Goal: Task Accomplishment & Management: Use online tool/utility

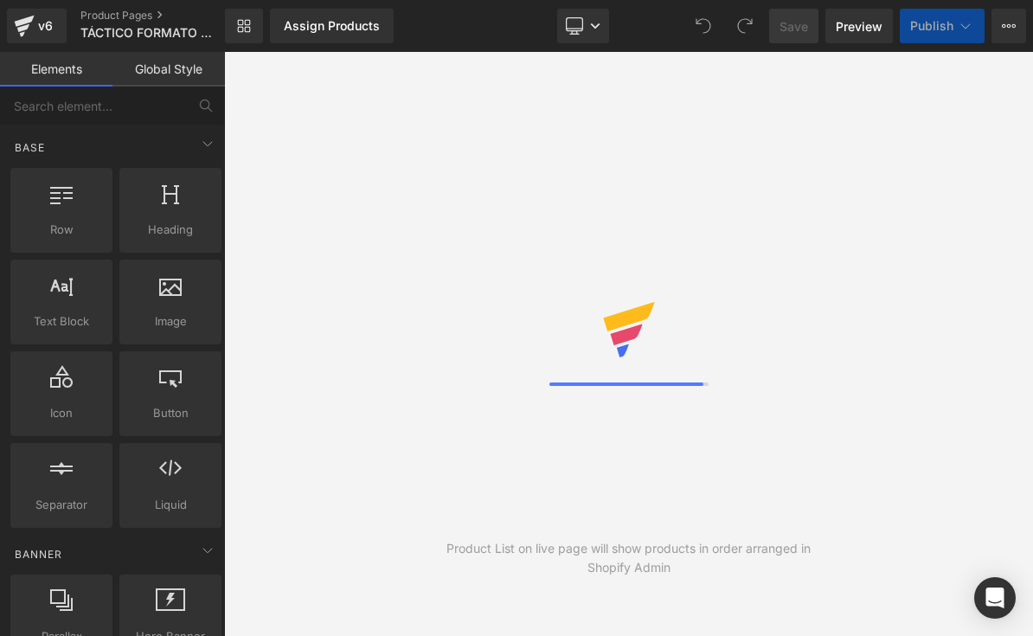
click at [583, 47] on div "Library Assign Products Product Preview No product match your search. Please tr…" at bounding box center [629, 26] width 808 height 52
click at [595, 30] on icon at bounding box center [595, 26] width 10 height 10
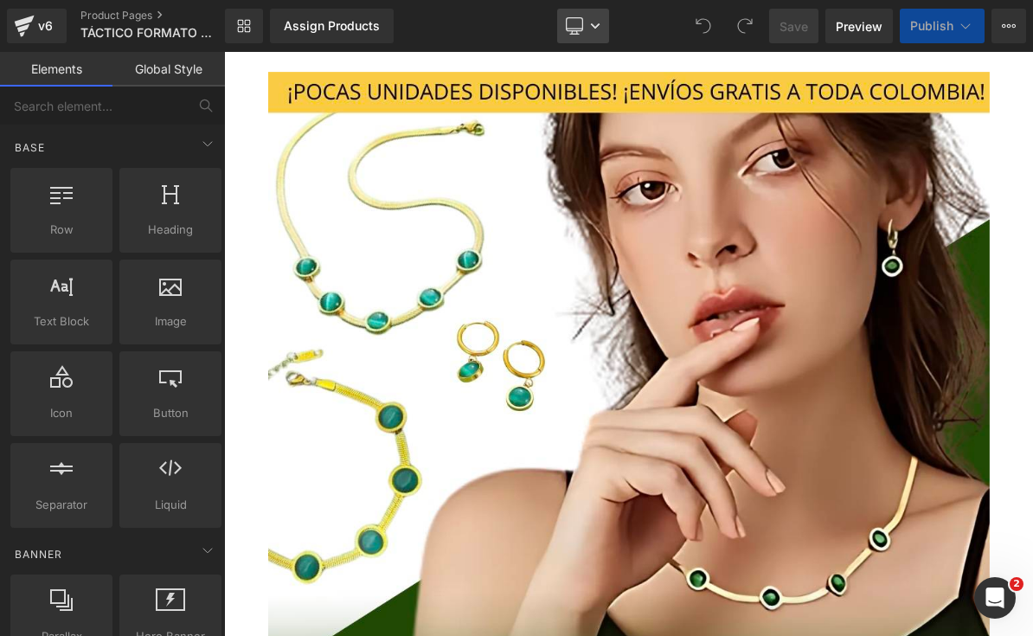
click at [602, 28] on link "Desktop" at bounding box center [583, 26] width 52 height 35
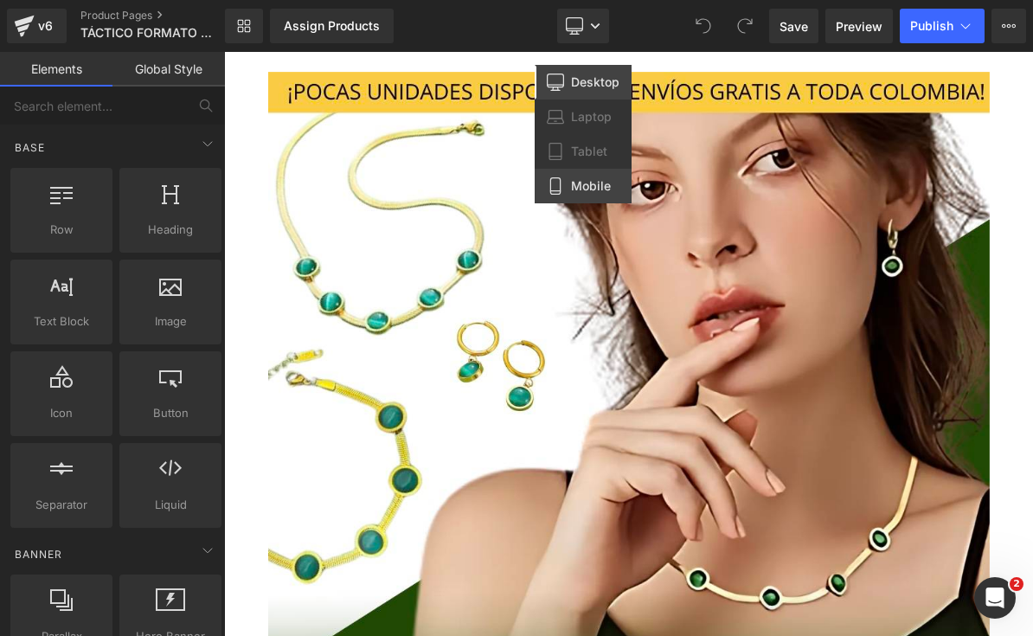
click at [565, 181] on link "Mobile" at bounding box center [583, 186] width 97 height 35
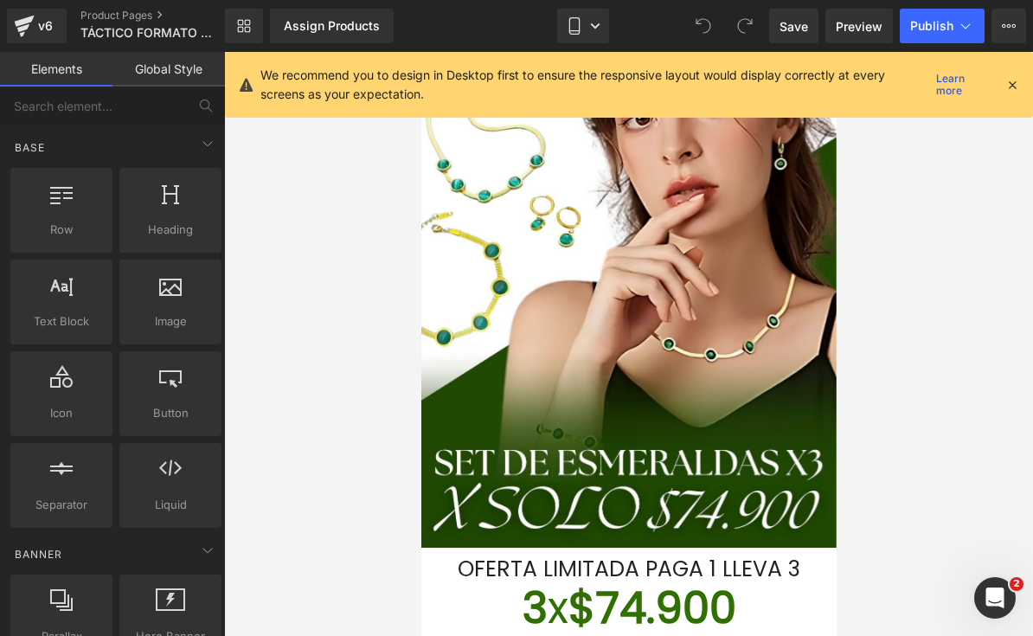
click at [1019, 90] on icon at bounding box center [1013, 85] width 16 height 16
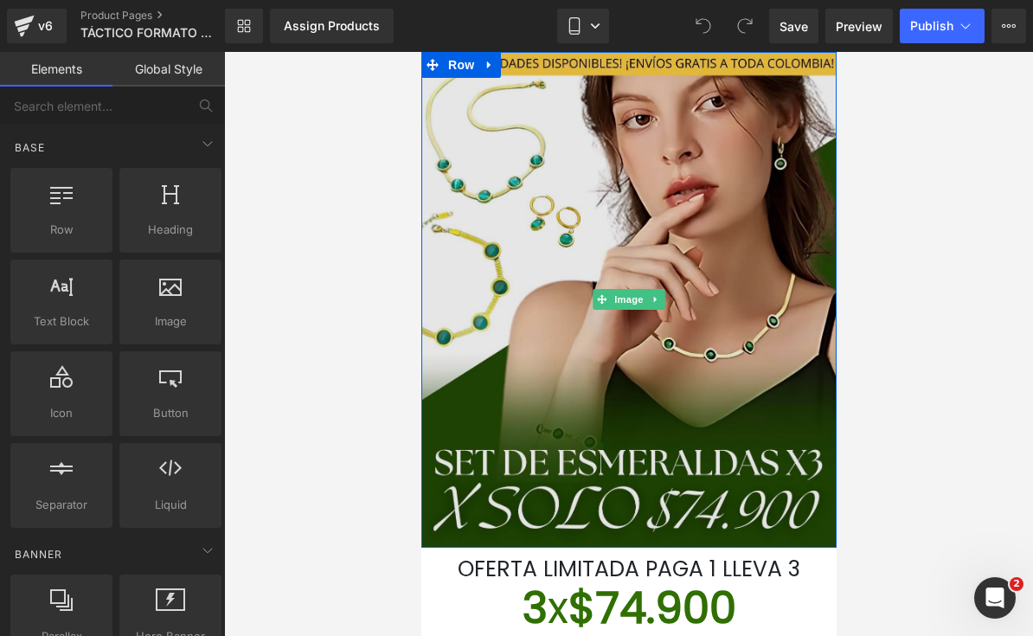
click at [729, 390] on img at bounding box center [628, 300] width 415 height 496
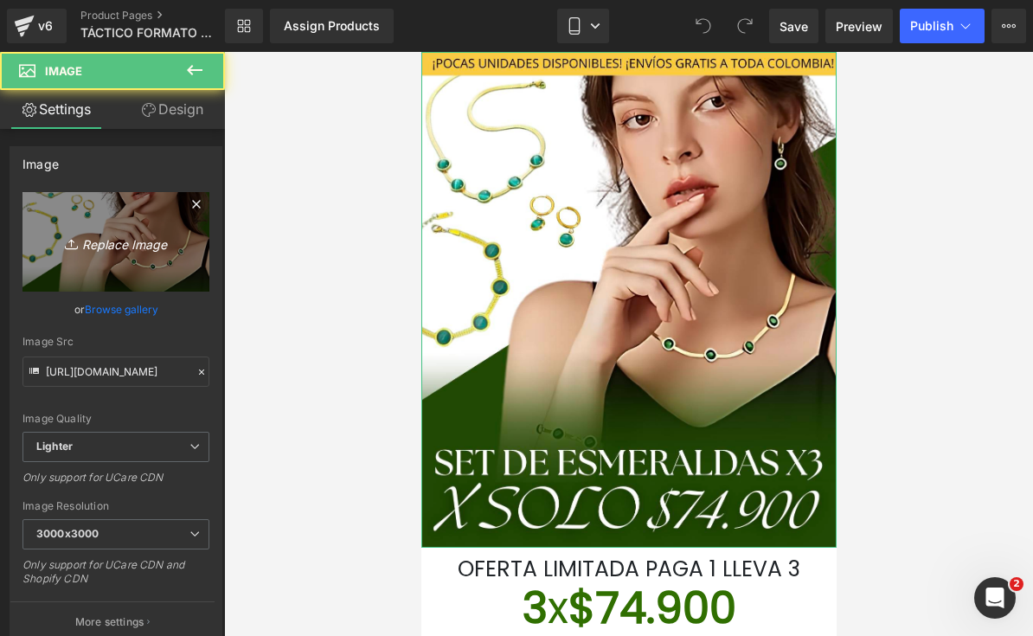
click at [127, 249] on icon "Replace Image" at bounding box center [116, 242] width 138 height 22
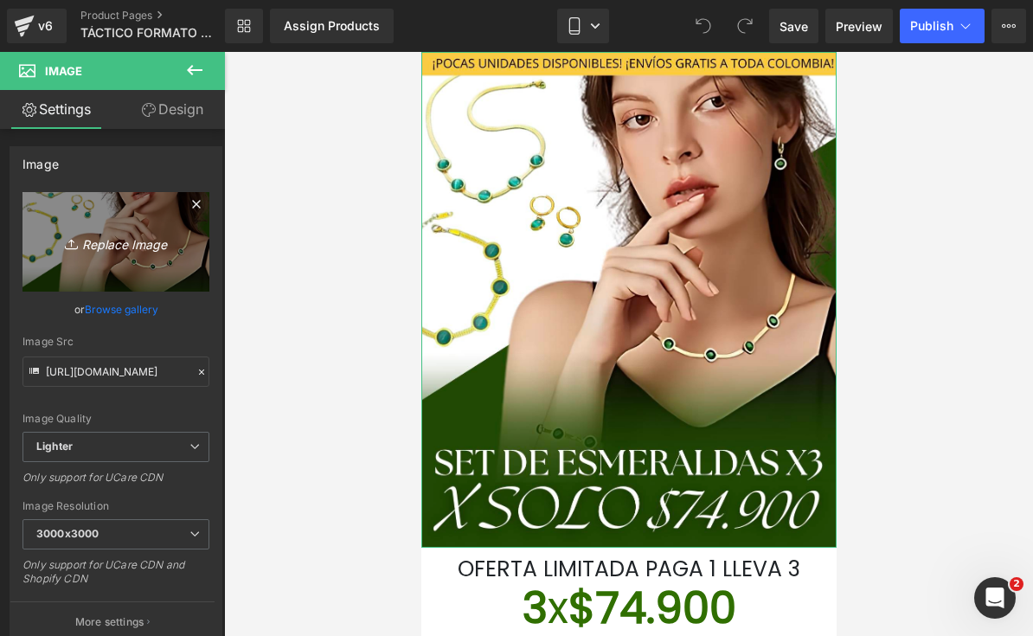
type input "C:\fakepath\LANDING TÁCTICOS FORMATO NUEVO.png.jpeg"
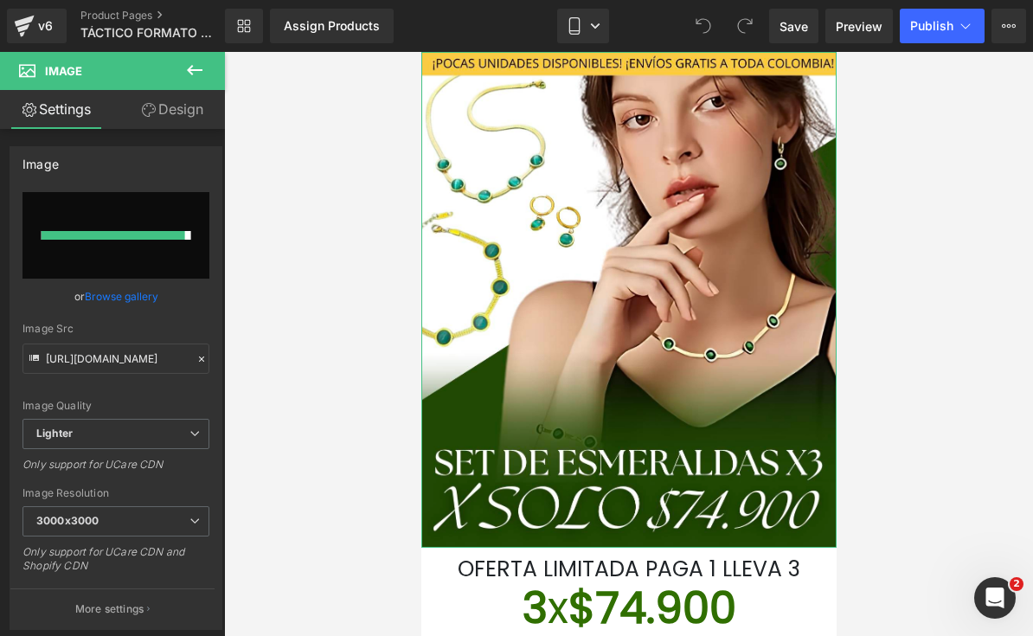
type input "[URL][DOMAIN_NAME]"
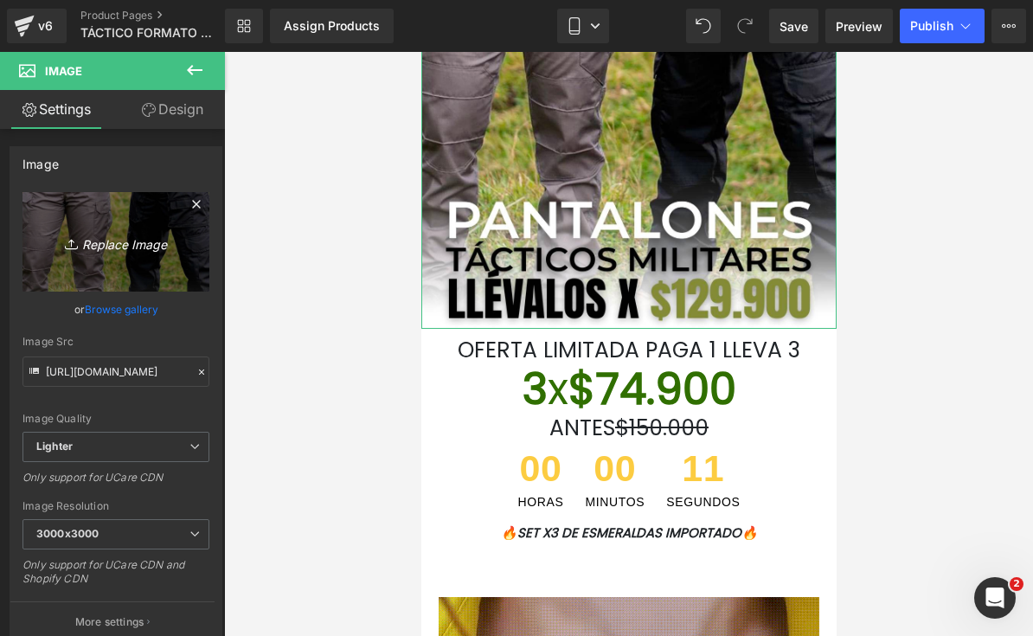
scroll to position [222, 0]
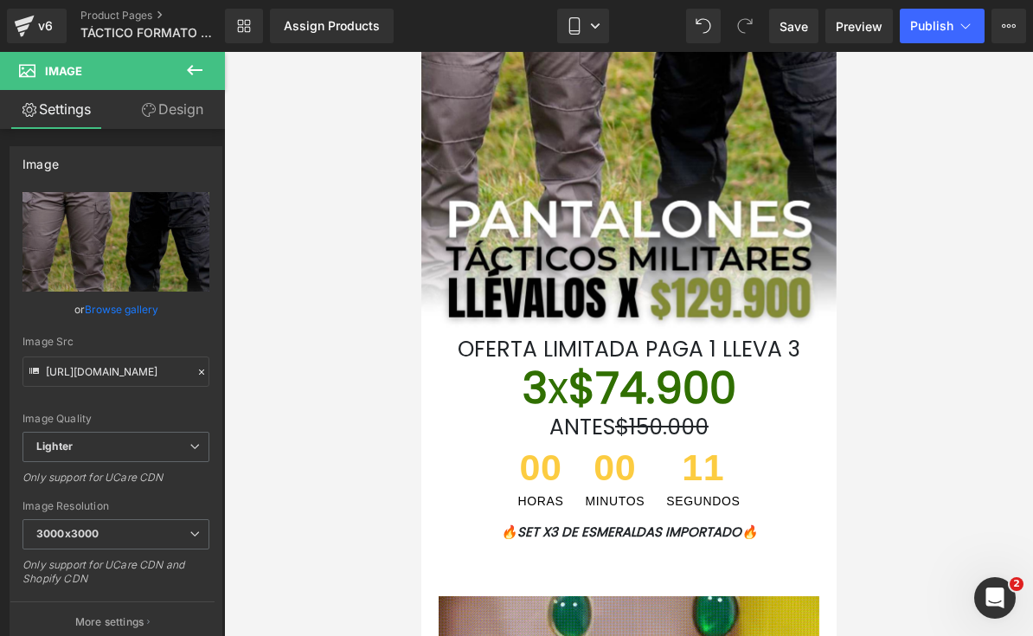
click at [797, 357] on font "OFERTA LIMITADA PAGA 1 LLEVA 3" at bounding box center [628, 349] width 343 height 30
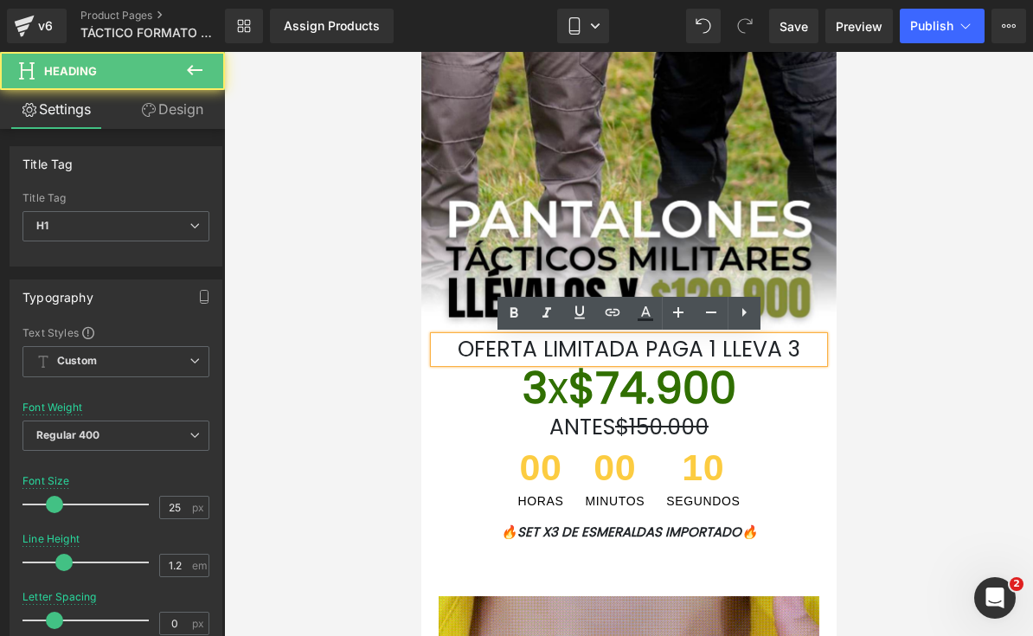
click at [818, 345] on h1 "OFERTA LIMITADA PAGA 1 LLEVA 3" at bounding box center [628, 350] width 389 height 26
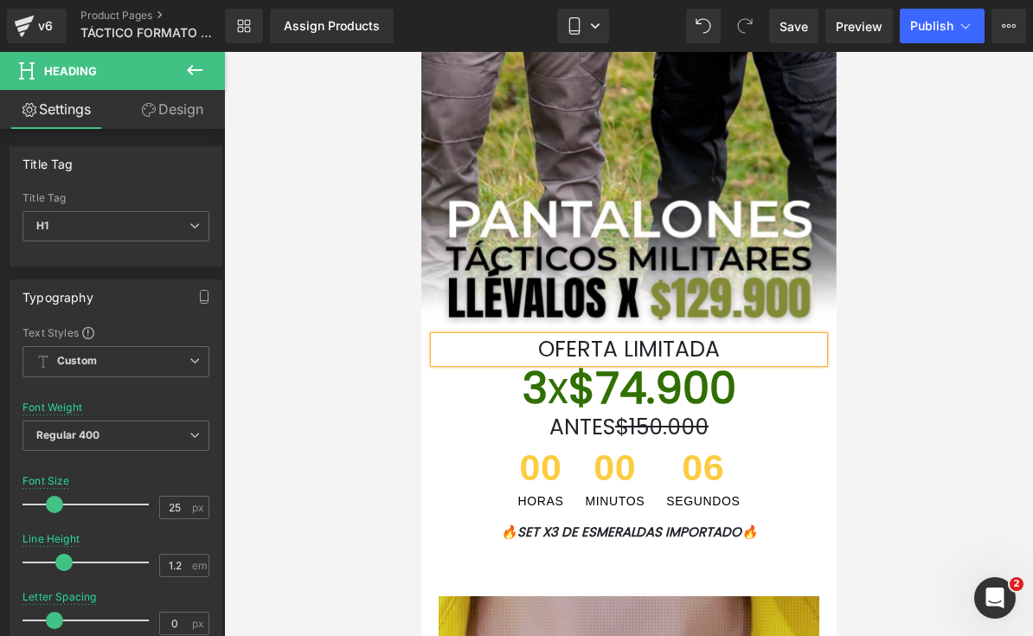
click at [614, 383] on span "Heading" at bounding box center [619, 388] width 47 height 21
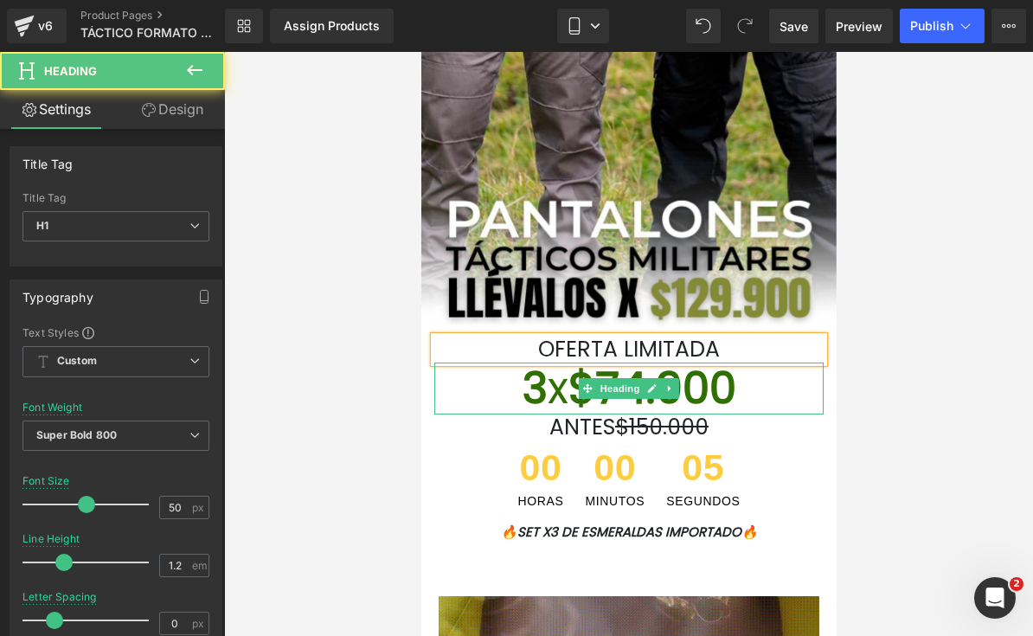
click at [806, 396] on h1 "3 x $74.900" at bounding box center [628, 389] width 389 height 52
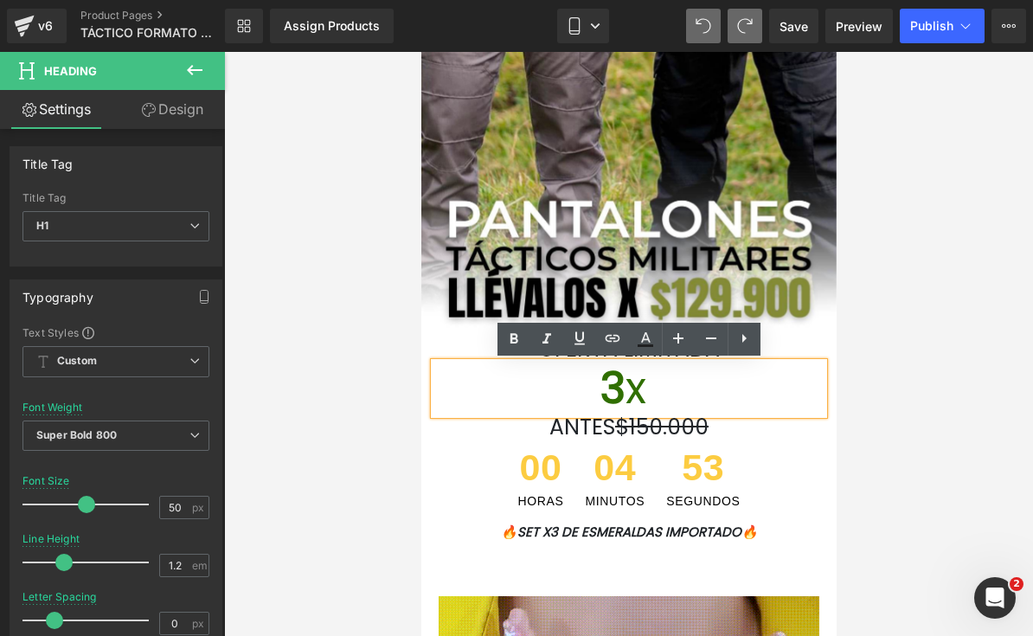
click at [684, 400] on h1 "3 x" at bounding box center [628, 389] width 389 height 52
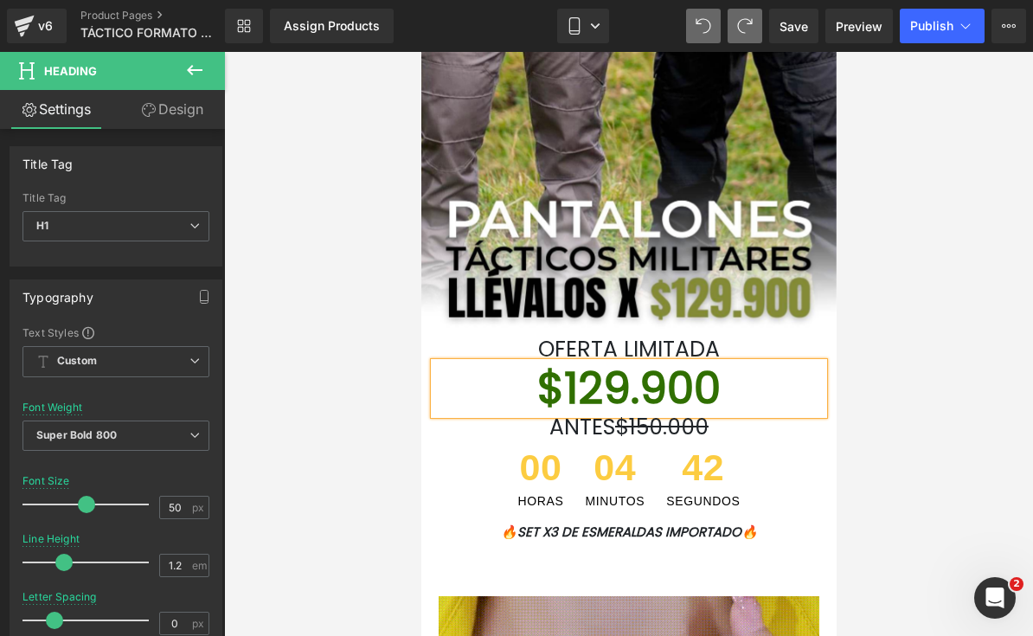
click at [916, 487] on div at bounding box center [628, 344] width 809 height 584
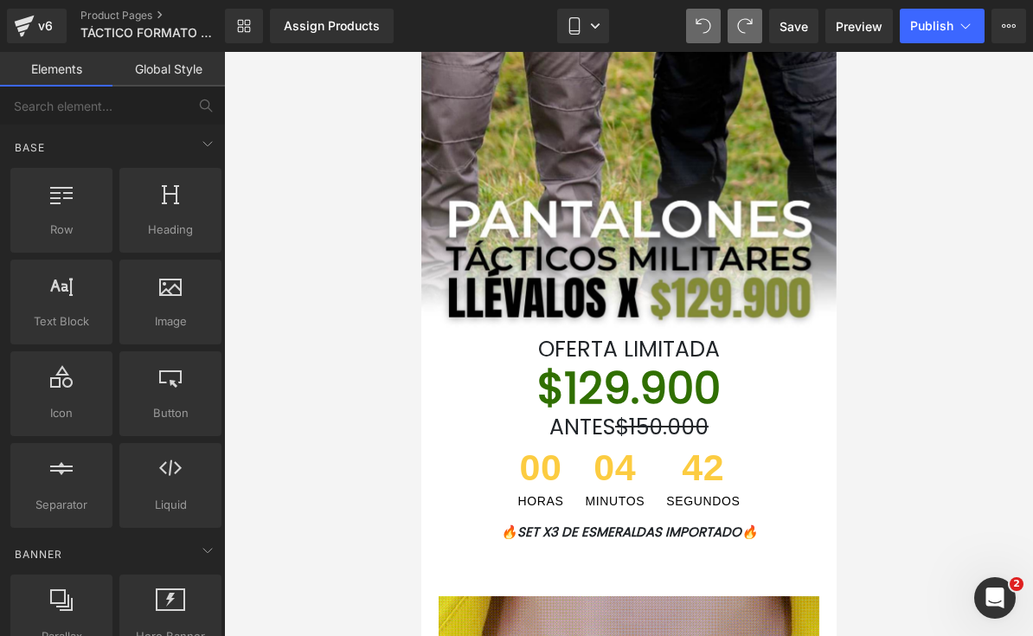
click at [917, 494] on div at bounding box center [628, 344] width 809 height 584
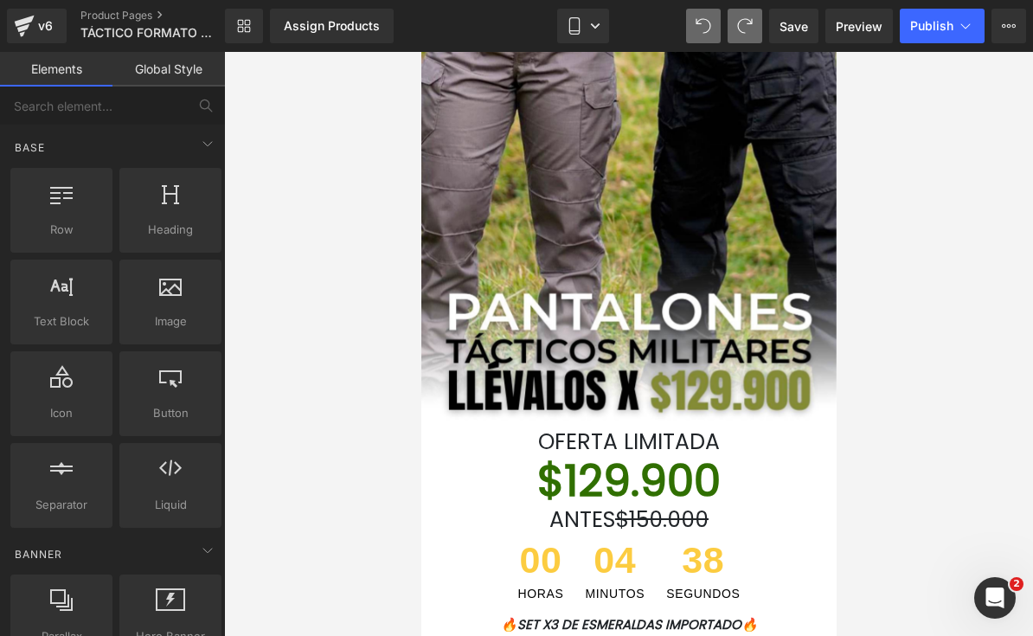
scroll to position [97, 0]
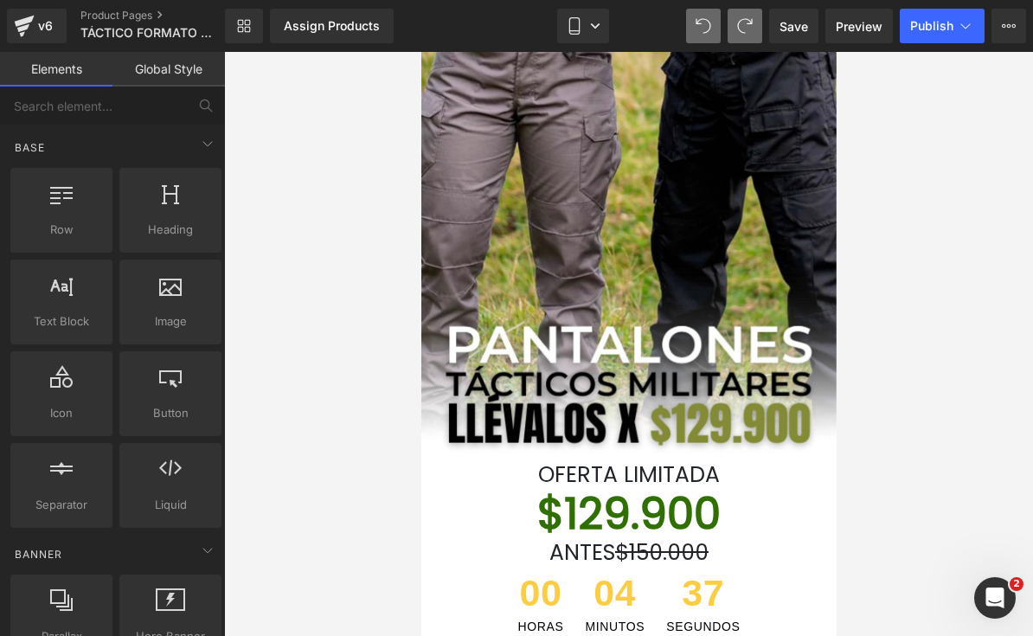
click at [692, 520] on font "$129.900" at bounding box center [628, 513] width 183 height 61
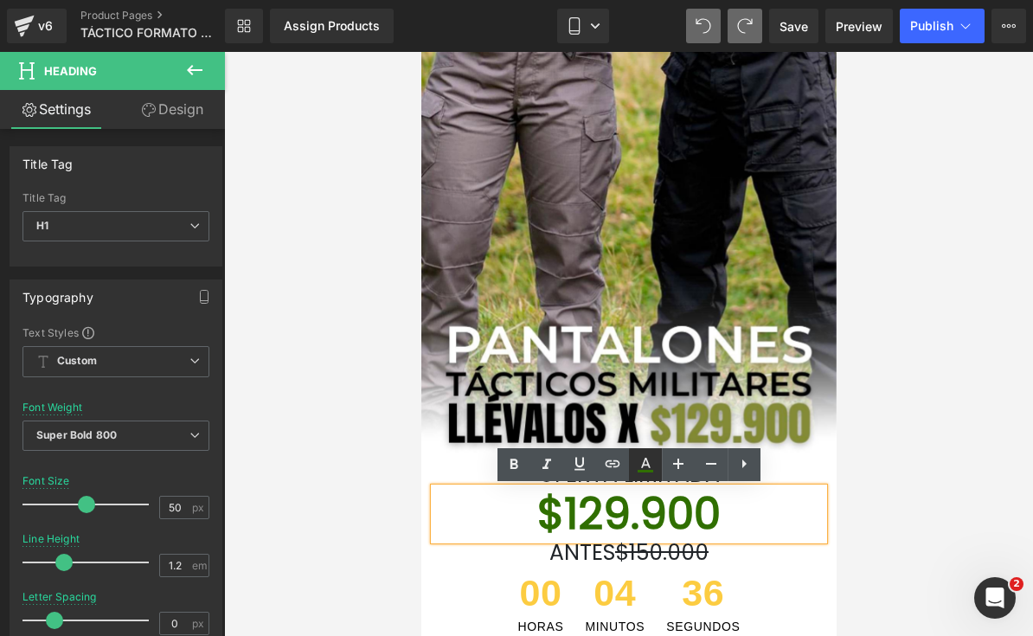
click at [656, 473] on link at bounding box center [645, 464] width 33 height 33
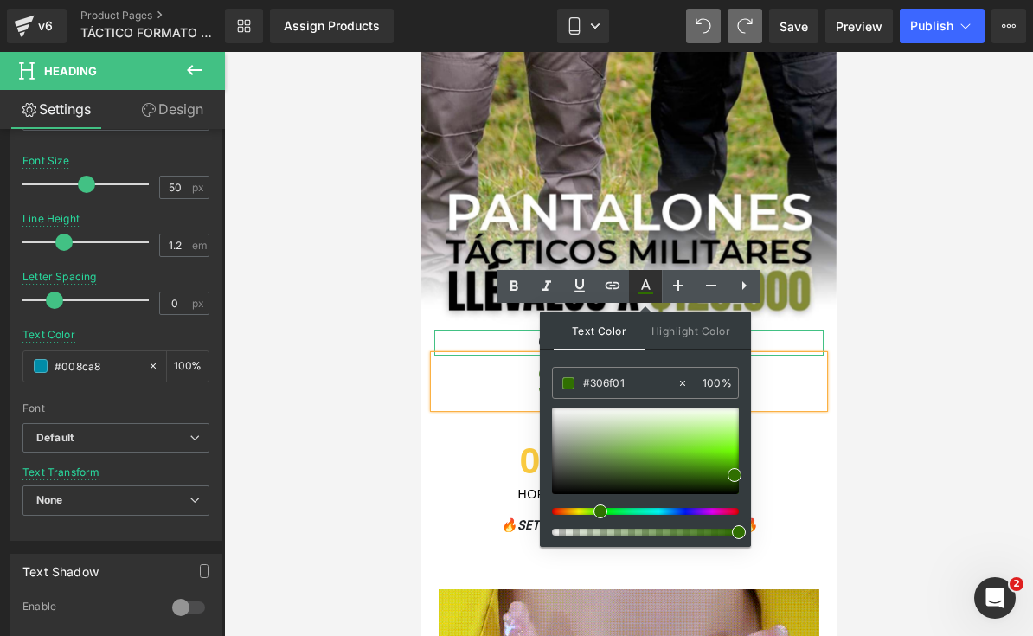
scroll to position [221, 0]
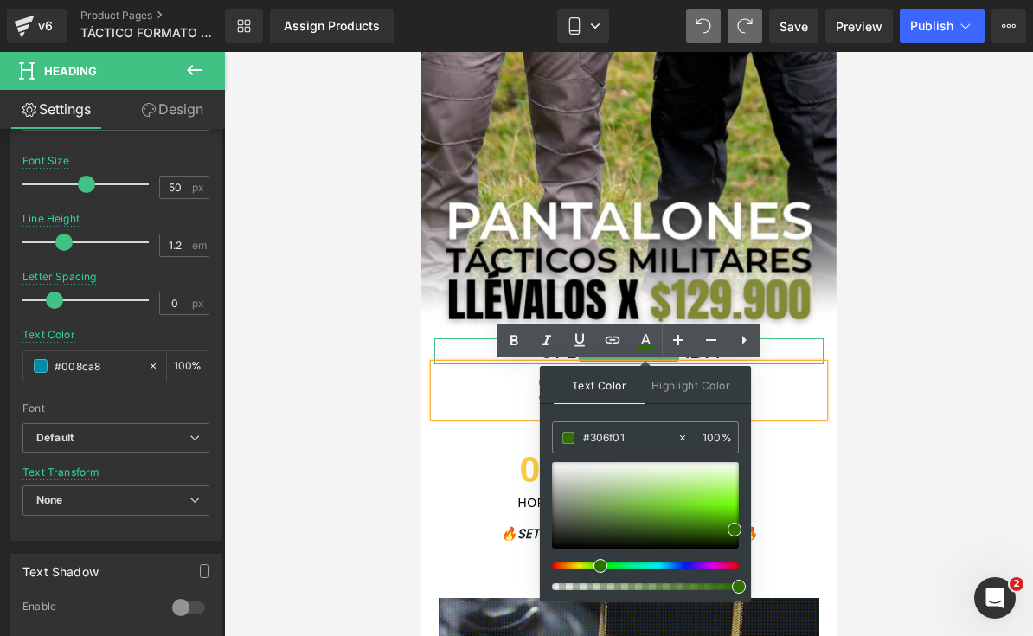
click at [913, 296] on div at bounding box center [628, 344] width 809 height 584
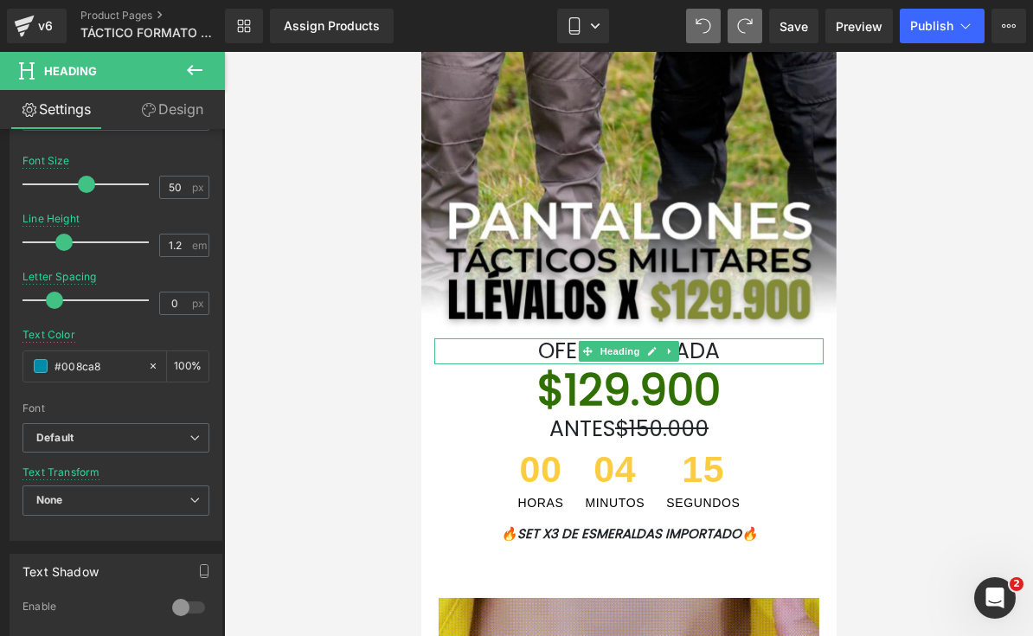
click at [699, 402] on div at bounding box center [628, 344] width 415 height 584
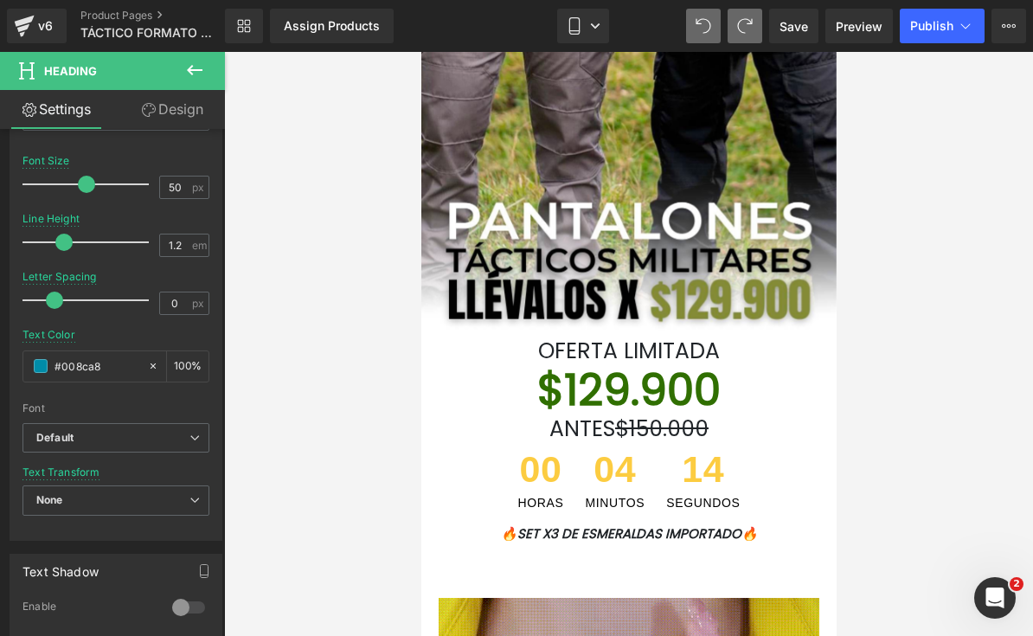
click at [699, 377] on div at bounding box center [628, 344] width 415 height 584
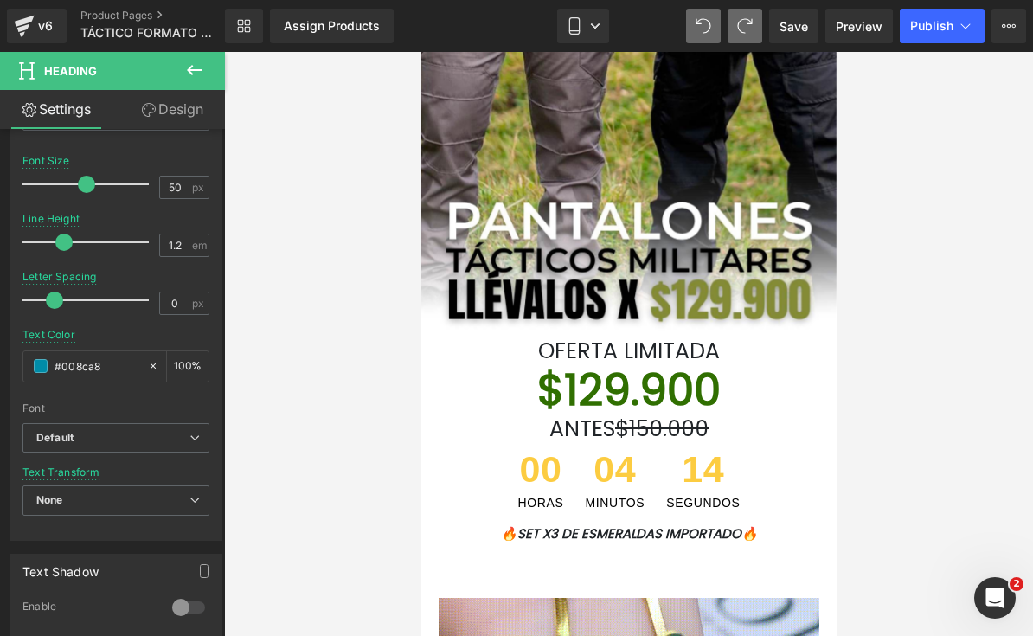
click at [700, 386] on div at bounding box center [628, 344] width 415 height 584
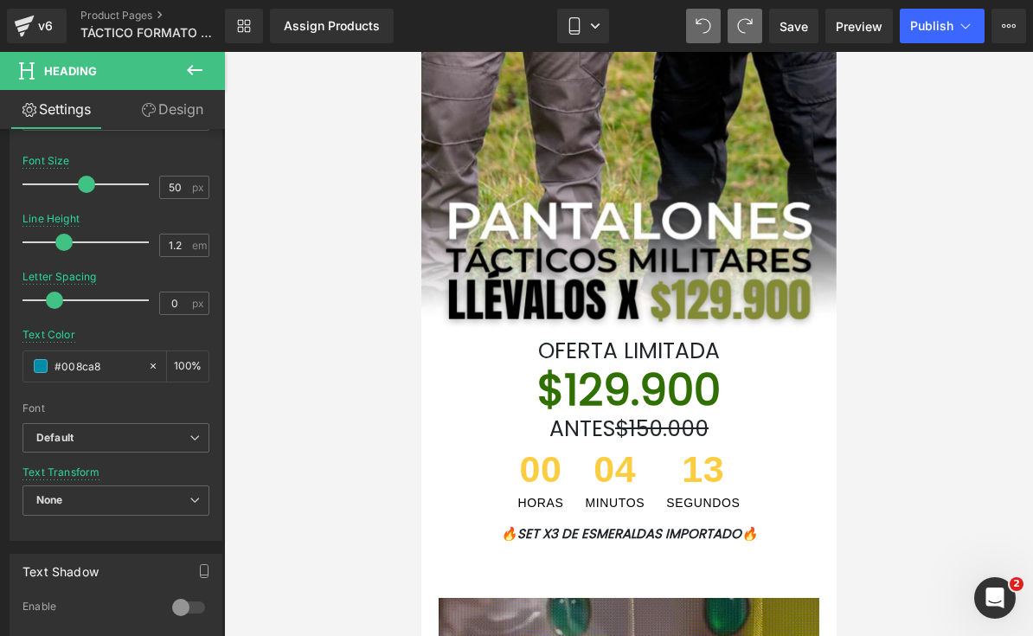
click at [685, 401] on div at bounding box center [628, 344] width 415 height 584
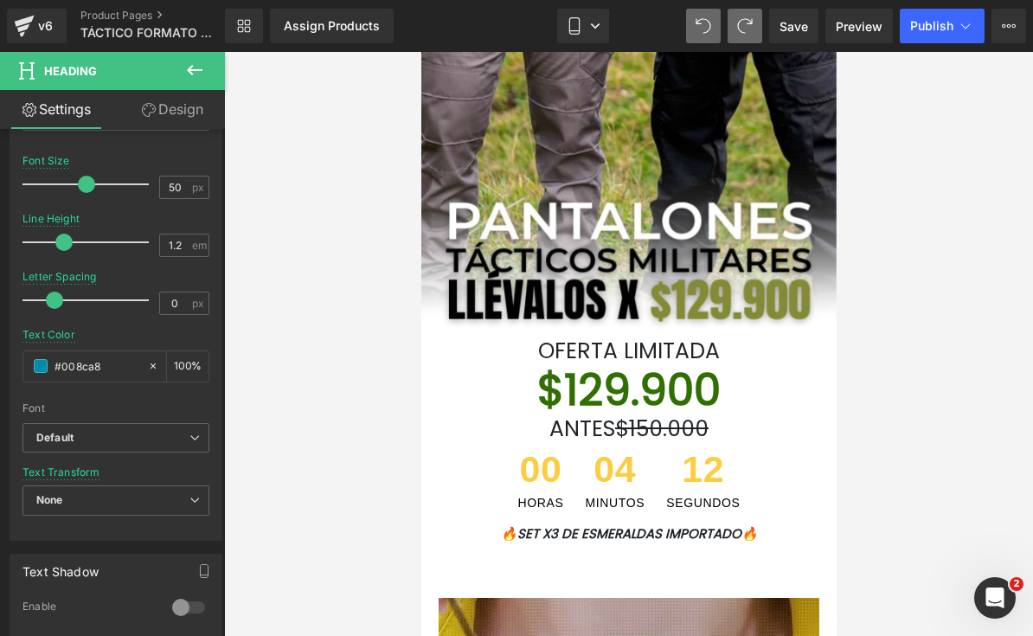
click at [684, 402] on div at bounding box center [628, 344] width 415 height 584
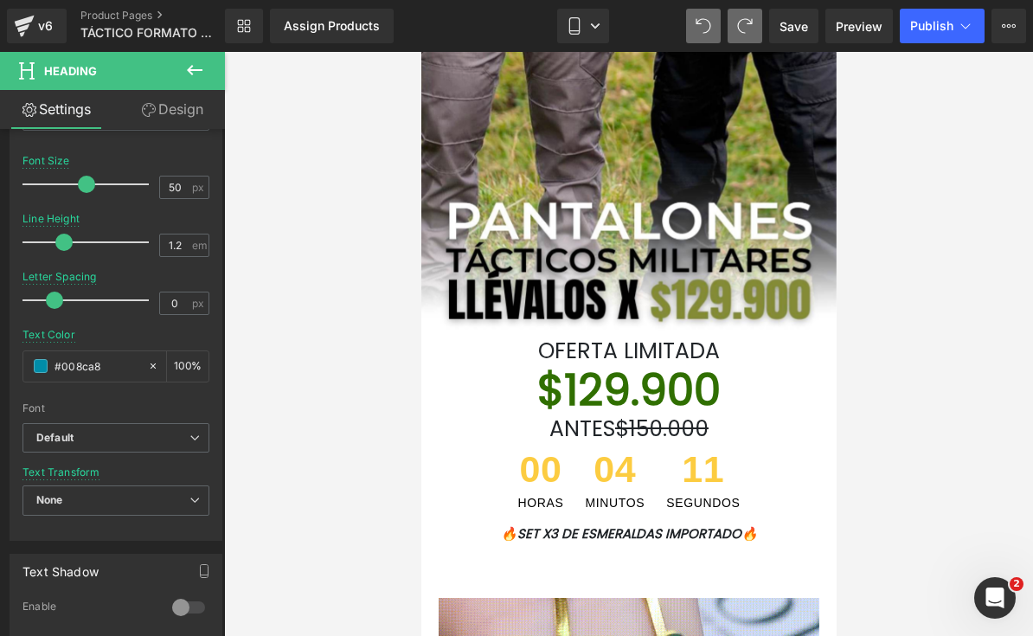
click at [936, 267] on div at bounding box center [628, 344] width 809 height 584
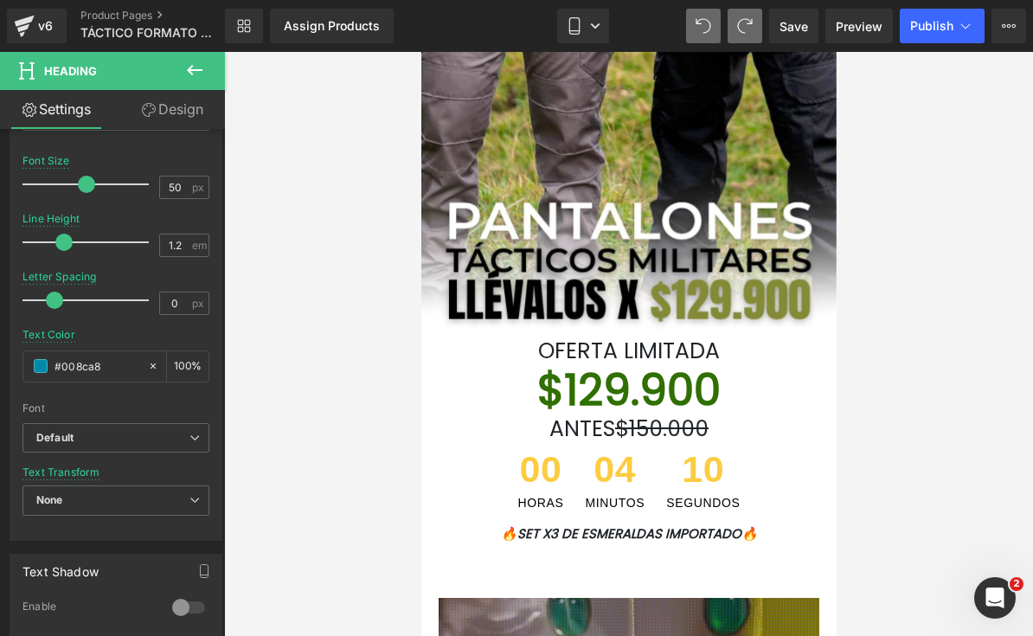
click at [666, 408] on div at bounding box center [628, 344] width 415 height 584
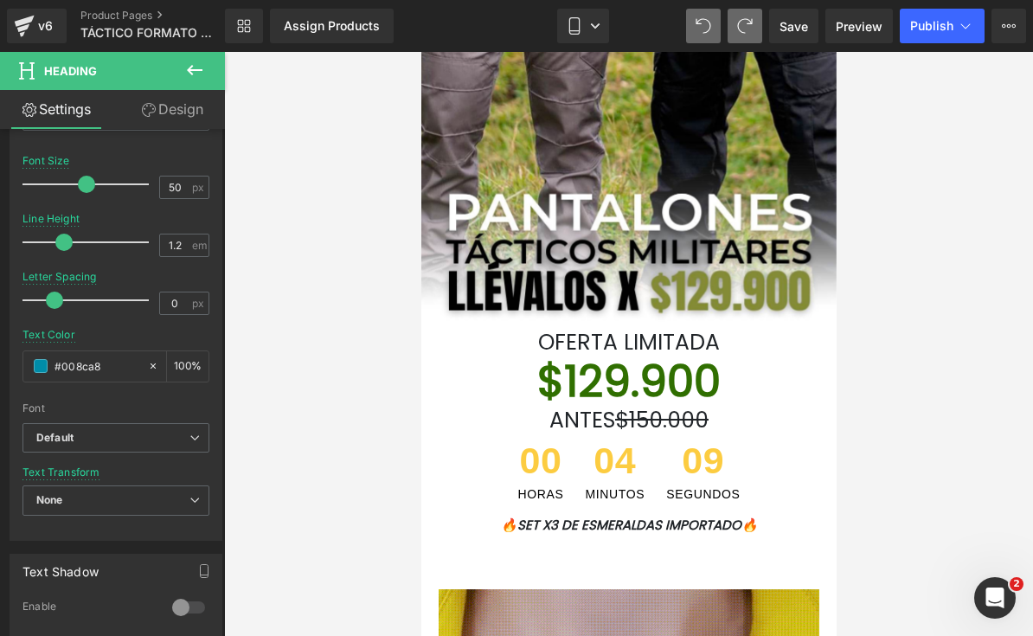
scroll to position [235, 0]
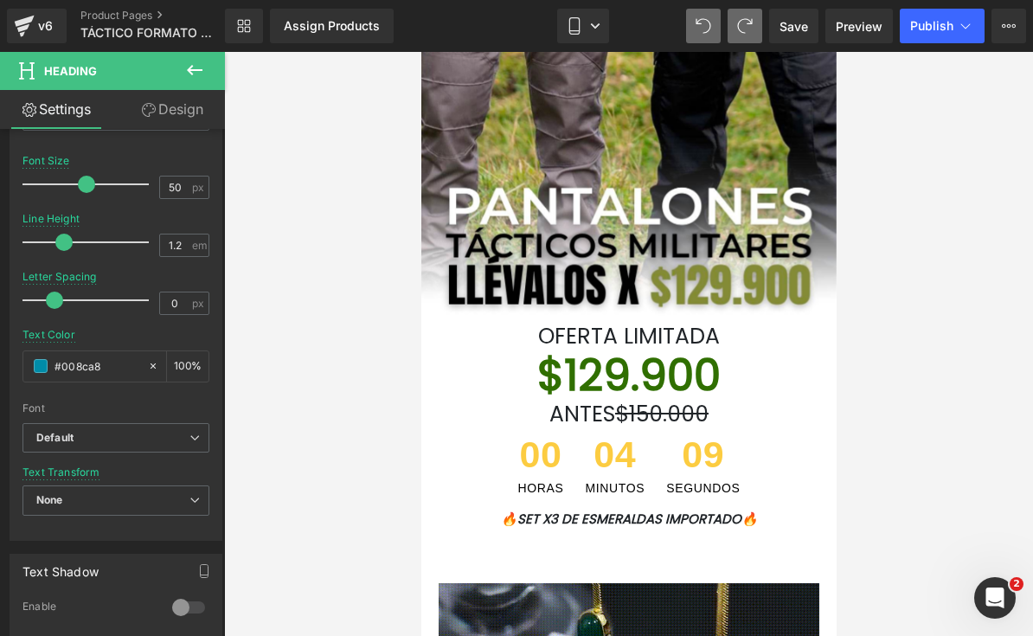
click at [685, 375] on div at bounding box center [628, 344] width 415 height 584
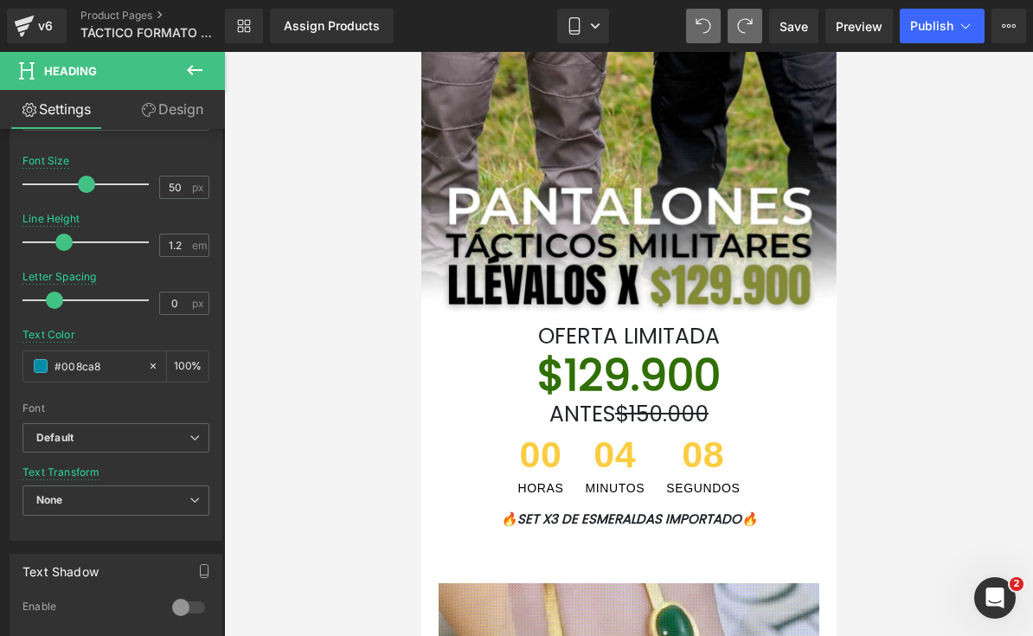
click at [684, 374] on div at bounding box center [628, 344] width 415 height 584
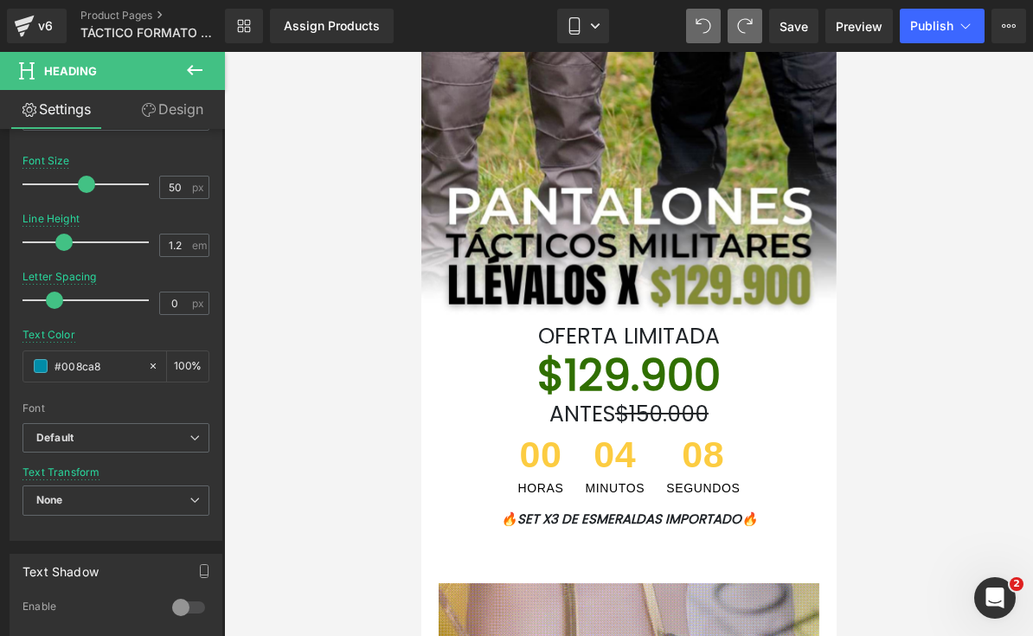
click at [650, 421] on div at bounding box center [628, 344] width 415 height 584
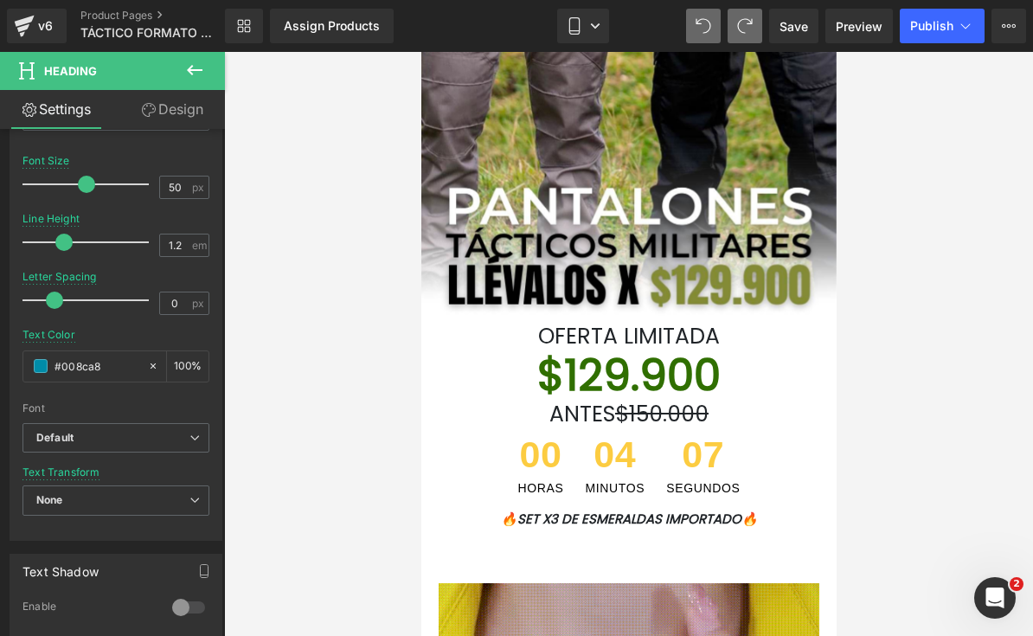
click at [630, 486] on div at bounding box center [628, 344] width 415 height 584
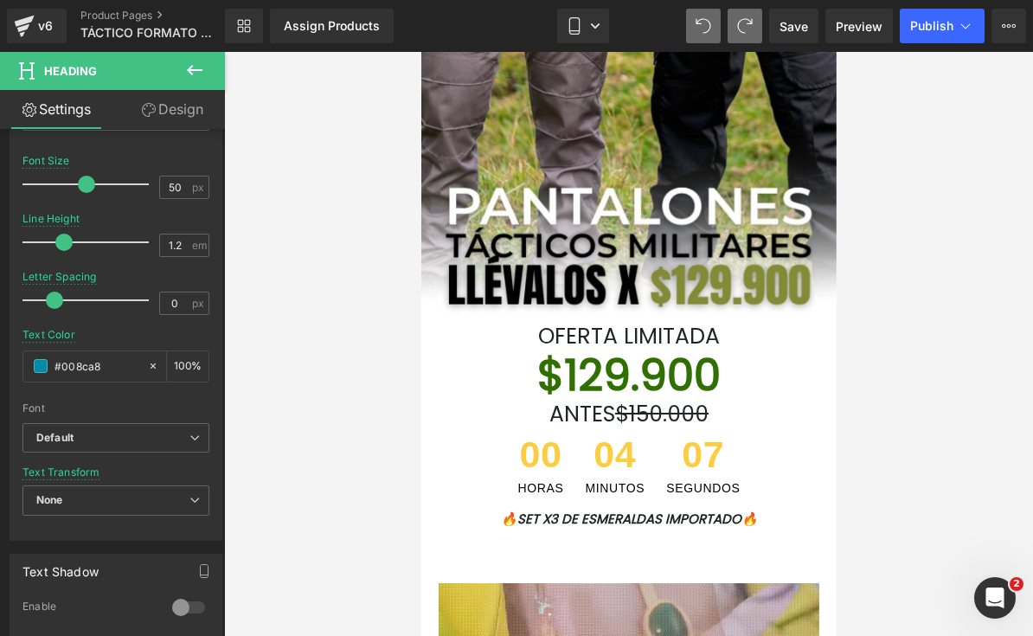
click at [698, 375] on div at bounding box center [628, 344] width 415 height 584
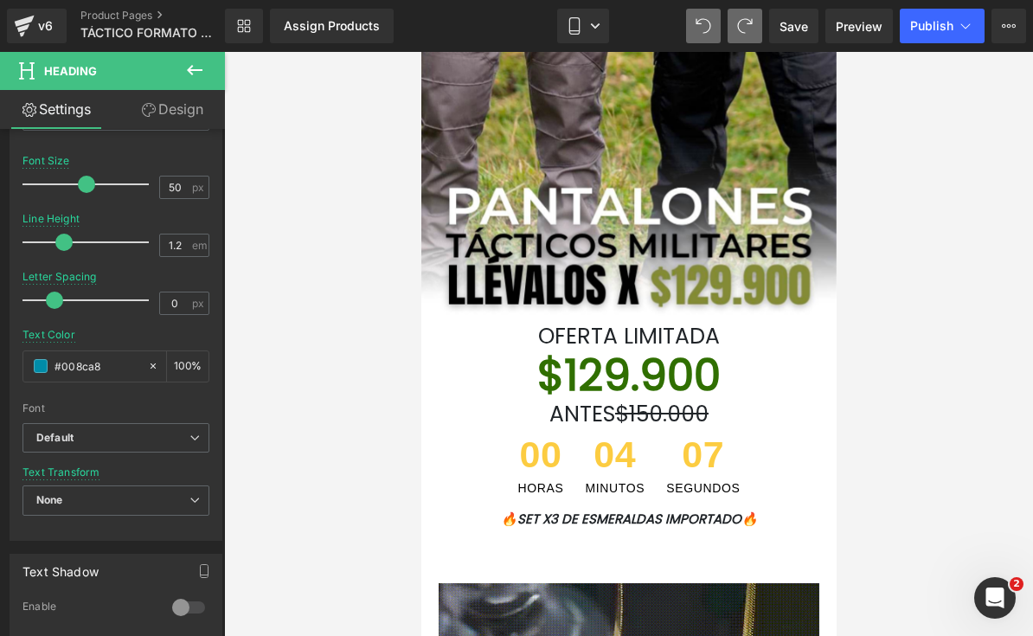
click at [697, 374] on div at bounding box center [628, 344] width 415 height 584
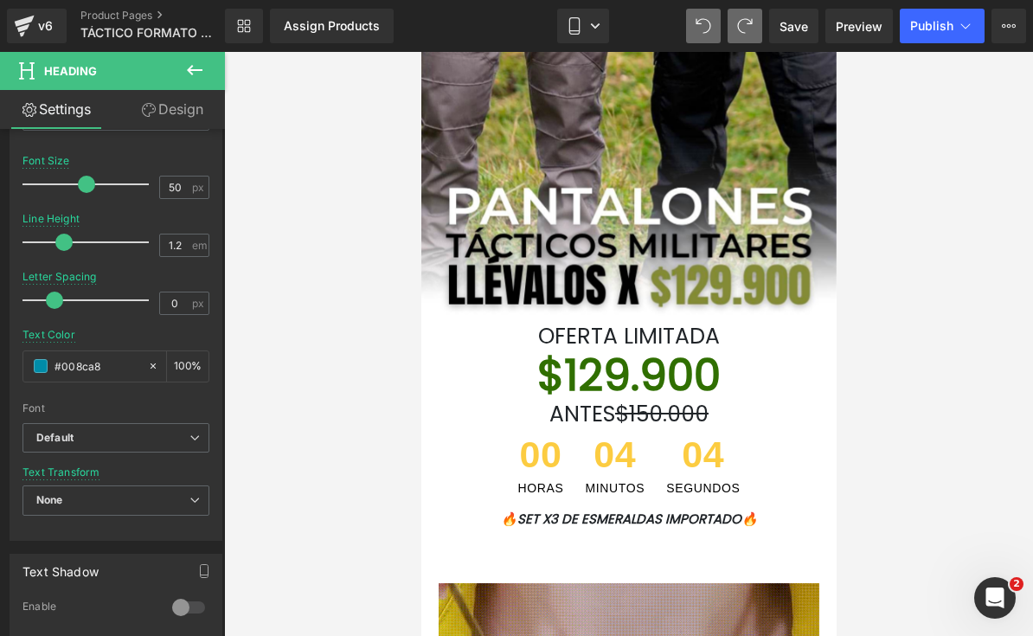
click at [665, 395] on div at bounding box center [628, 344] width 415 height 584
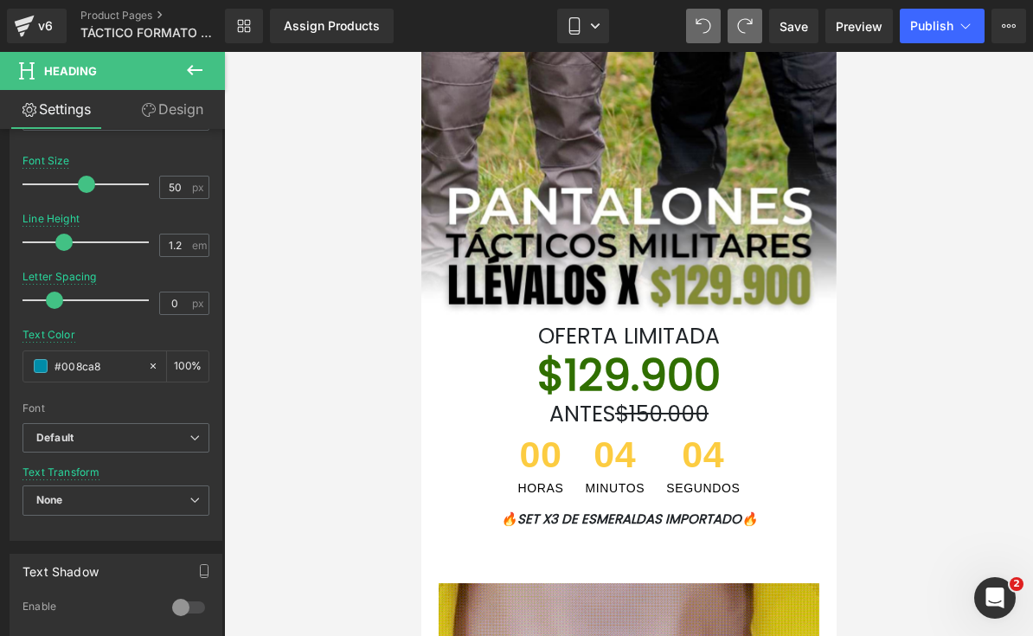
click at [665, 394] on div at bounding box center [628, 344] width 415 height 584
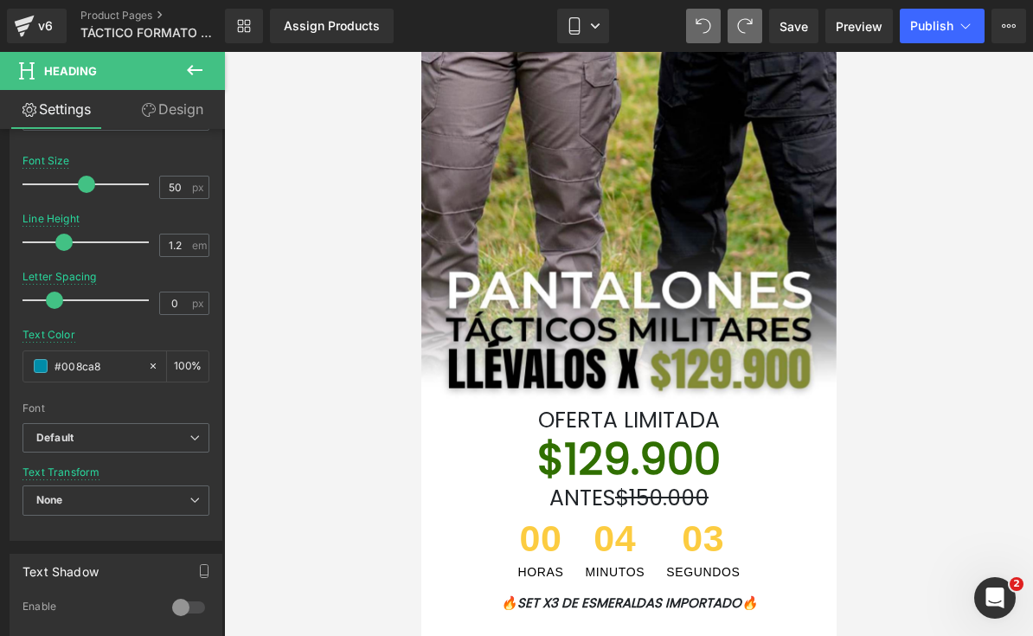
scroll to position [171, 0]
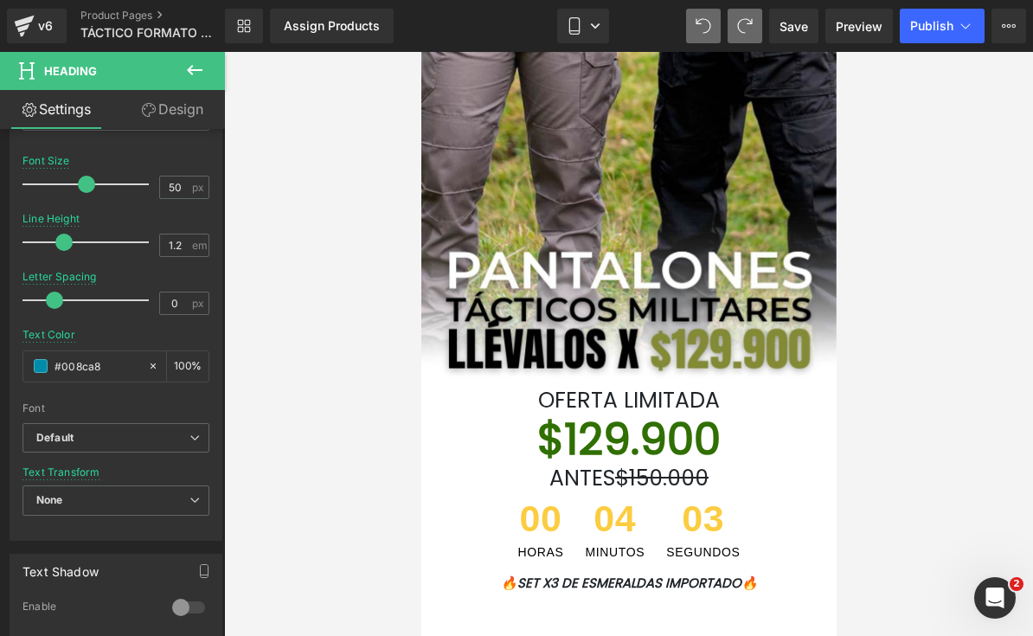
click at [741, 220] on div at bounding box center [628, 344] width 415 height 584
click at [700, 232] on div at bounding box center [628, 344] width 415 height 584
click at [700, 251] on div at bounding box center [628, 344] width 415 height 584
click at [699, 251] on div at bounding box center [628, 344] width 415 height 584
click at [644, 291] on div at bounding box center [628, 344] width 415 height 584
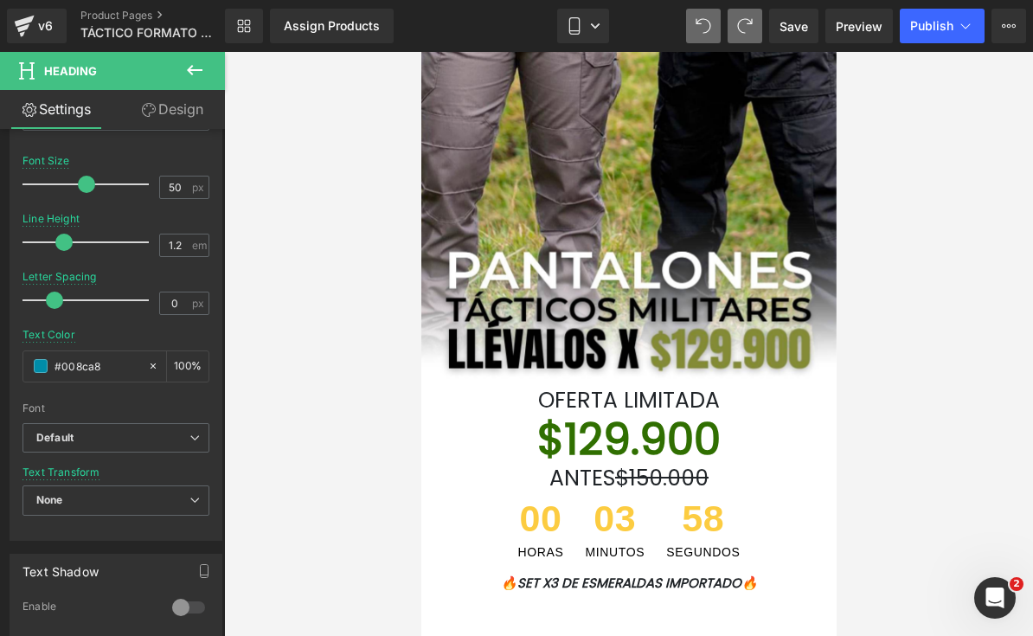
click at [628, 429] on div at bounding box center [628, 344] width 415 height 584
click at [632, 437] on div at bounding box center [628, 344] width 415 height 584
click at [632, 436] on div at bounding box center [628, 344] width 415 height 584
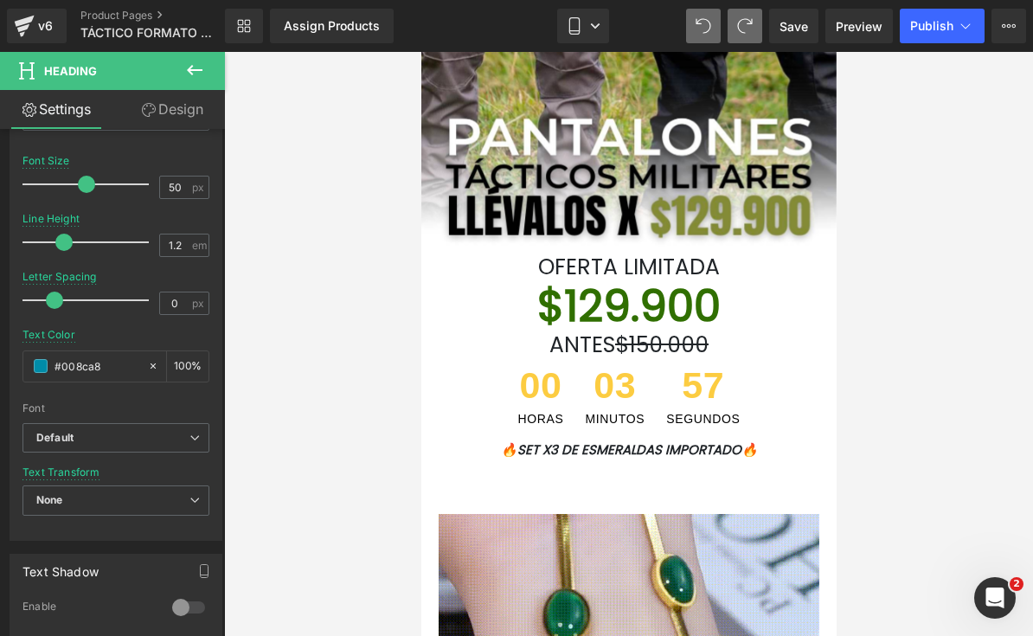
scroll to position [338, 0]
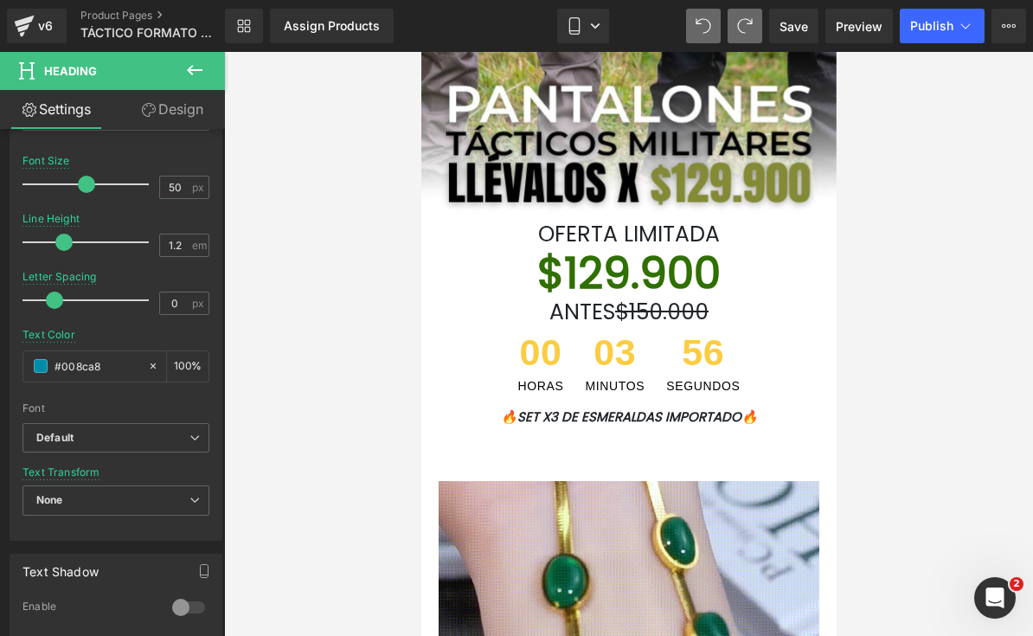
click at [190, 76] on icon at bounding box center [194, 70] width 21 height 21
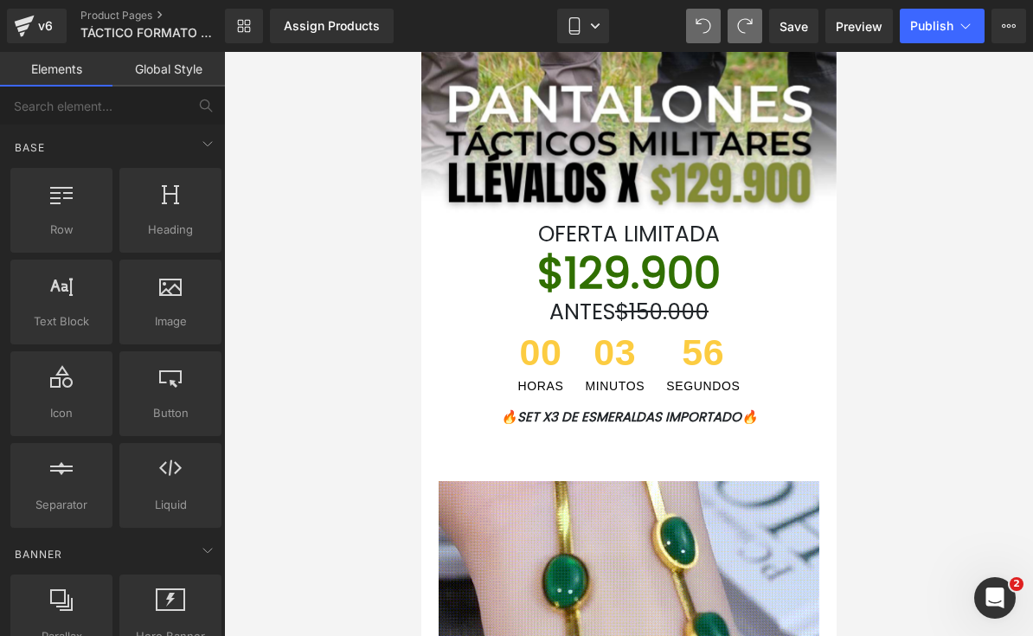
click at [671, 282] on div "$129.900 Heading" at bounding box center [628, 274] width 389 height 52
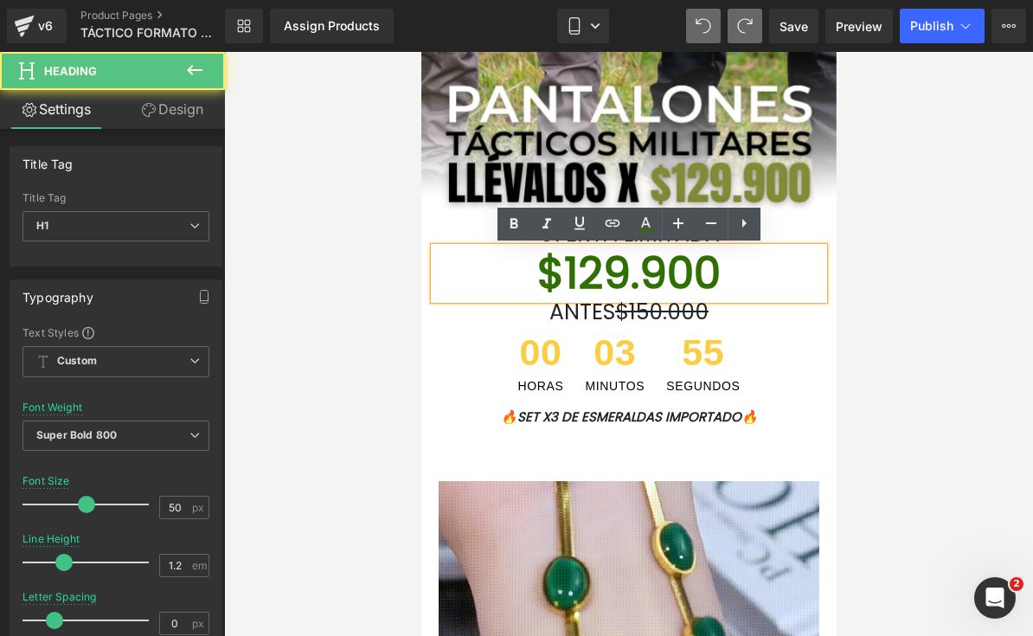
click at [688, 281] on font "$129.900" at bounding box center [628, 272] width 183 height 61
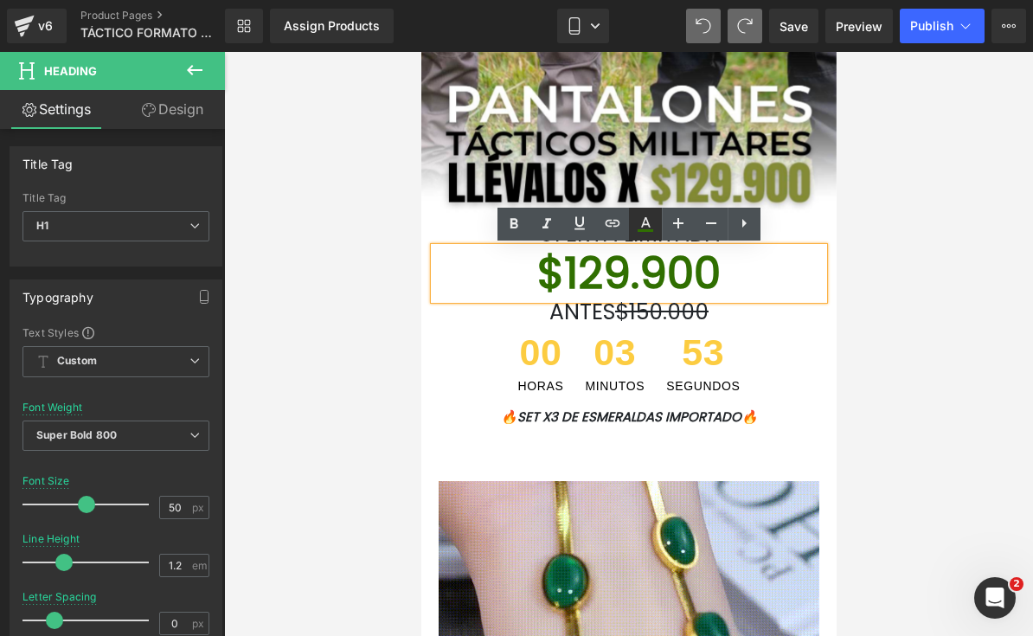
click at [644, 227] on icon at bounding box center [645, 224] width 21 height 21
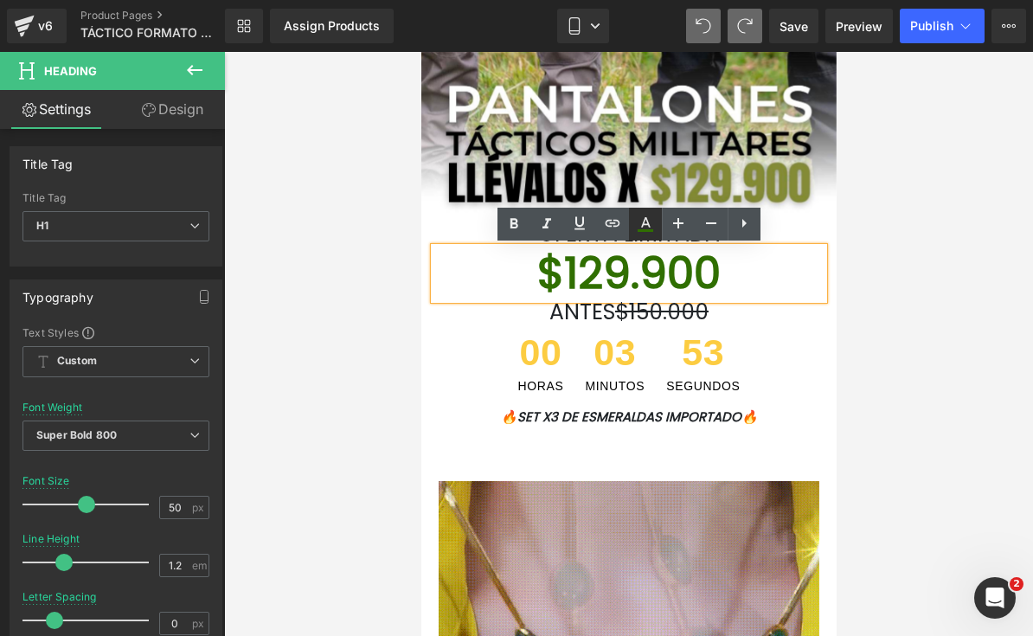
type input "100"
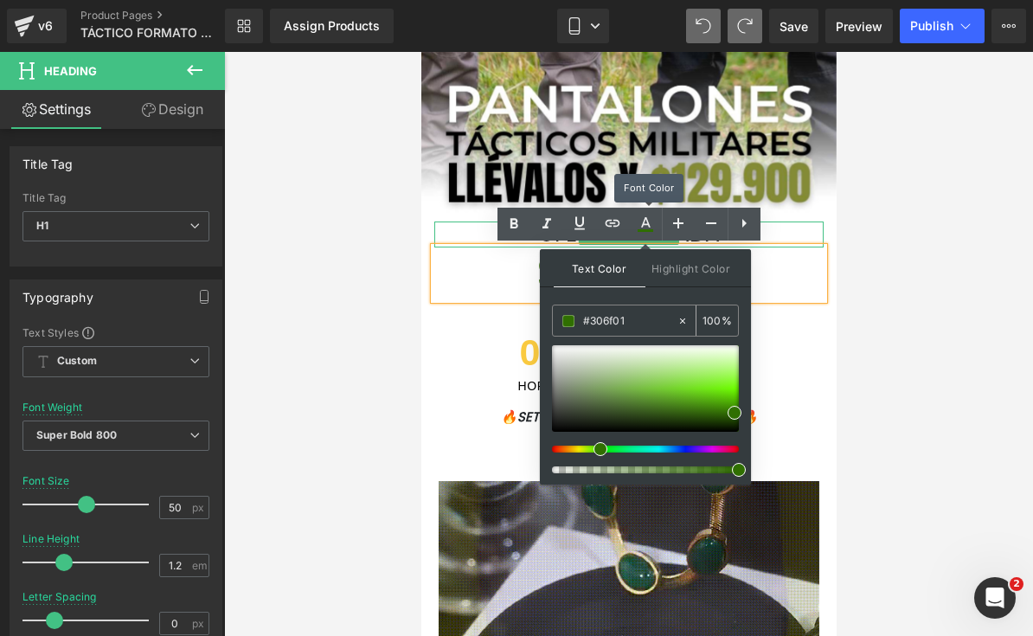
click at [649, 329] on input "#306f01" at bounding box center [629, 321] width 93 height 19
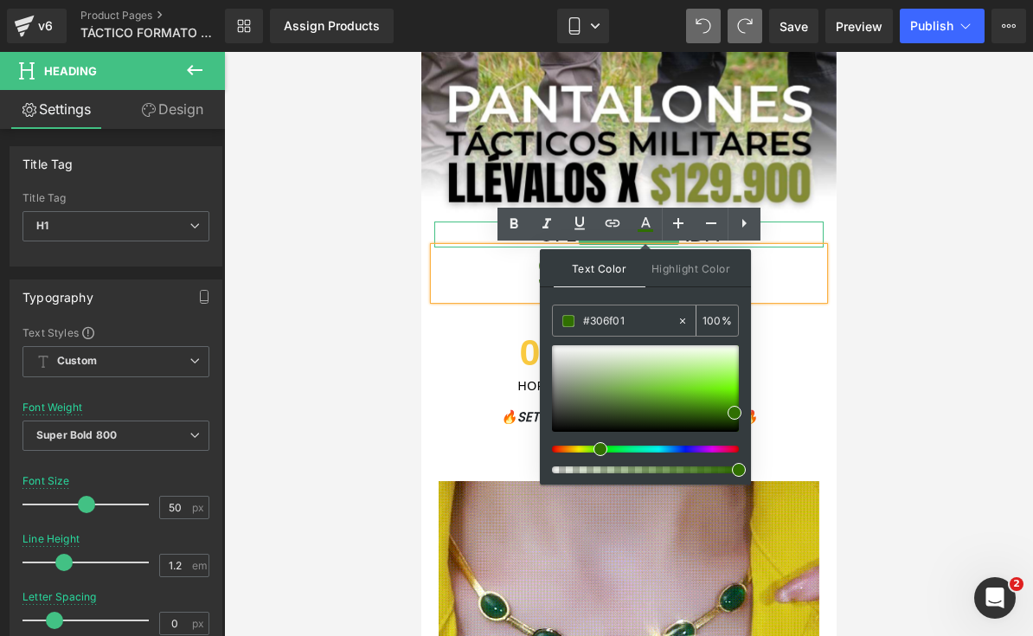
click at [646, 330] on input "#306f01" at bounding box center [629, 321] width 93 height 19
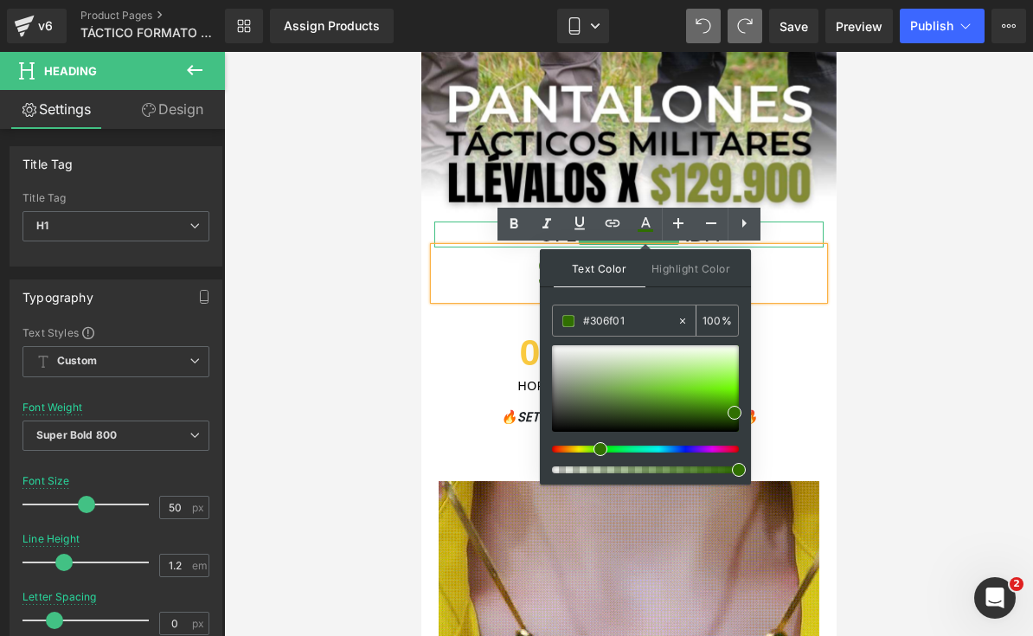
click at [646, 329] on input "#306f01" at bounding box center [629, 321] width 93 height 19
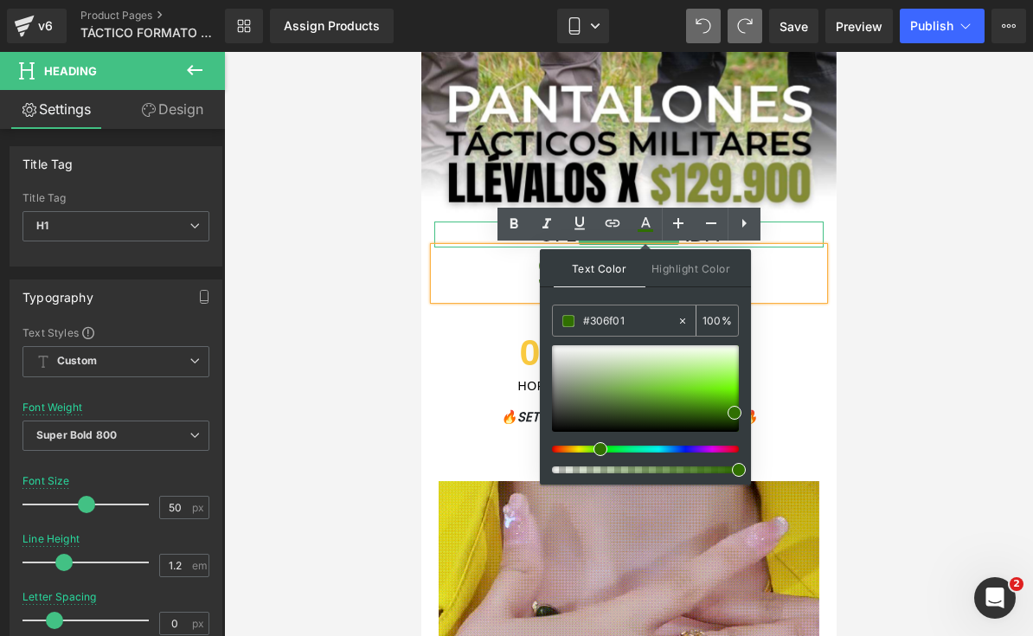
click at [651, 319] on input "#306f01" at bounding box center [629, 321] width 93 height 19
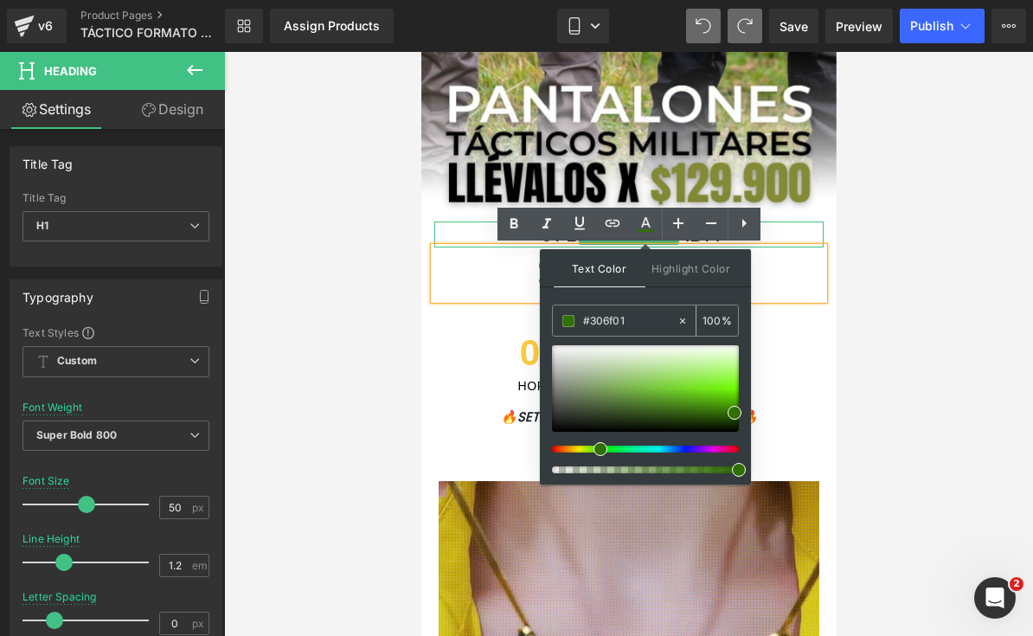
type input "#"
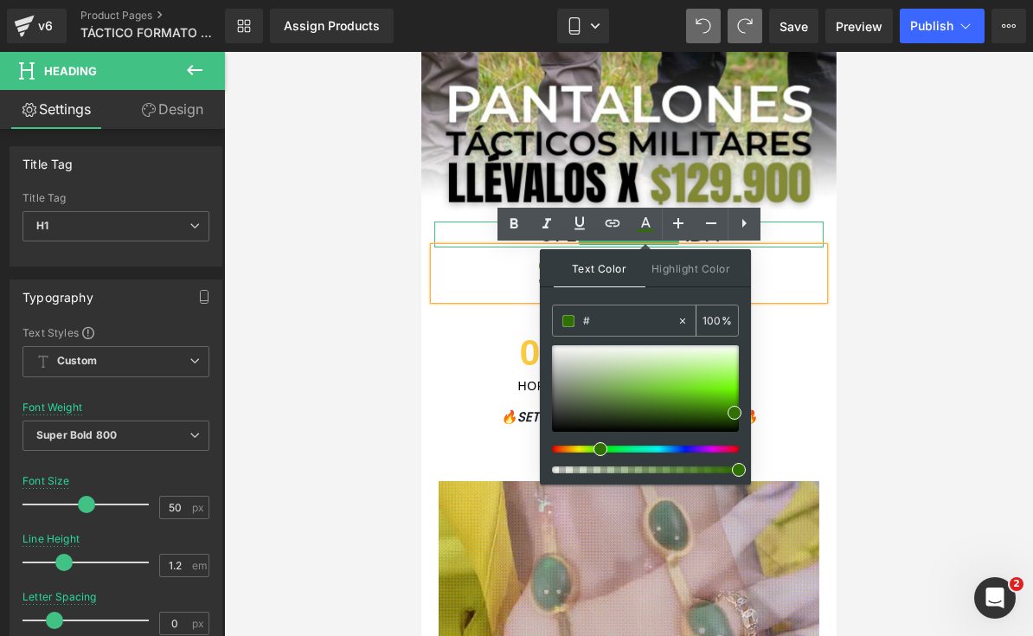
type input "0"
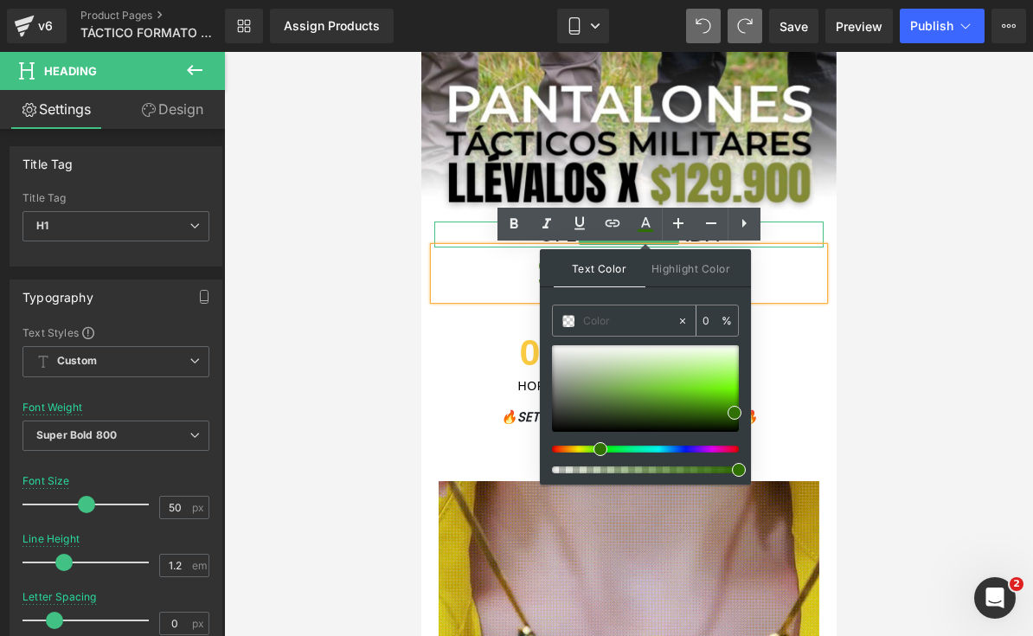
paste input "#838B34"
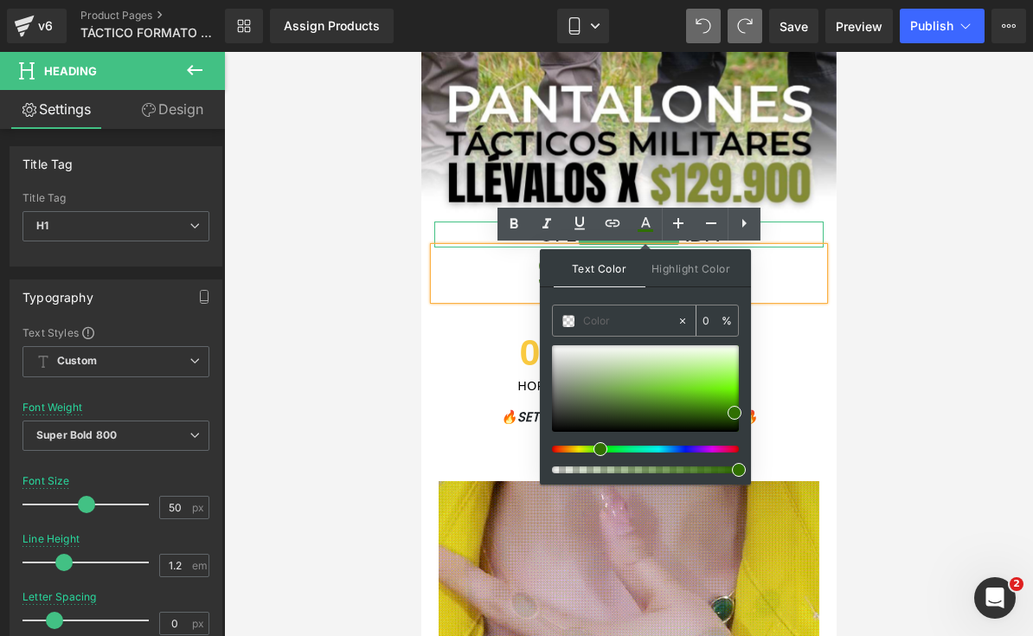
type input "#838B34"
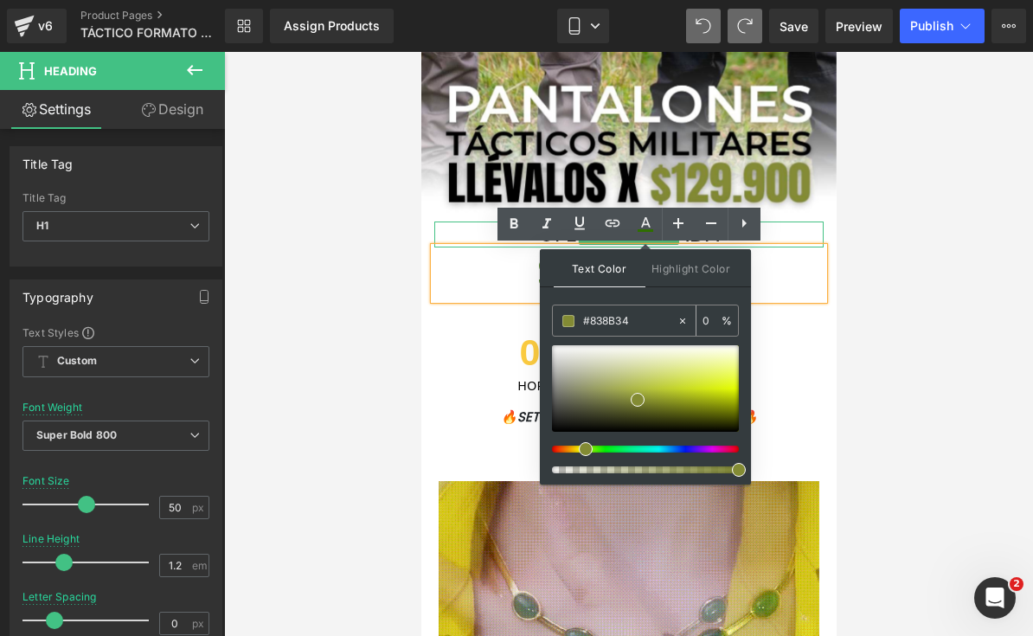
type input "100"
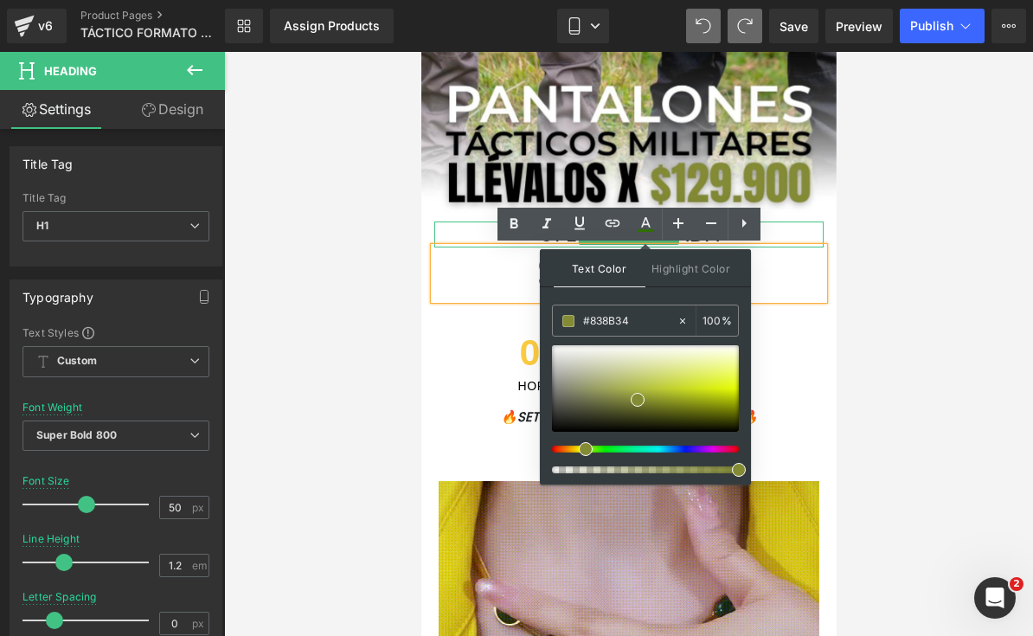
click at [925, 241] on div at bounding box center [628, 344] width 809 height 584
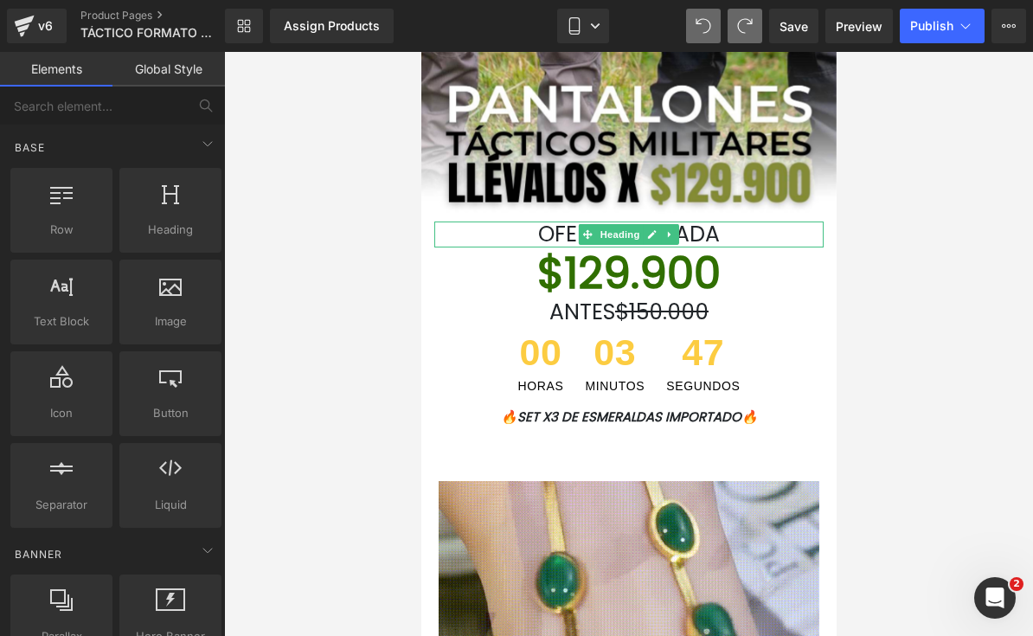
click at [925, 241] on div at bounding box center [628, 344] width 809 height 584
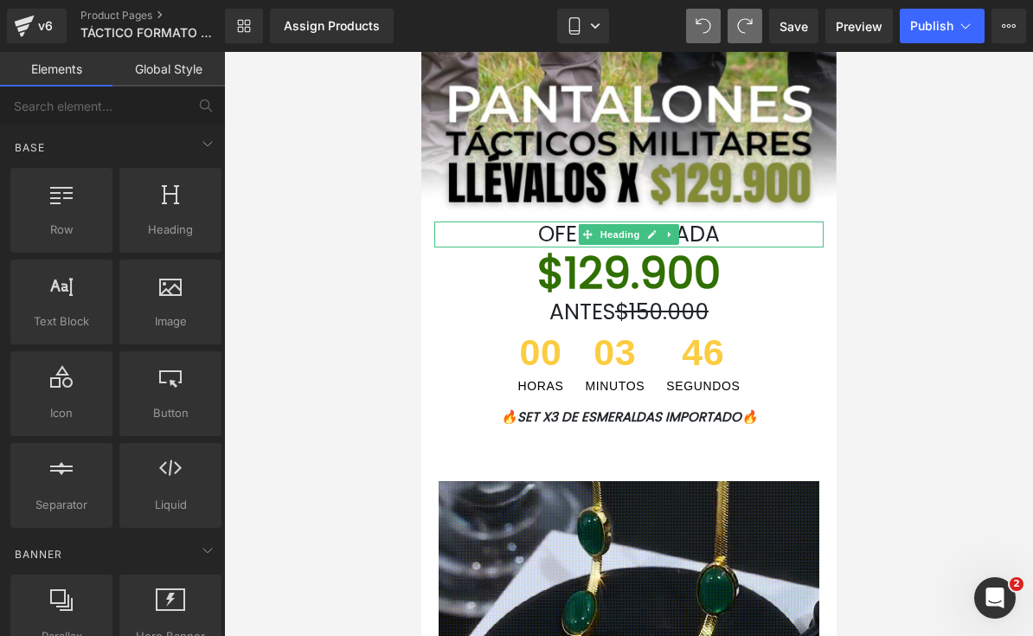
click at [421, 52] on div at bounding box center [421, 52] width 0 height 0
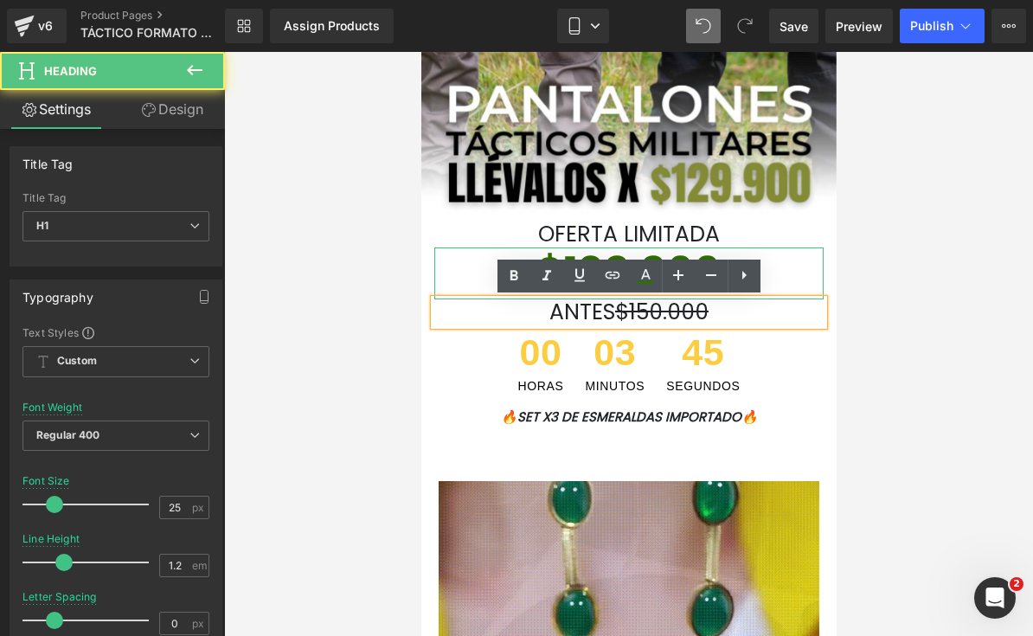
click at [707, 282] on icon at bounding box center [711, 275] width 21 height 21
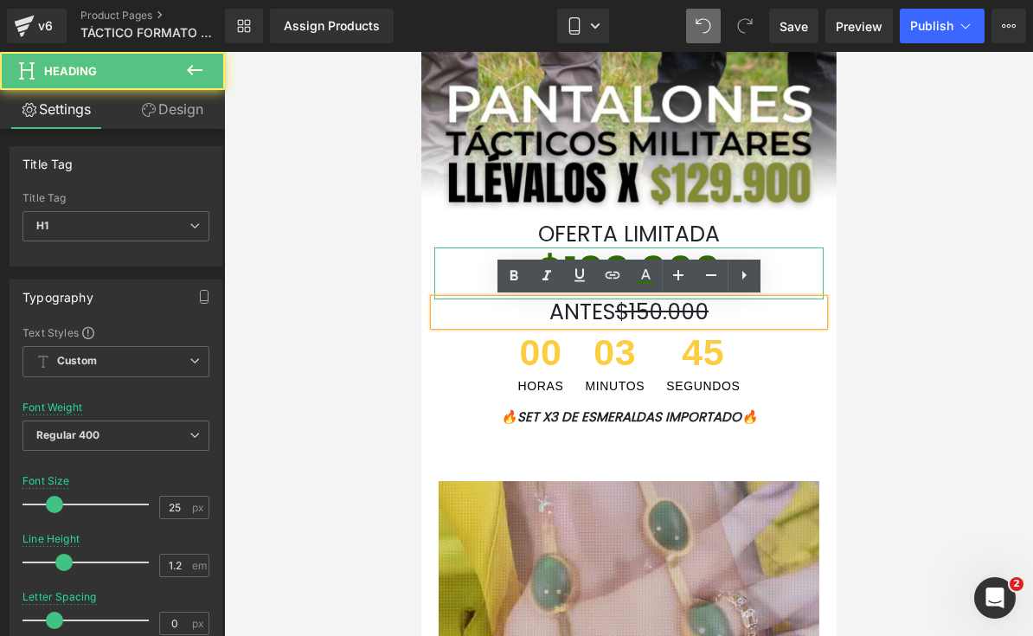
type input "23"
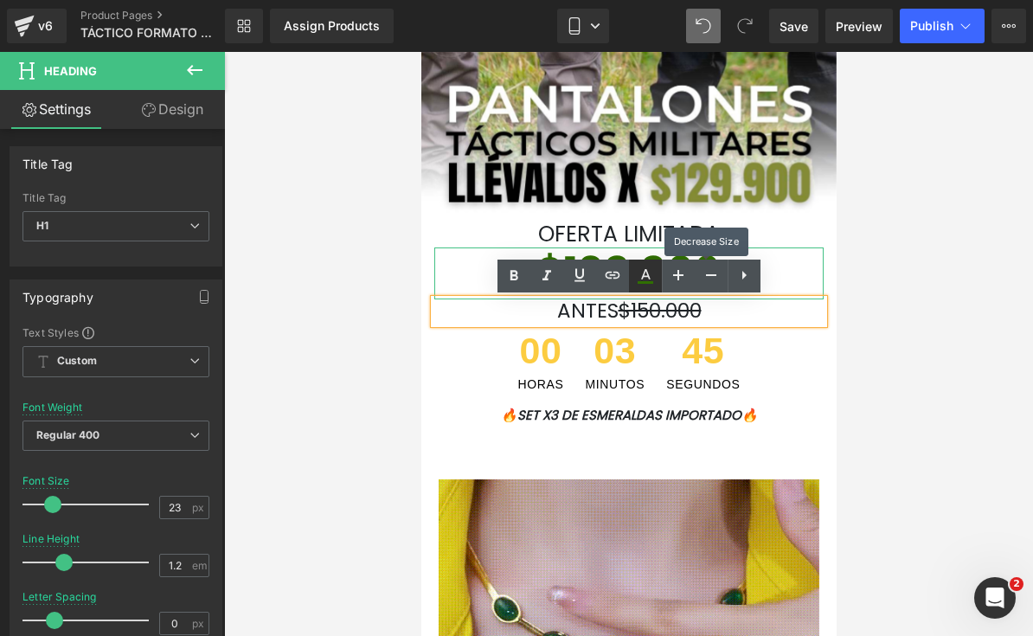
click at [652, 285] on icon at bounding box center [645, 276] width 21 height 21
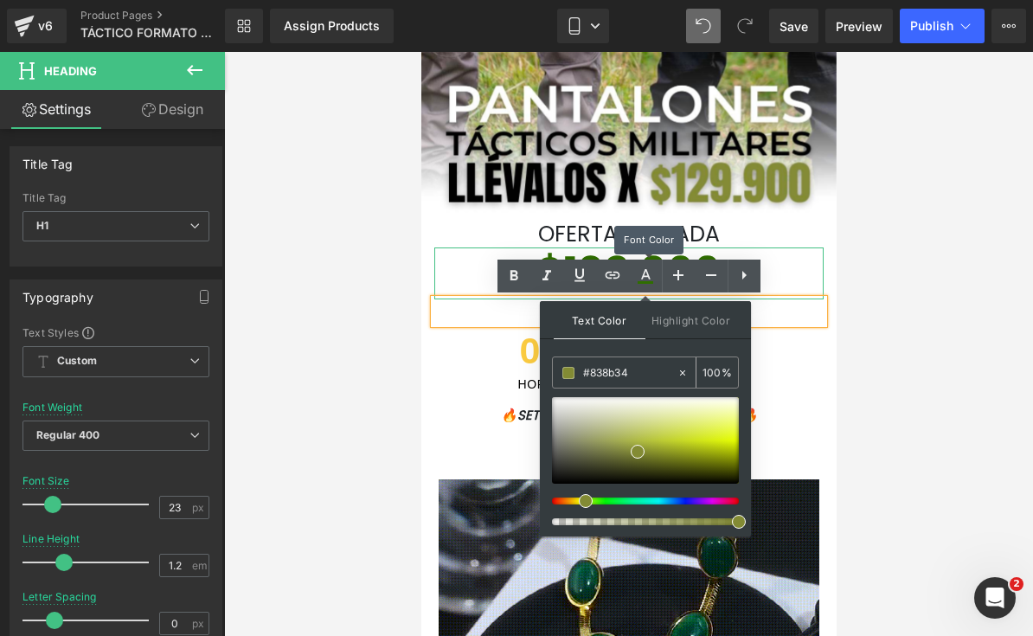
click at [614, 373] on input "#838b34" at bounding box center [629, 372] width 93 height 19
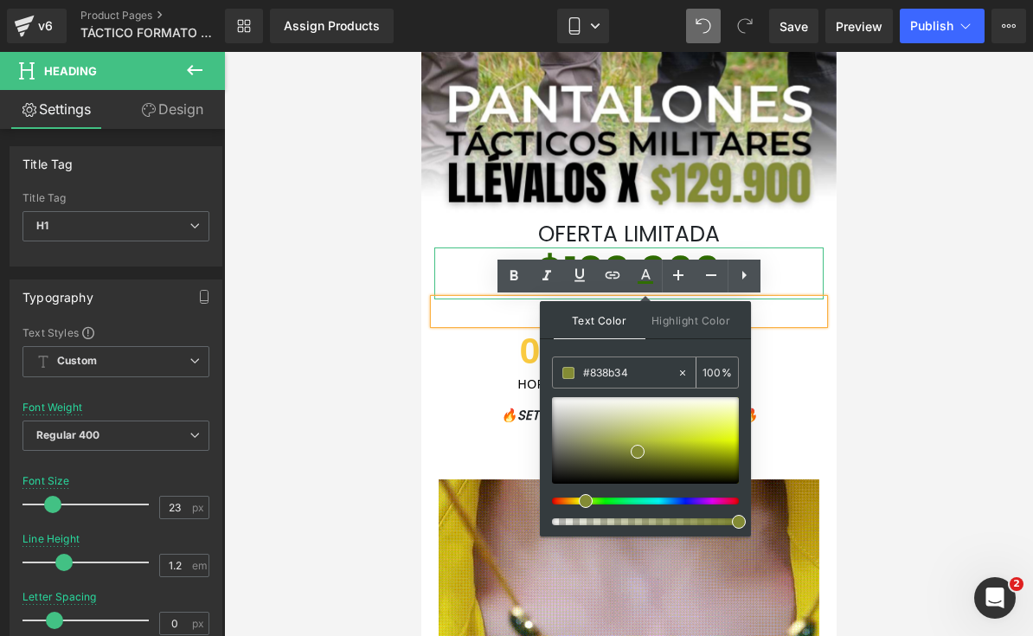
click at [613, 372] on input "#838b34" at bounding box center [629, 372] width 93 height 19
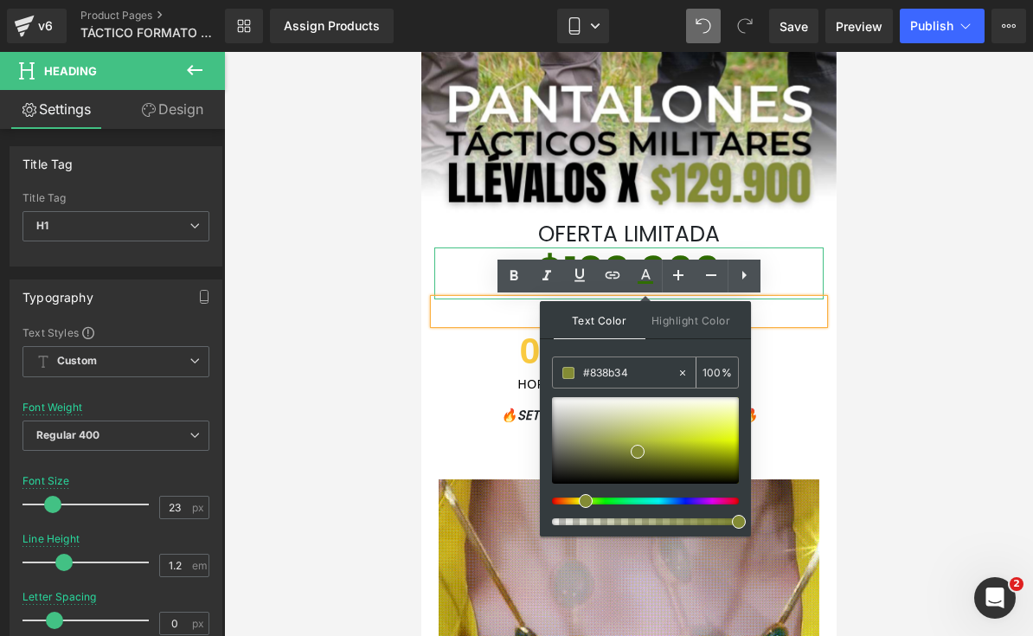
click at [617, 370] on input "#838b34" at bounding box center [629, 372] width 93 height 19
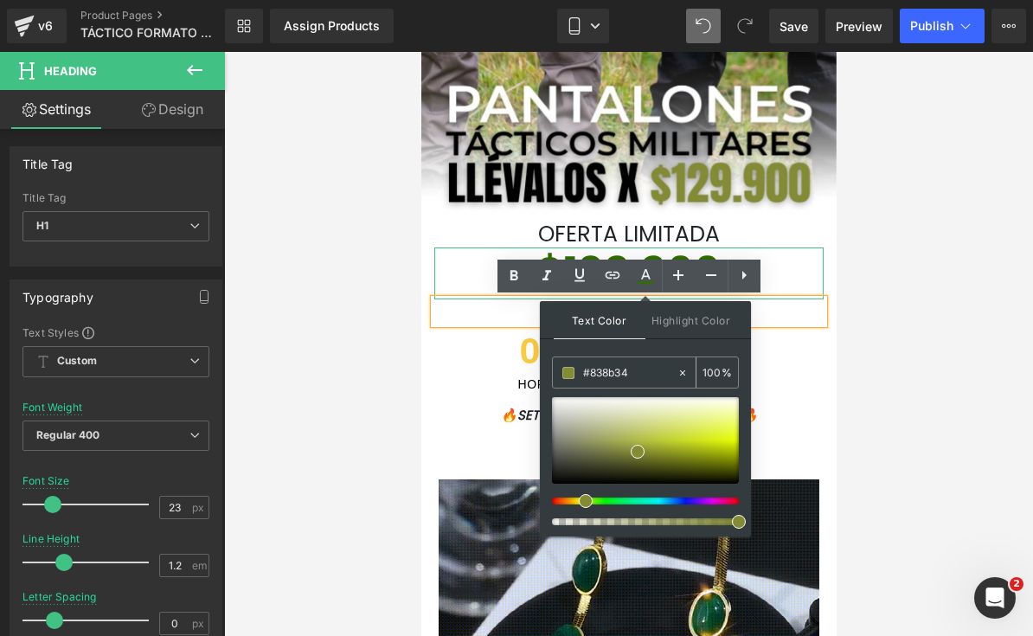
click at [616, 369] on input "#838b34" at bounding box center [629, 372] width 93 height 19
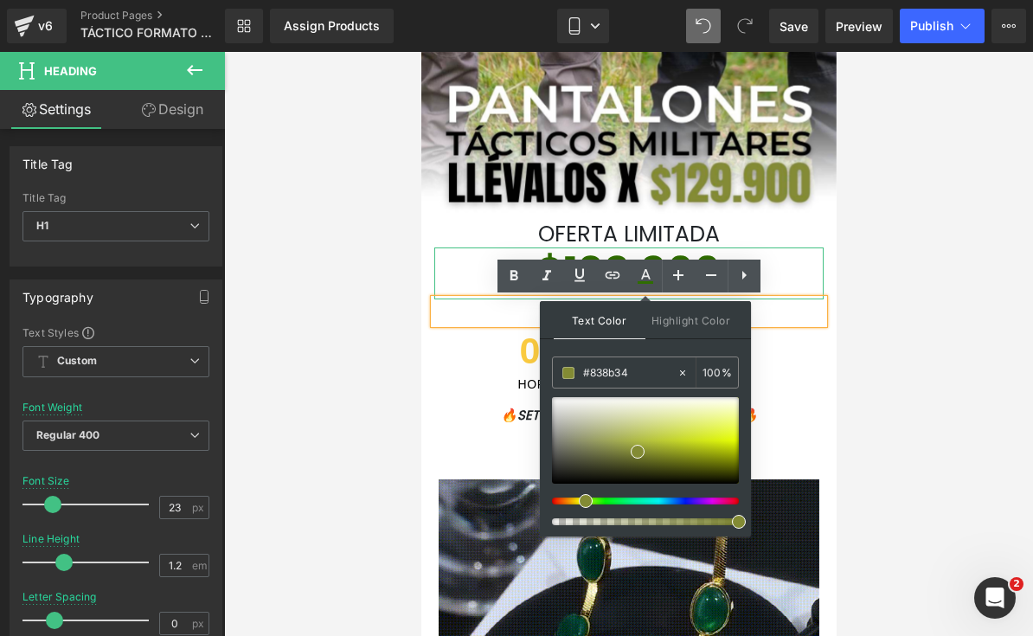
click at [935, 216] on div at bounding box center [628, 344] width 809 height 584
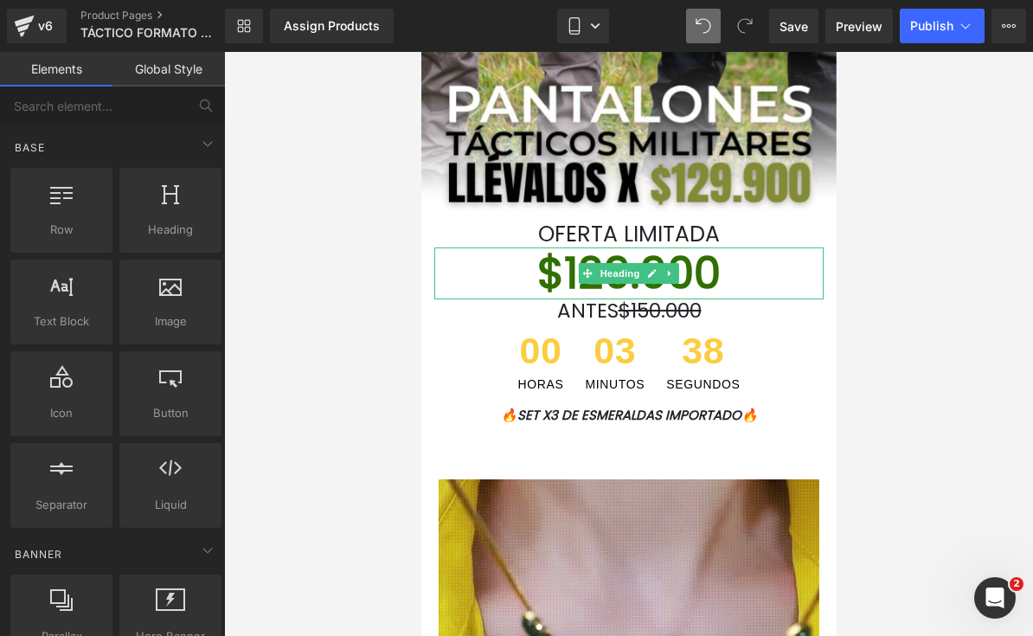
click at [916, 262] on div at bounding box center [628, 344] width 809 height 584
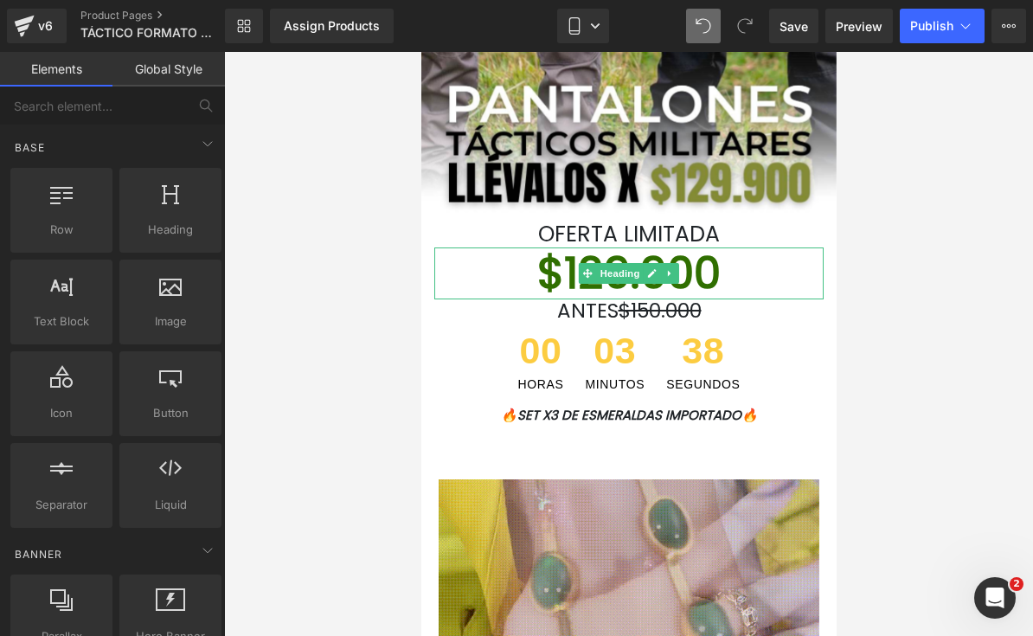
click at [929, 239] on div at bounding box center [628, 344] width 809 height 584
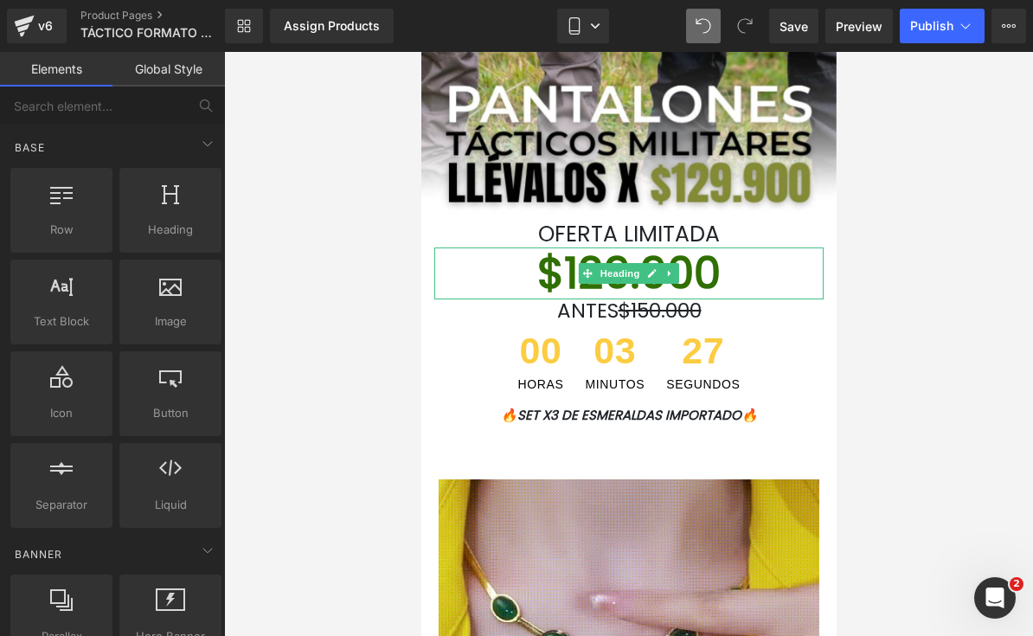
click at [750, 274] on h1 "$129.900" at bounding box center [628, 274] width 389 height 52
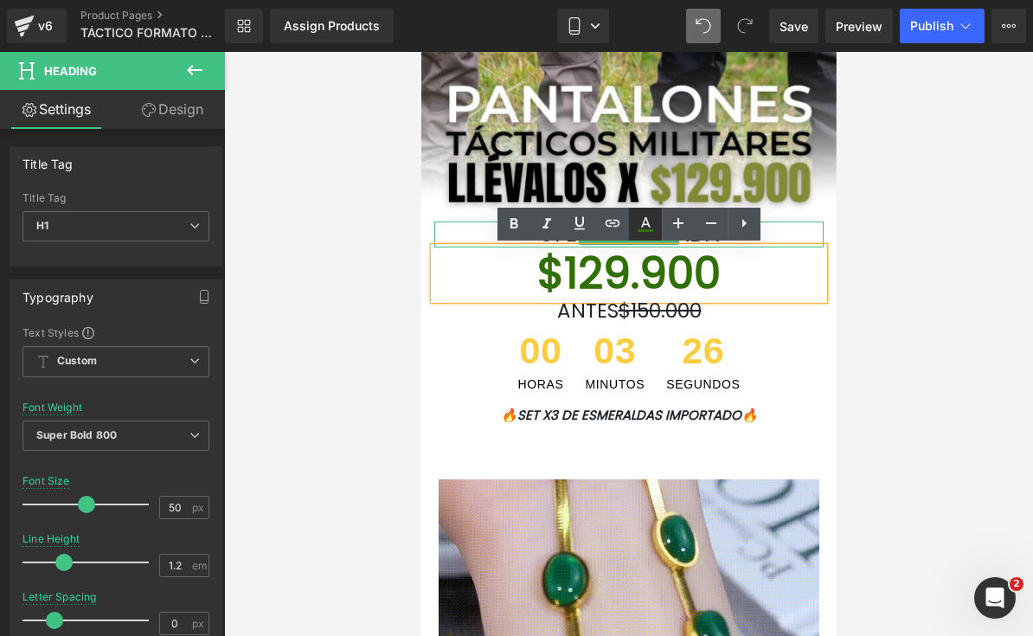
click at [647, 225] on icon at bounding box center [646, 222] width 10 height 10
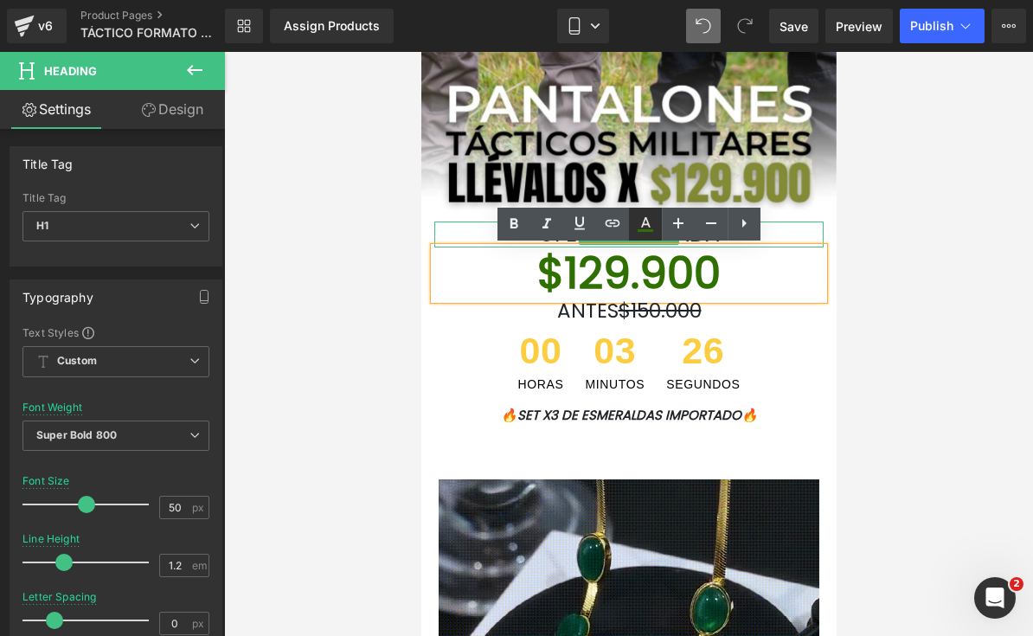
type input "#306f01"
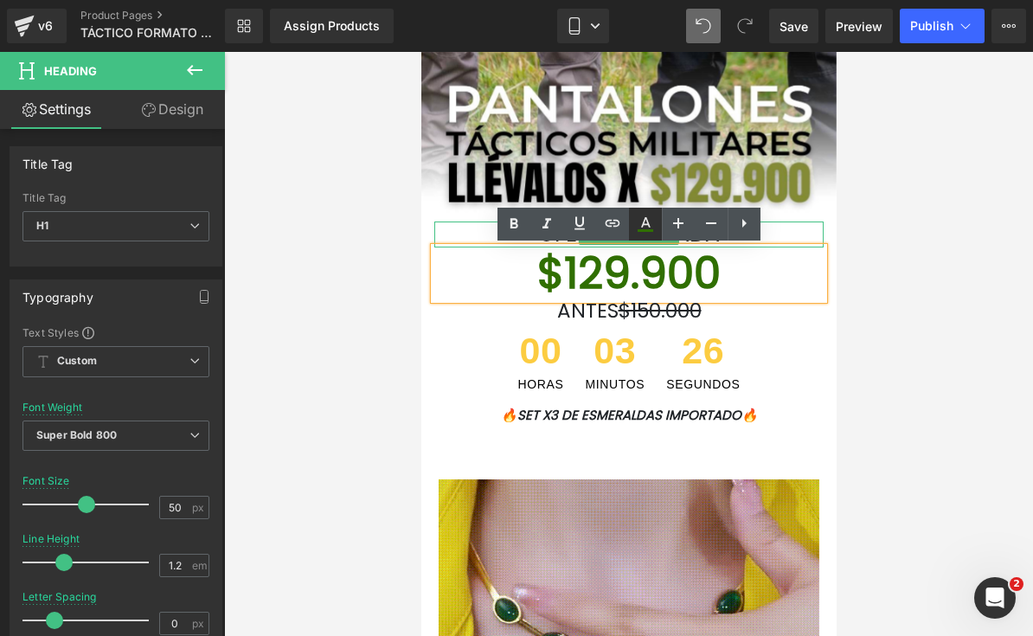
type input "100"
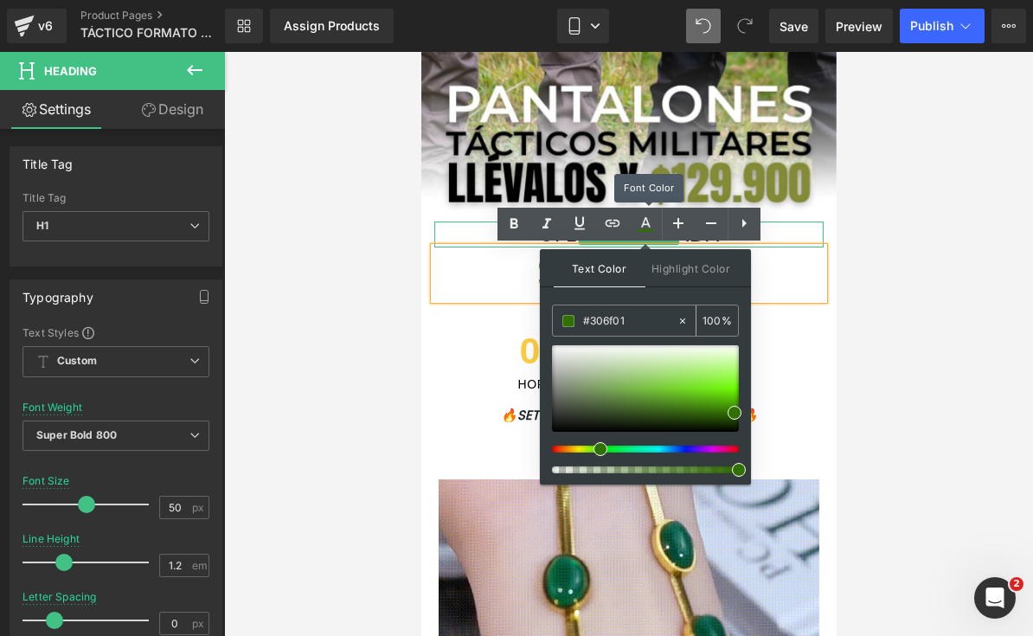
click at [644, 326] on input "#306f01" at bounding box center [629, 321] width 93 height 19
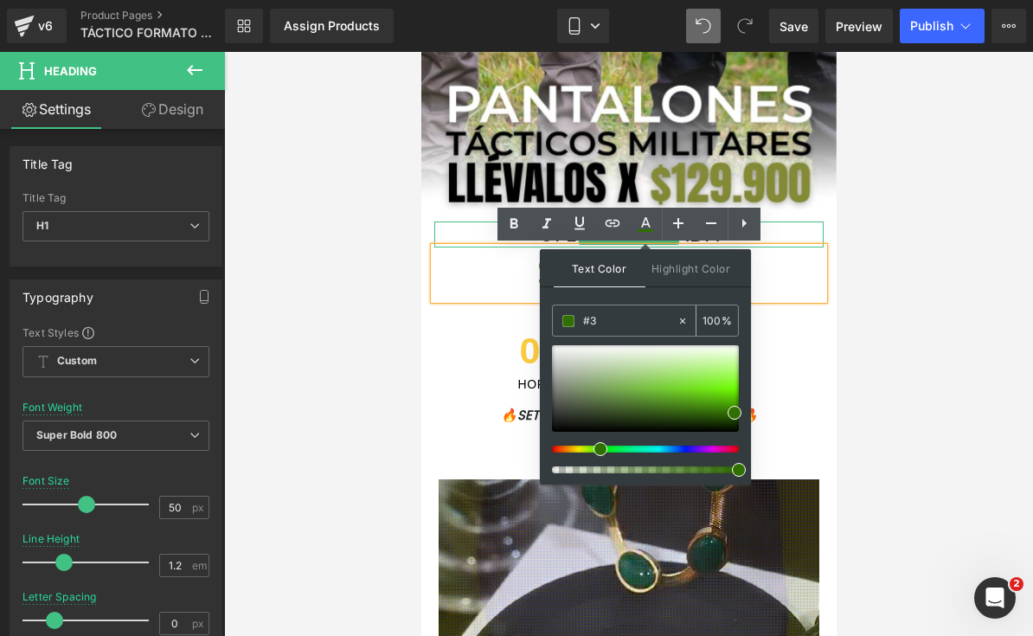
type input "#"
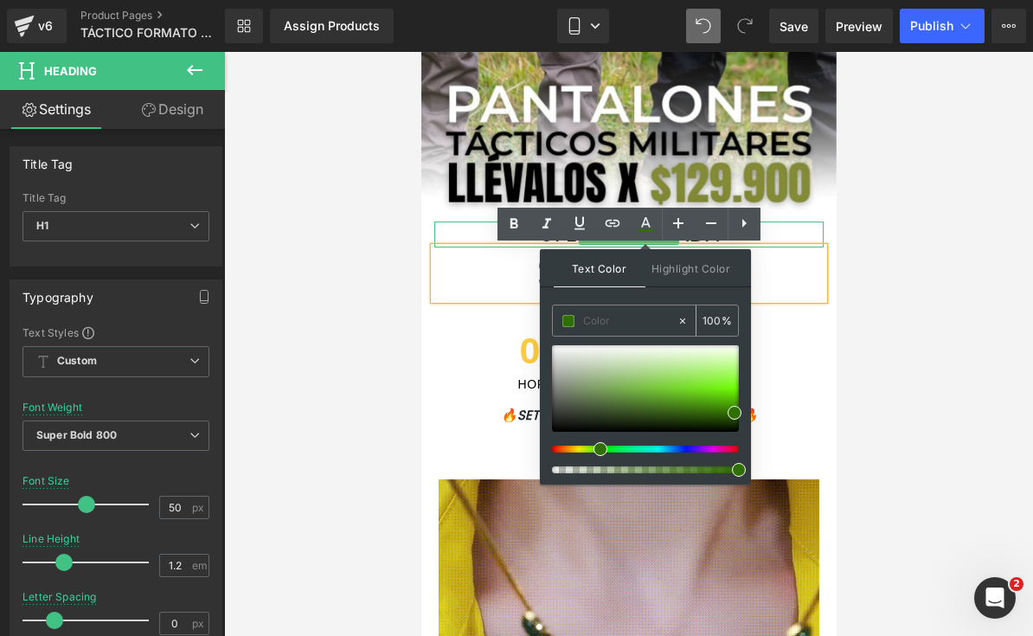
type input "0"
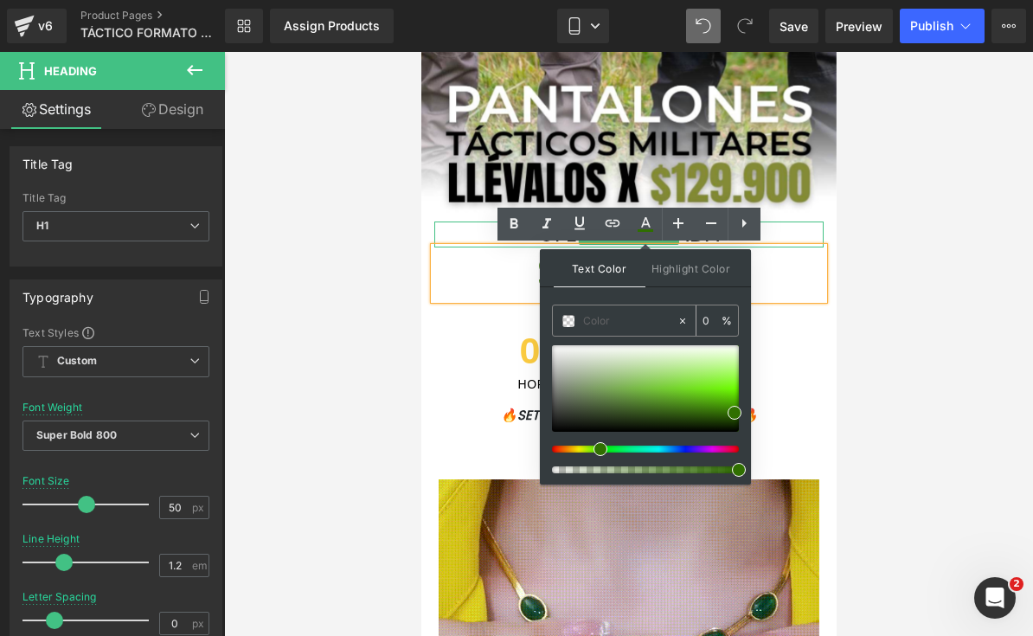
paste input "#838b34"
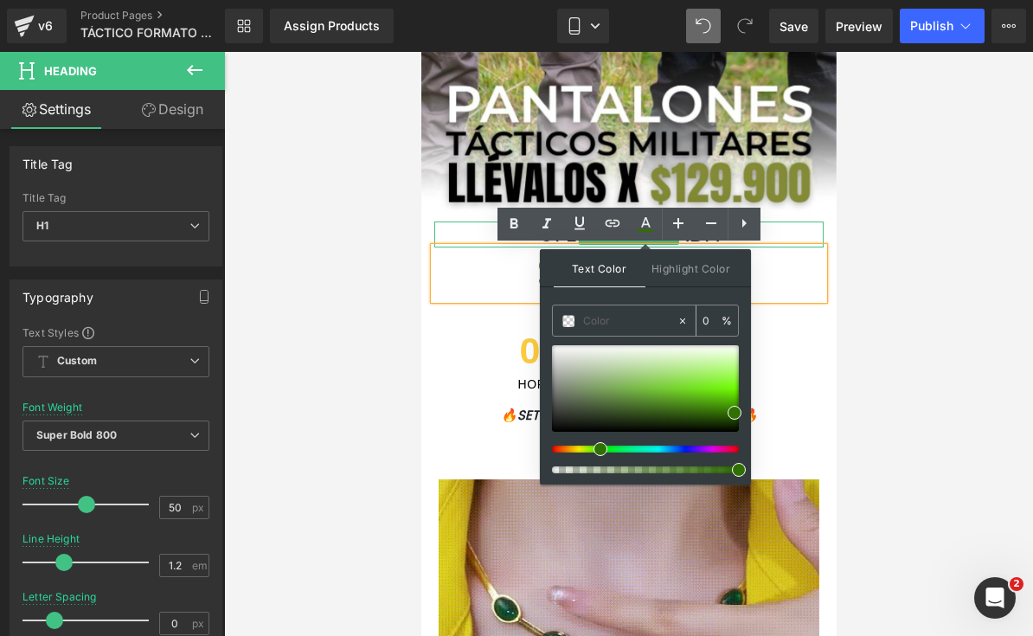
type input "#838b34"
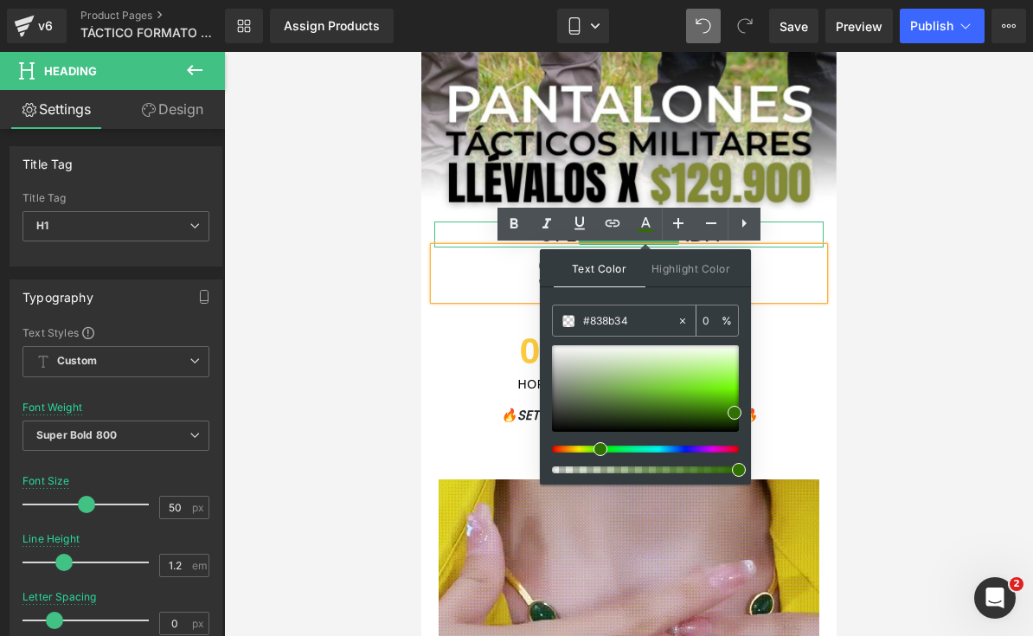
type input "100"
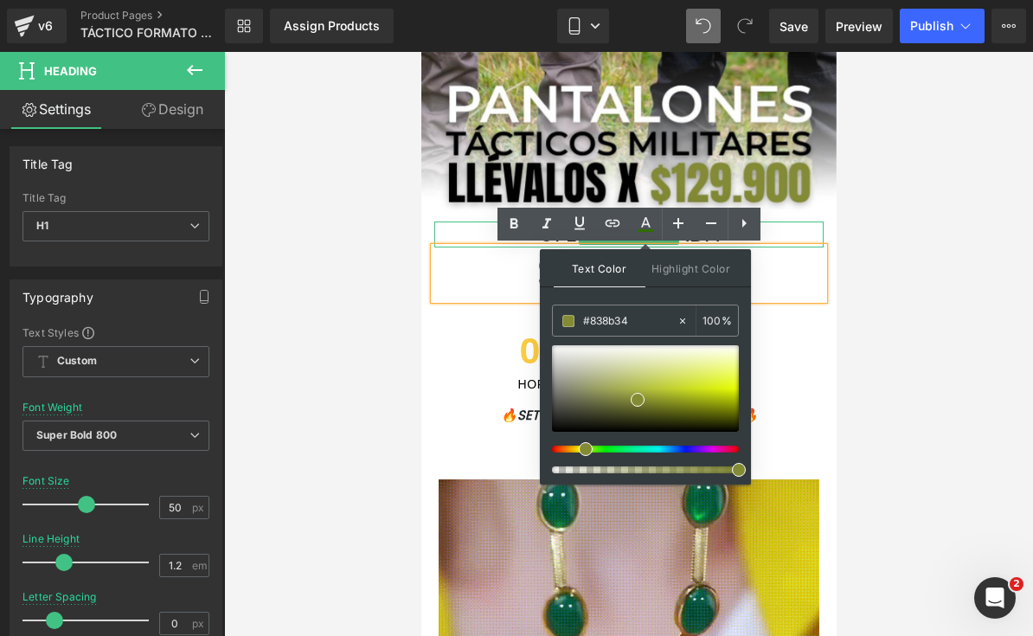
click at [868, 420] on div at bounding box center [628, 344] width 809 height 584
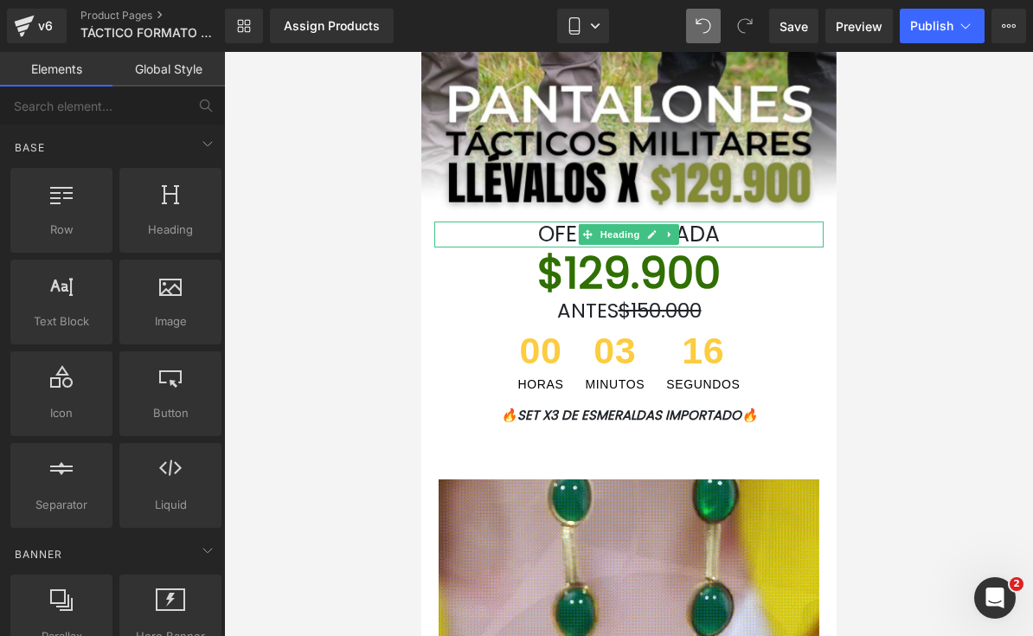
click at [760, 264] on h1 "$129.900" at bounding box center [628, 274] width 389 height 52
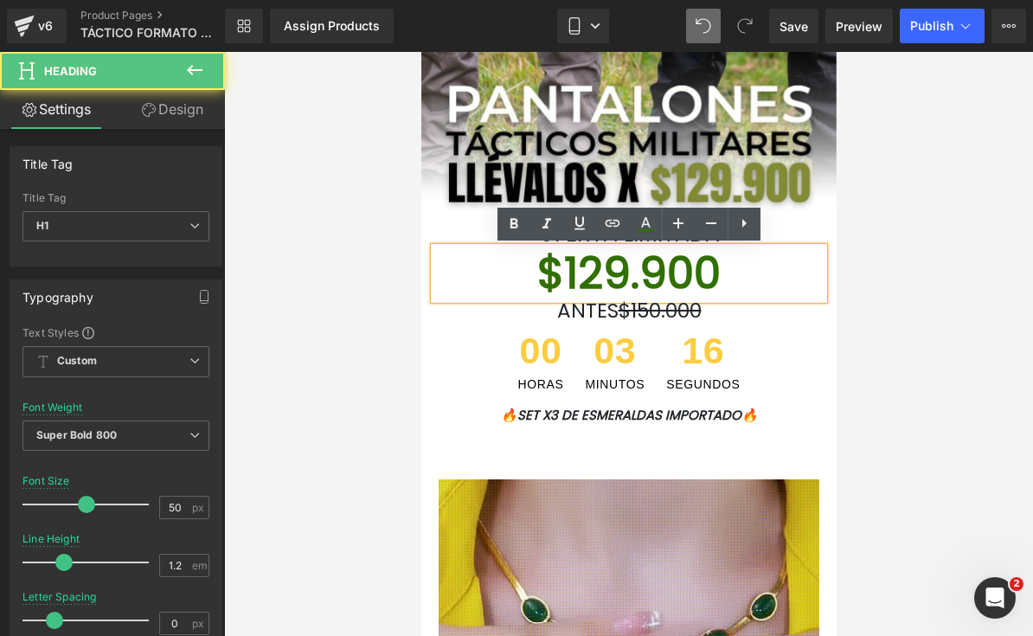
click at [637, 271] on font "$129.900" at bounding box center [628, 272] width 183 height 61
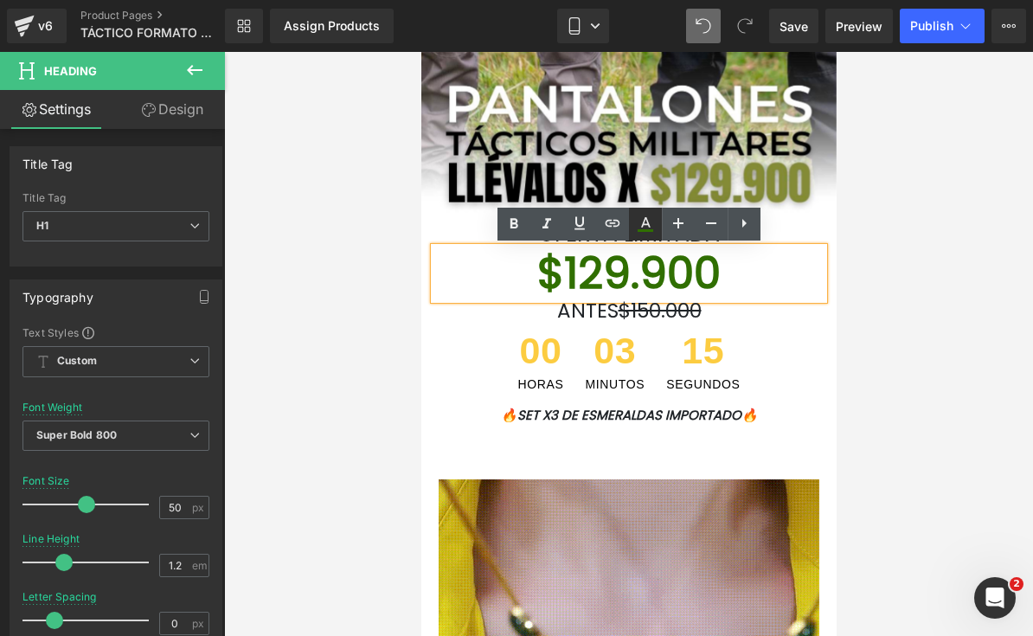
click at [652, 227] on icon at bounding box center [645, 224] width 21 height 21
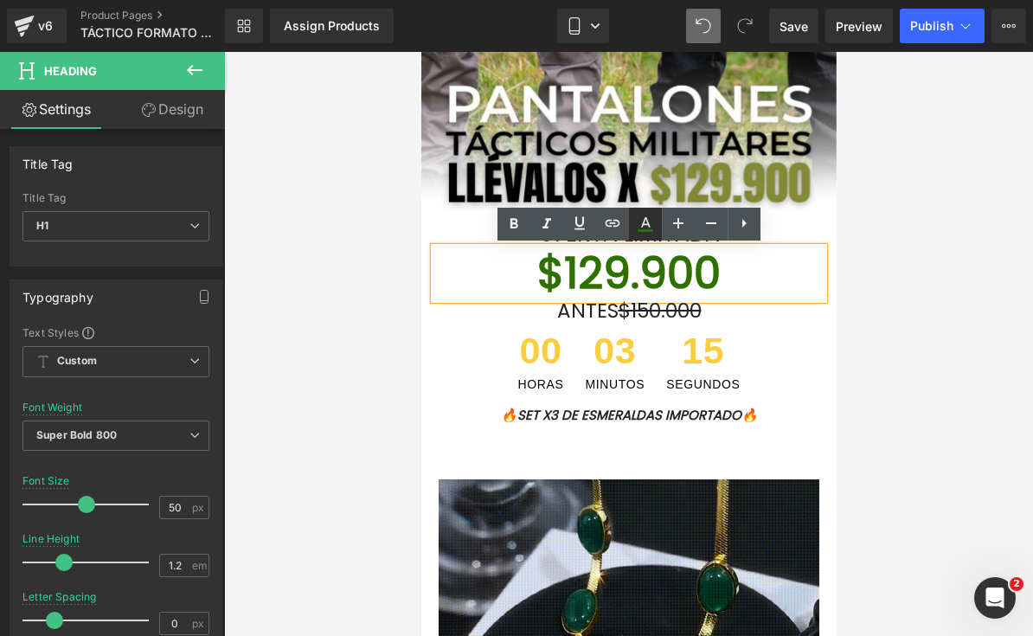
type input "#306f01"
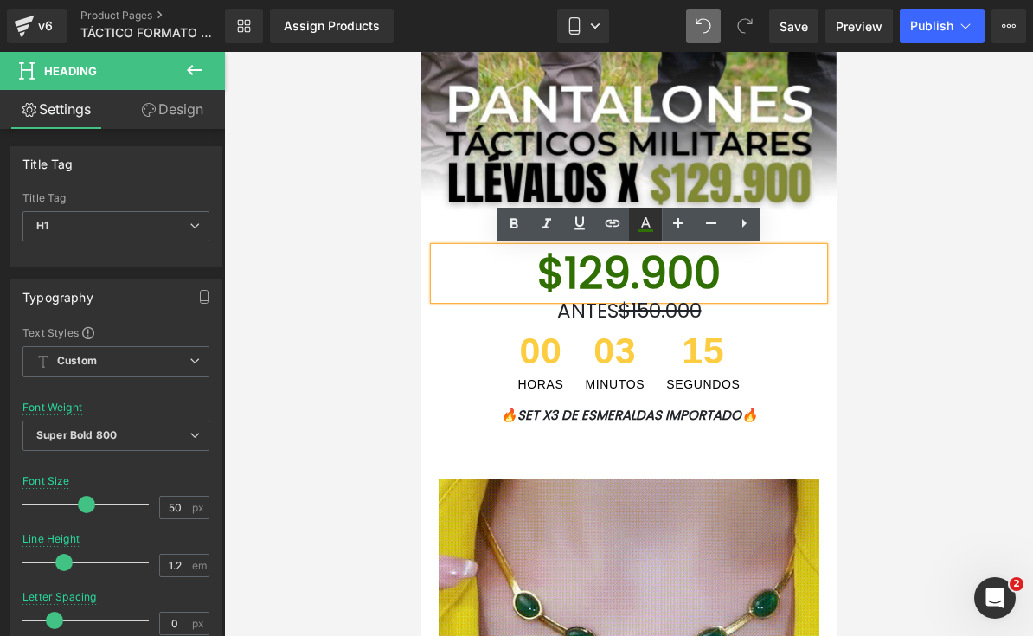
type input "100"
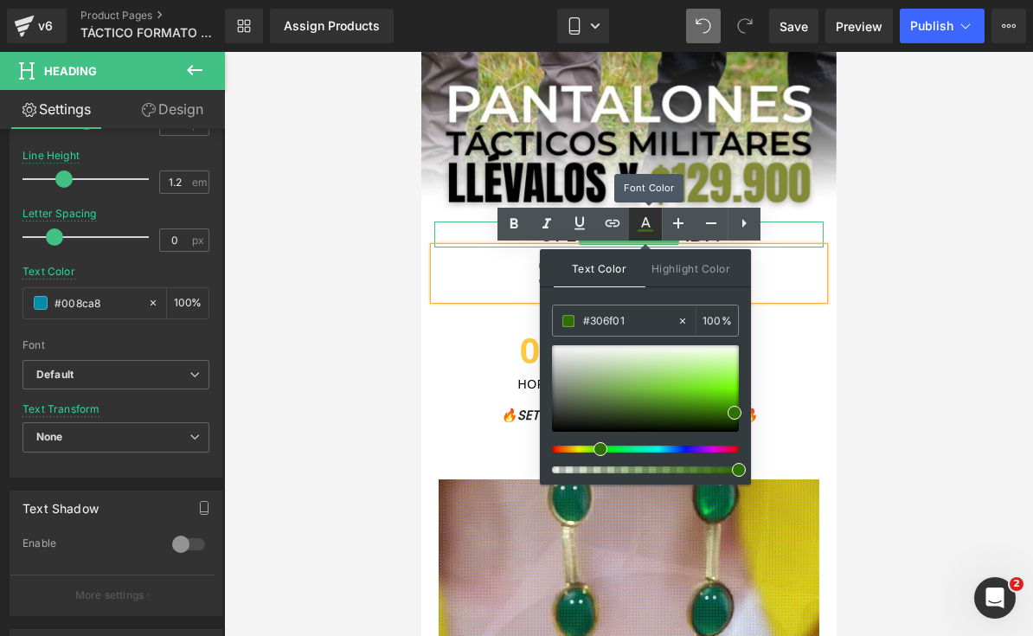
scroll to position [383, 0]
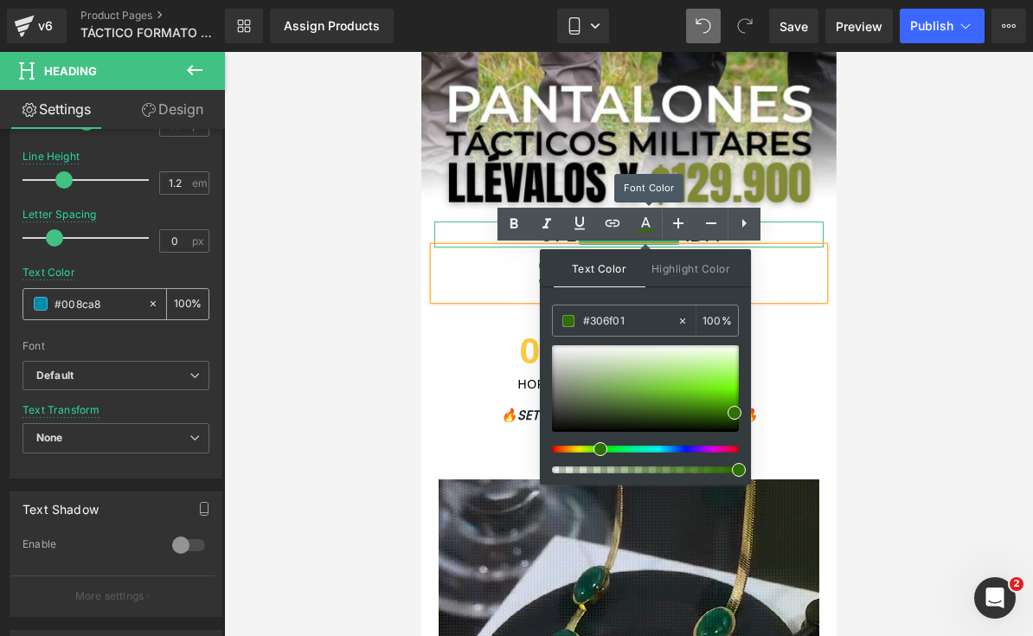
click at [72, 299] on input "#008ca8" at bounding box center [97, 303] width 85 height 19
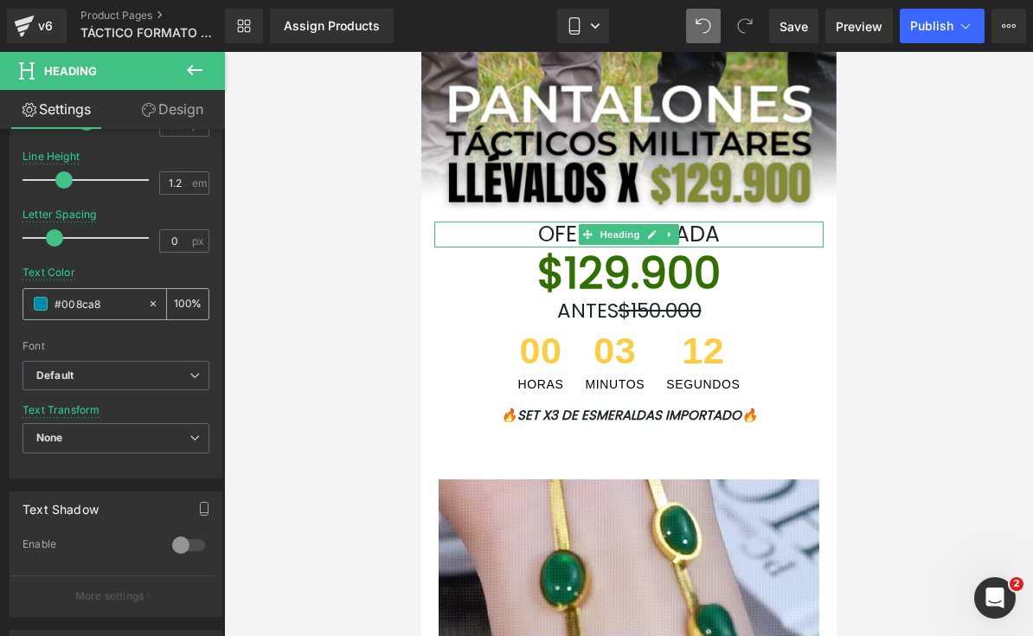
click at [71, 299] on input "#008ca8" at bounding box center [97, 303] width 85 height 19
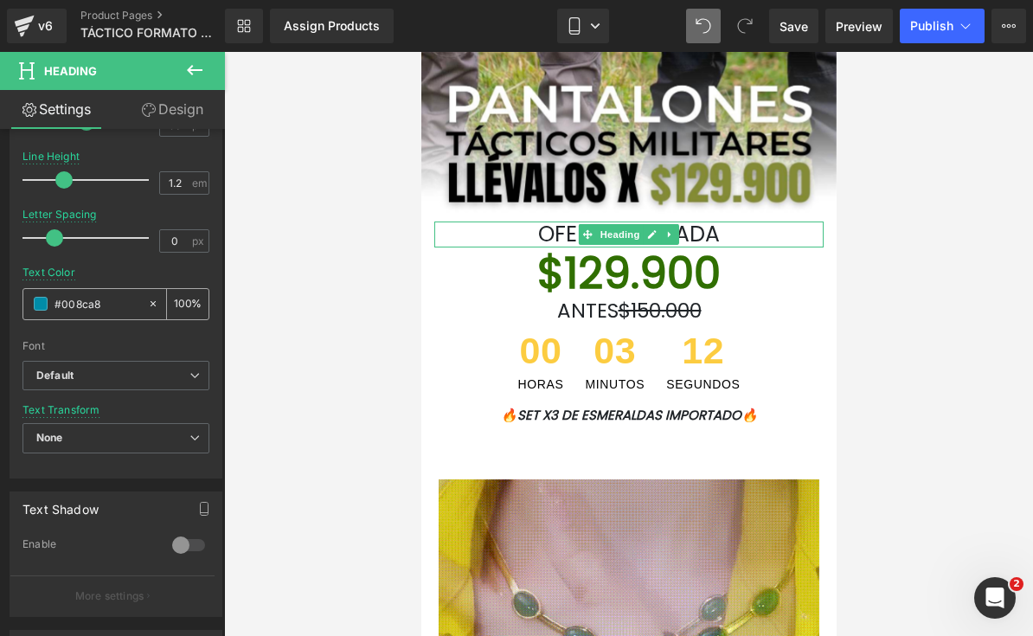
type input "#"
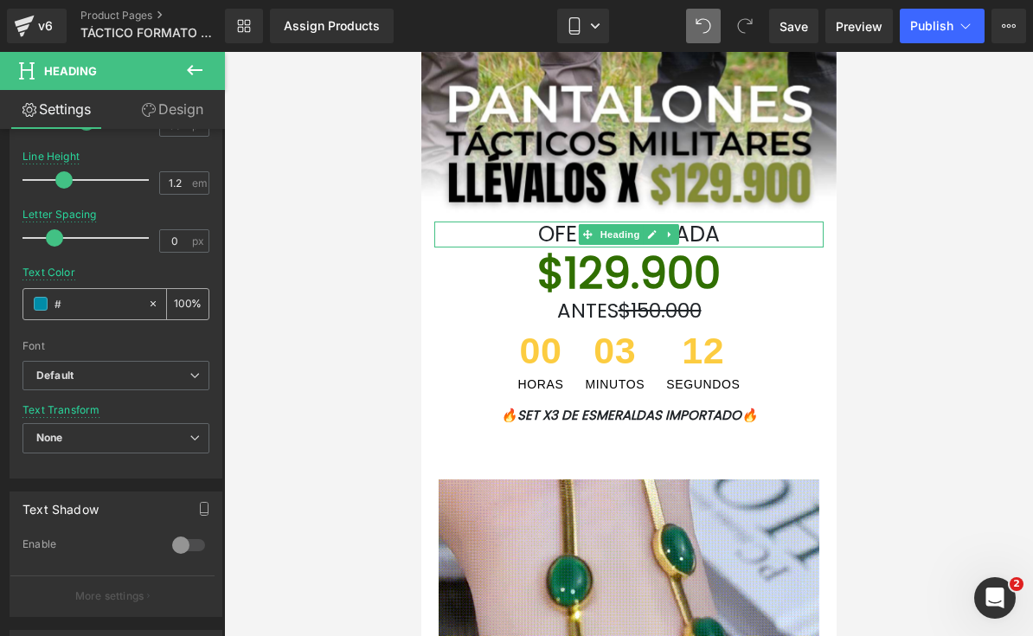
type input "0"
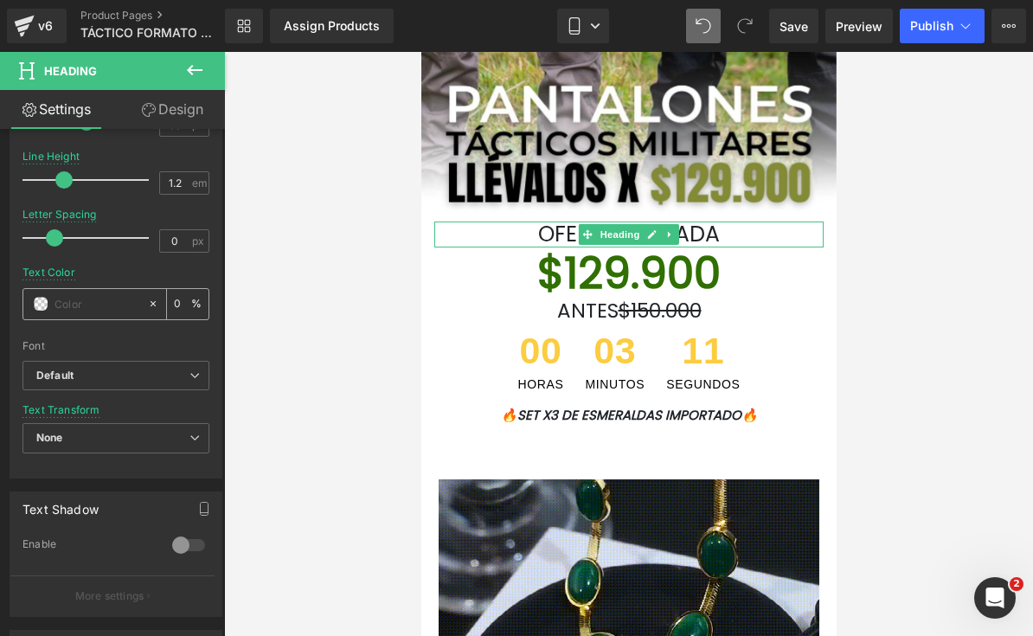
paste input "#838b34"
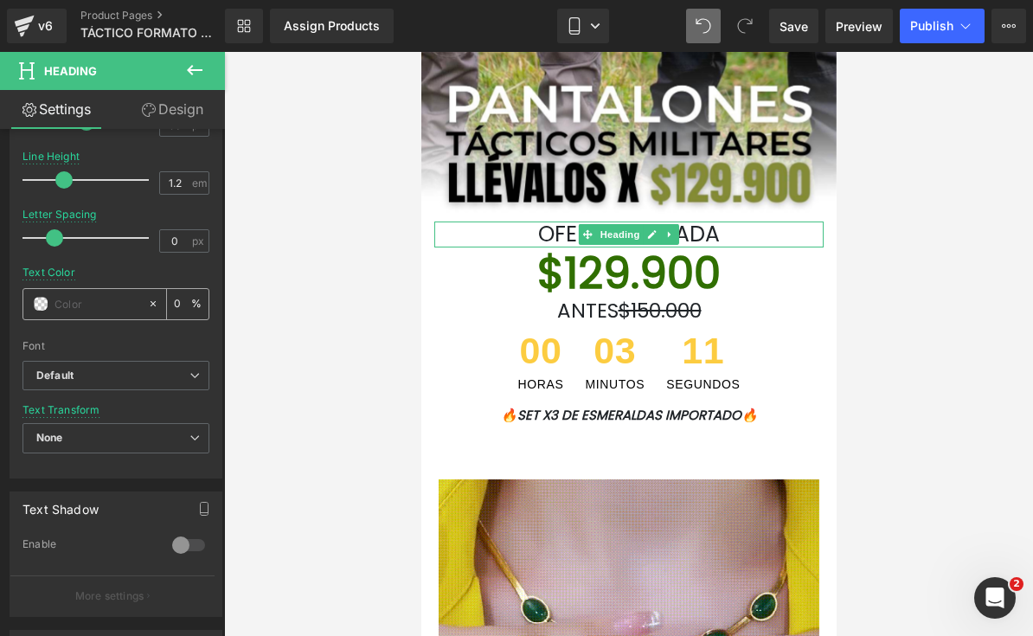
type input "#838b34"
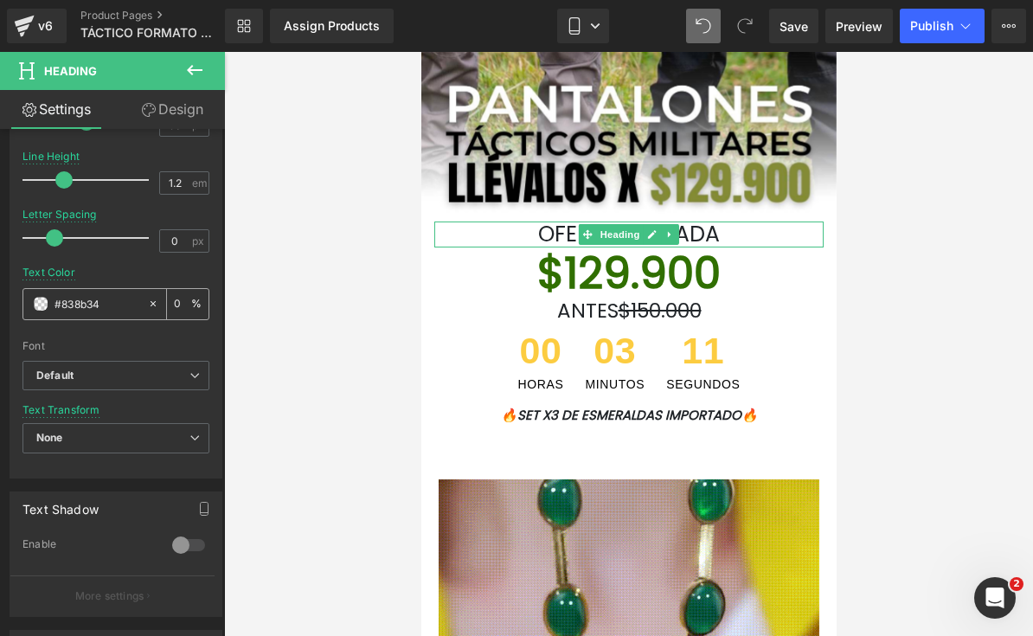
type input "100"
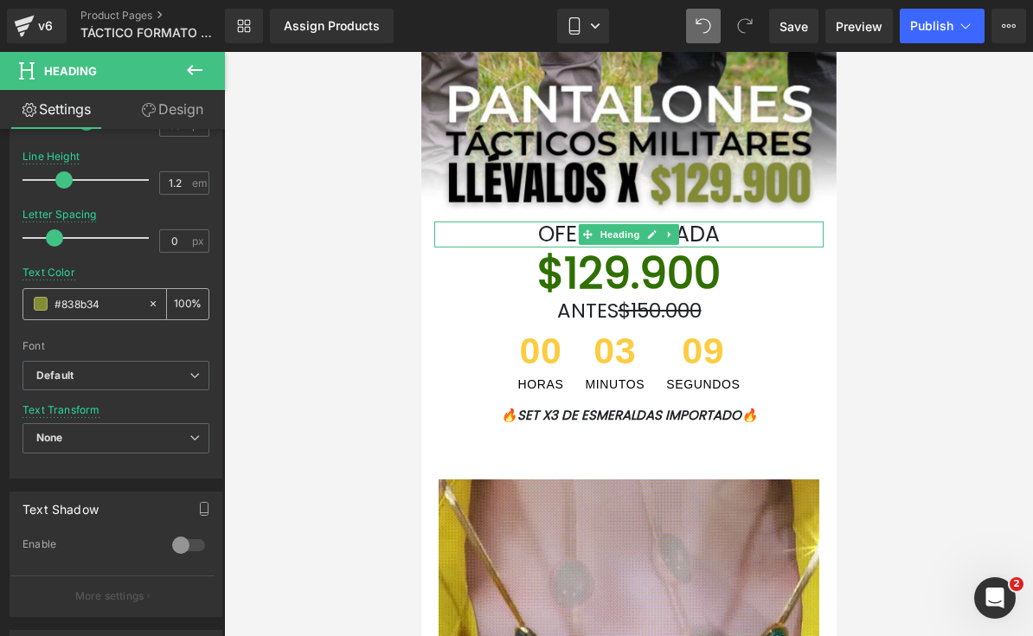
type input "#838b34"
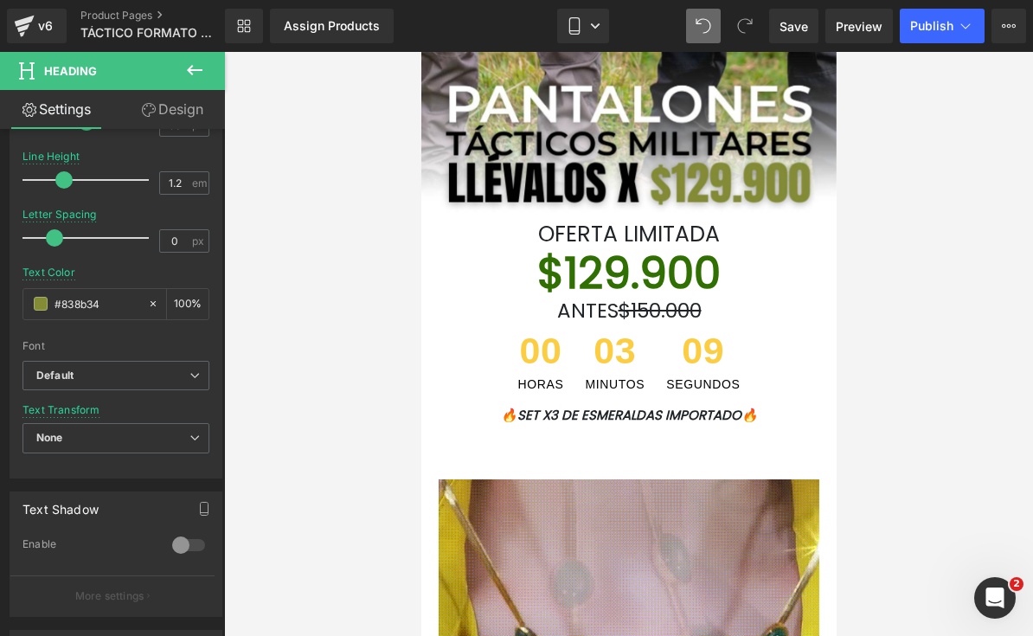
click at [537, 270] on font "$129.900" at bounding box center [628, 272] width 183 height 61
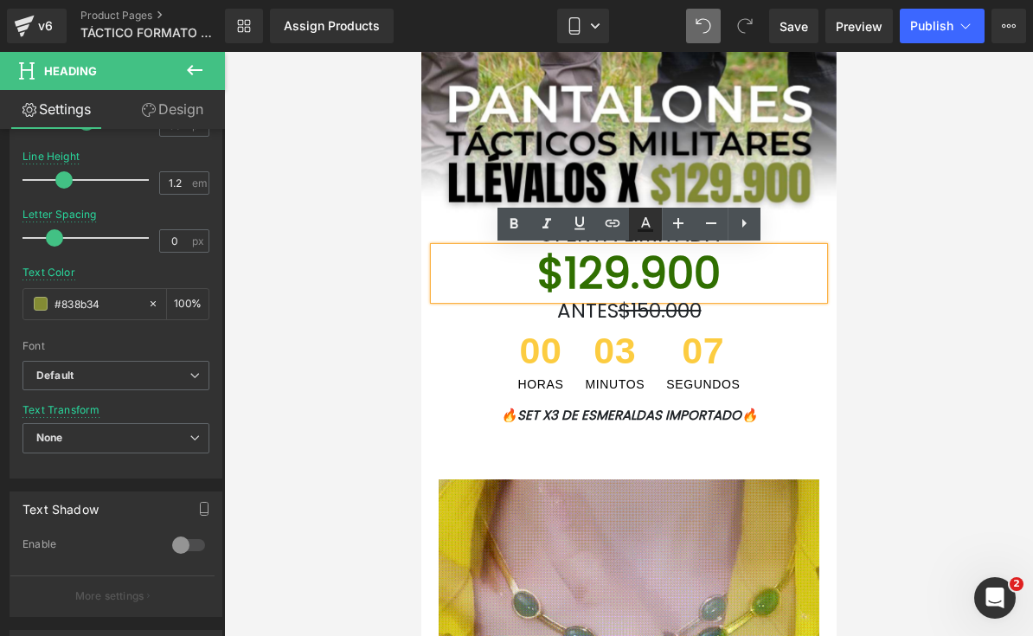
click at [646, 226] on icon at bounding box center [645, 224] width 21 height 21
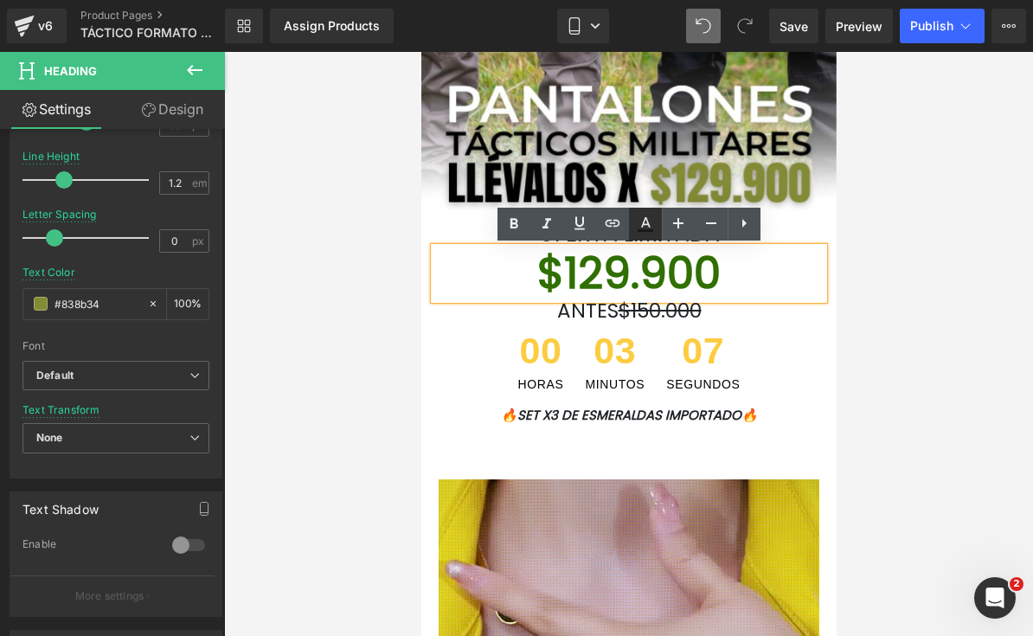
type input "#121212"
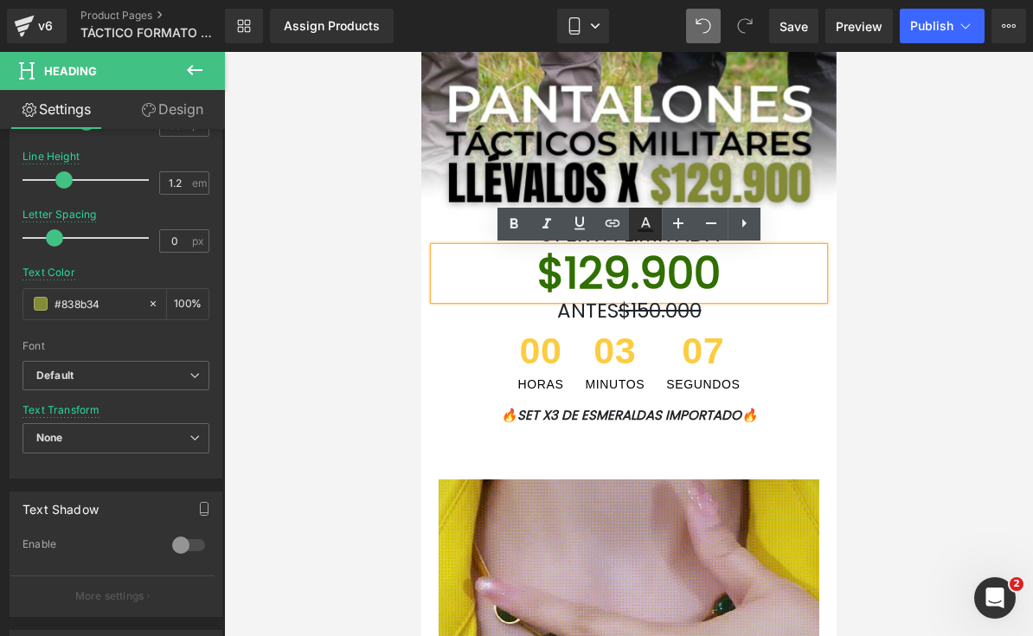
type input "75"
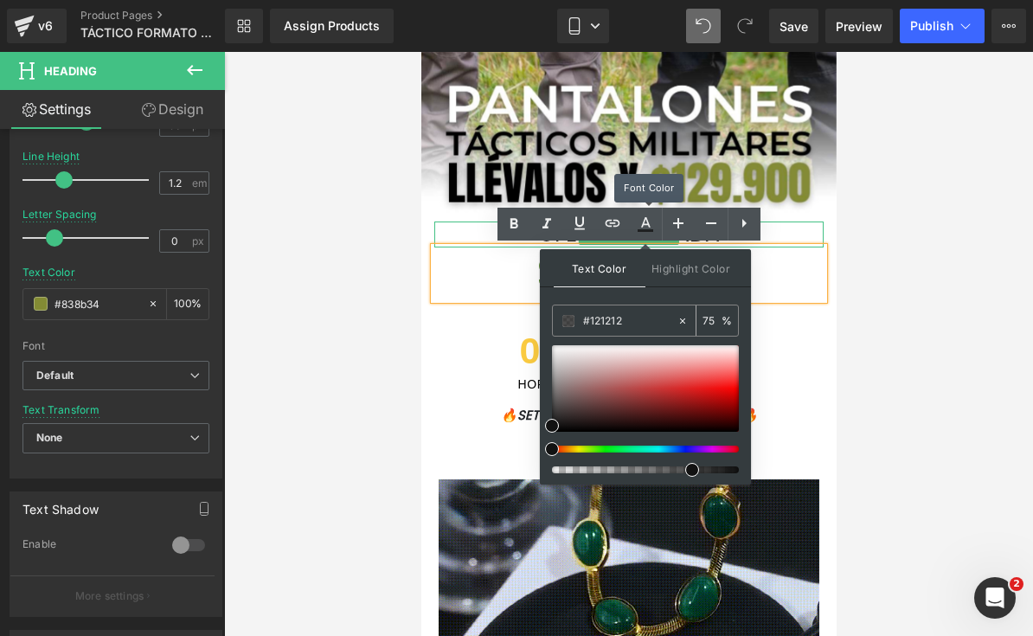
click at [600, 313] on input "#121212" at bounding box center [629, 321] width 93 height 19
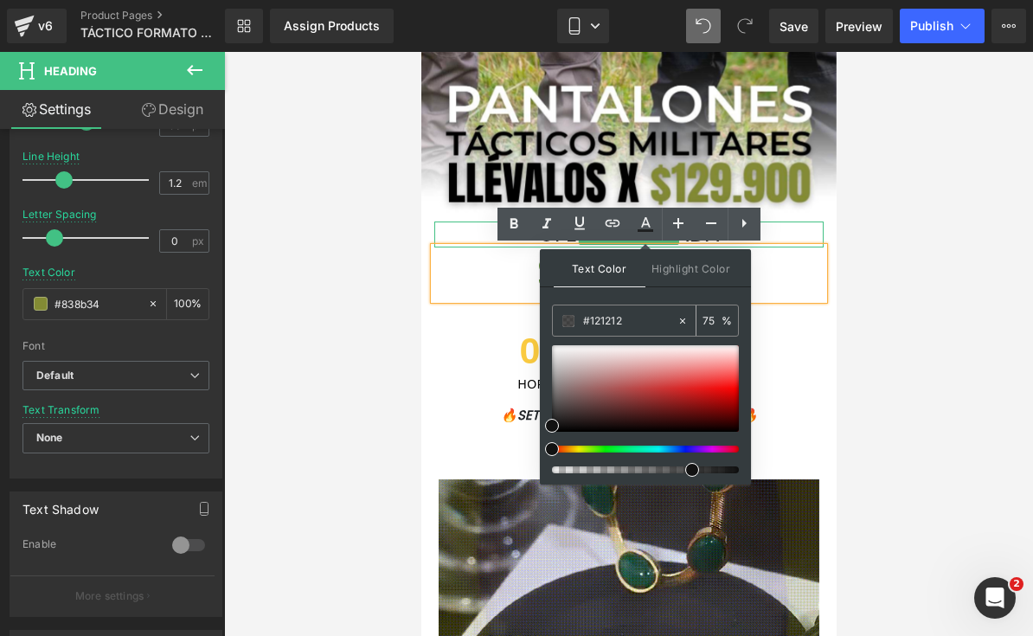
click at [617, 314] on input "#121212" at bounding box center [629, 321] width 93 height 19
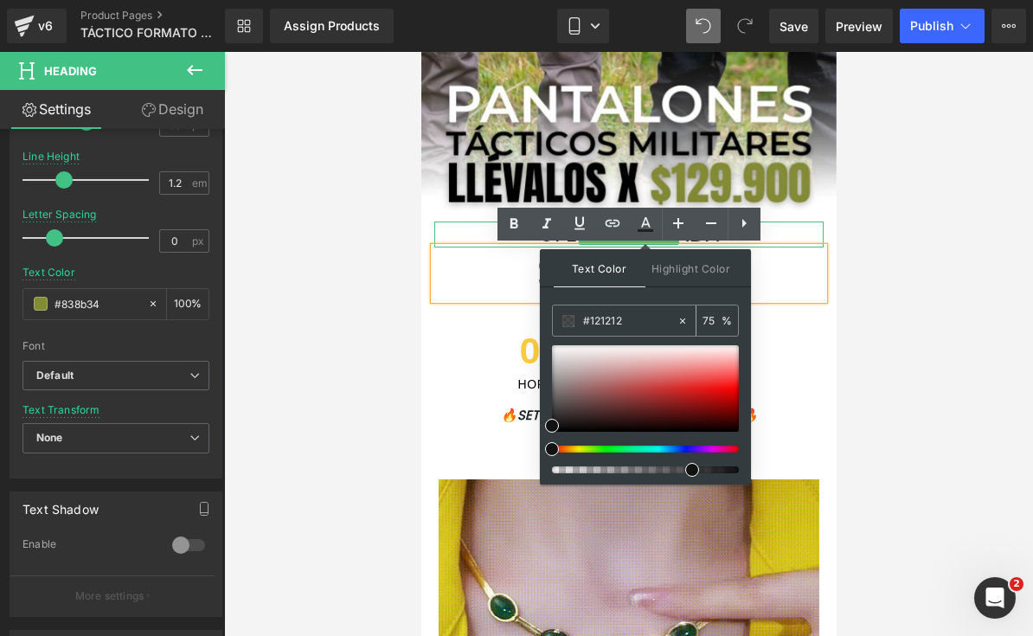
click at [617, 314] on input "#121212" at bounding box center [629, 321] width 93 height 19
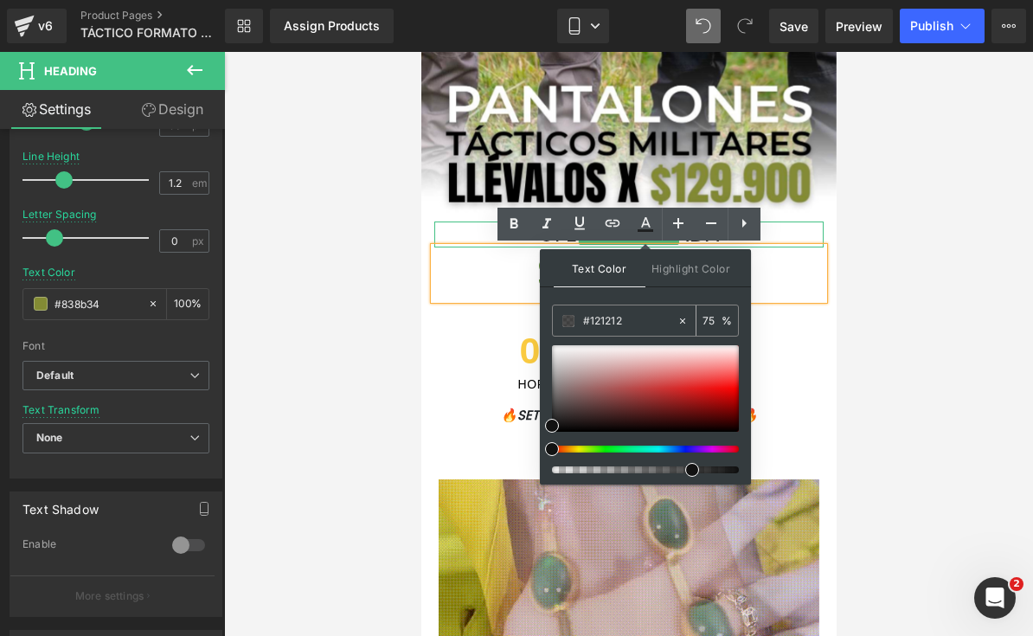
click at [610, 323] on input "#121212" at bounding box center [629, 321] width 93 height 19
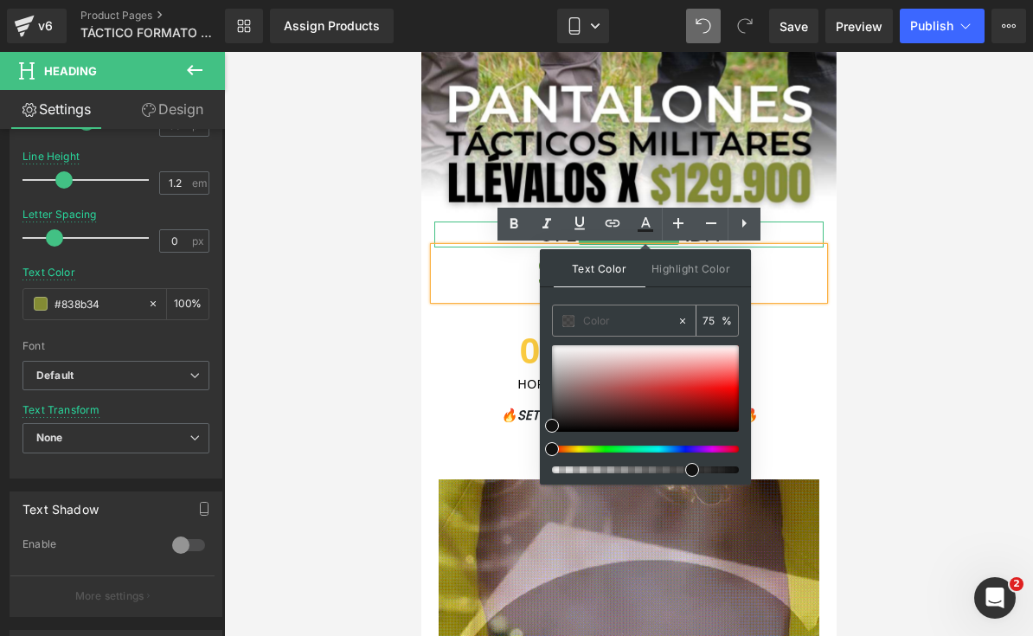
type input "0"
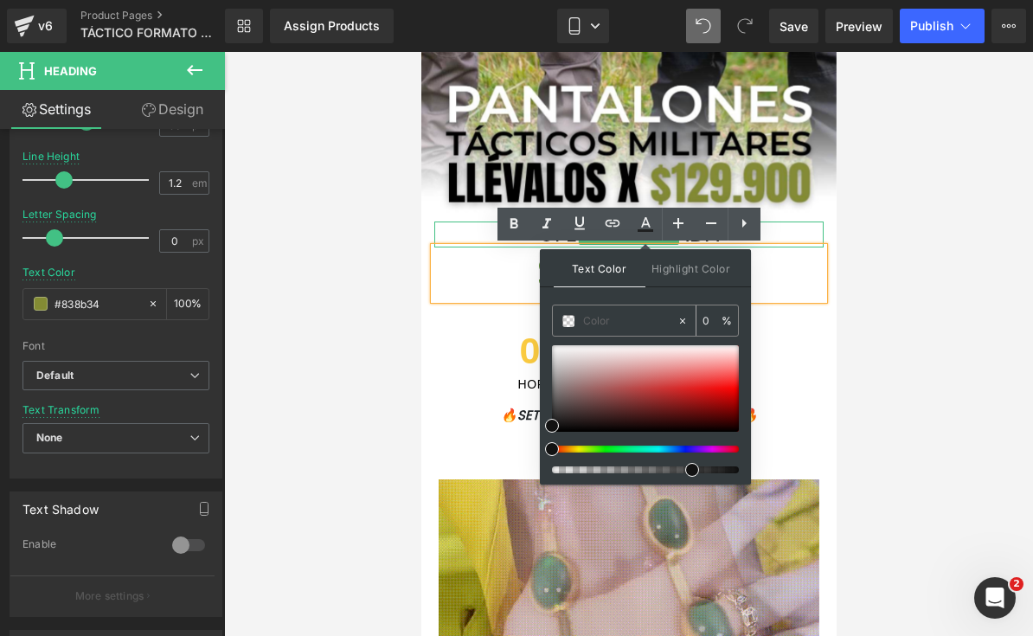
paste input "#838b34"
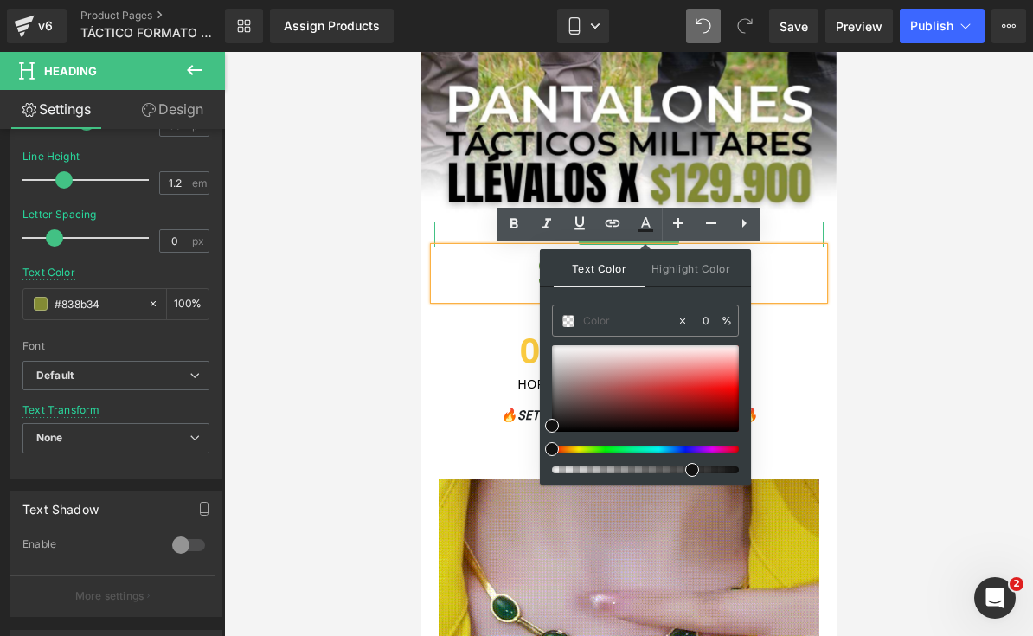
type input "#838b34"
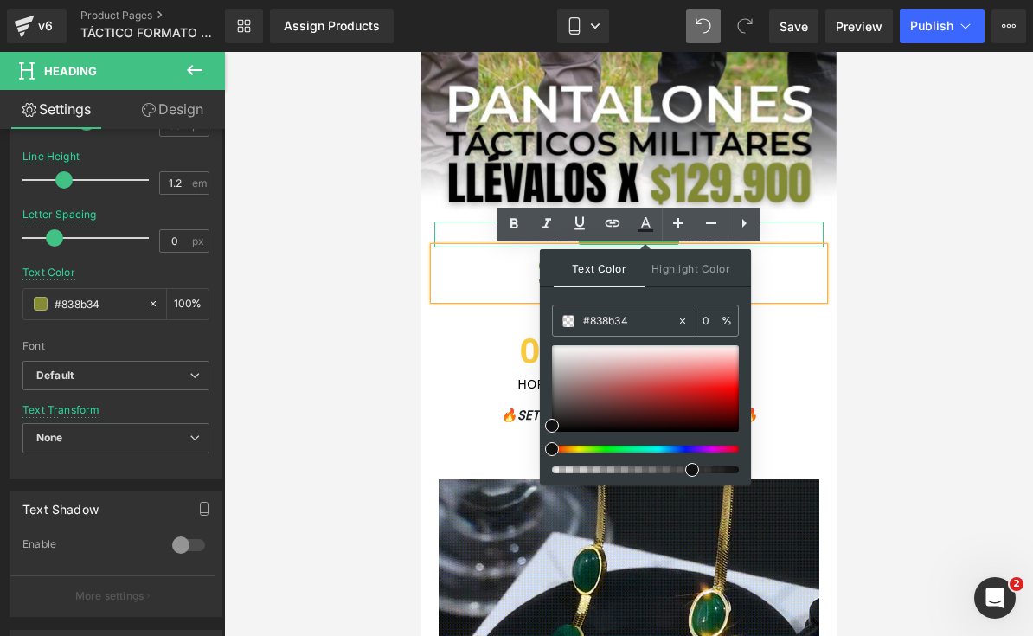
type input "100"
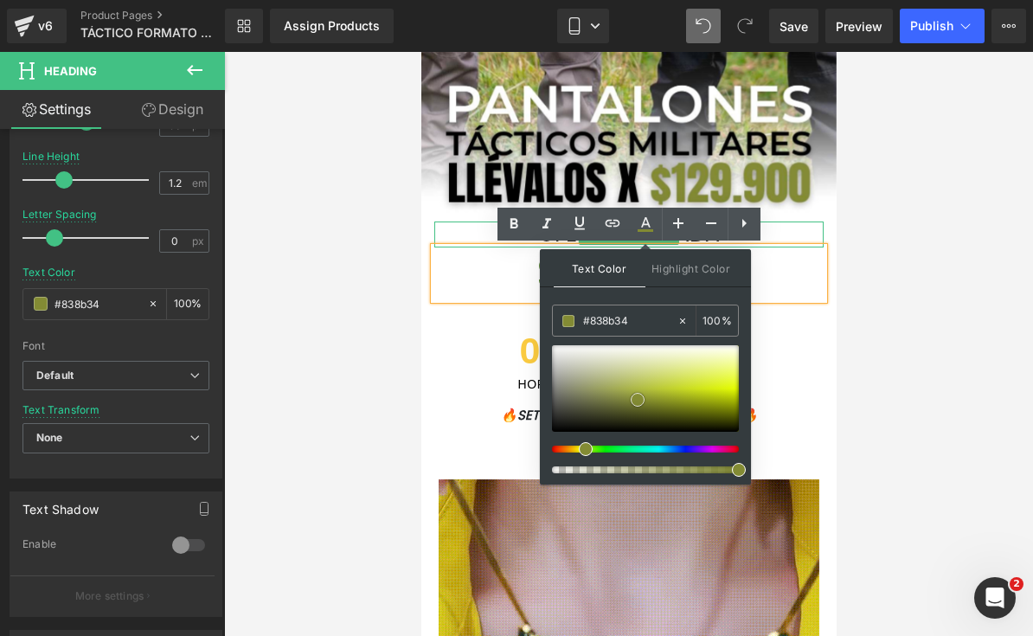
type input "#ffffff"
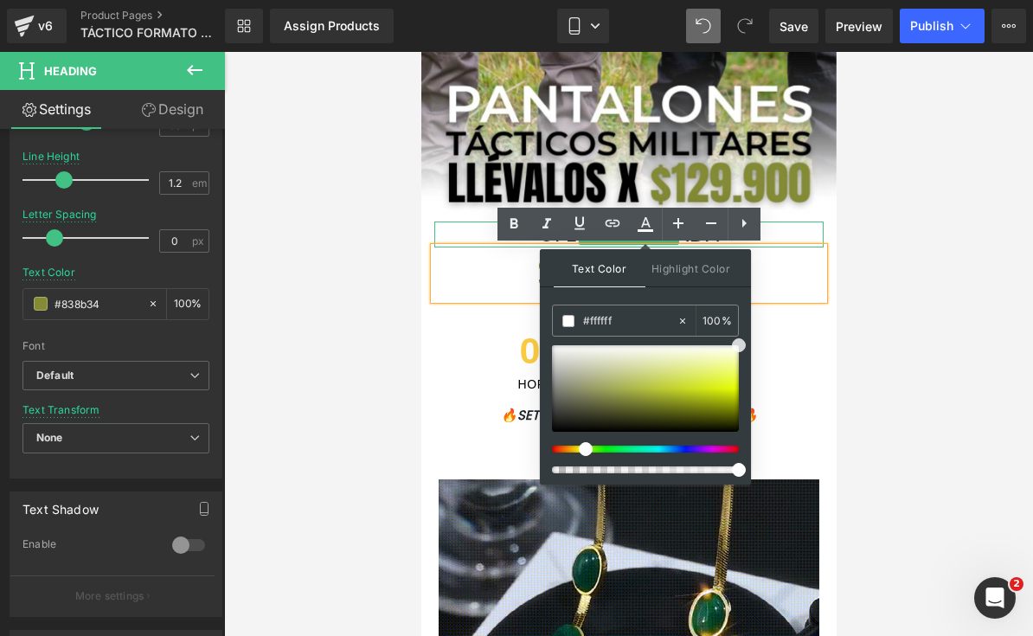
click at [908, 317] on div at bounding box center [628, 344] width 809 height 584
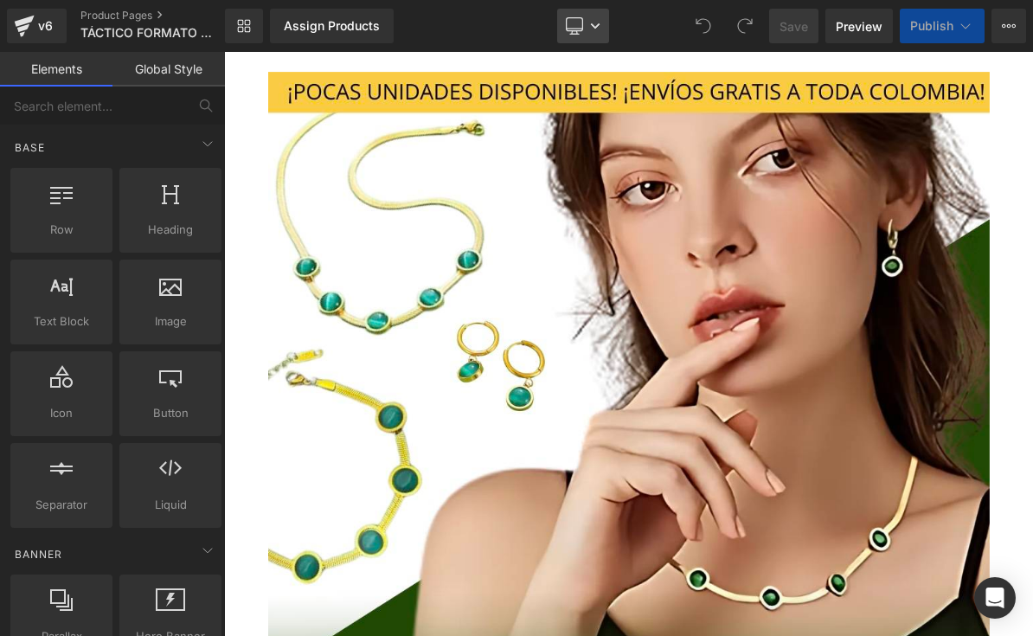
click at [583, 42] on link "Desktop" at bounding box center [583, 26] width 52 height 35
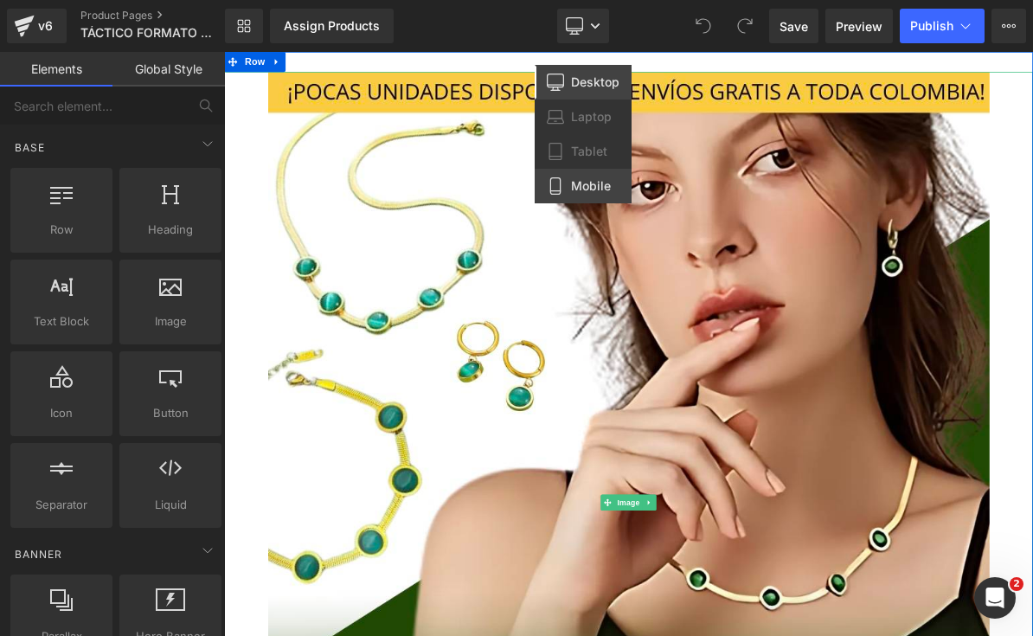
click at [614, 201] on link "Mobile" at bounding box center [583, 186] width 97 height 35
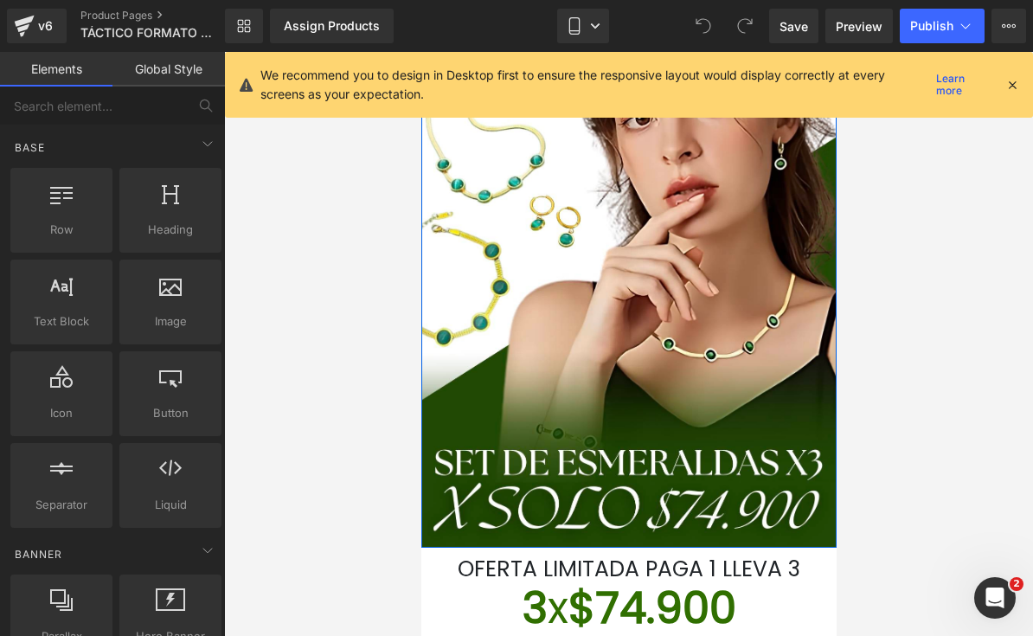
click at [1011, 80] on icon at bounding box center [1013, 85] width 16 height 16
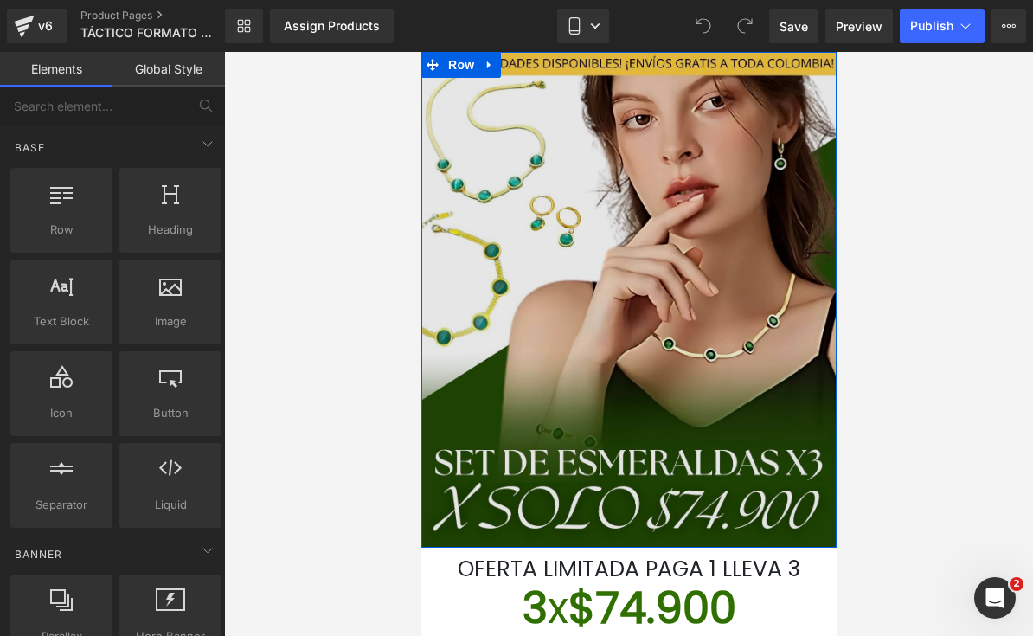
click at [722, 251] on img at bounding box center [628, 300] width 415 height 496
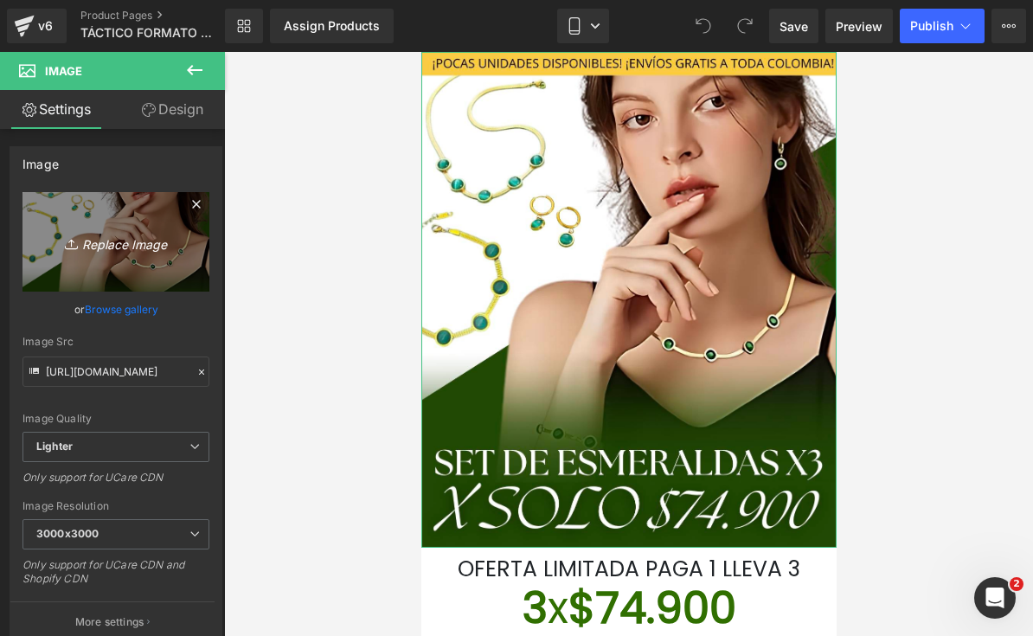
click at [181, 245] on icon "Replace Image" at bounding box center [116, 242] width 138 height 22
type input "C:\fakepath\LANDING TÁCTICOS FORMATO NUEVO.png.jpeg"
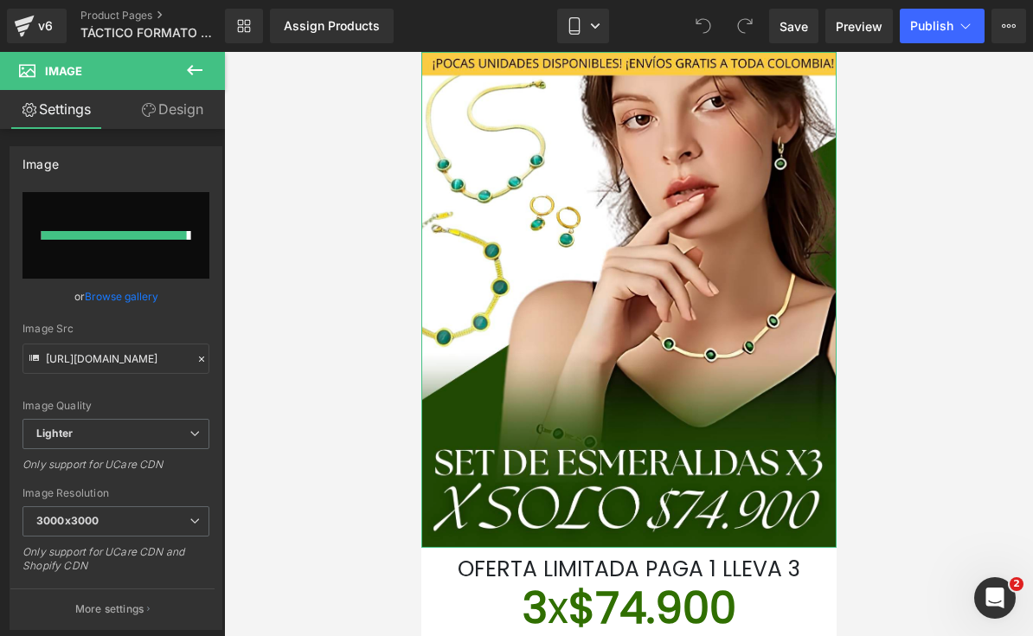
type input "https://ucarecdn.com/b5d8d487-cf78-458d-b31b-5a66972ae32c/-/format/auto/-/previ…"
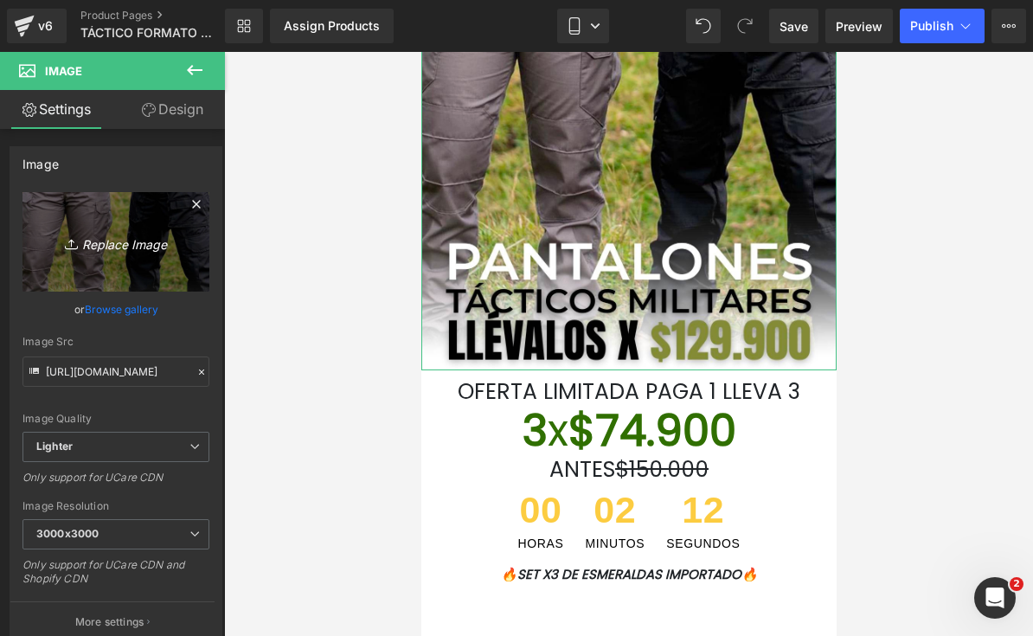
scroll to position [182, 0]
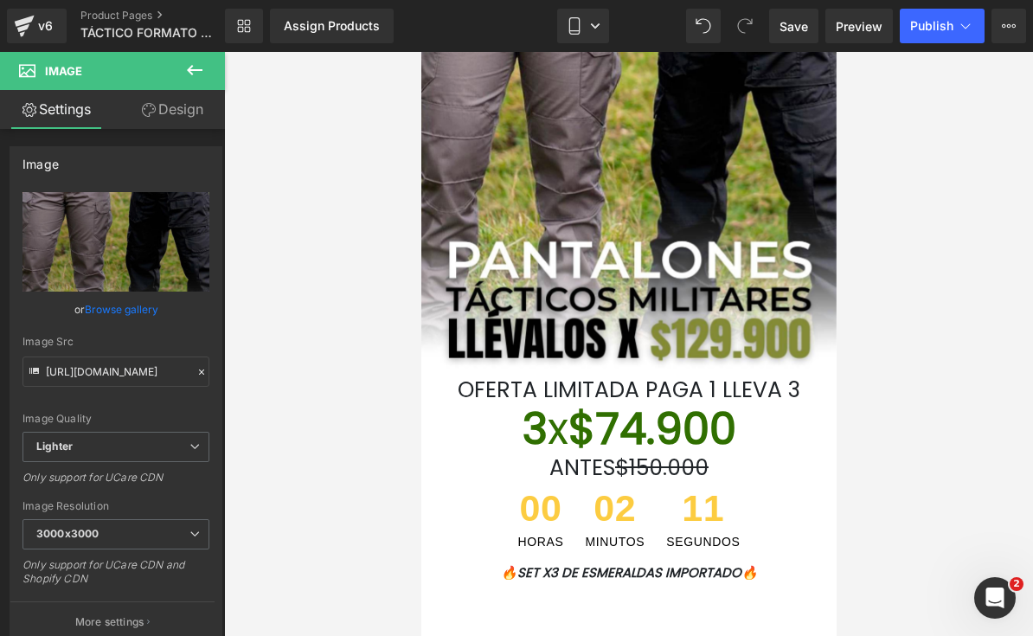
click at [421, 52] on div at bounding box center [421, 52] width 0 height 0
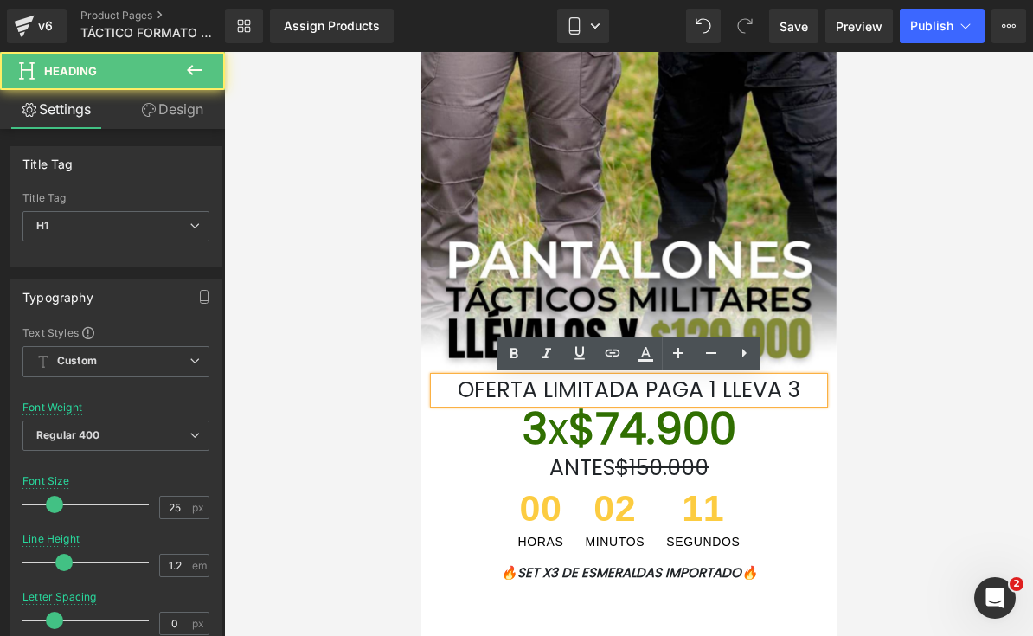
click at [807, 384] on h1 "OFERTA LIMITADA PAGA 1 LLEVA 3" at bounding box center [628, 390] width 389 height 26
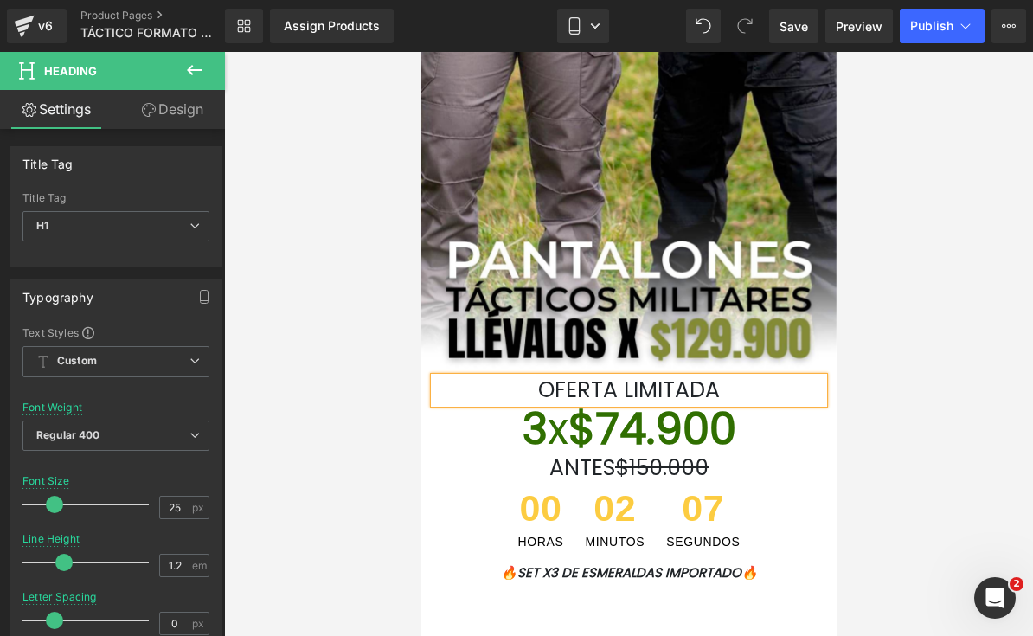
click at [926, 350] on div at bounding box center [628, 344] width 809 height 584
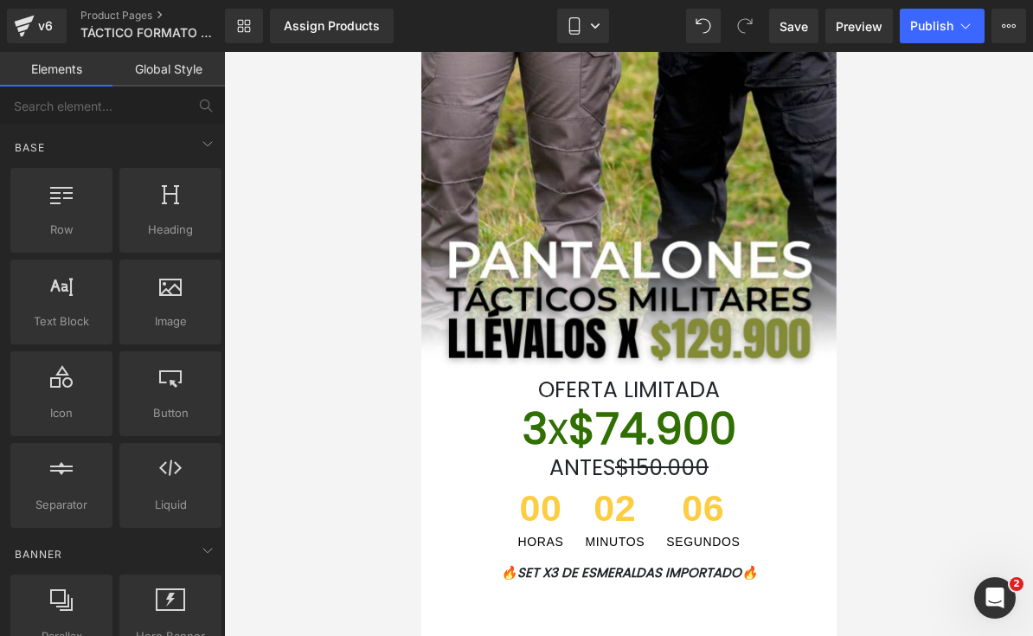
click at [745, 393] on h1 "OFERTA LIMITADA" at bounding box center [628, 390] width 389 height 26
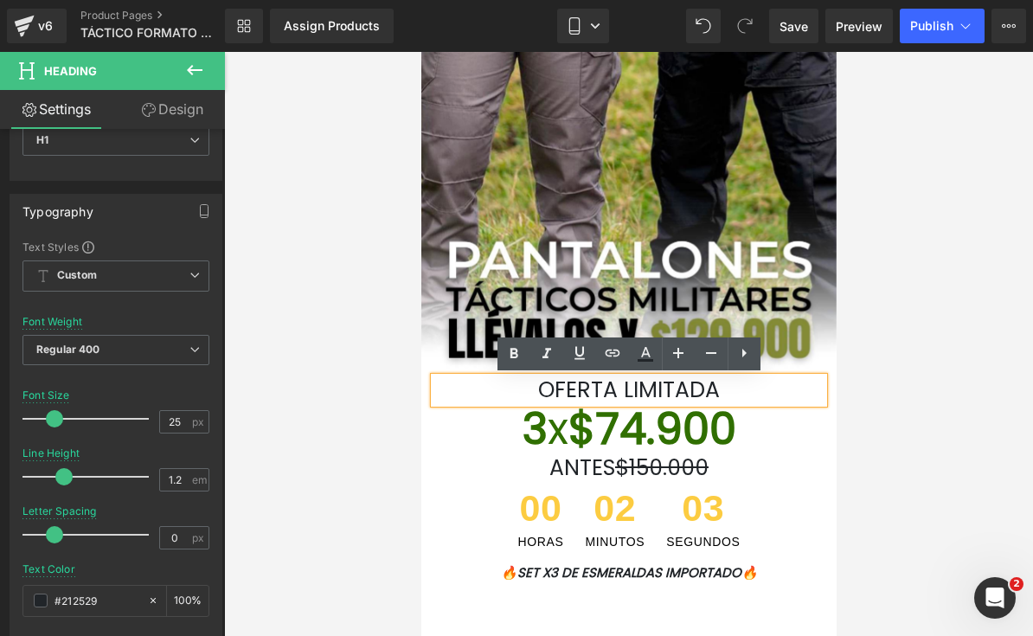
scroll to position [92, 0]
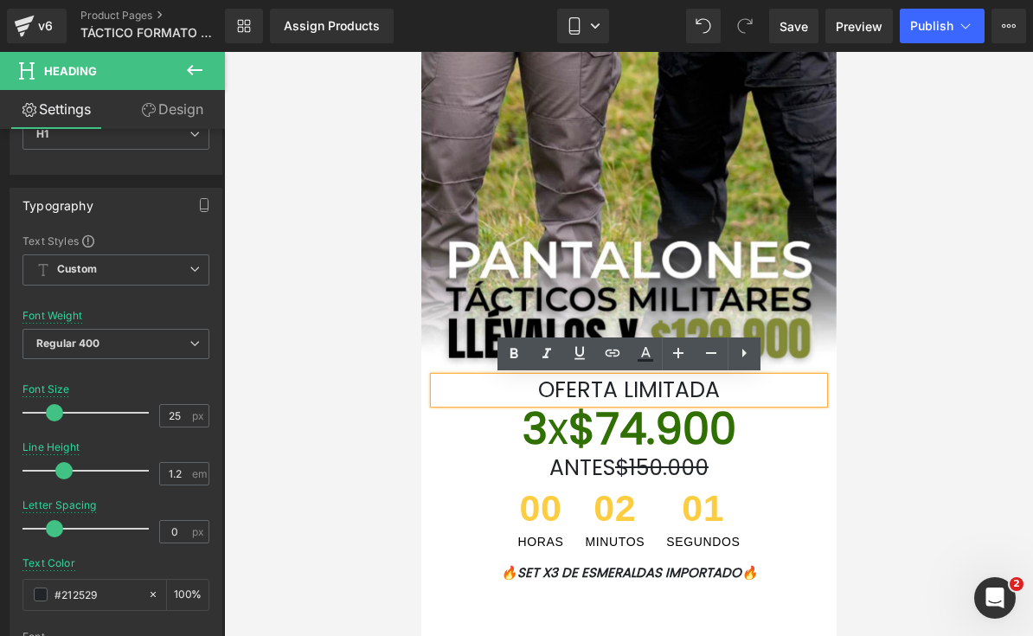
click at [58, 415] on span at bounding box center [54, 412] width 17 height 17
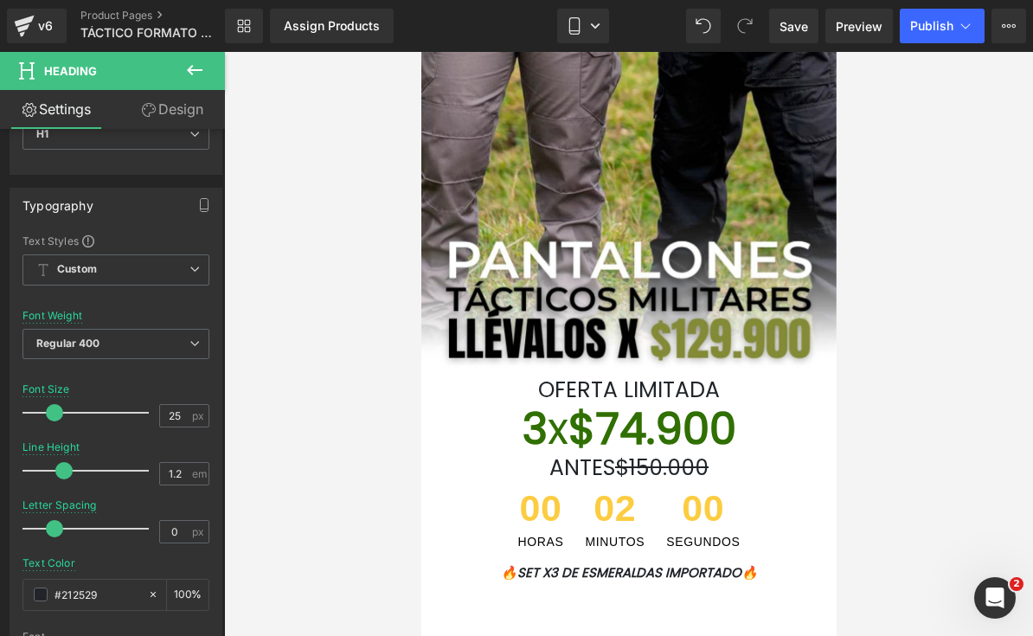
click at [57, 415] on span at bounding box center [54, 412] width 17 height 17
click at [50, 416] on span at bounding box center [54, 412] width 17 height 17
click at [50, 415] on span at bounding box center [54, 412] width 17 height 17
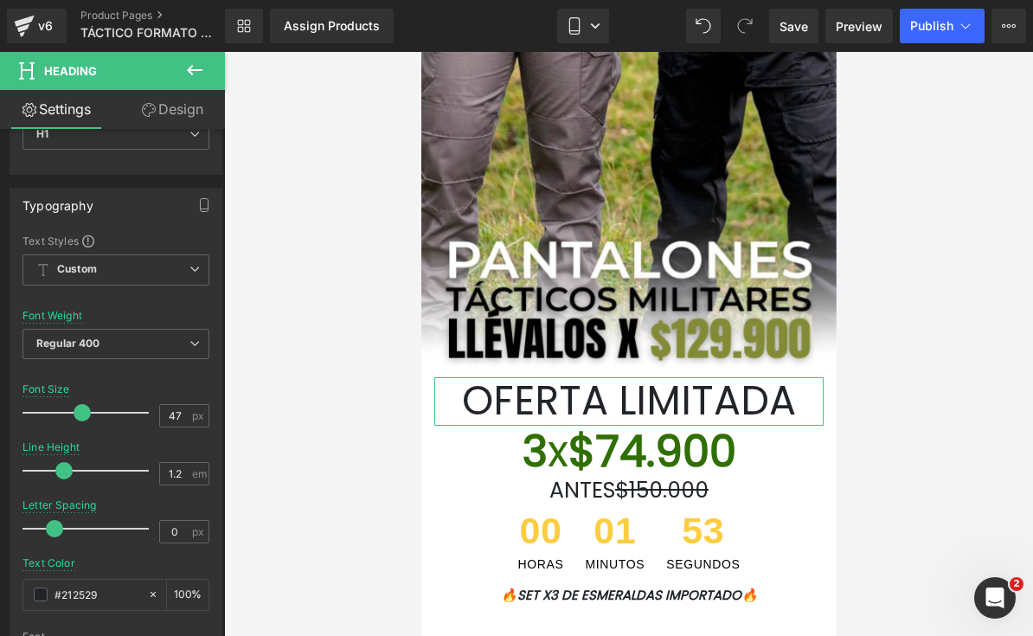
type input "48"
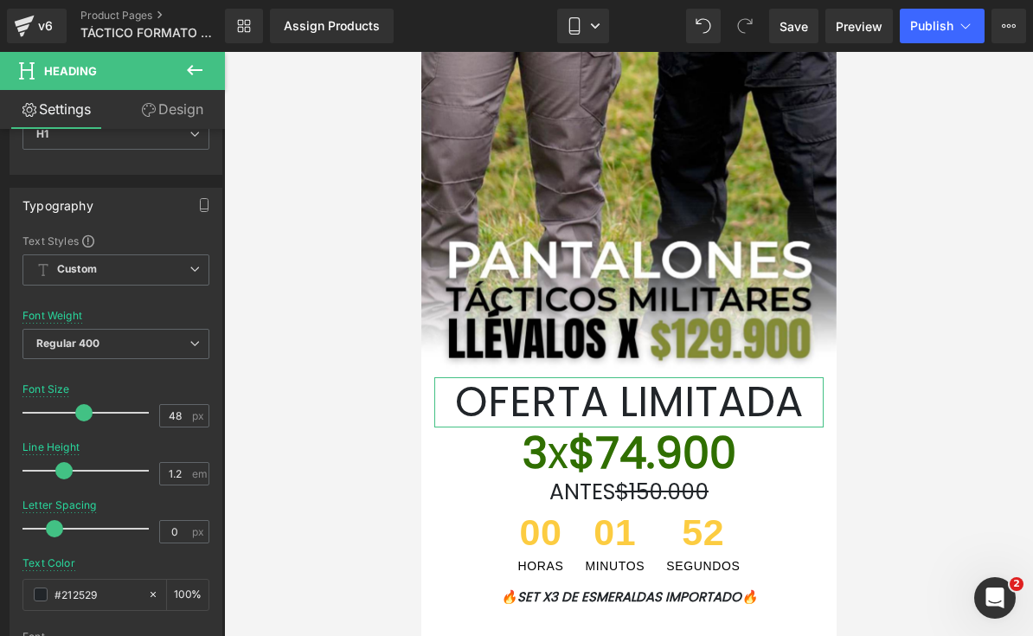
drag, startPoint x: 55, startPoint y: 411, endPoint x: 85, endPoint y: 408, distance: 29.5
click at [85, 408] on span at bounding box center [83, 412] width 17 height 17
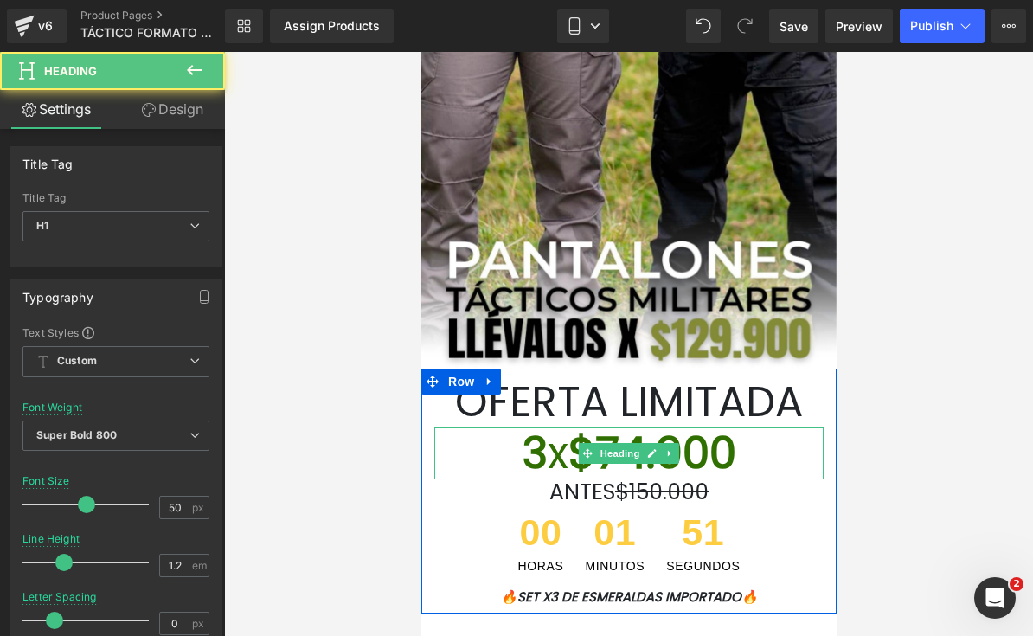
click at [567, 452] on span "x" at bounding box center [557, 452] width 21 height 61
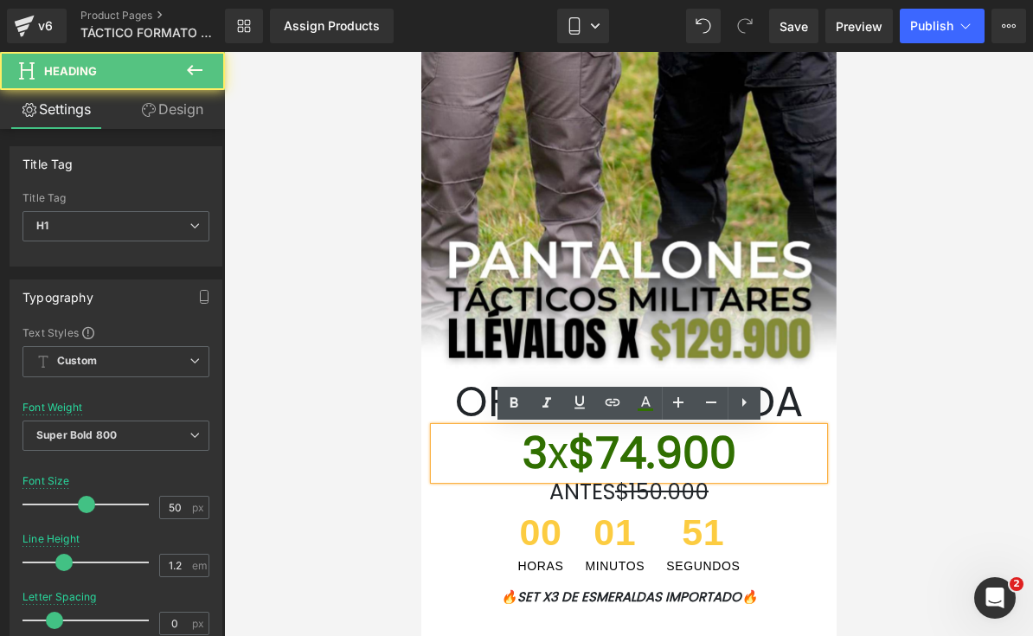
click at [593, 454] on font "3 x $74.900" at bounding box center [629, 452] width 214 height 61
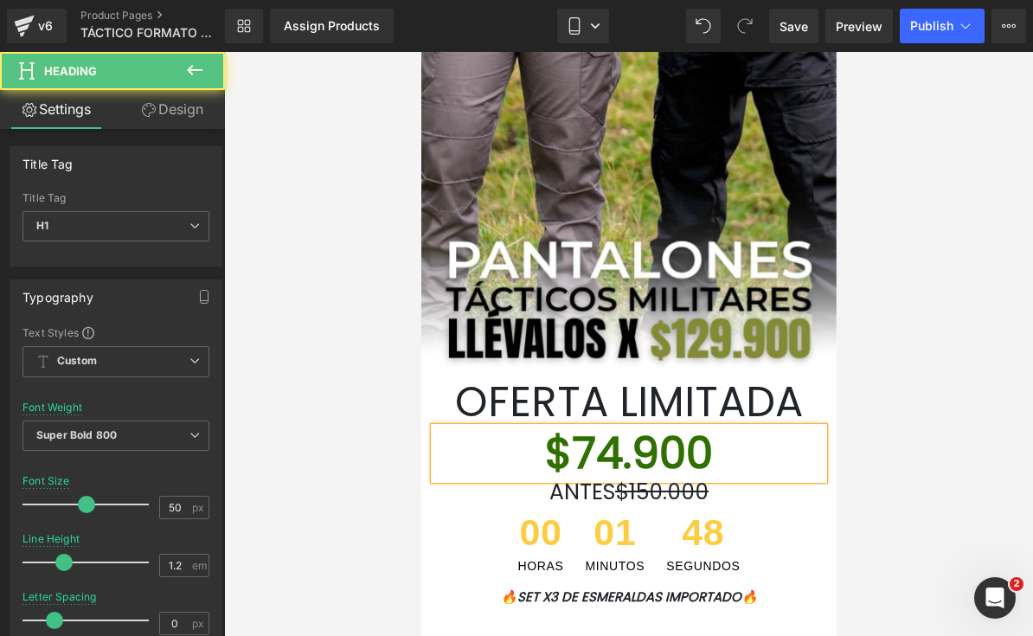
click at [722, 459] on h1 "$74.900" at bounding box center [628, 454] width 389 height 52
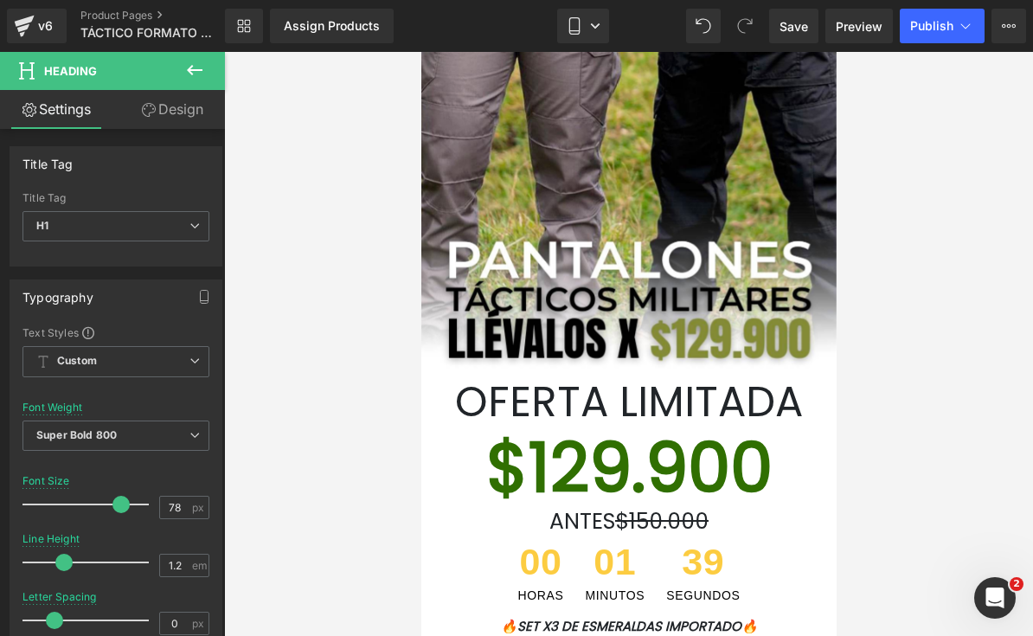
type input "79"
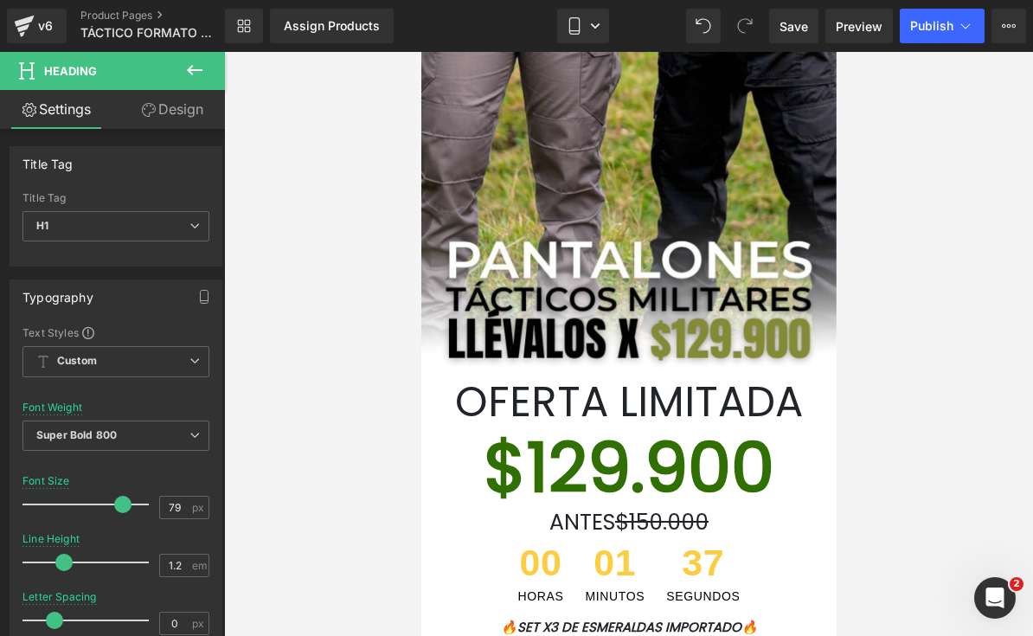
drag, startPoint x: 93, startPoint y: 504, endPoint x: 129, endPoint y: 509, distance: 36.7
click at [129, 509] on div at bounding box center [90, 504] width 118 height 35
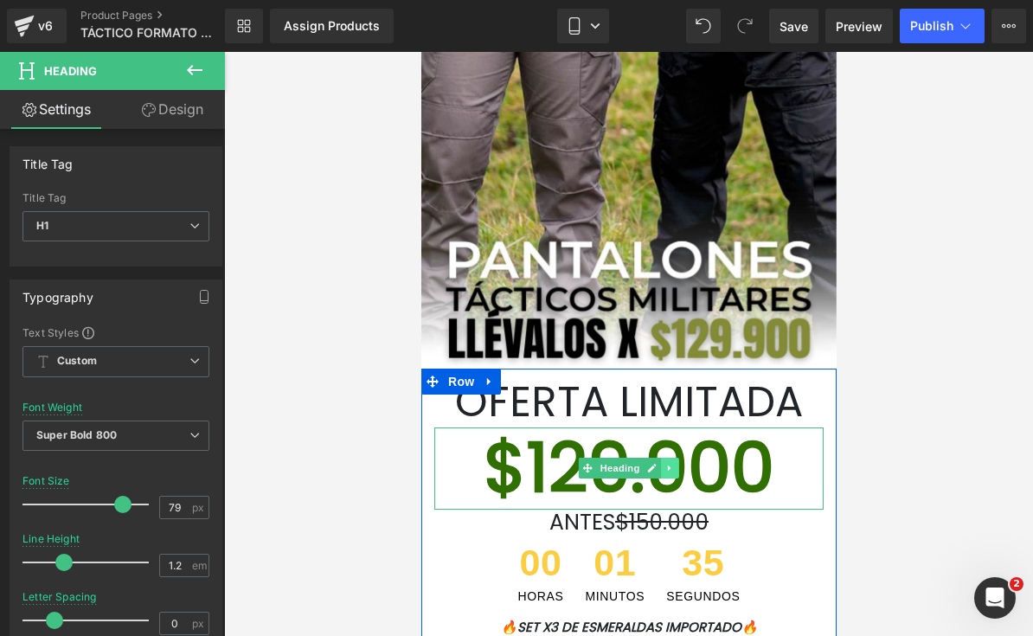
click at [670, 472] on icon at bounding box center [670, 468] width 10 height 10
click at [677, 471] on icon at bounding box center [679, 469] width 10 height 10
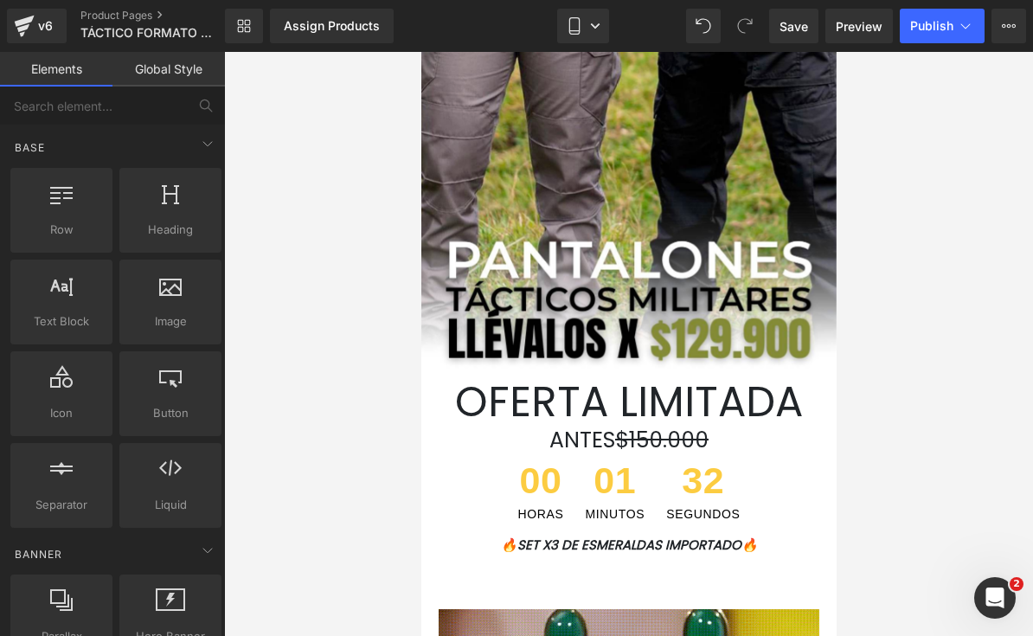
click at [897, 431] on div at bounding box center [628, 344] width 809 height 584
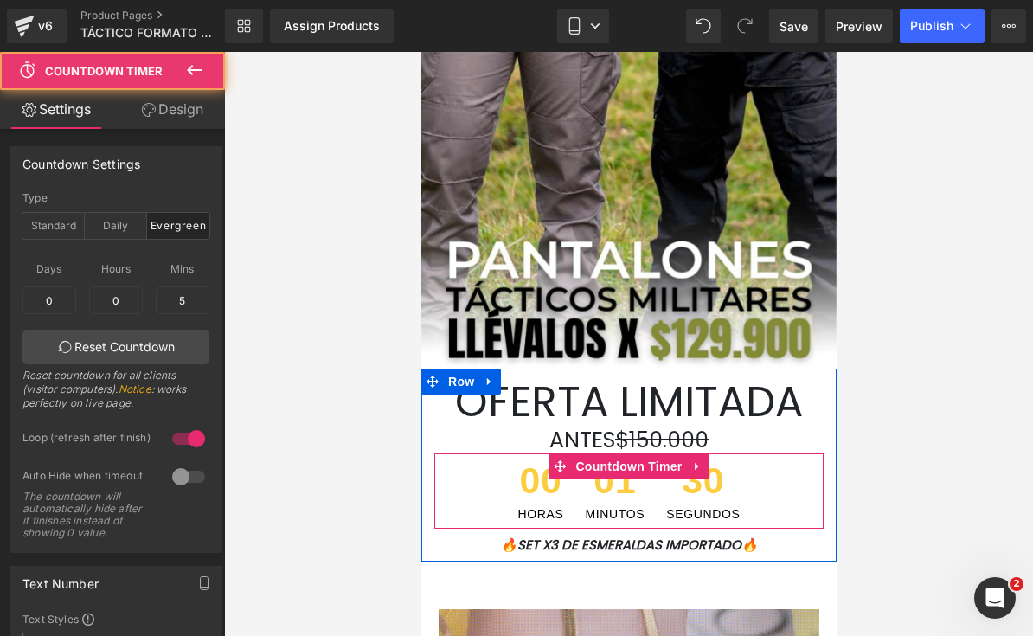
click at [698, 489] on span "30" at bounding box center [702, 485] width 74 height 46
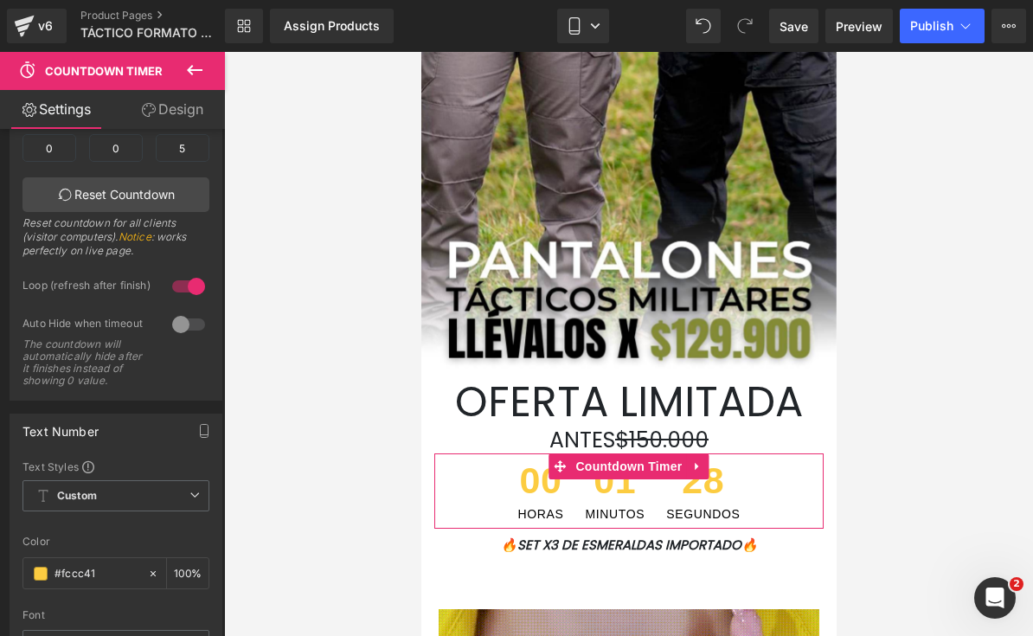
scroll to position [314, 0]
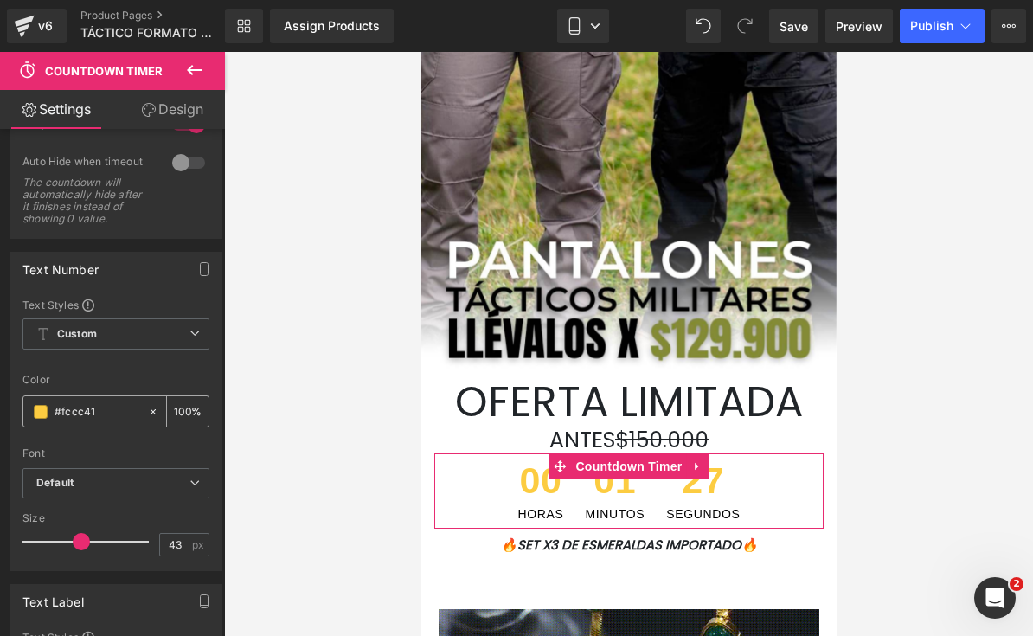
click at [40, 420] on div "#fccc41" at bounding box center [85, 411] width 124 height 30
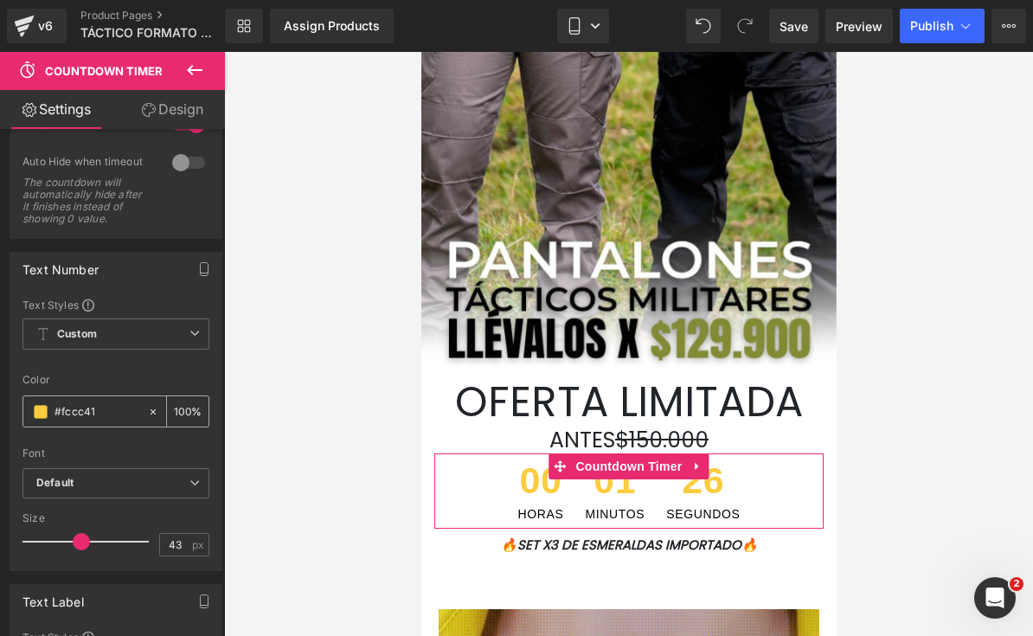
click at [41, 409] on span at bounding box center [41, 412] width 14 height 14
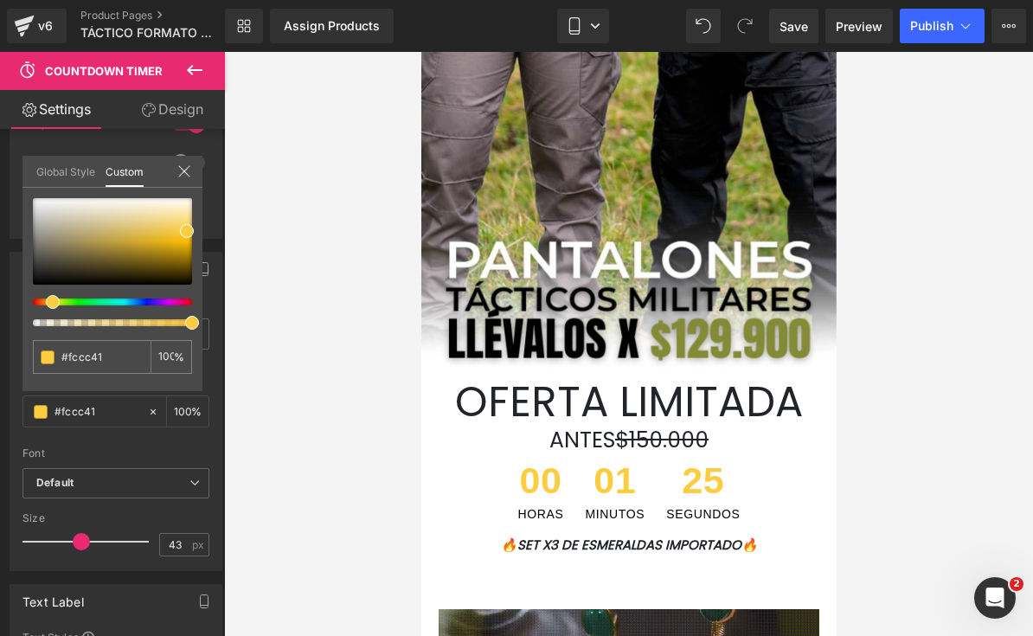
click at [923, 379] on div at bounding box center [628, 344] width 809 height 584
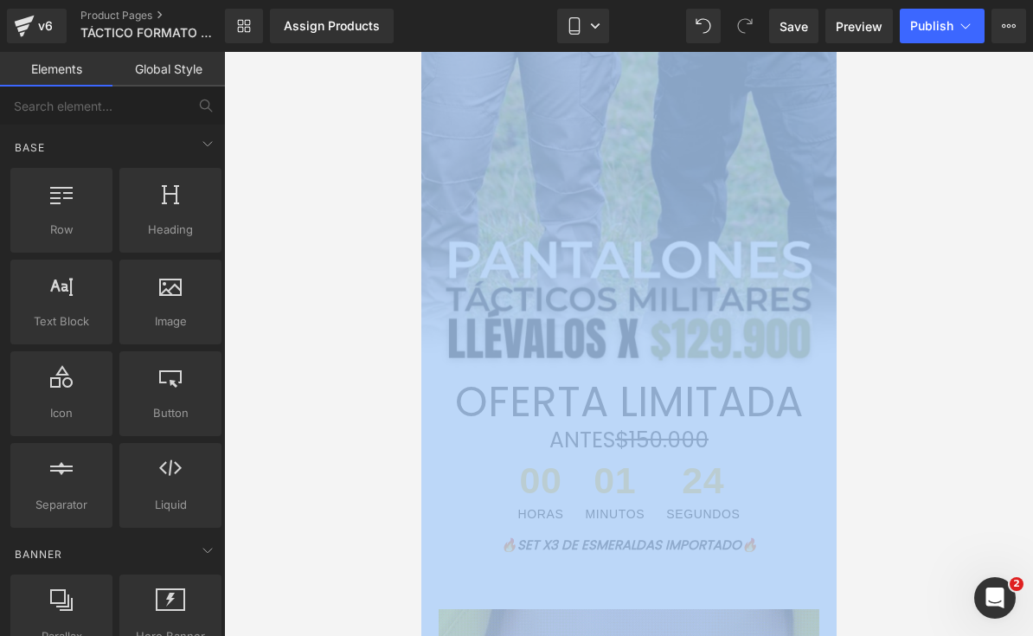
click at [923, 379] on div at bounding box center [628, 344] width 809 height 584
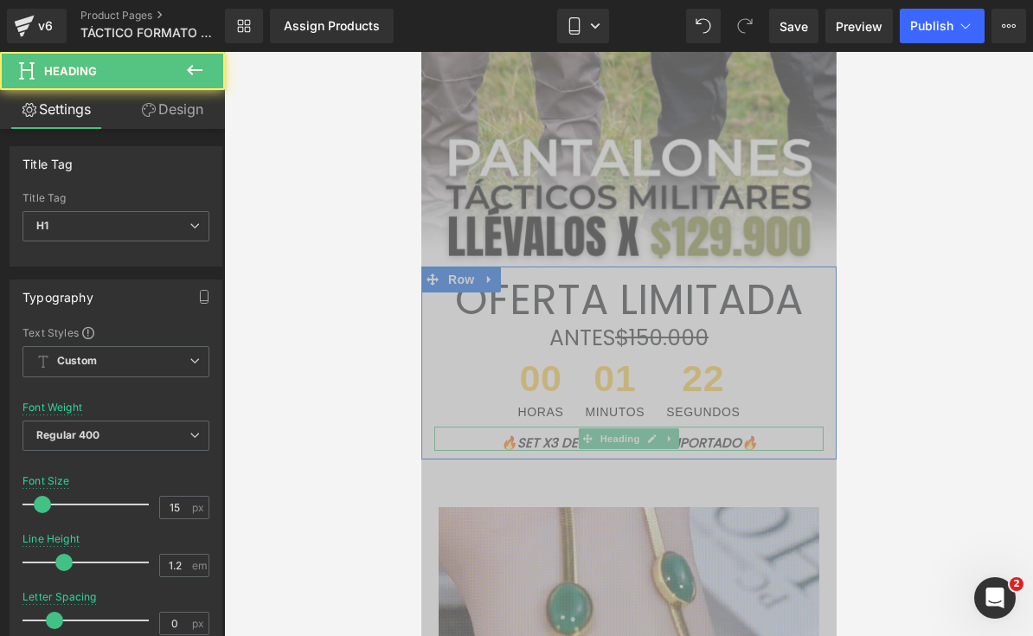
click at [745, 448] on div "🔥SET X3 DE ESMERALDAS IMPORTADO🔥 Heading" at bounding box center [628, 439] width 389 height 24
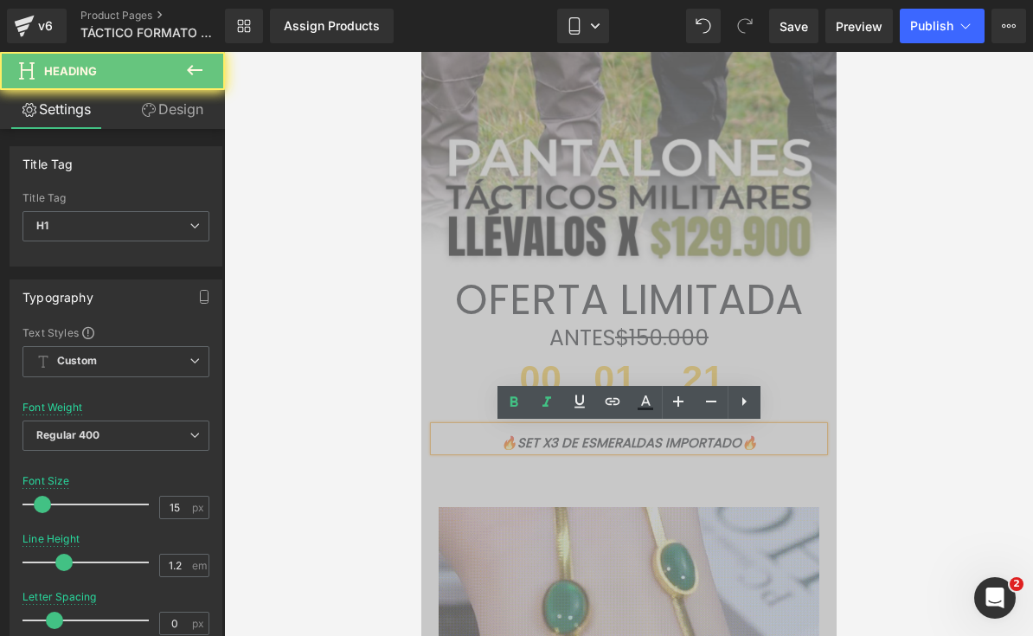
click at [746, 448] on font "🔥SET X3 DE ESMERALDAS IMPORTADO🔥" at bounding box center [628, 443] width 257 height 18
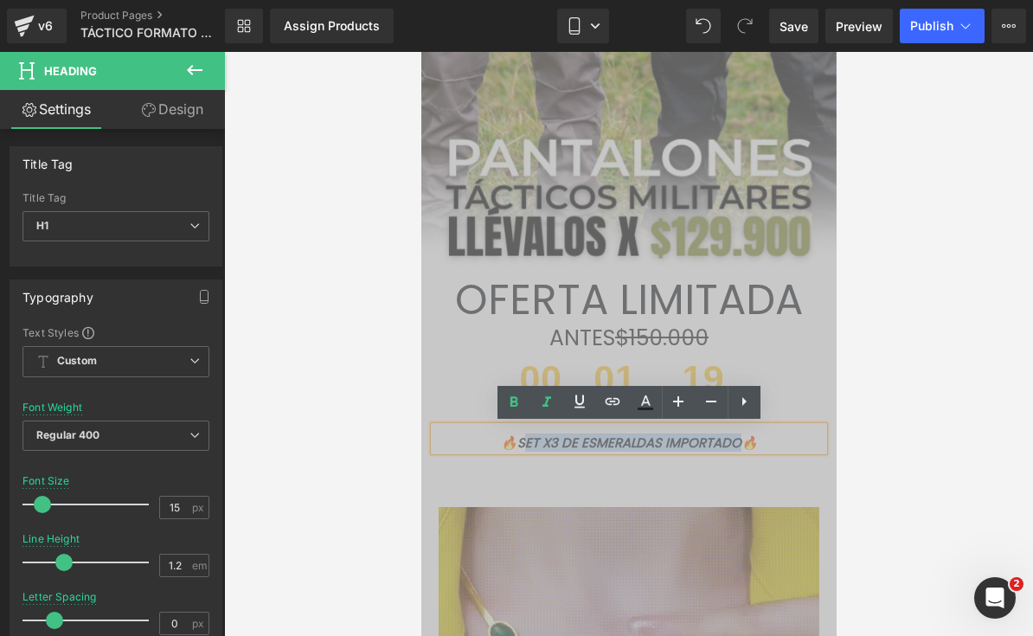
drag, startPoint x: 749, startPoint y: 441, endPoint x: 511, endPoint y: 446, distance: 237.2
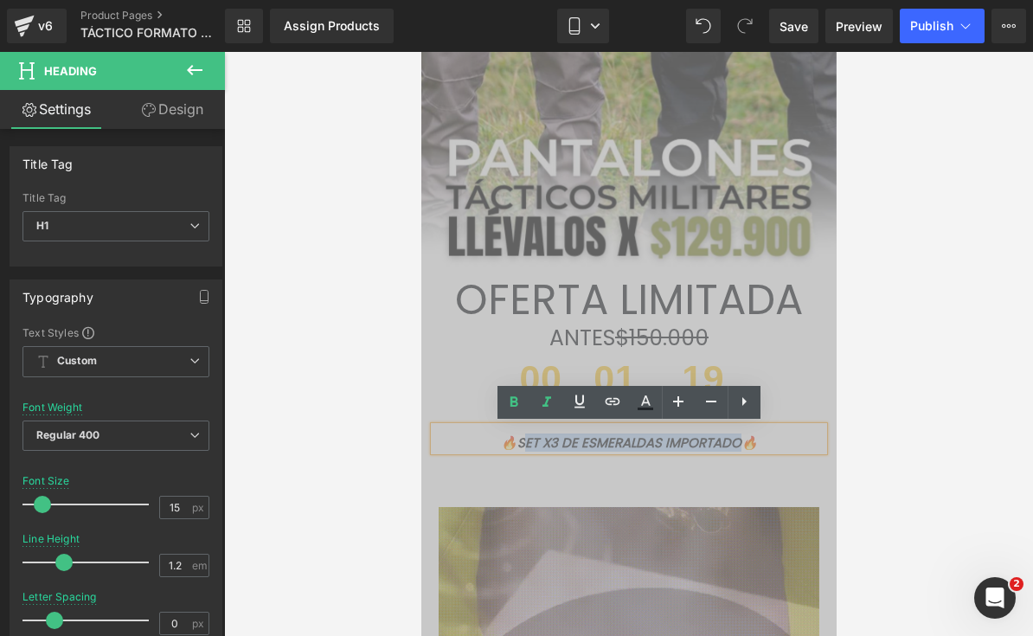
click at [511, 446] on font "🔥SET X3 DE ESMERALDAS IMPORTADO🔥" at bounding box center [628, 443] width 257 height 18
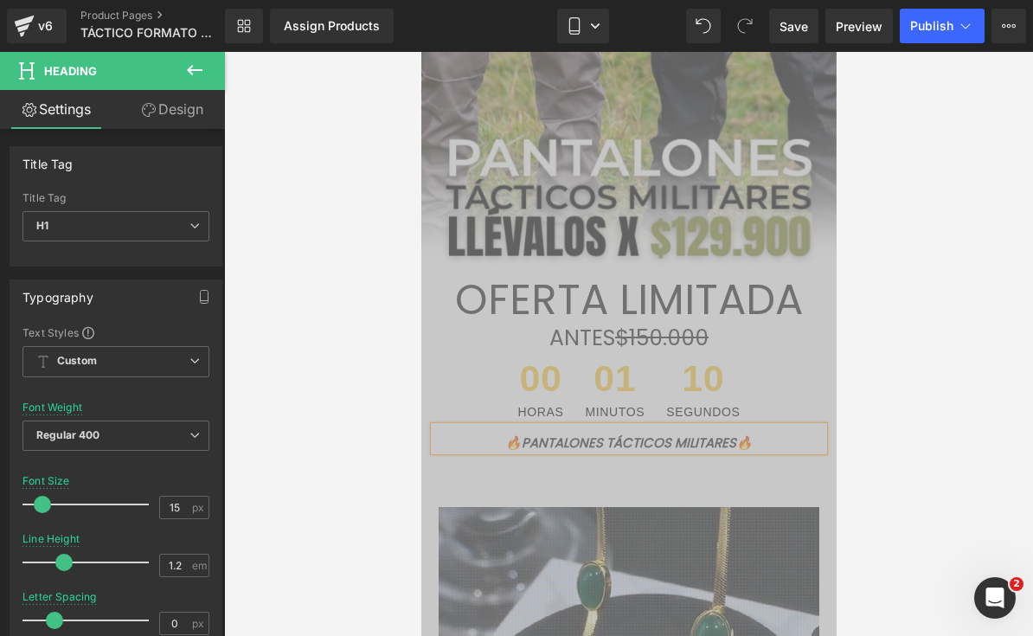
click at [940, 409] on div at bounding box center [628, 344] width 809 height 584
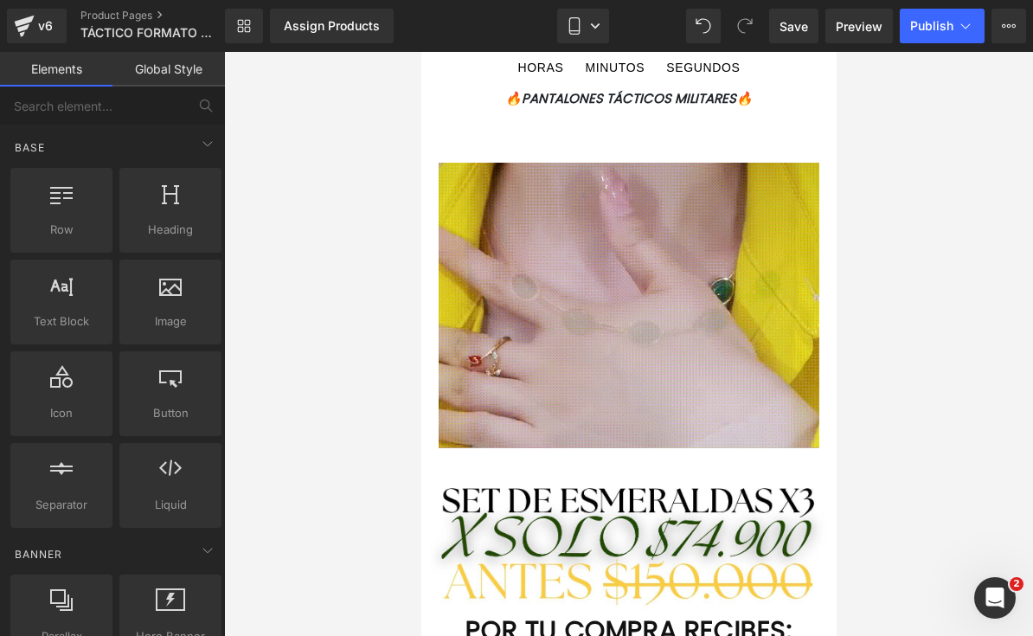
scroll to position [631, 0]
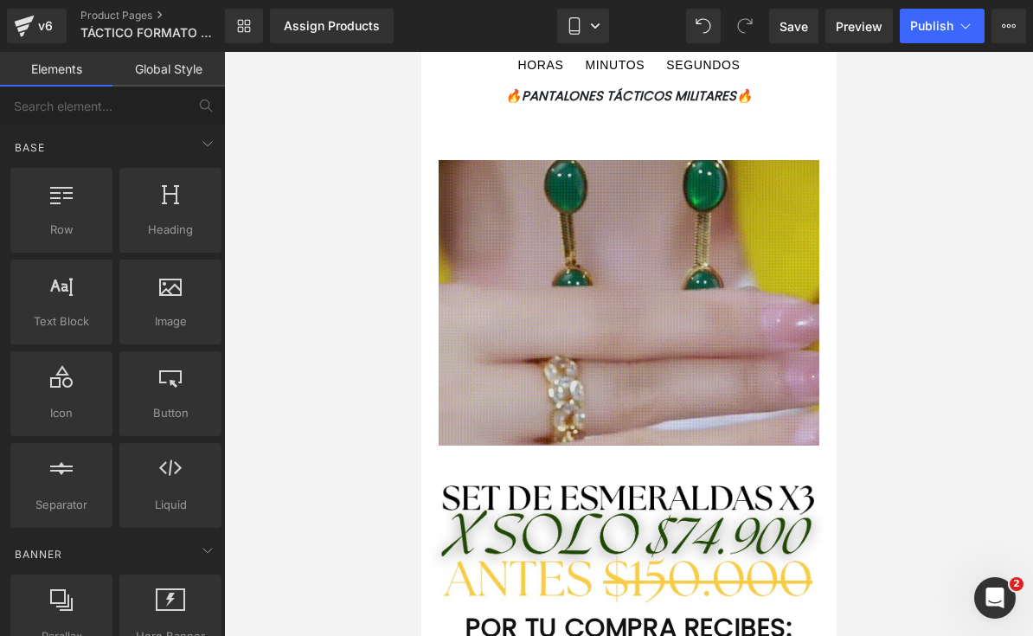
click at [725, 368] on img at bounding box center [628, 303] width 381 height 286
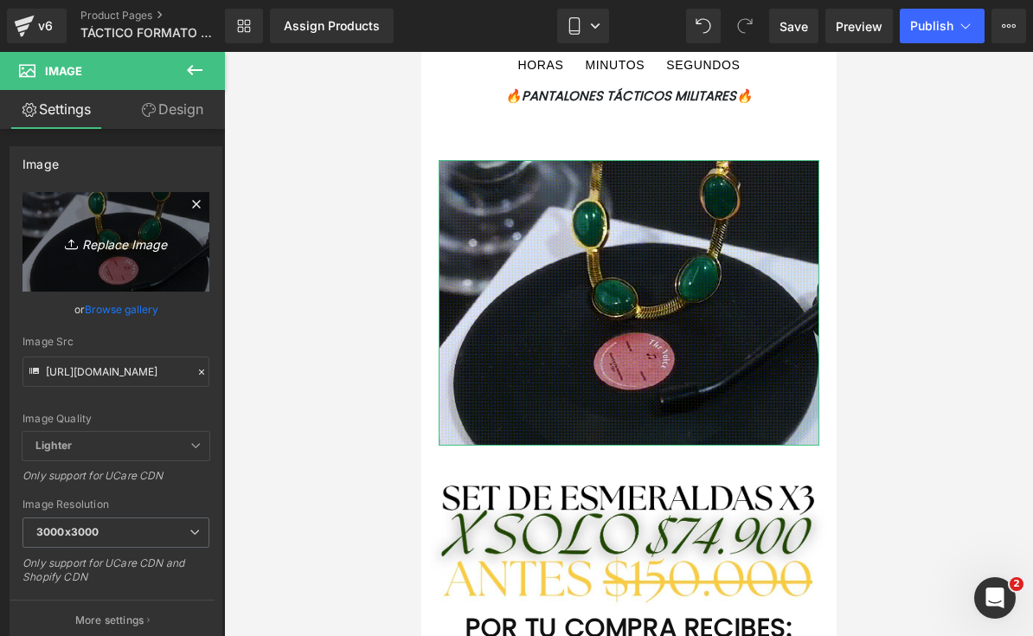
click at [96, 241] on icon "Replace Image" at bounding box center [116, 242] width 138 height 22
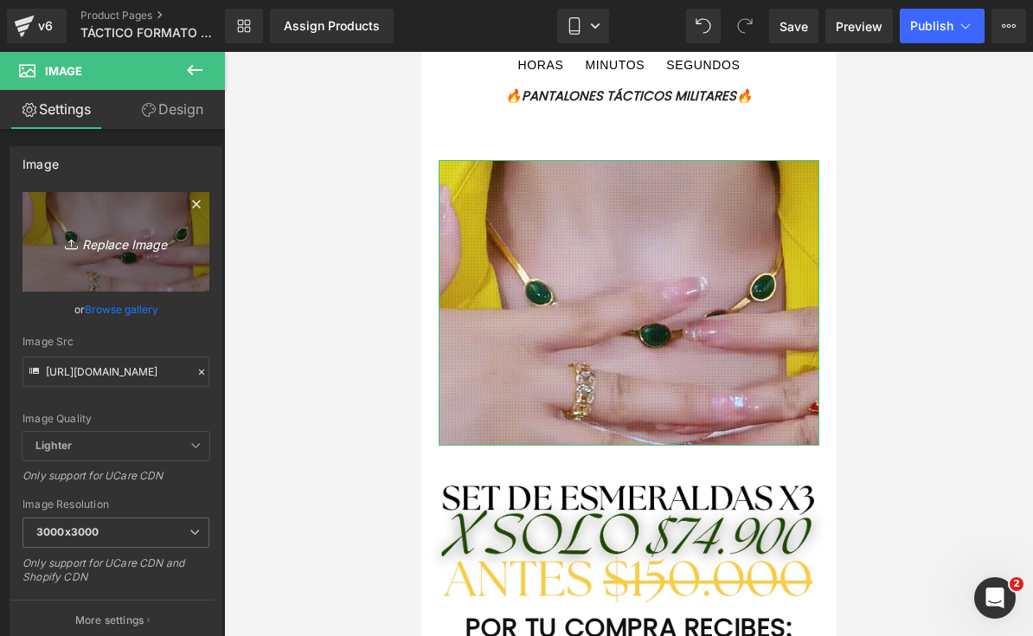
type input "C:\fakepath\IMG_8541.gif"
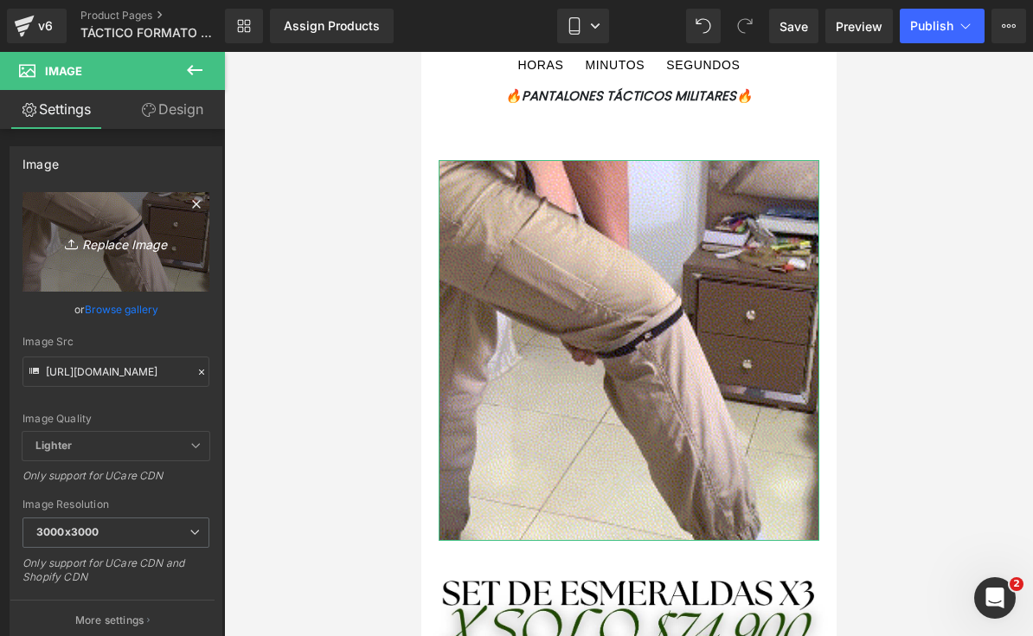
type input "https://ucarecdn.com/3a1313d7-0df7-498a-b1a6-fcc6e3d22741/IMG_8541.gif"
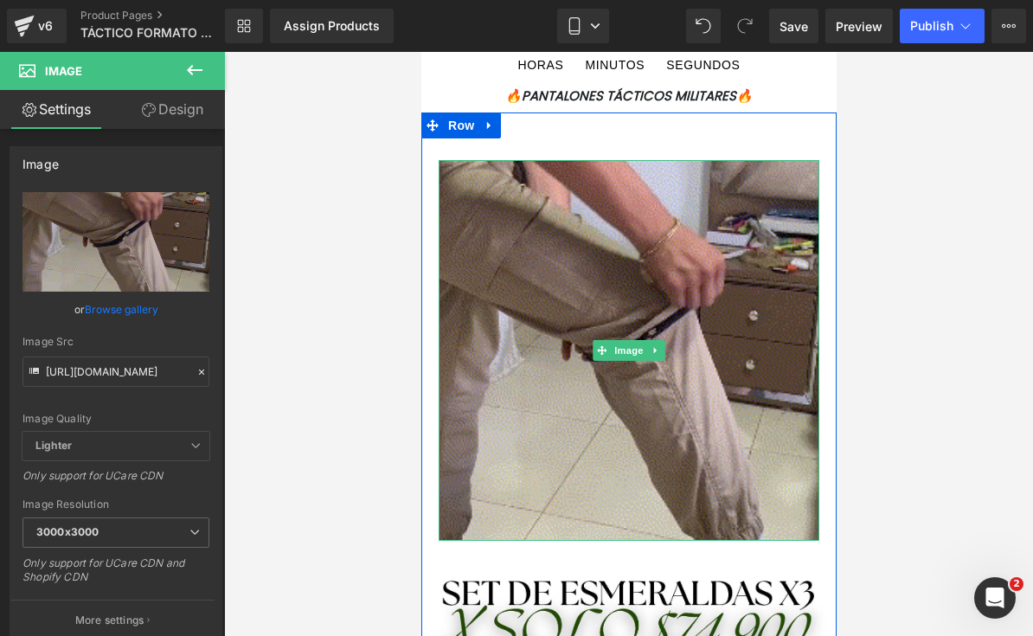
click at [734, 411] on img at bounding box center [628, 350] width 381 height 381
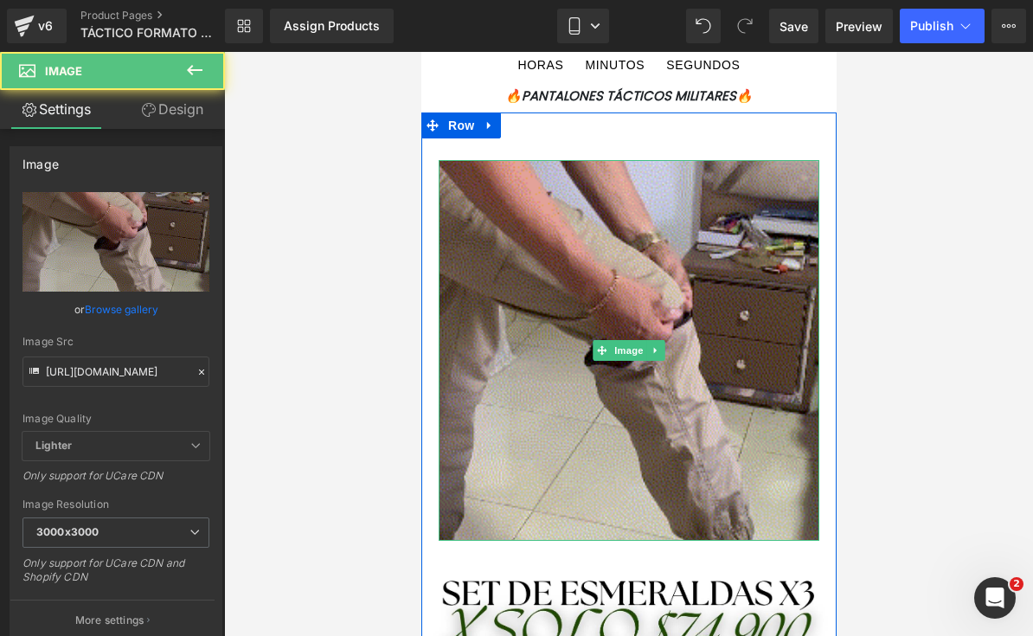
click at [734, 417] on img at bounding box center [628, 350] width 381 height 381
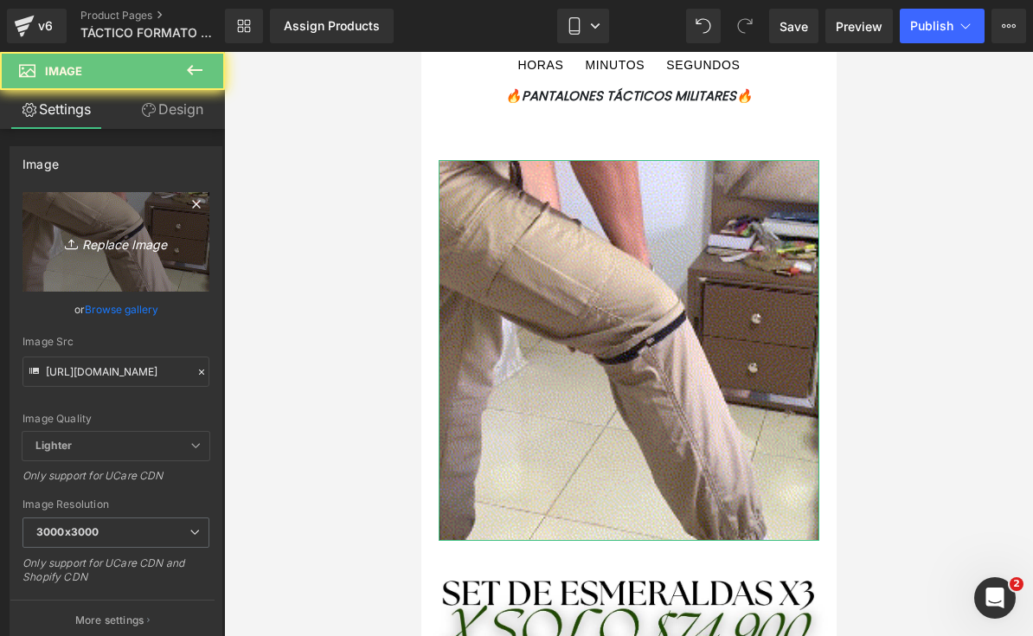
click at [139, 260] on link "Replace Image" at bounding box center [116, 242] width 187 height 100
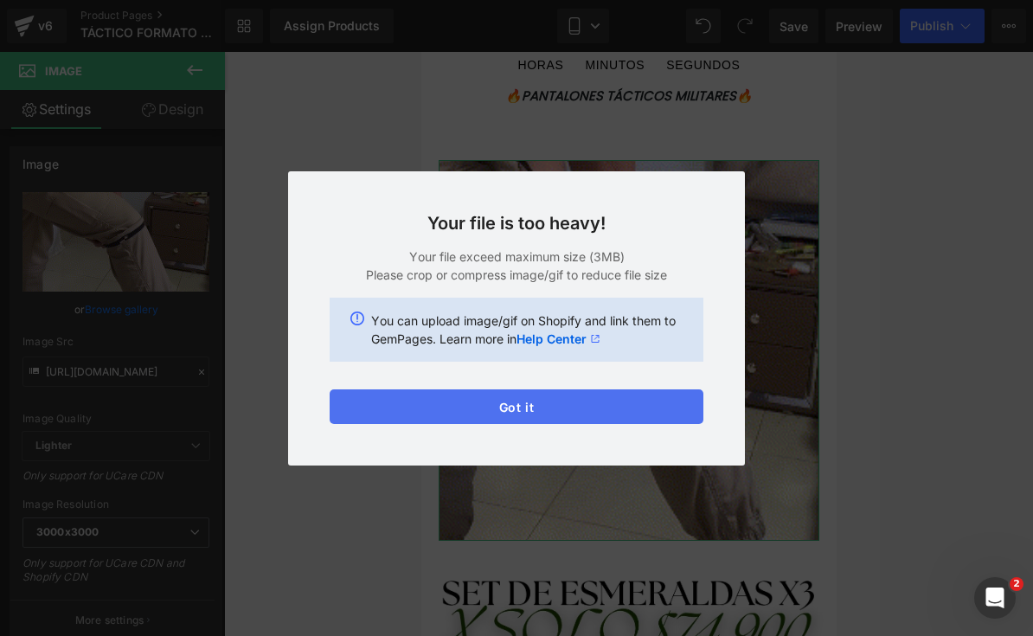
click at [701, 414] on button "Got it" at bounding box center [517, 406] width 374 height 35
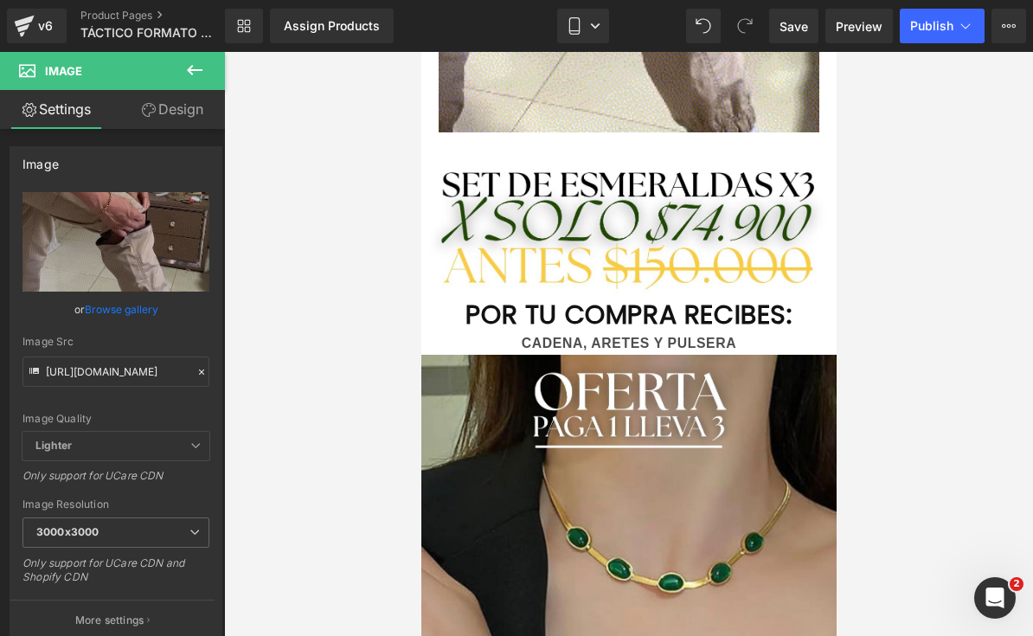
scroll to position [1037, 0]
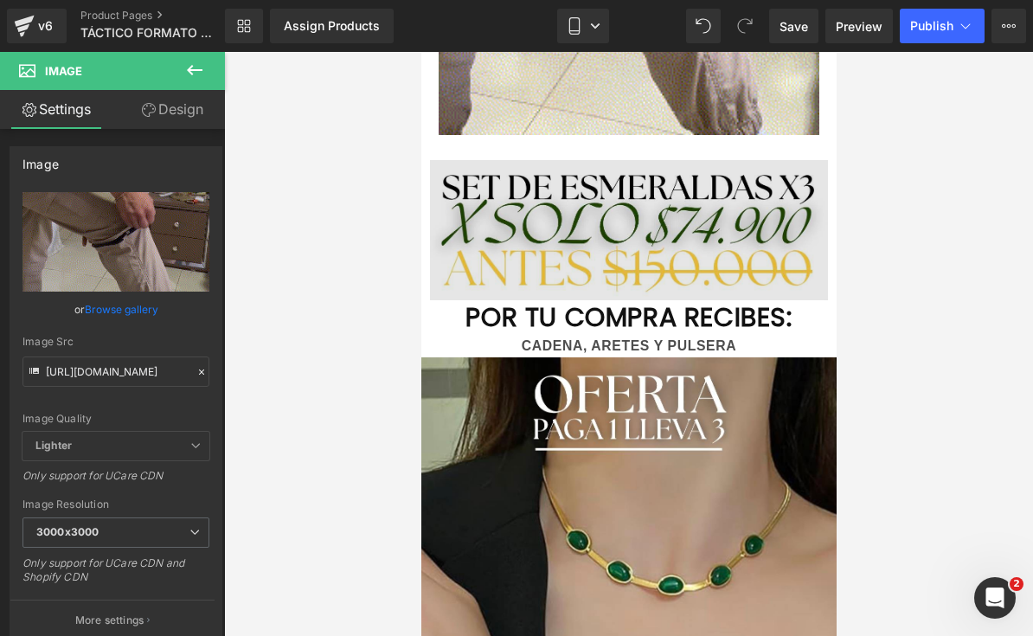
click at [753, 260] on img at bounding box center [628, 230] width 398 height 140
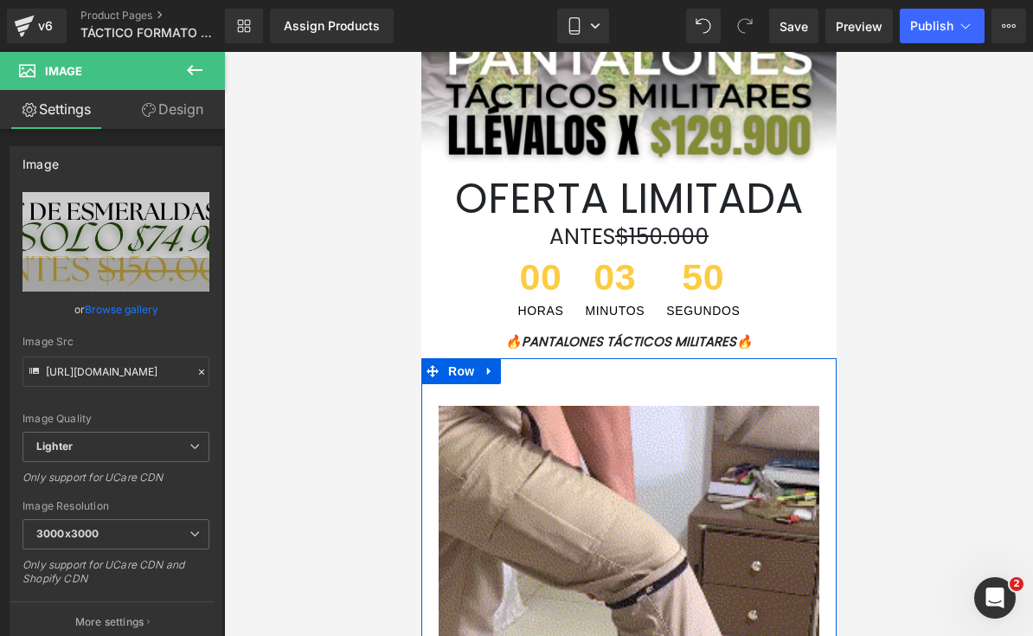
scroll to position [386, 0]
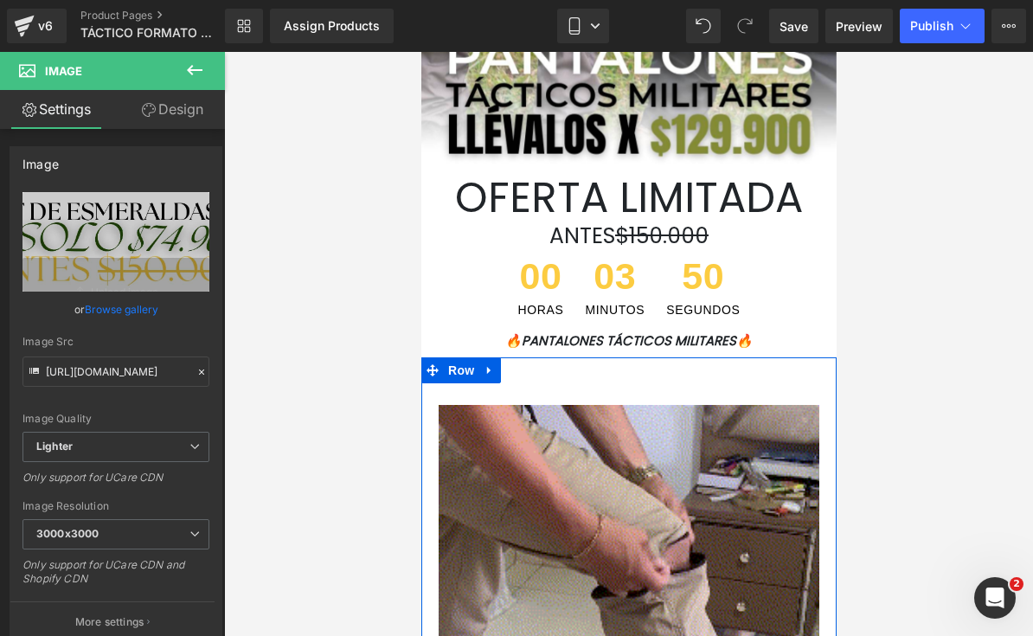
click at [731, 525] on img at bounding box center [628, 595] width 381 height 381
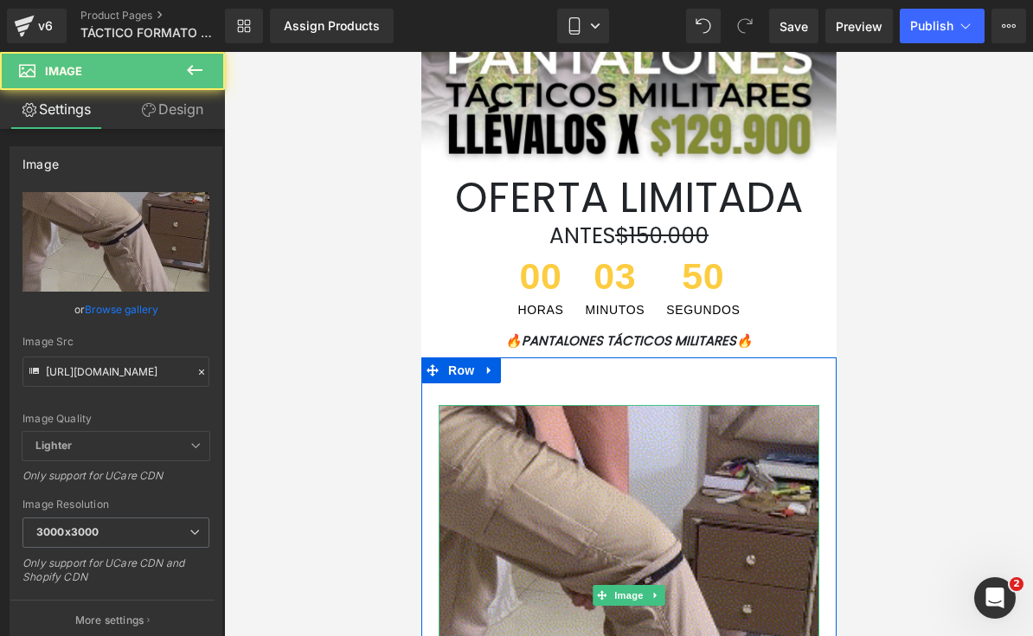
click at [723, 531] on img at bounding box center [628, 595] width 381 height 381
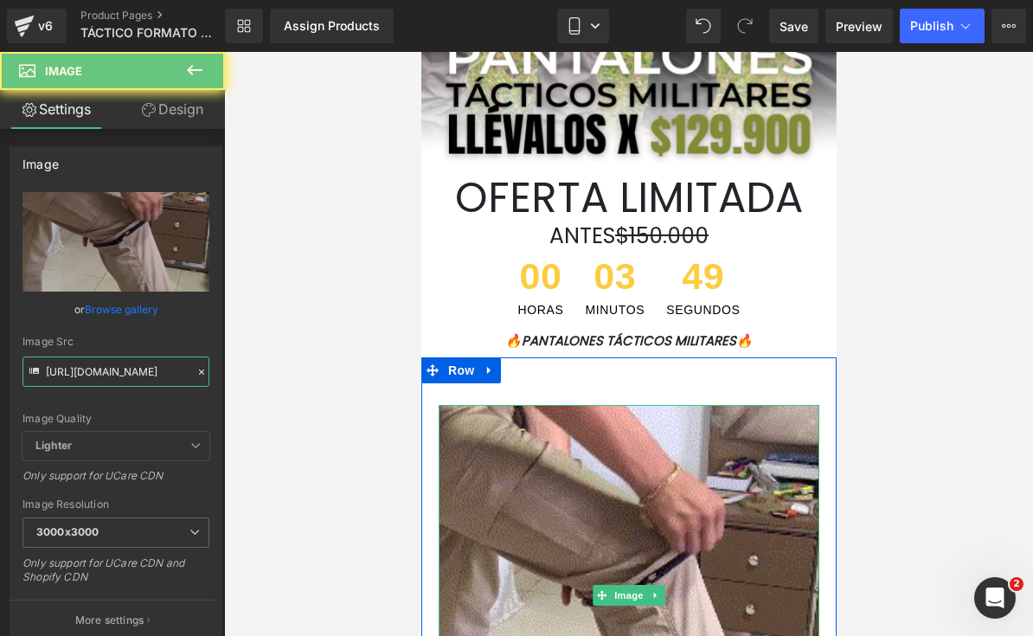
click at [95, 371] on input "https://ucarecdn.com/3a1313d7-0df7-498a-b1a6-fcc6e3d22741/IMG_8541.gif" at bounding box center [116, 372] width 187 height 30
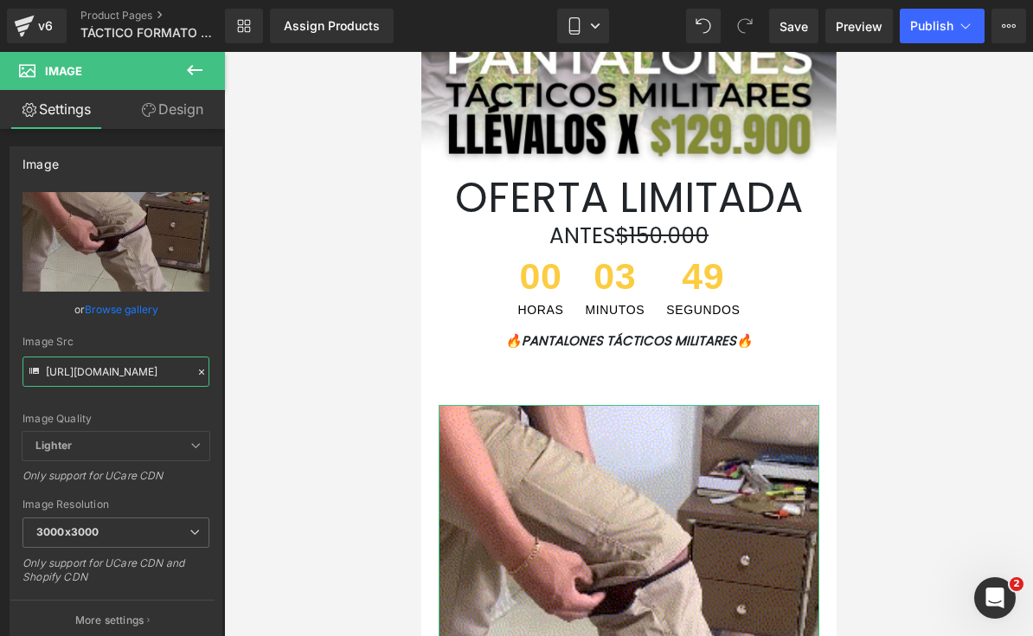
click at [95, 370] on input "https://ucarecdn.com/3a1313d7-0df7-498a-b1a6-fcc6e3d22741/IMG_8541.gif" at bounding box center [116, 372] width 187 height 30
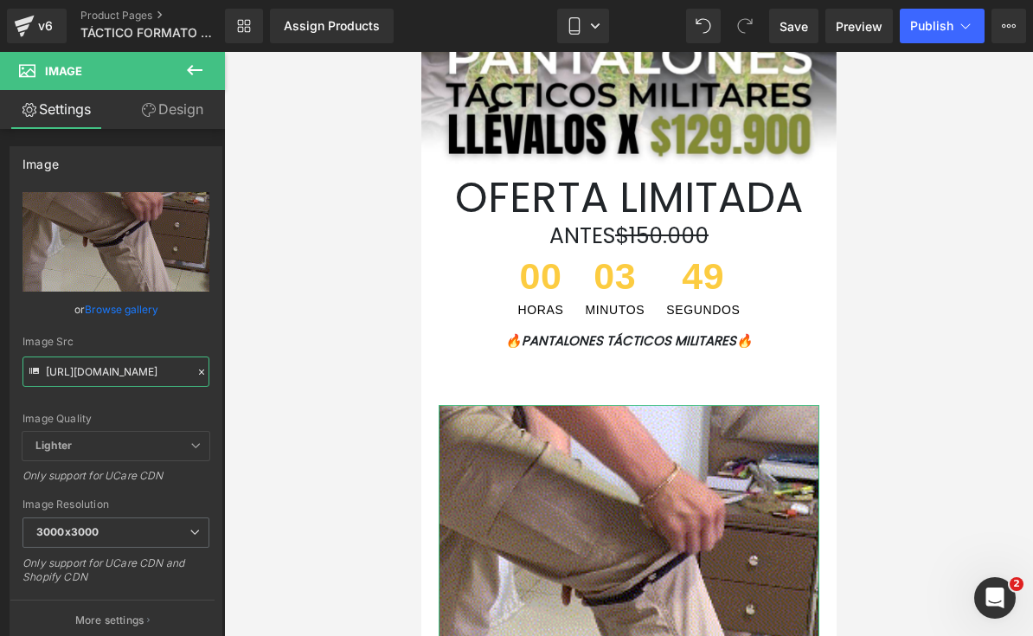
click at [94, 370] on input "https://ucarecdn.com/3a1313d7-0df7-498a-b1a6-fcc6e3d22741/IMG_8541.gif" at bounding box center [116, 372] width 187 height 30
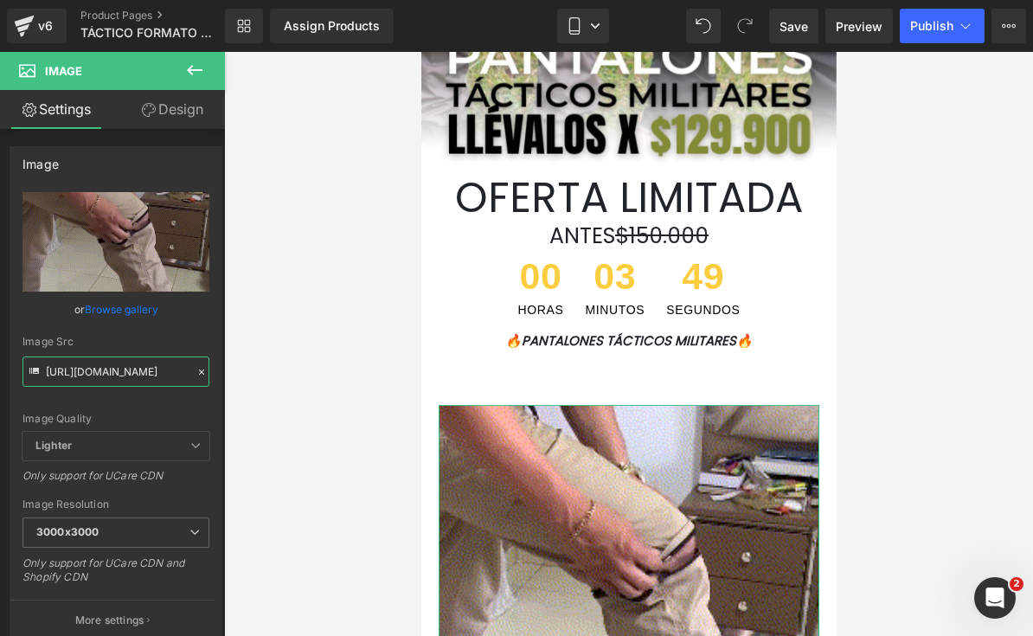
click at [94, 370] on input "https://ucarecdn.com/3a1313d7-0df7-498a-b1a6-fcc6e3d22741/IMG_8541.gif" at bounding box center [116, 372] width 187 height 30
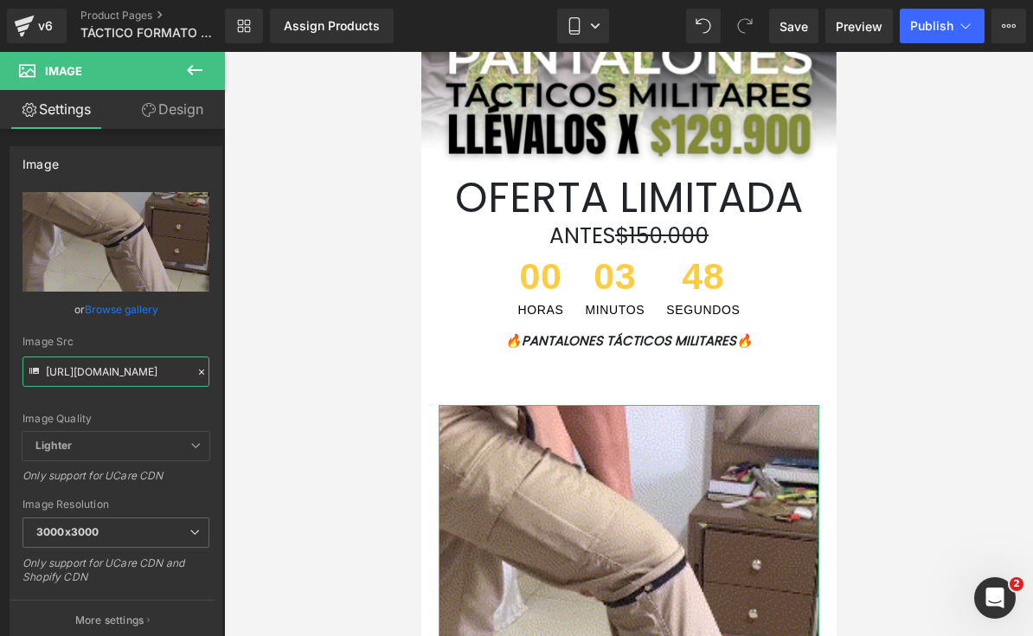
click at [93, 375] on input "https://ucarecdn.com/3a1313d7-0df7-498a-b1a6-fcc6e3d22741/IMG_8541.gif" at bounding box center [116, 372] width 187 height 30
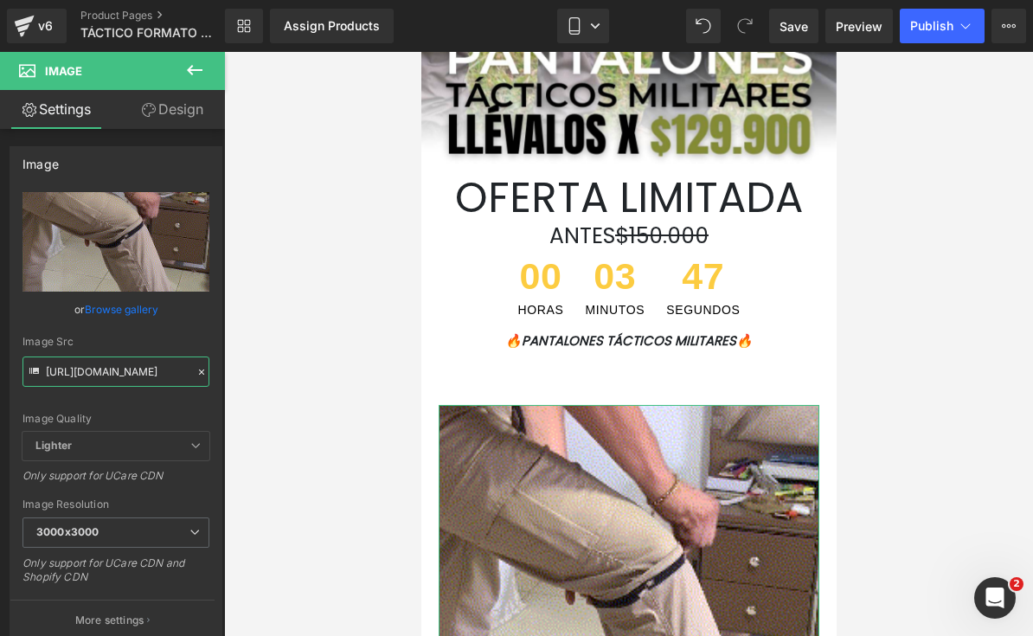
click at [91, 377] on input "https://ucarecdn.com/3a1313d7-0df7-498a-b1a6-fcc6e3d22741/IMG_8541.gif" at bounding box center [116, 372] width 187 height 30
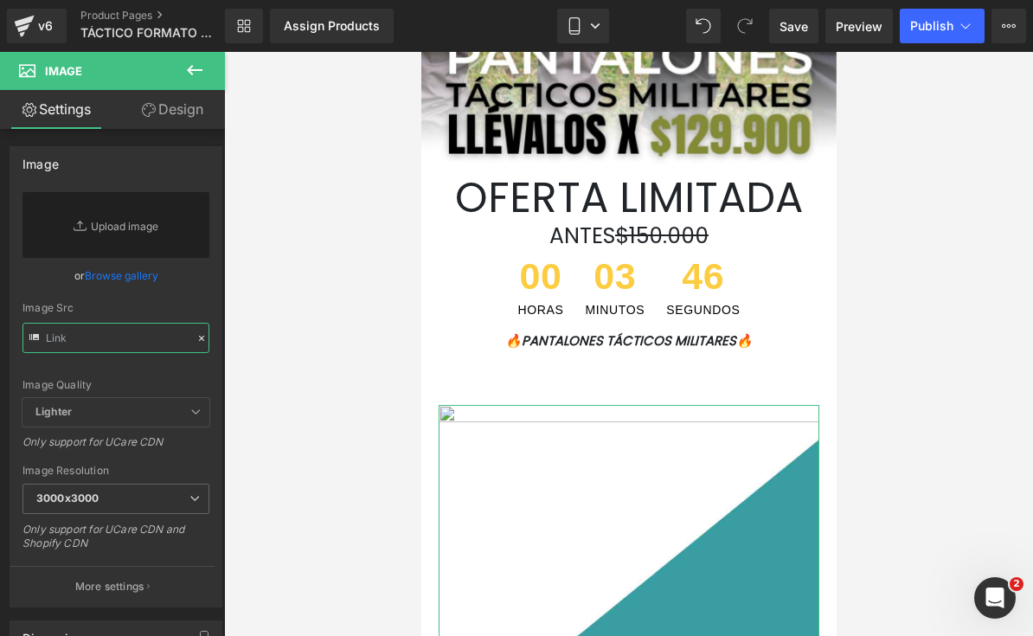
paste input "https://media3.giphy.com/media/GvEn996GMZPKtBbl1E/giphy.gif?cid=9b38fe91gq38r8a…"
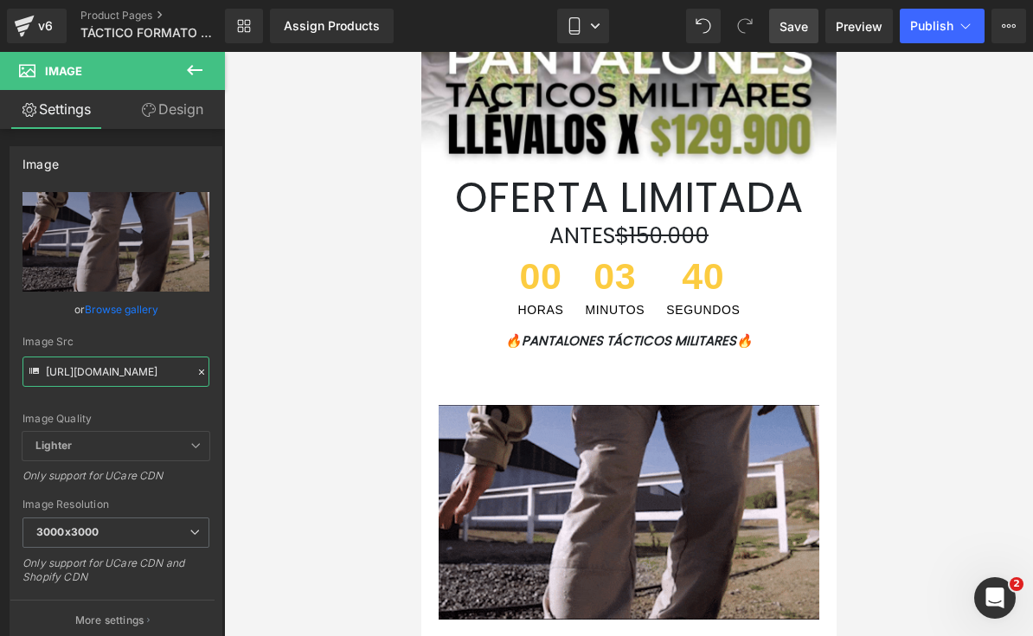
type input "https://media3.giphy.com/media/GvEn996GMZPKtBbl1E/giphy.gif?cid=9b38fe91gq38r8a…"
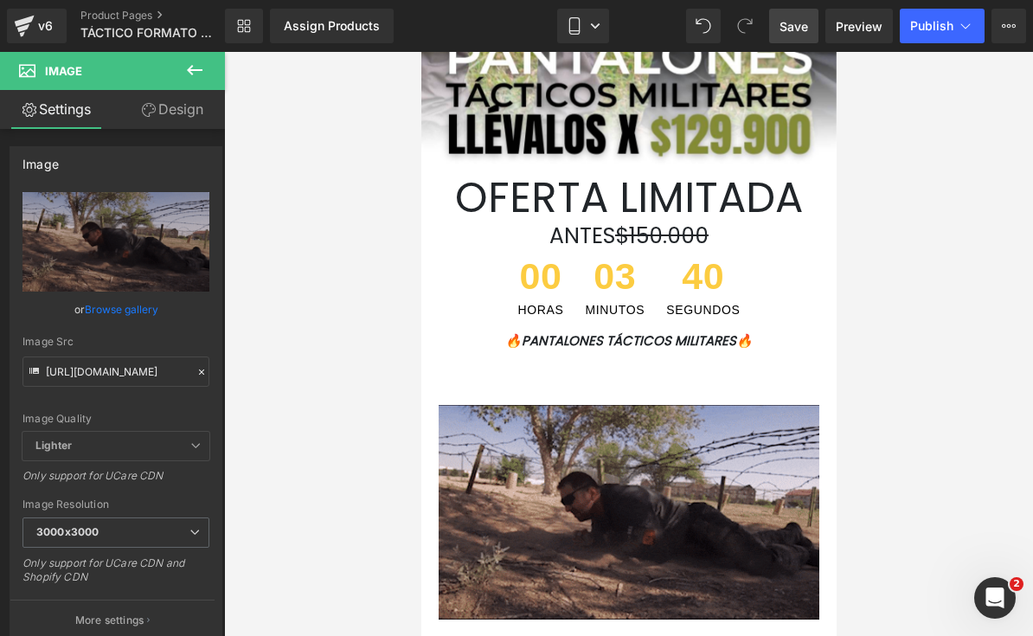
click at [807, 31] on span "Save" at bounding box center [794, 26] width 29 height 18
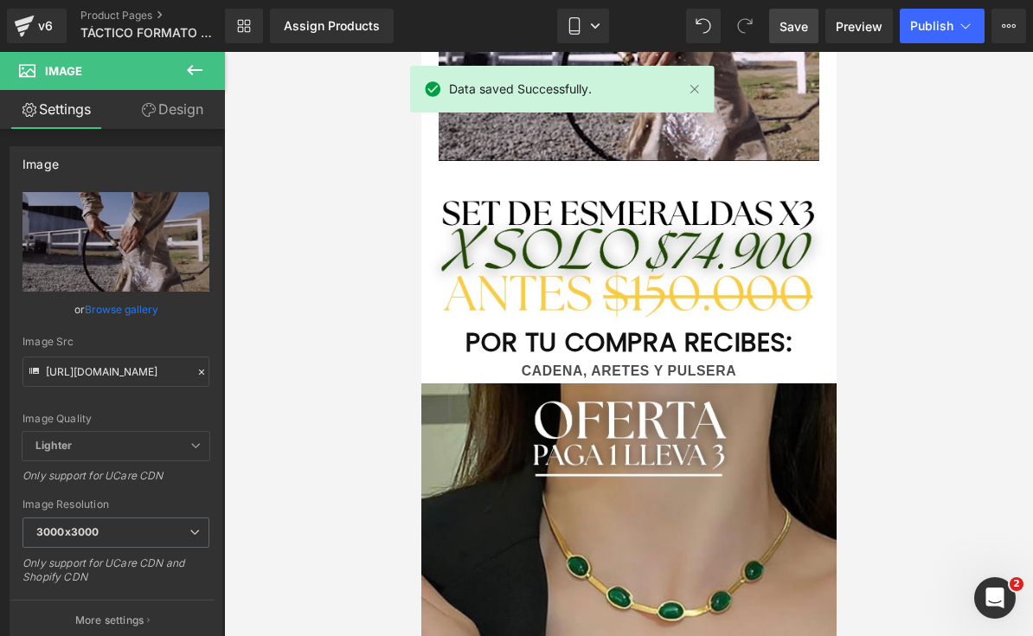
scroll to position [847, 0]
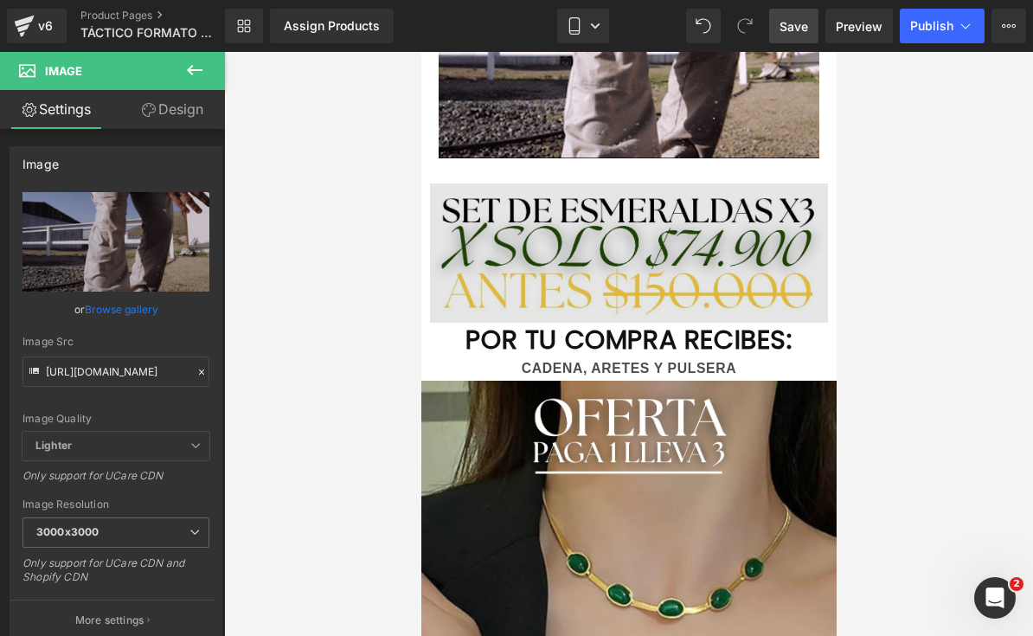
click at [715, 270] on img at bounding box center [628, 253] width 398 height 140
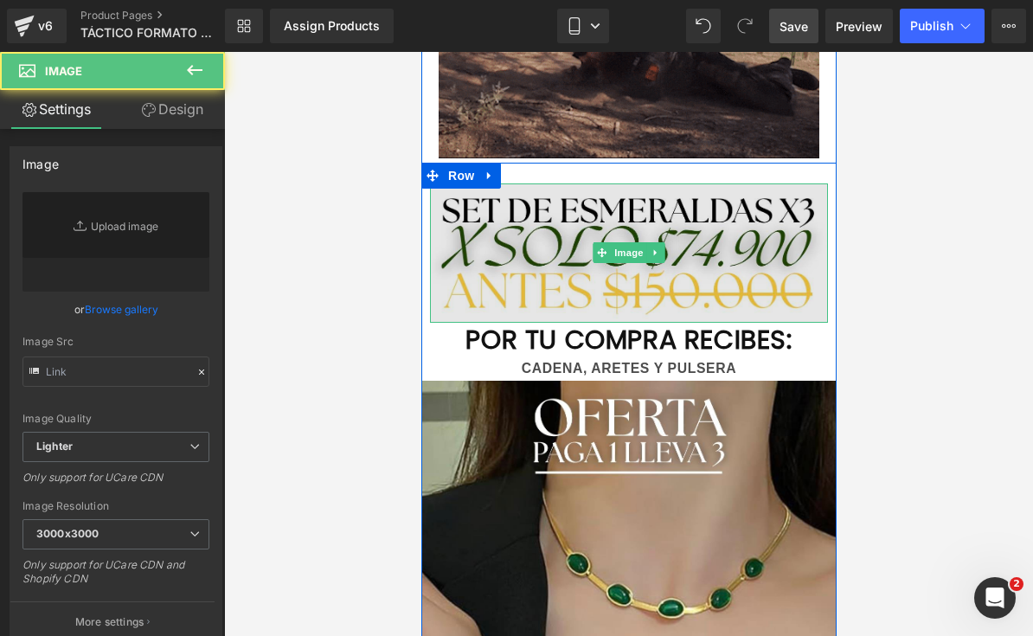
type input "https://ucarecdn.com/ac06ac3e-8176-4d42-be16-cd02cf8d986e/-/format/auto/-/previ…"
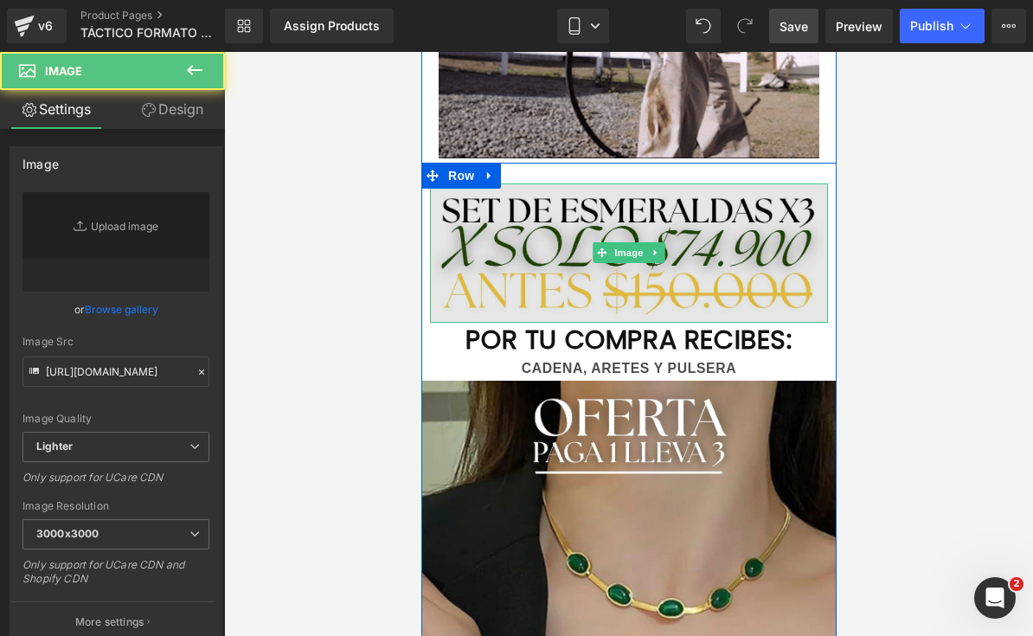
click at [715, 269] on img at bounding box center [628, 253] width 398 height 140
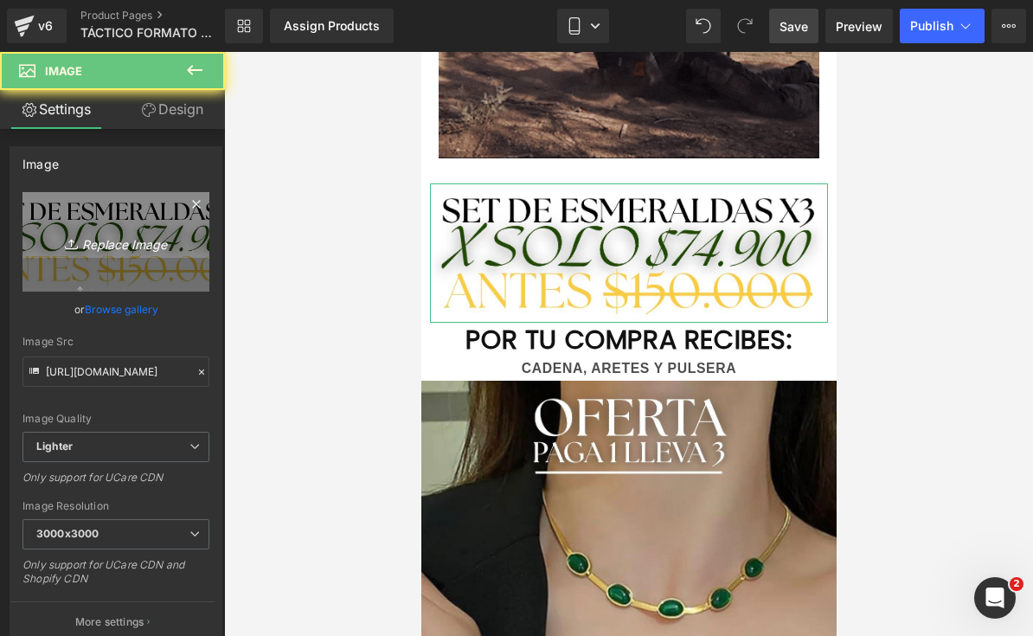
click at [58, 255] on link "Replace Image" at bounding box center [116, 242] width 187 height 100
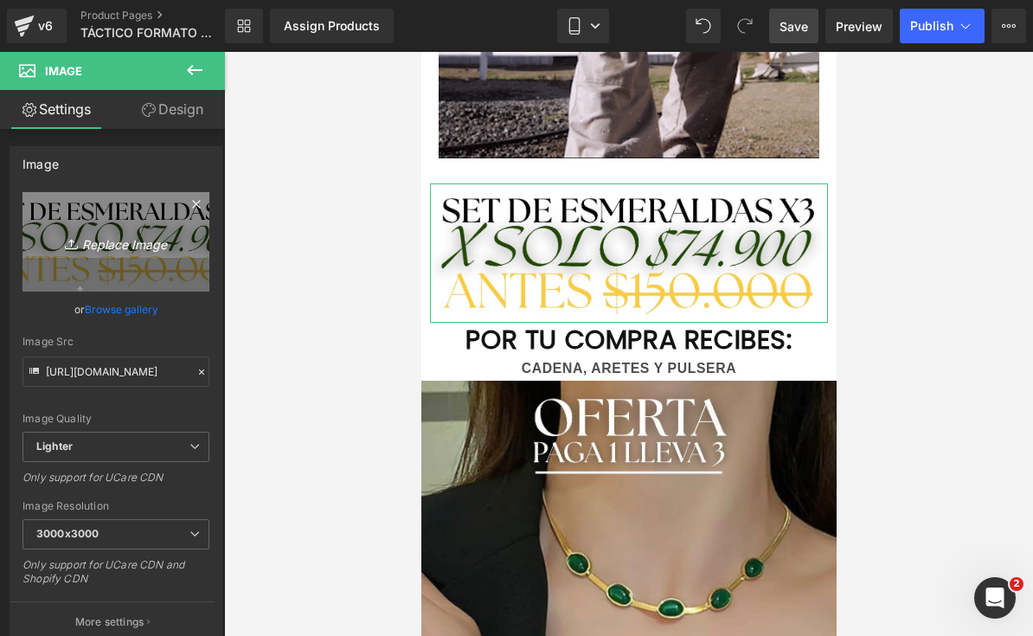
type input "C:\fakepath\LANDING TÁCTICOS FORMATO NUEVO.png.jpeg"
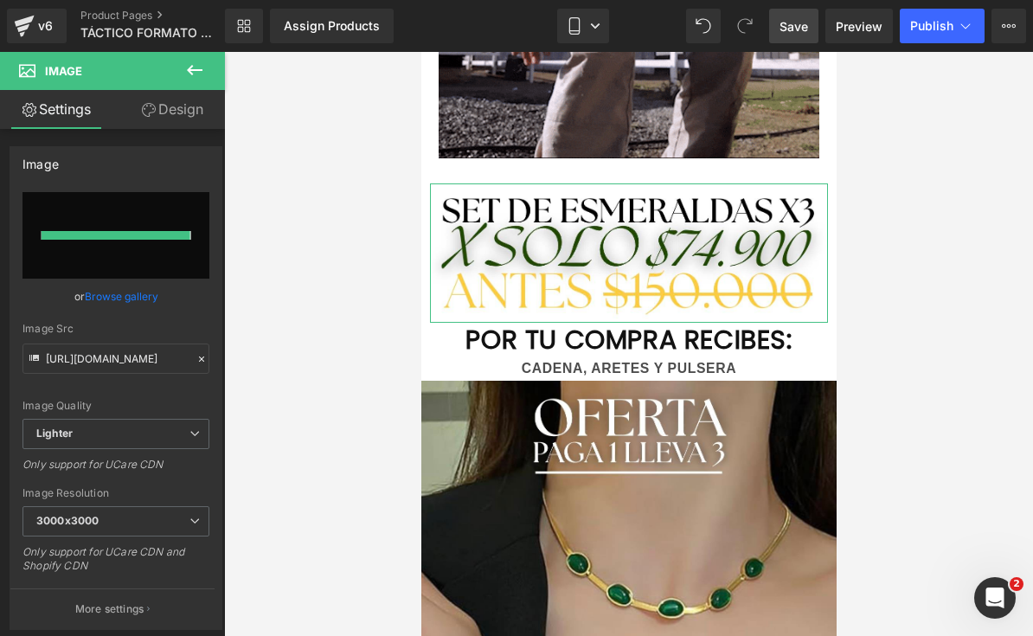
type input "https://ucarecdn.com/9b994bb0-8d65-4b5f-818a-72c77cbcd27a/-/format/auto/-/previ…"
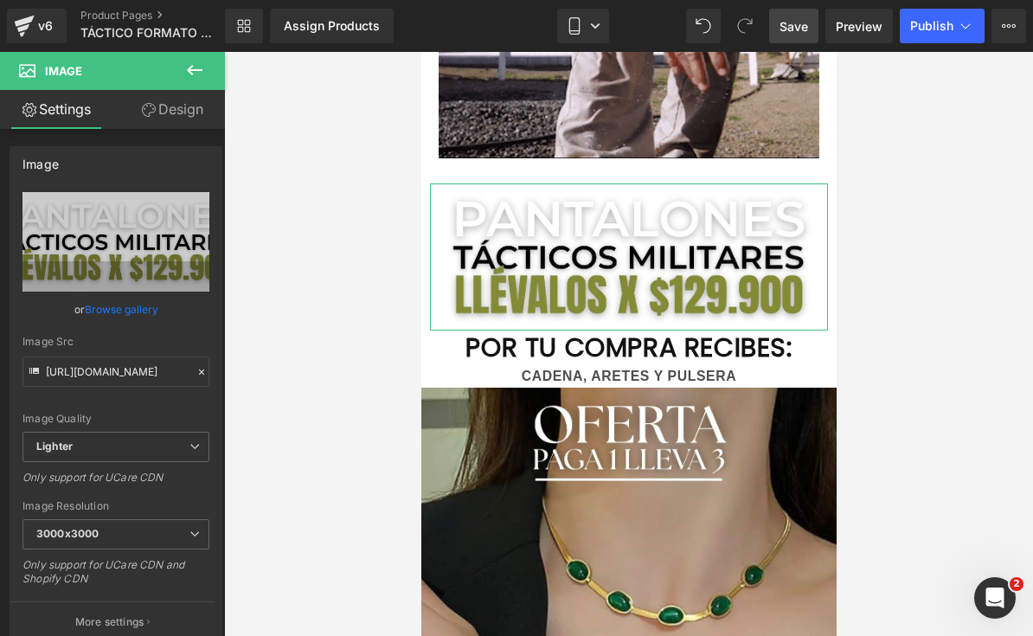
click at [933, 410] on div at bounding box center [628, 344] width 809 height 584
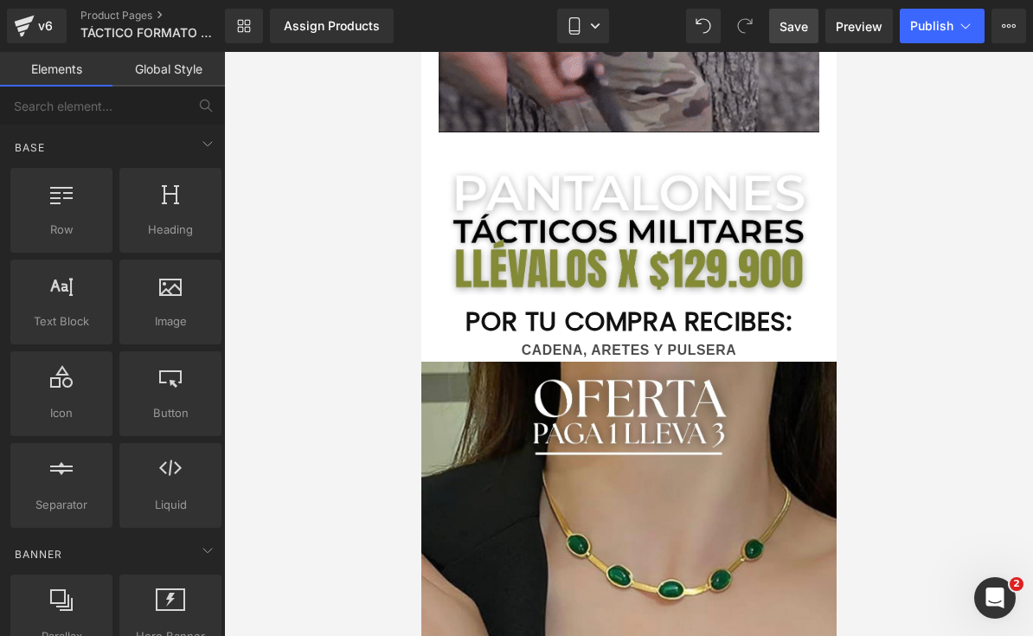
scroll to position [879, 0]
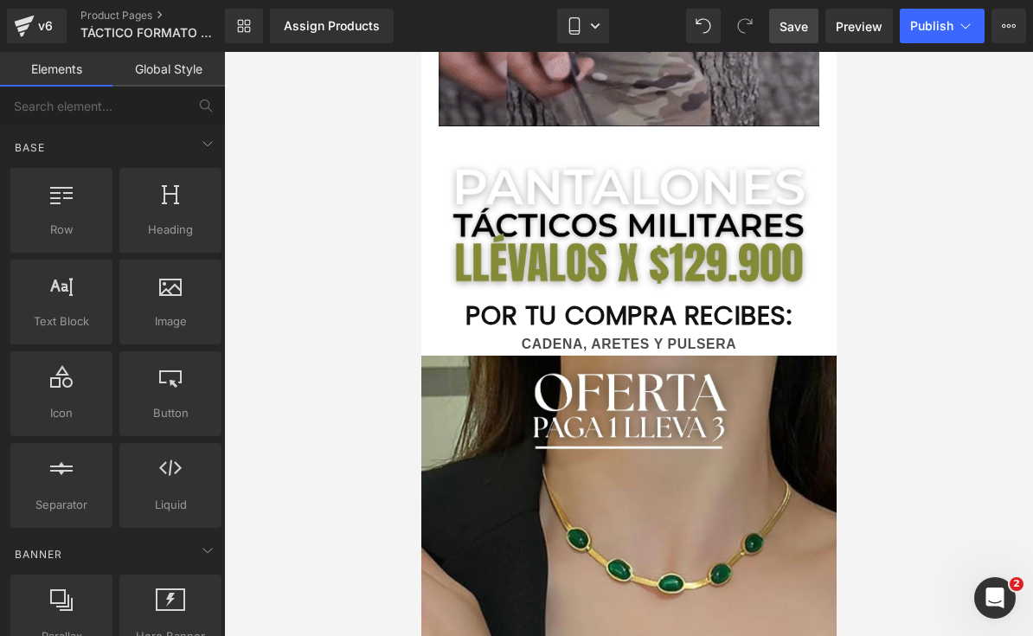
click at [774, 338] on div "[PERSON_NAME], ARETES Y PULSERA" at bounding box center [628, 344] width 415 height 24
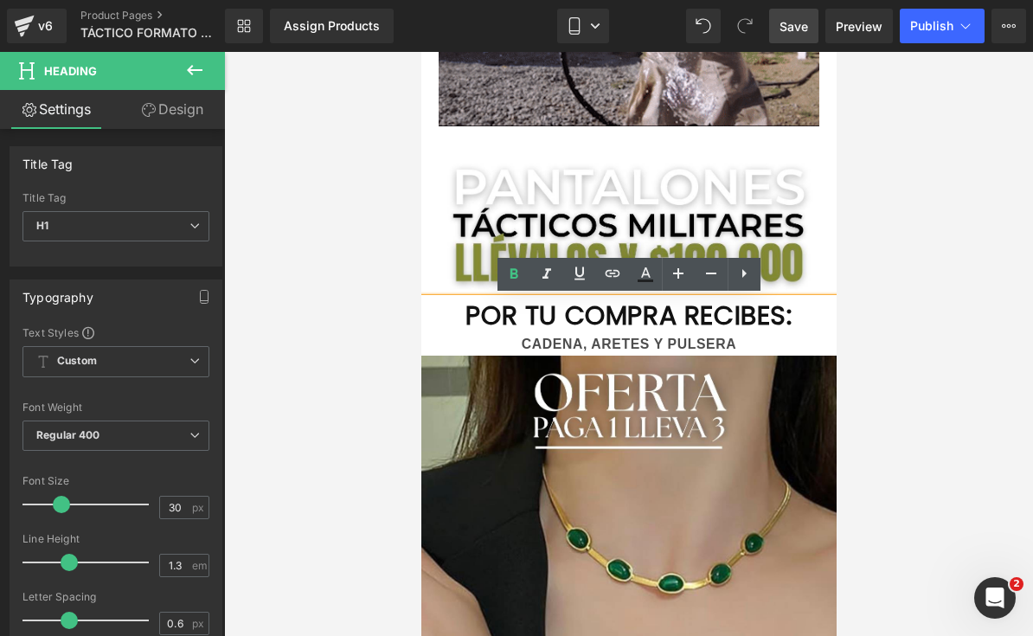
click at [761, 346] on div "[PERSON_NAME], ARETES Y PULSERA" at bounding box center [628, 344] width 415 height 24
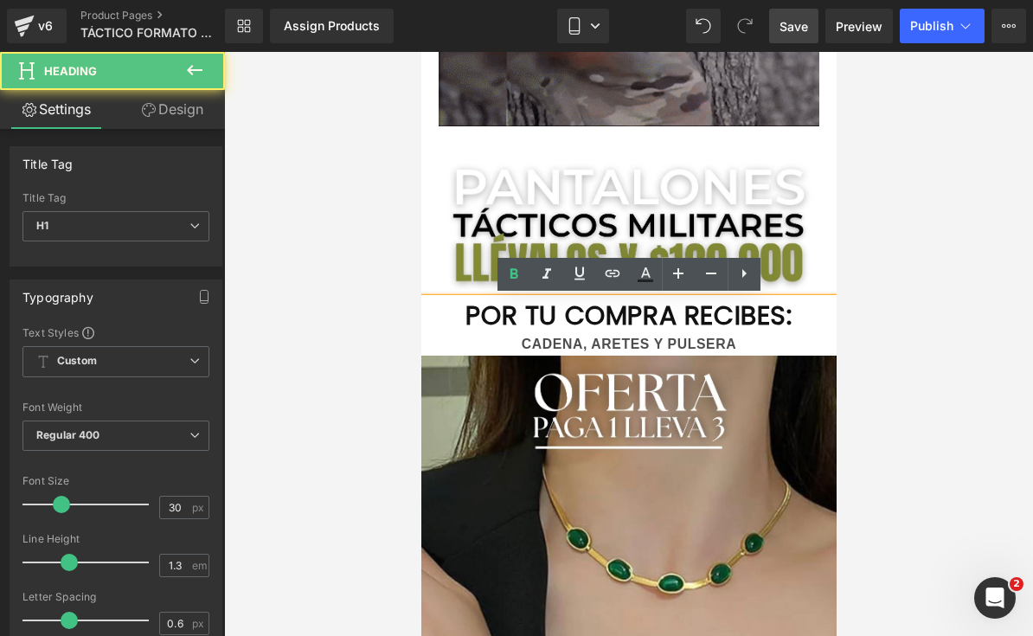
click at [734, 344] on span "[PERSON_NAME], ARETES Y PULSERA" at bounding box center [628, 344] width 215 height 15
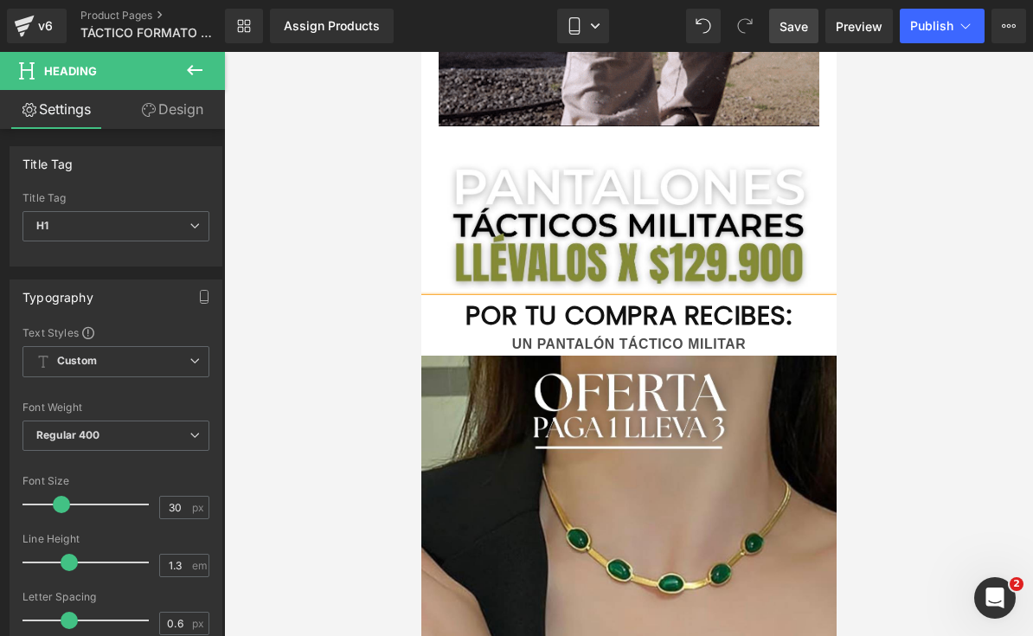
click at [936, 386] on div at bounding box center [628, 344] width 809 height 584
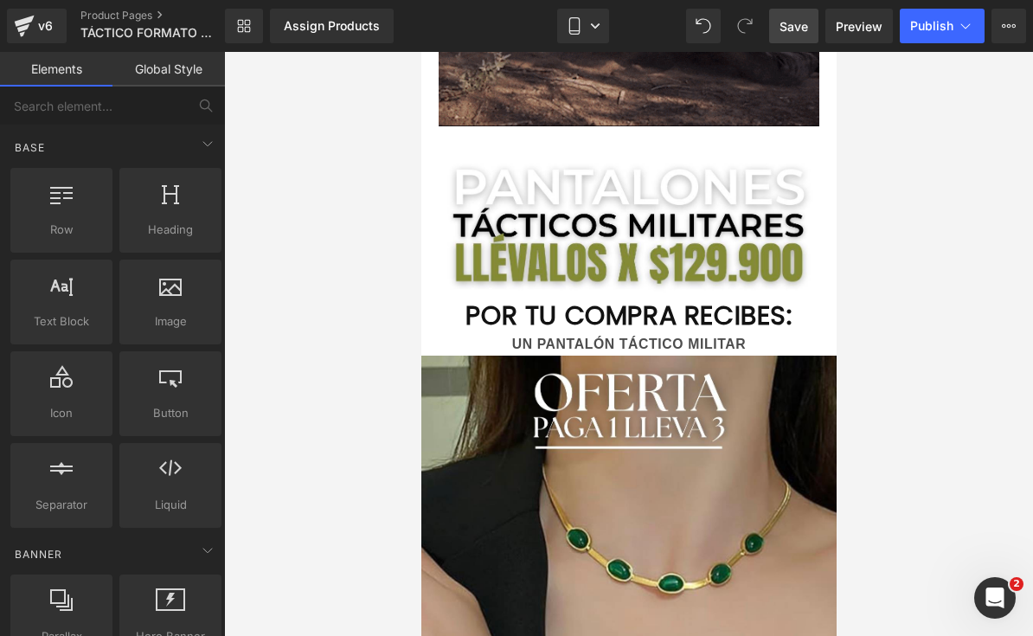
click at [910, 419] on div at bounding box center [628, 344] width 809 height 584
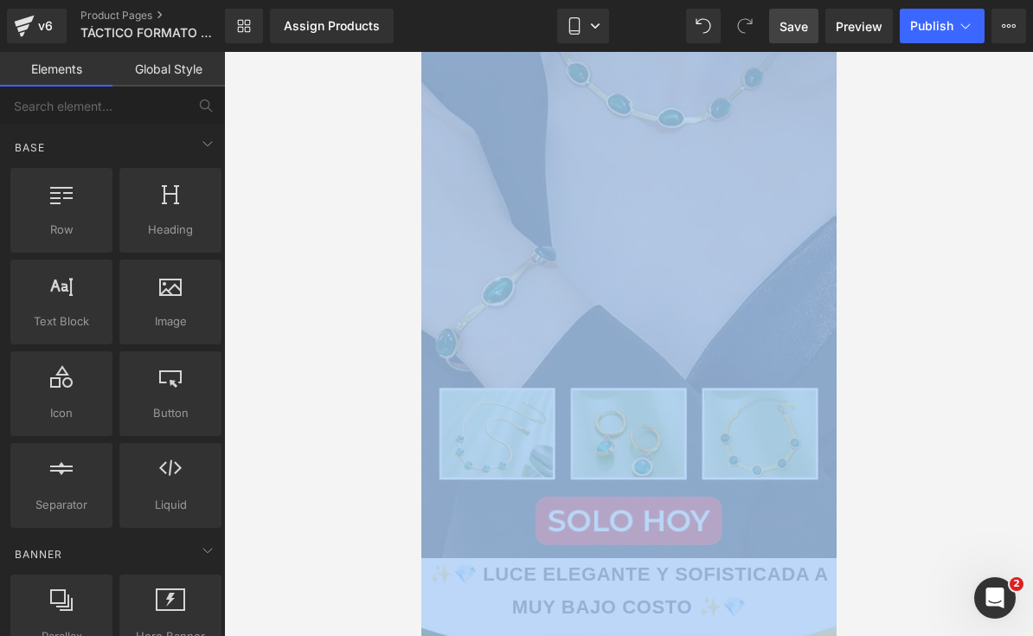
scroll to position [1364, 0]
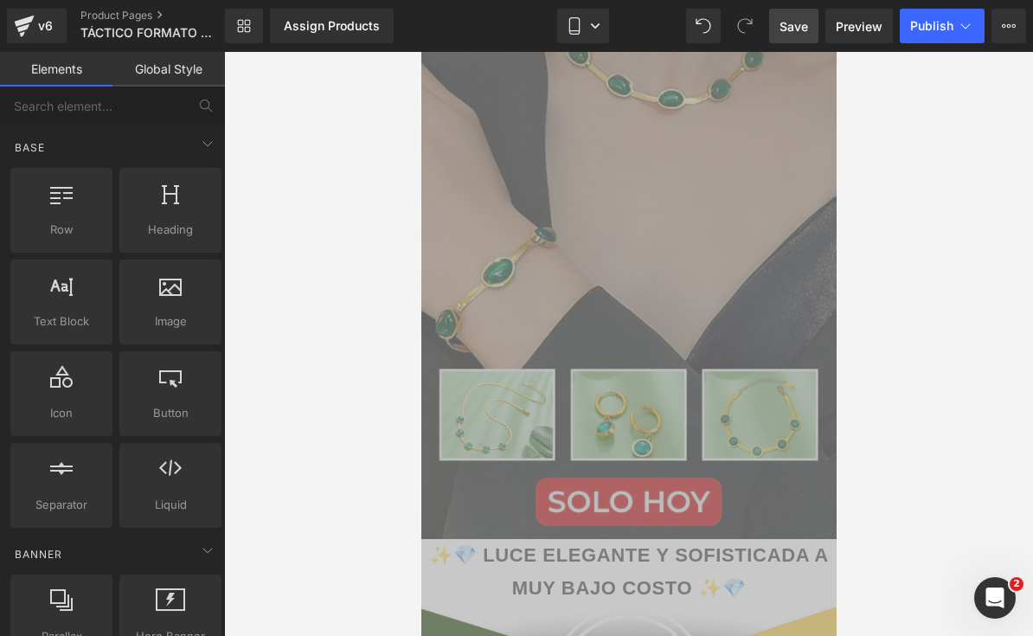
click at [732, 222] on img at bounding box center [628, 204] width 415 height 667
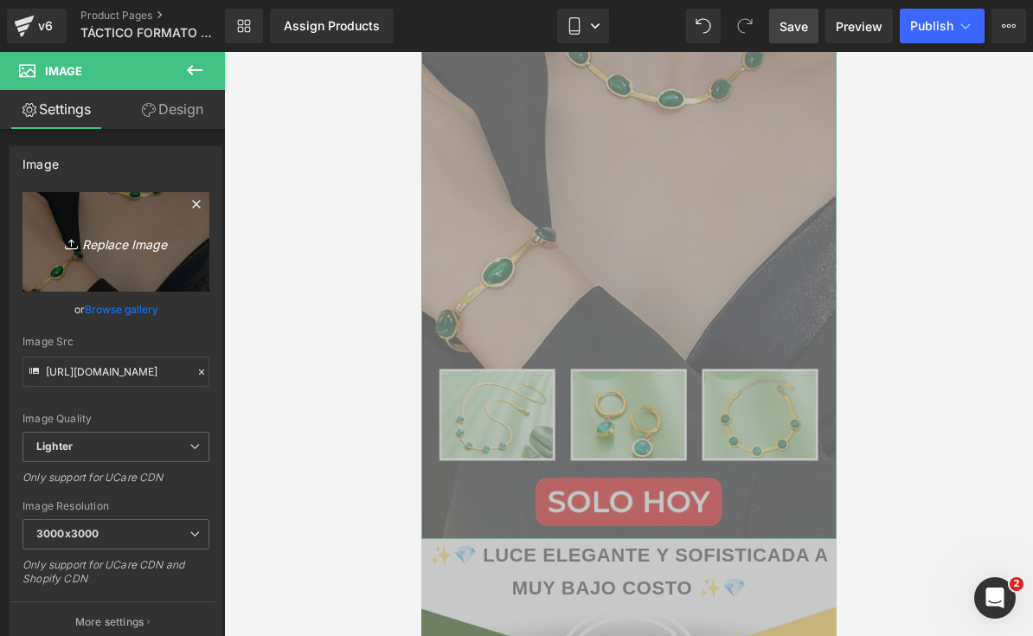
click at [54, 230] on link "Replace Image" at bounding box center [116, 242] width 187 height 100
type input "C:\fakepath\LANDING TÁCTICOS FORMATO NUEVO.zip - 3.jpeg"
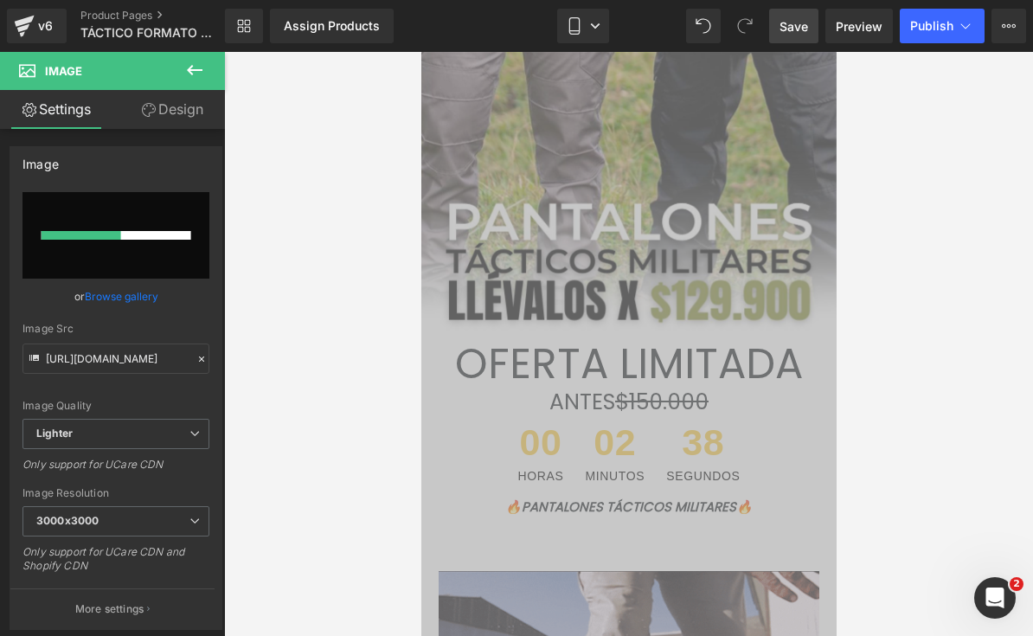
scroll to position [230, 0]
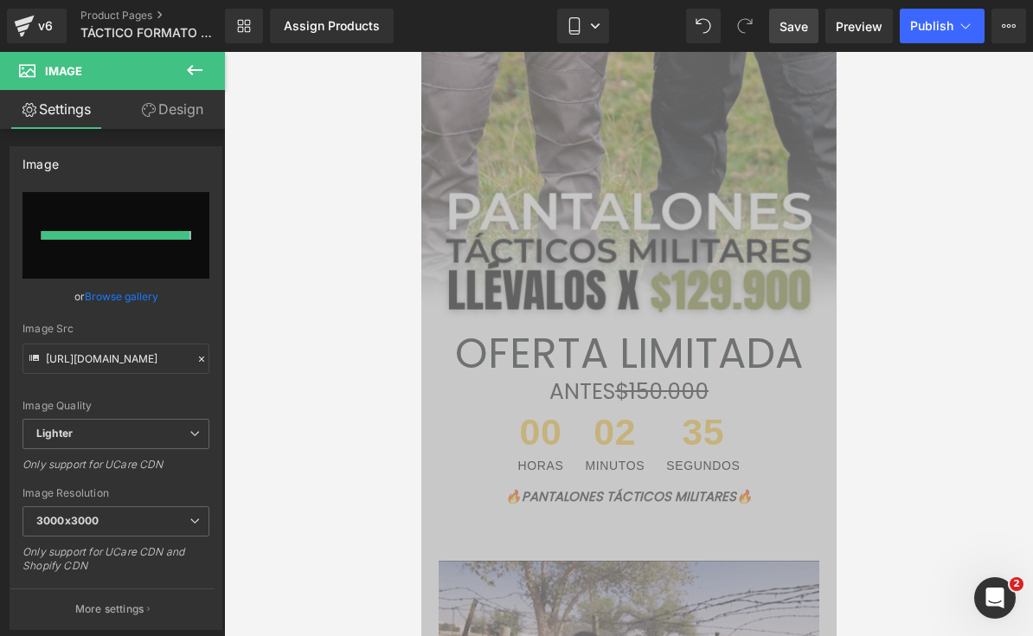
type input "https://ucarecdn.com/35d086bd-9355-4389-b34a-05b70da4b8c0/-/format/auto/-/previ…"
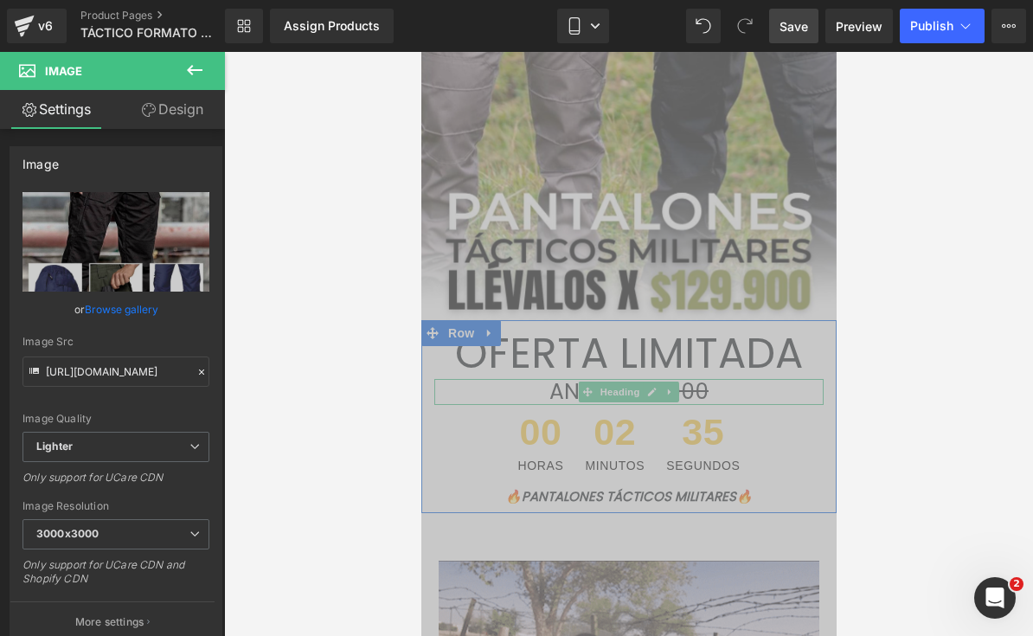
click at [708, 386] on font "$150.000" at bounding box center [660, 391] width 93 height 30
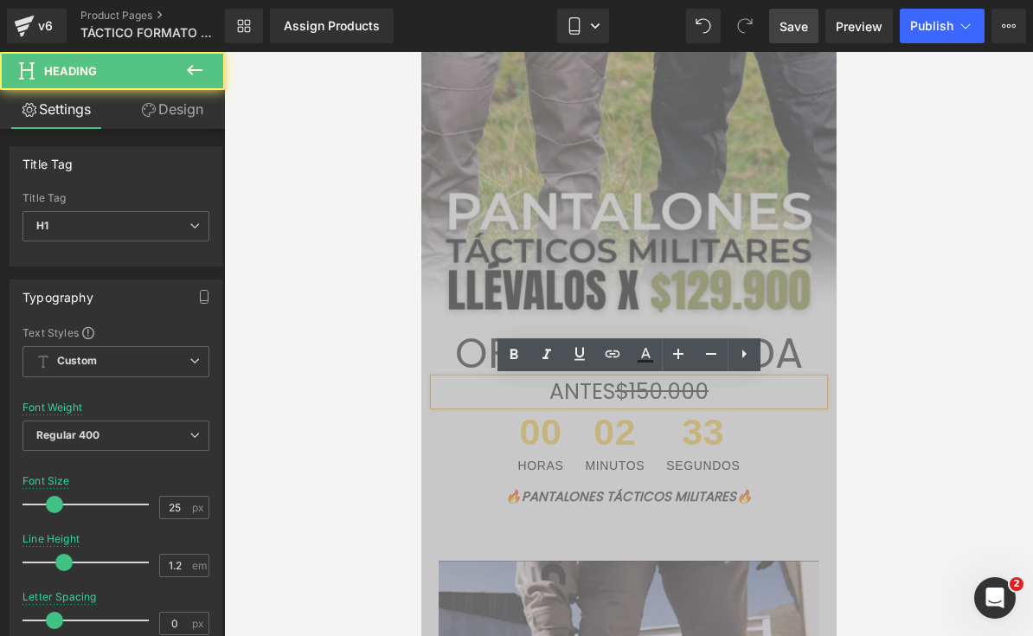
click at [719, 388] on h1 "ANTES $150.000" at bounding box center [628, 392] width 389 height 26
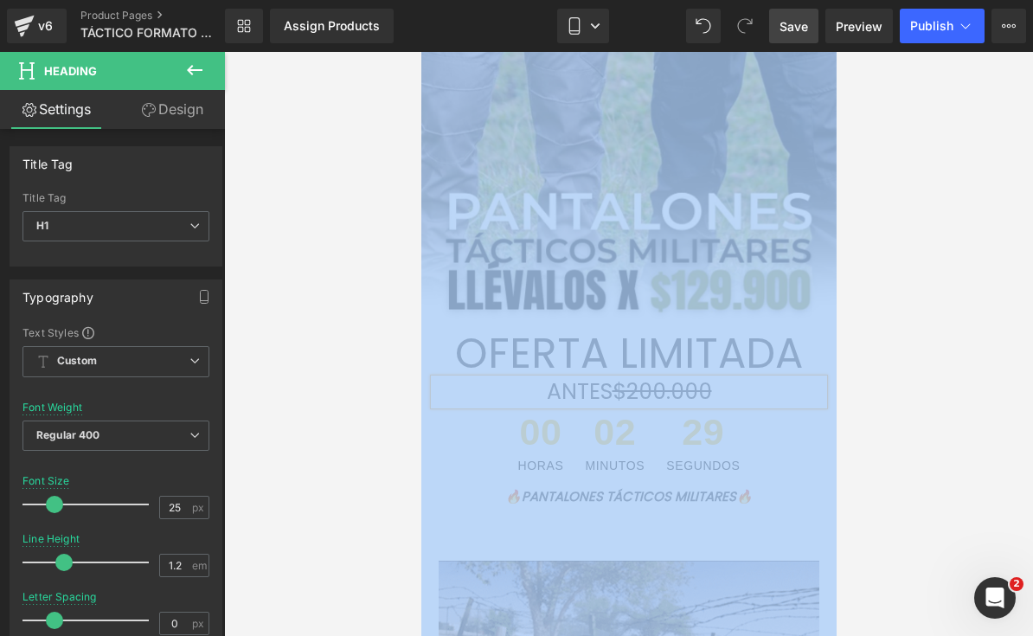
click at [910, 482] on div at bounding box center [628, 344] width 809 height 584
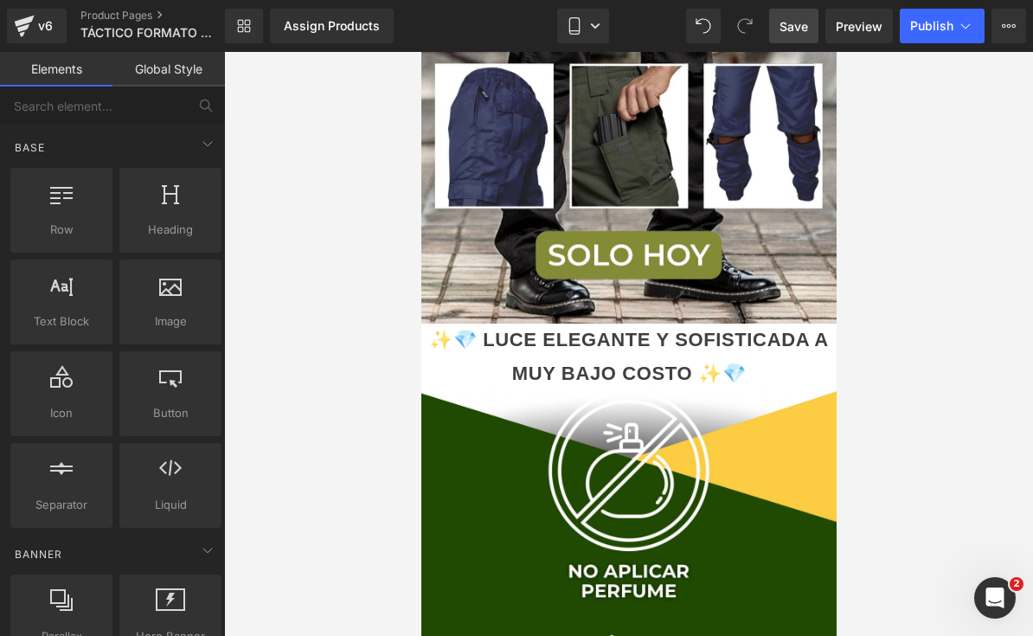
scroll to position [1538, 0]
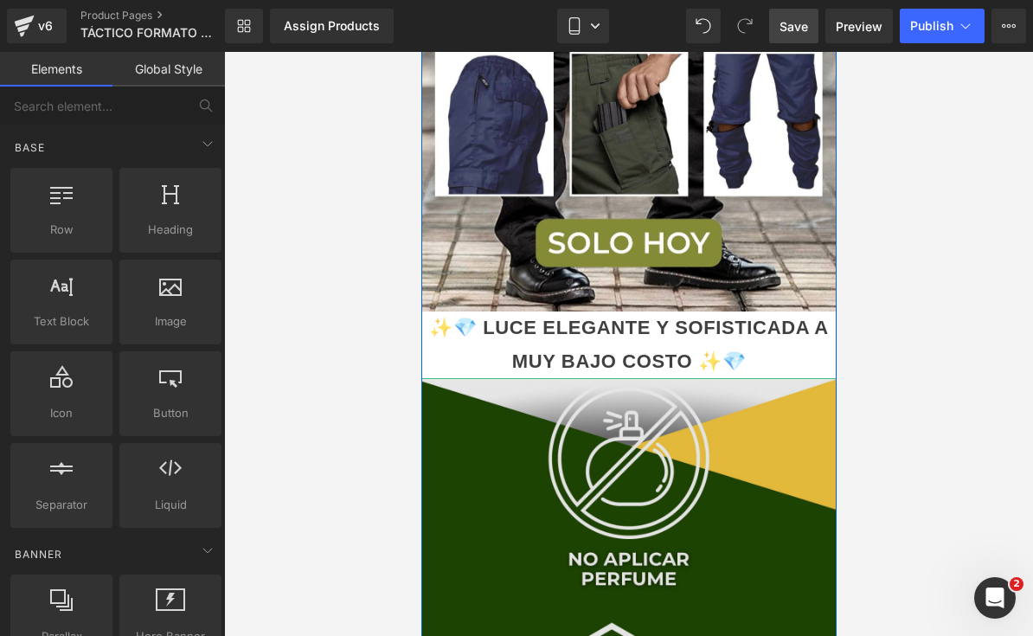
click at [678, 378] on div at bounding box center [628, 380] width 415 height 4
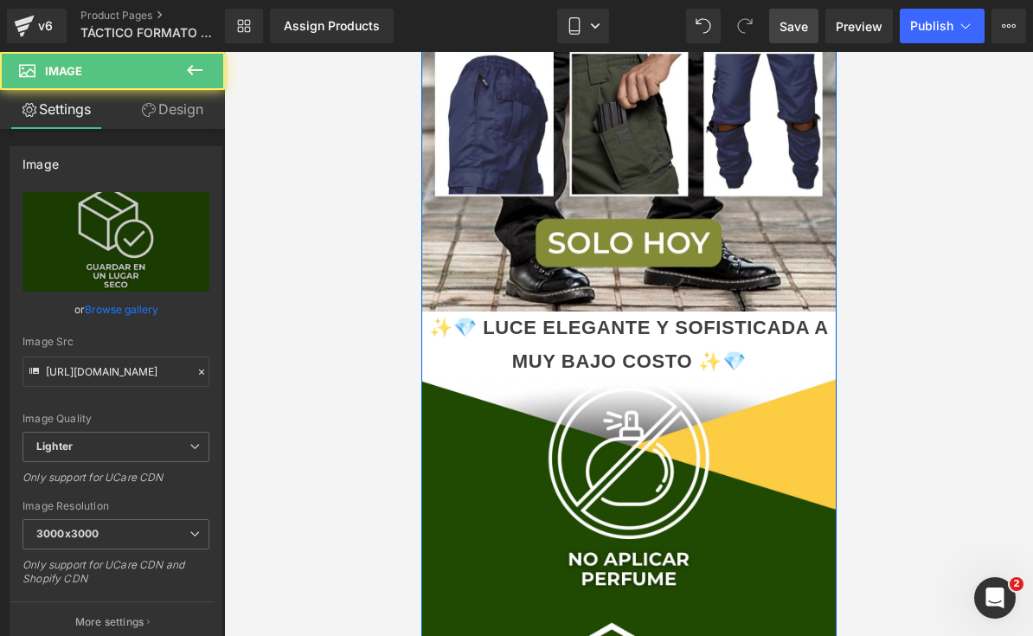
click at [732, 354] on div "✨💎 [PERSON_NAME] ELEGANTE Y SOFISTICADA A MUY BAJO COSTO ✨💎" at bounding box center [628, 345] width 415 height 67
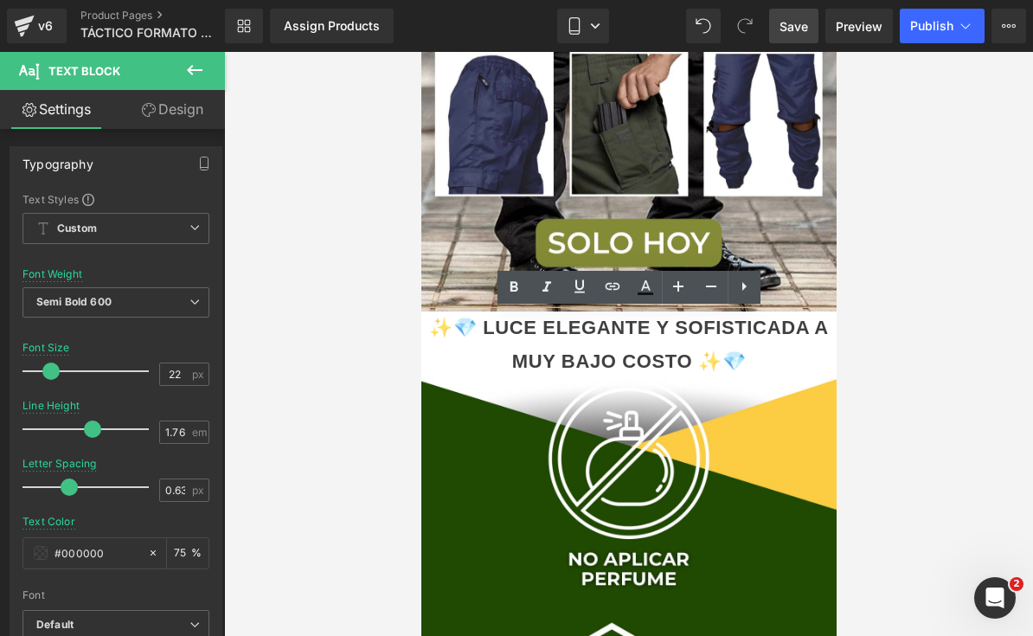
click at [736, 349] on div "✨💎 [PERSON_NAME] ELEGANTE Y SOFISTICADA A MUY BAJO COSTO ✨💎" at bounding box center [628, 345] width 415 height 67
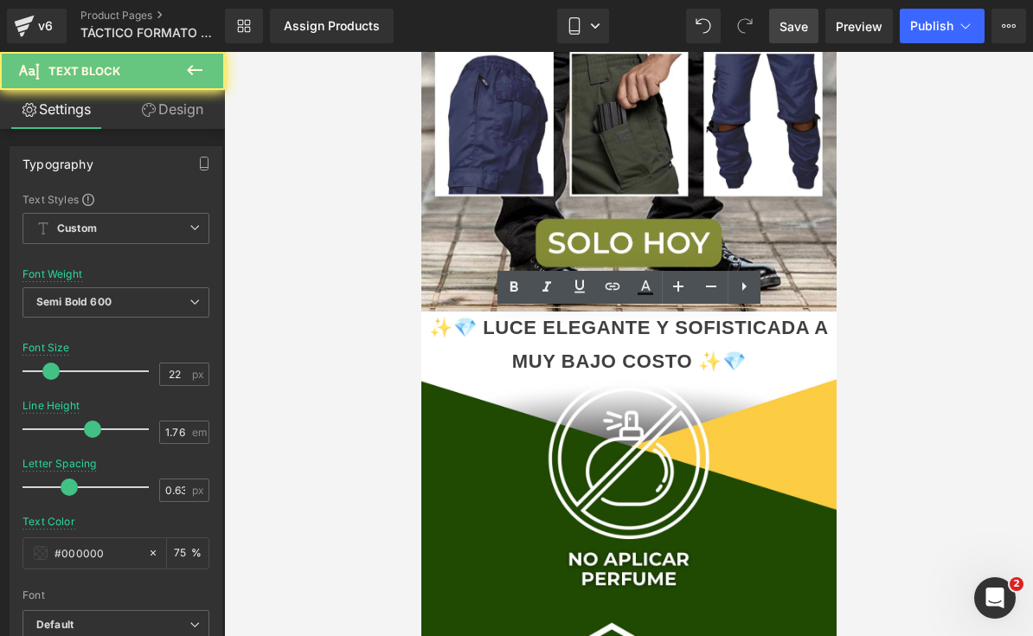
click at [733, 354] on div "✨💎 [PERSON_NAME] ELEGANTE Y SOFISTICADA A MUY BAJO COSTO ✨💎" at bounding box center [628, 345] width 415 height 67
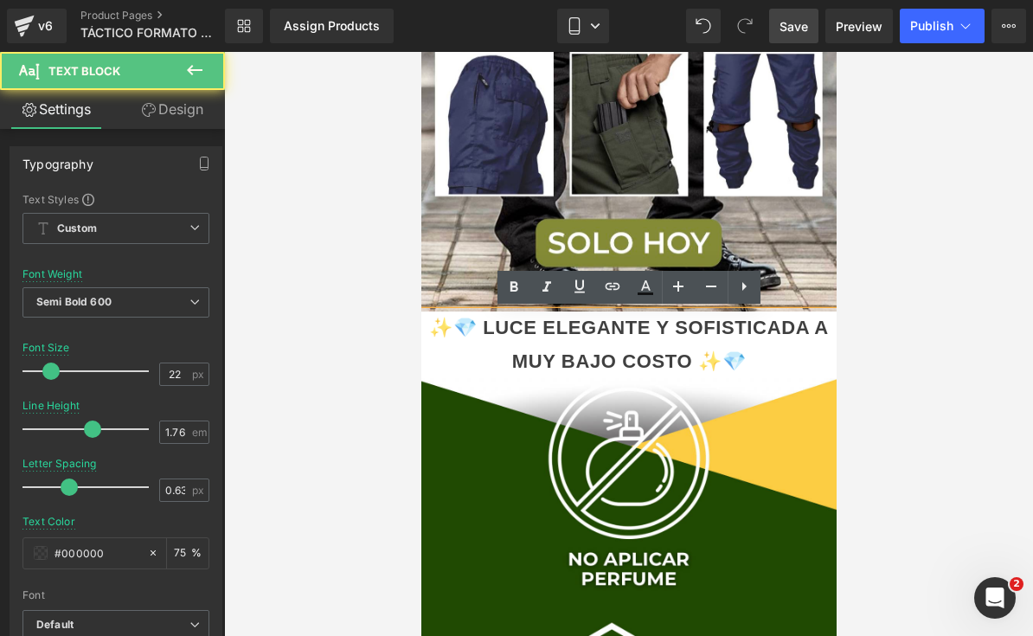
click at [723, 358] on div "✨💎 [PERSON_NAME] ELEGANTE Y SOFISTICADA A MUY BAJO COSTO ✨💎" at bounding box center [628, 345] width 415 height 67
click at [722, 358] on div "✨💎 [PERSON_NAME] ELEGANTE Y SOFISTICADA A MUY BAJO COSTO ✨💎" at bounding box center [628, 345] width 415 height 67
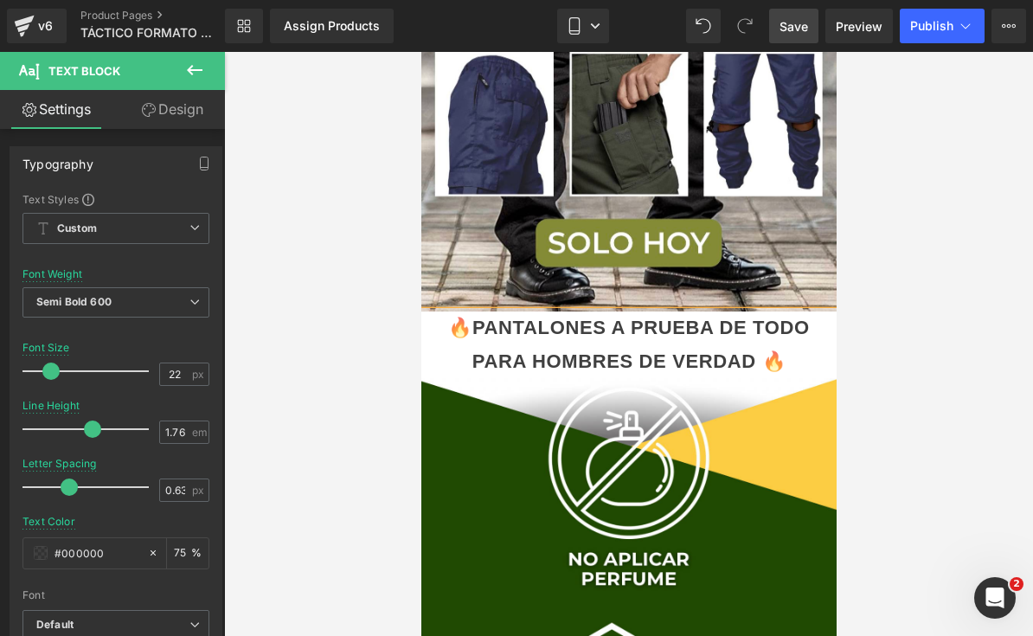
click at [902, 337] on div at bounding box center [628, 344] width 809 height 584
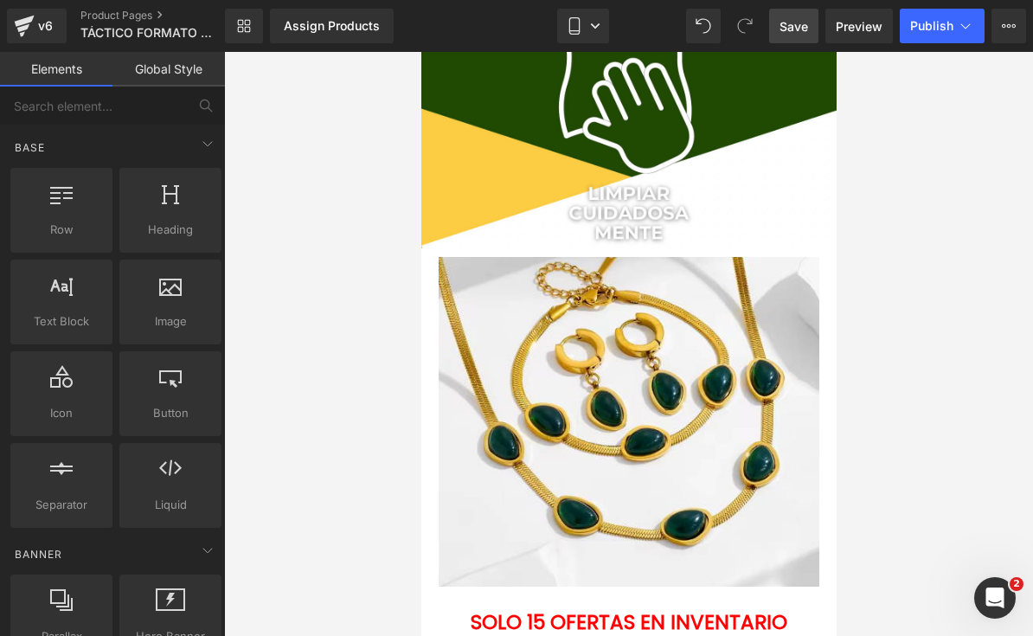
click at [802, 35] on link "Save" at bounding box center [793, 26] width 49 height 35
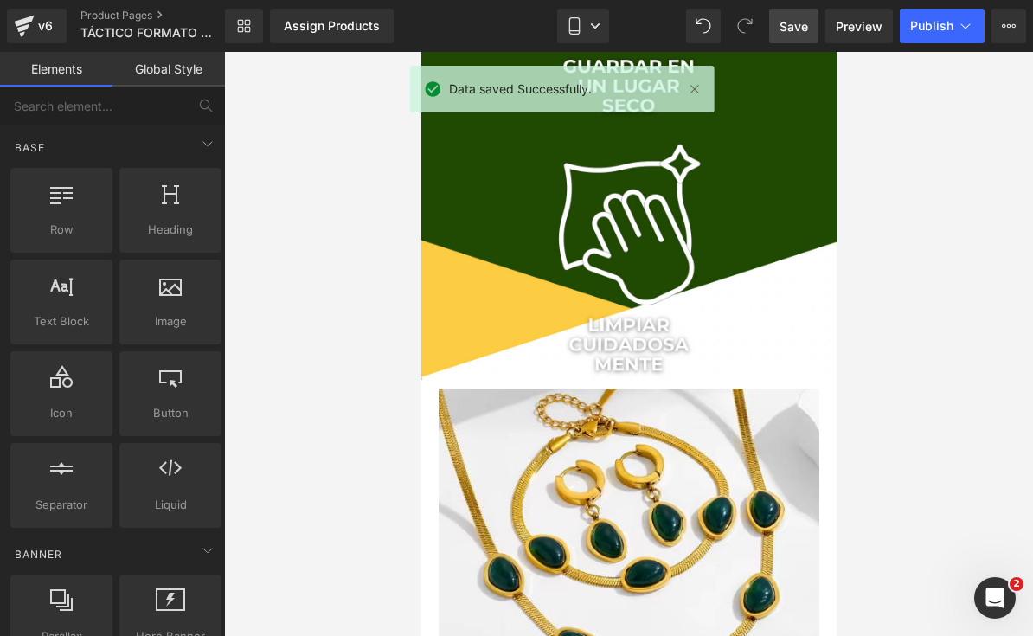
scroll to position [2286, 0]
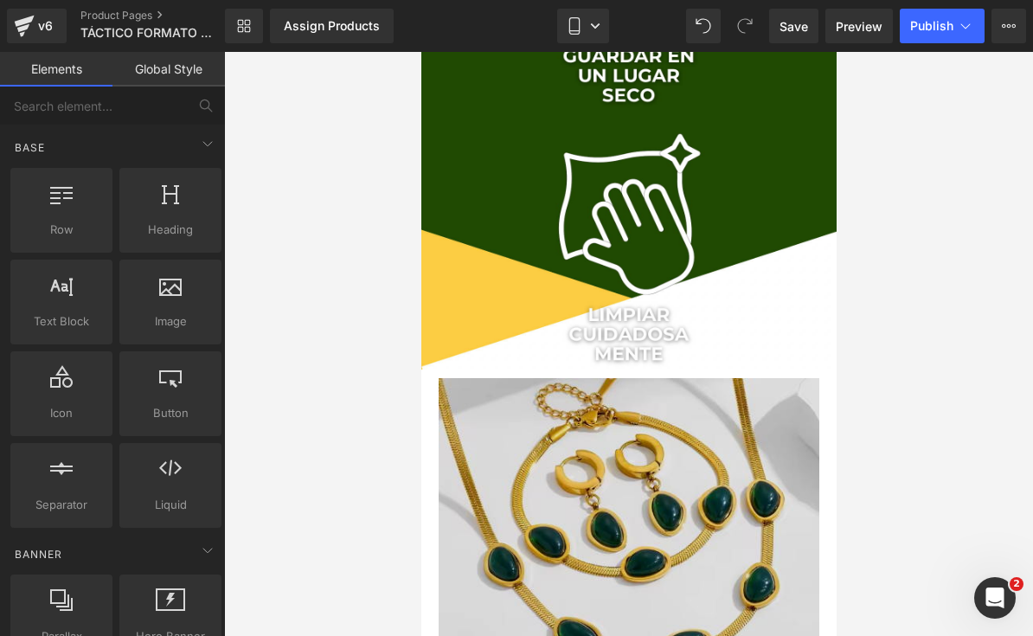
click at [741, 530] on img at bounding box center [628, 543] width 381 height 330
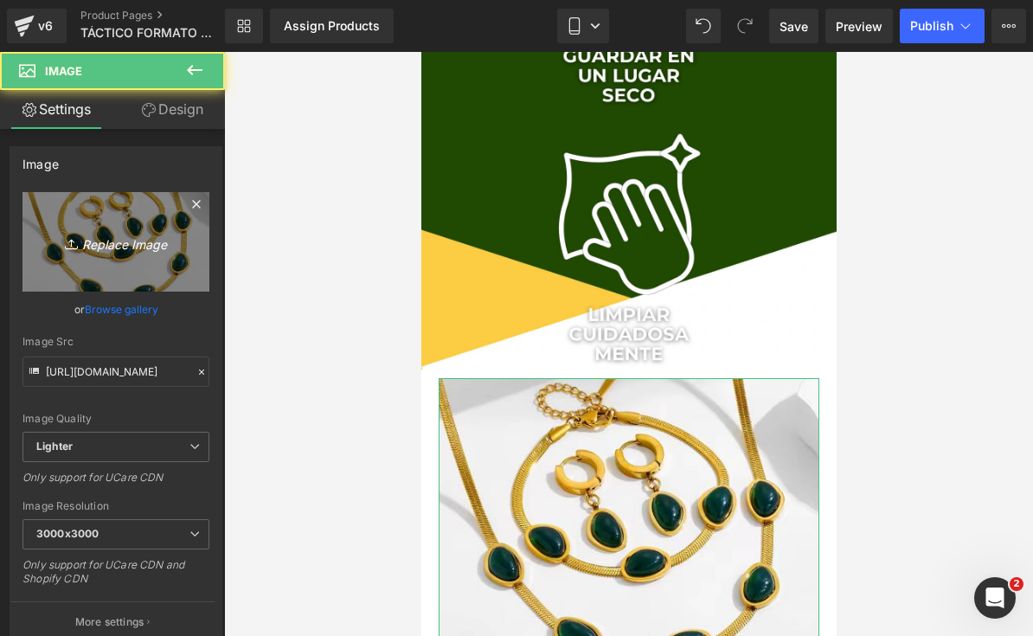
click at [39, 241] on link "Replace Image" at bounding box center [116, 242] width 187 height 100
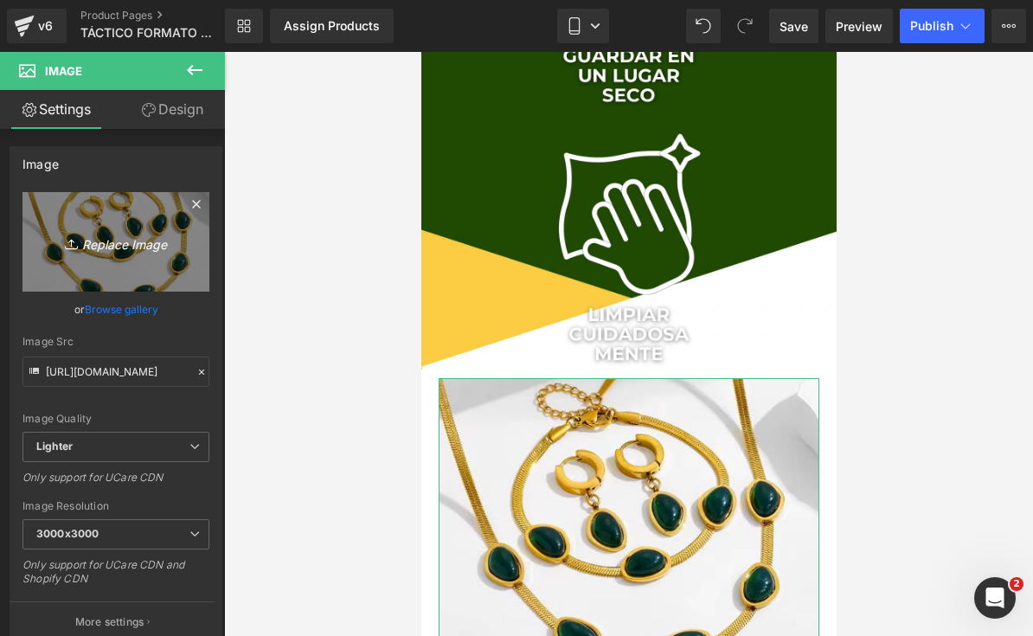
type input "C:\fakepath\IMG_8509.webp"
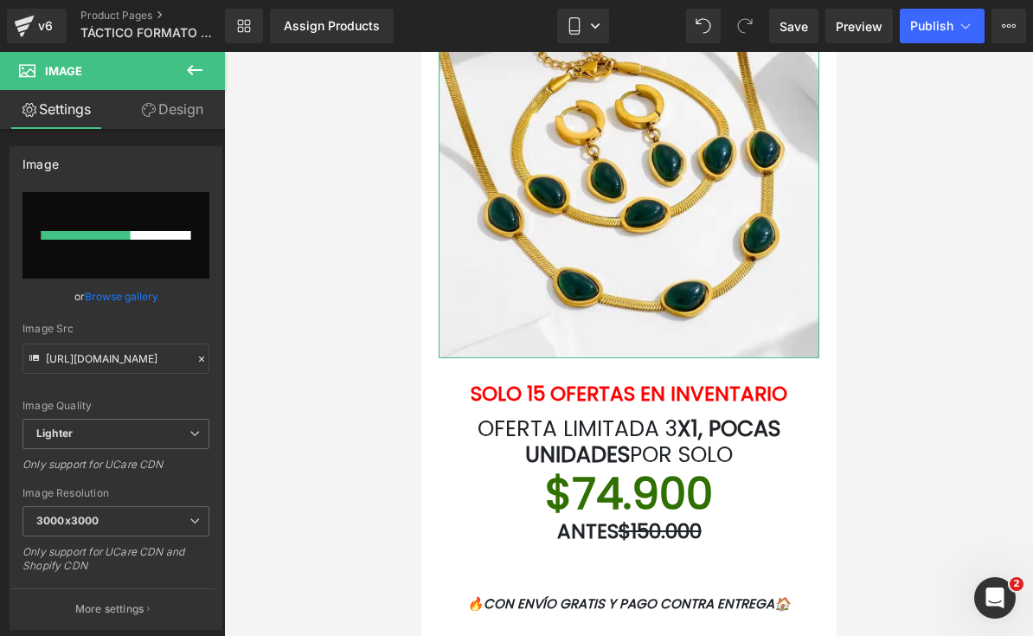
scroll to position [2646, 0]
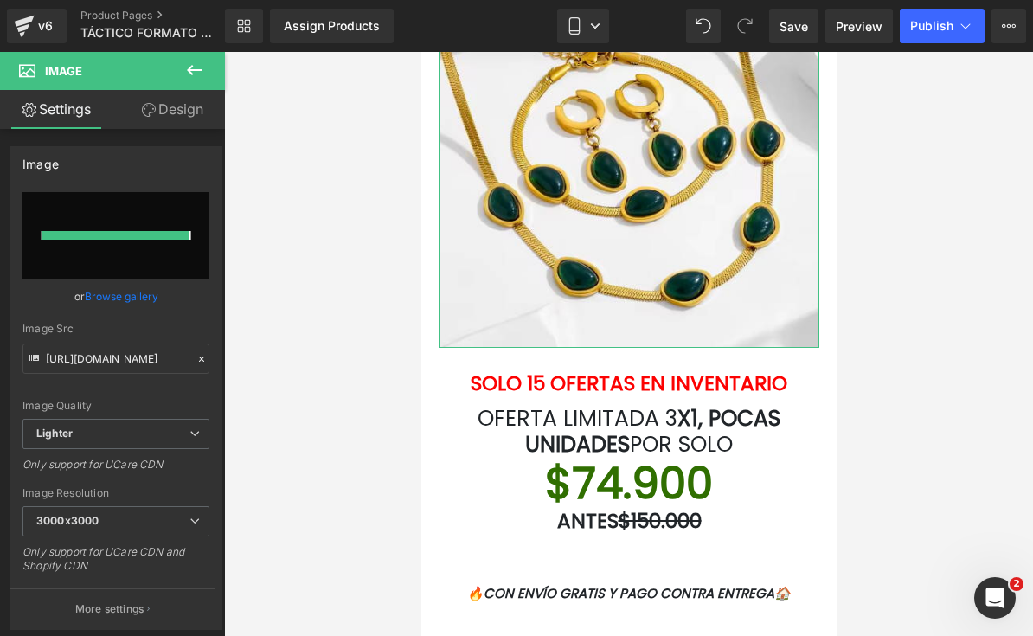
type input "https://ucarecdn.com/f9d07eee-c6c0-4e30-b0a3-678fc880cdb9/-/format/auto/-/previ…"
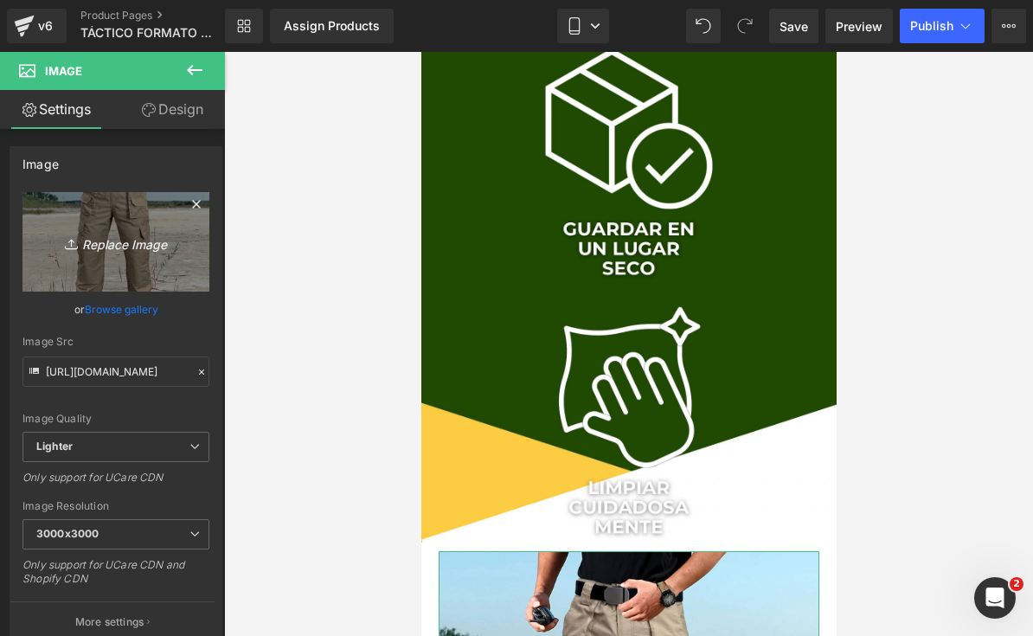
scroll to position [2112, 0]
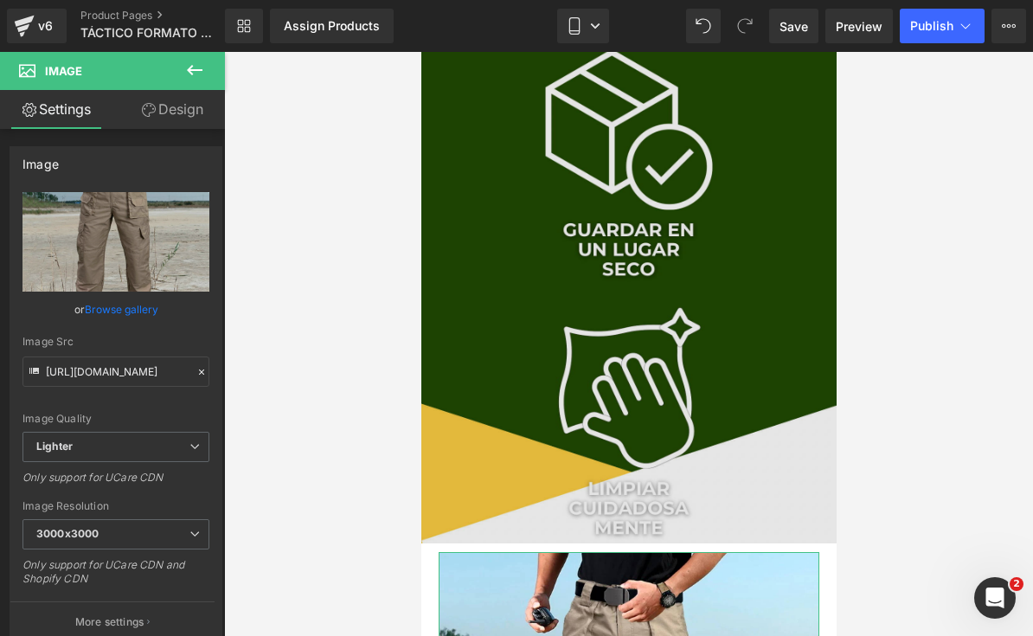
click at [710, 257] on img at bounding box center [628, 173] width 415 height 738
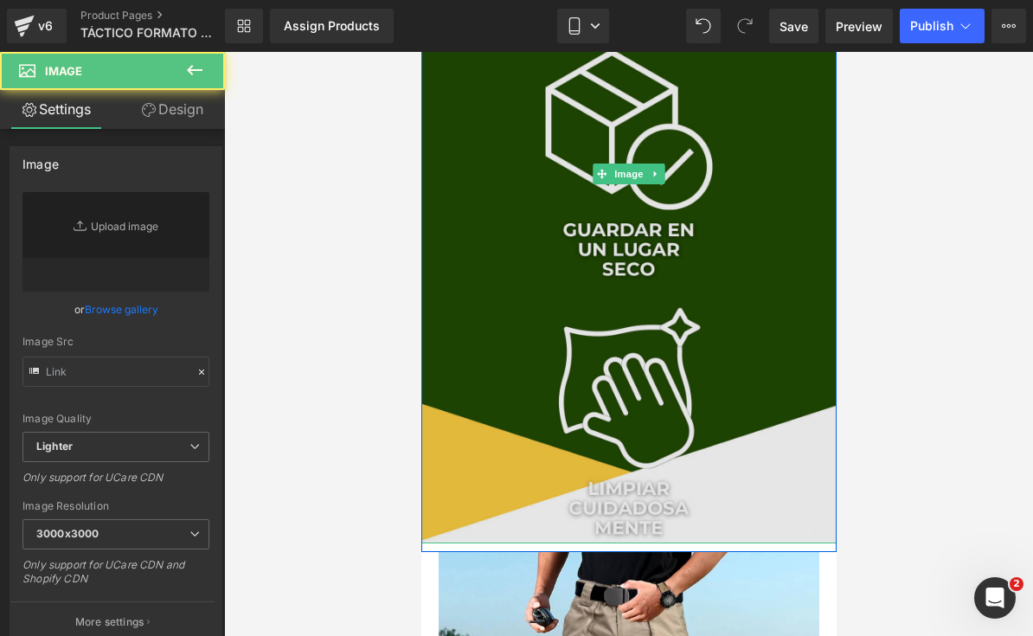
click at [710, 257] on img at bounding box center [628, 173] width 415 height 738
type input "https://ucarecdn.com/971f30e4-b1a1-4b6c-9cfc-8b47e5c42573/-/format/auto/-/previ…"
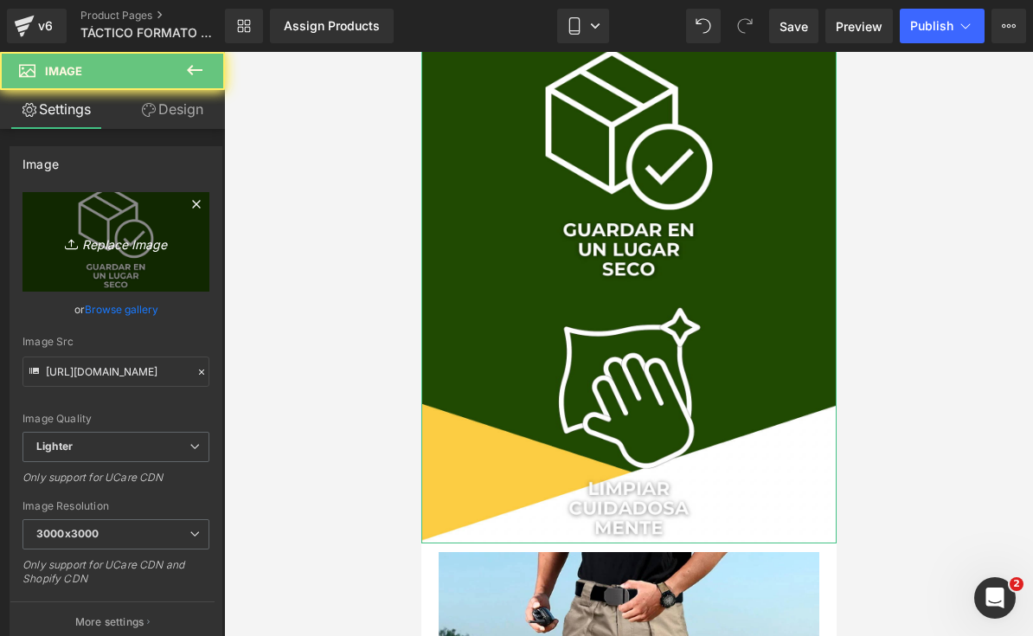
click at [51, 251] on icon "Replace Image" at bounding box center [116, 242] width 138 height 22
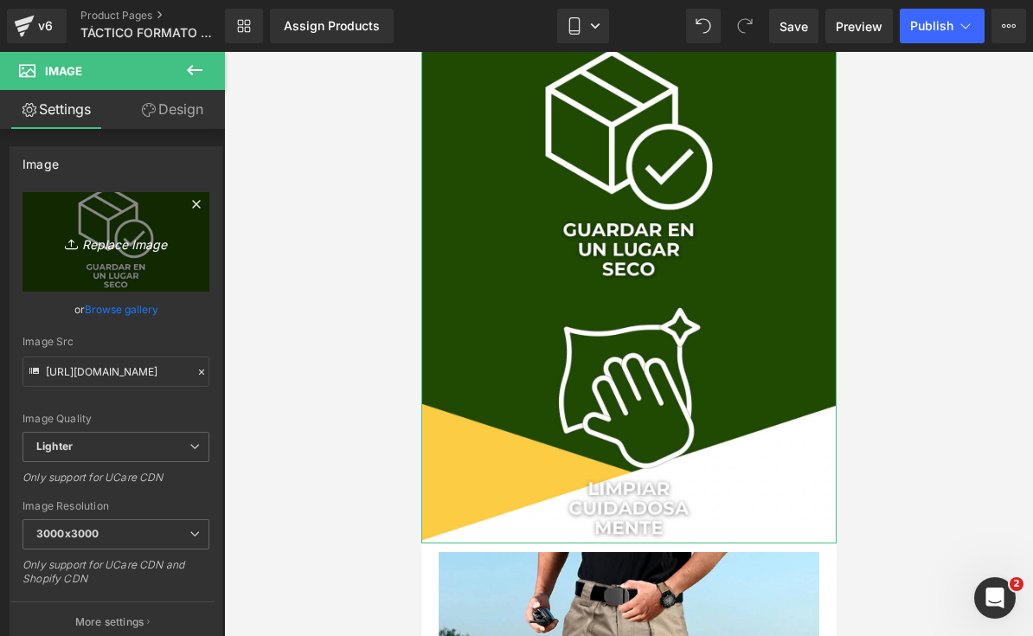
type input "C:\fakepath\LANDING TÁCTICOS FORMATO NUEVO.png"
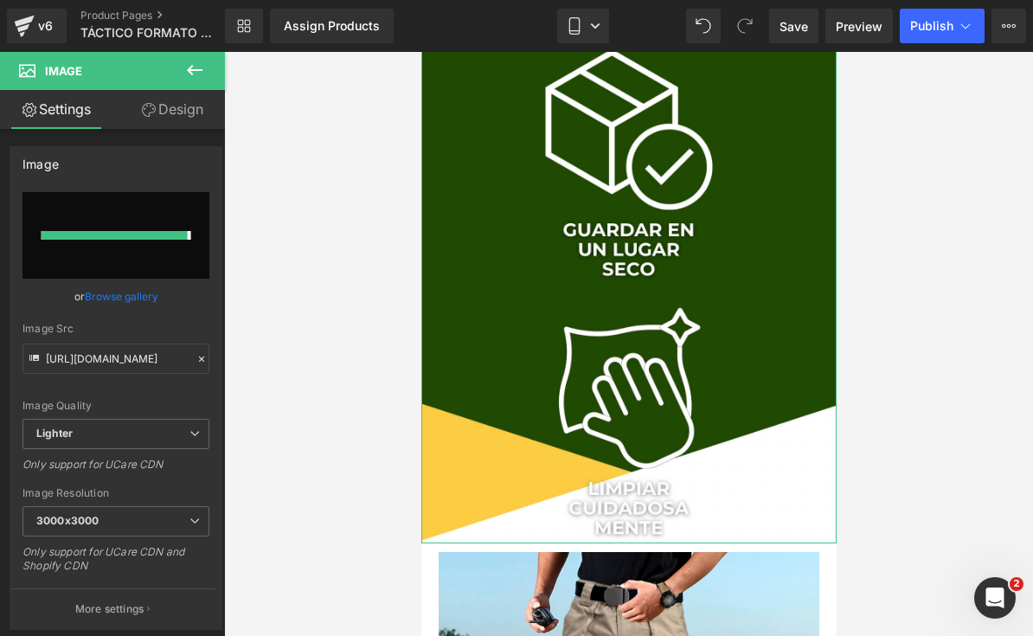
type input "https://ucarecdn.com/252e47ec-212f-463e-92a4-b5b72dd46480/-/format/auto/-/previ…"
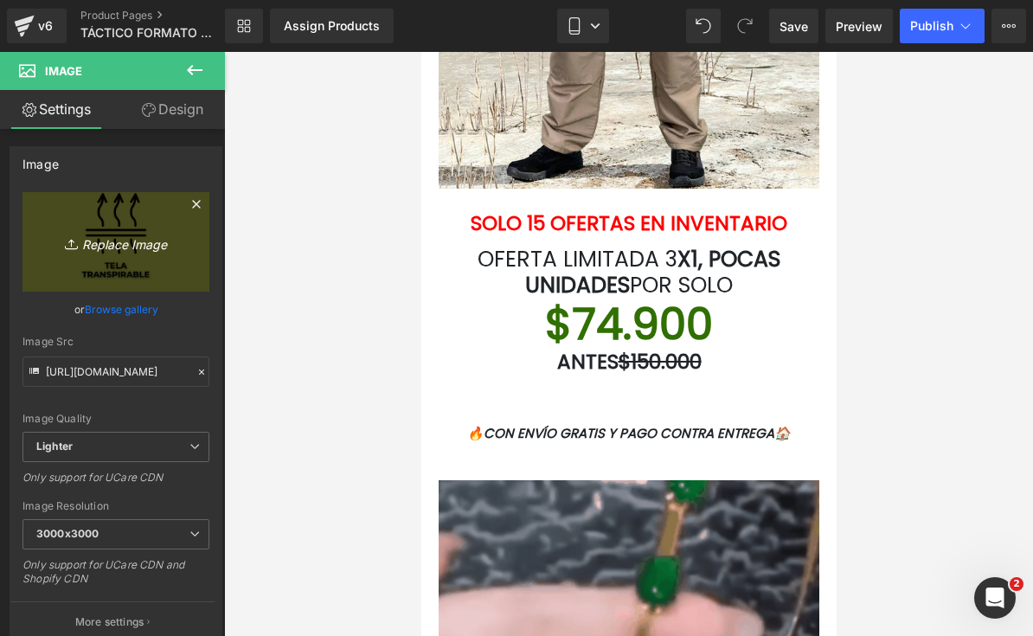
scroll to position [2844, 0]
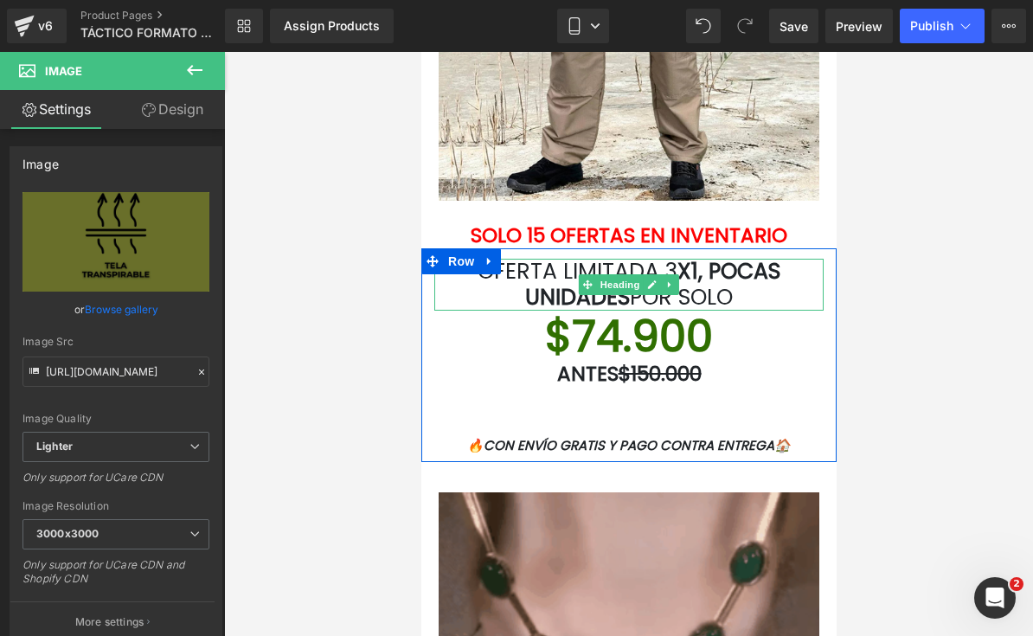
click at [704, 269] on font "X1, POCAS UNIDADES" at bounding box center [651, 284] width 255 height 56
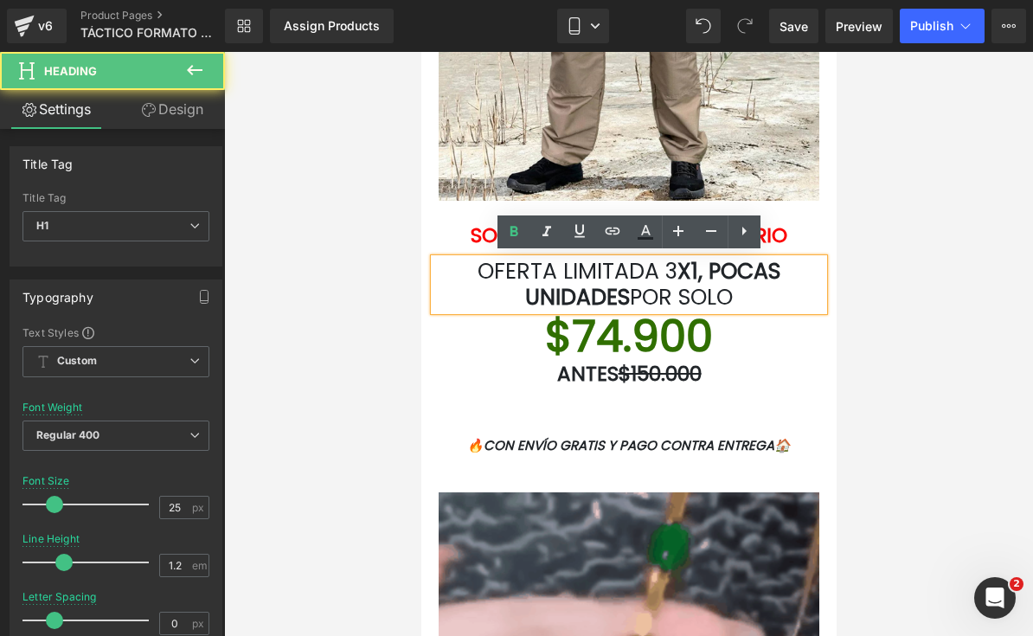
click at [697, 268] on font "X1, POCAS UNIDADES" at bounding box center [651, 284] width 255 height 56
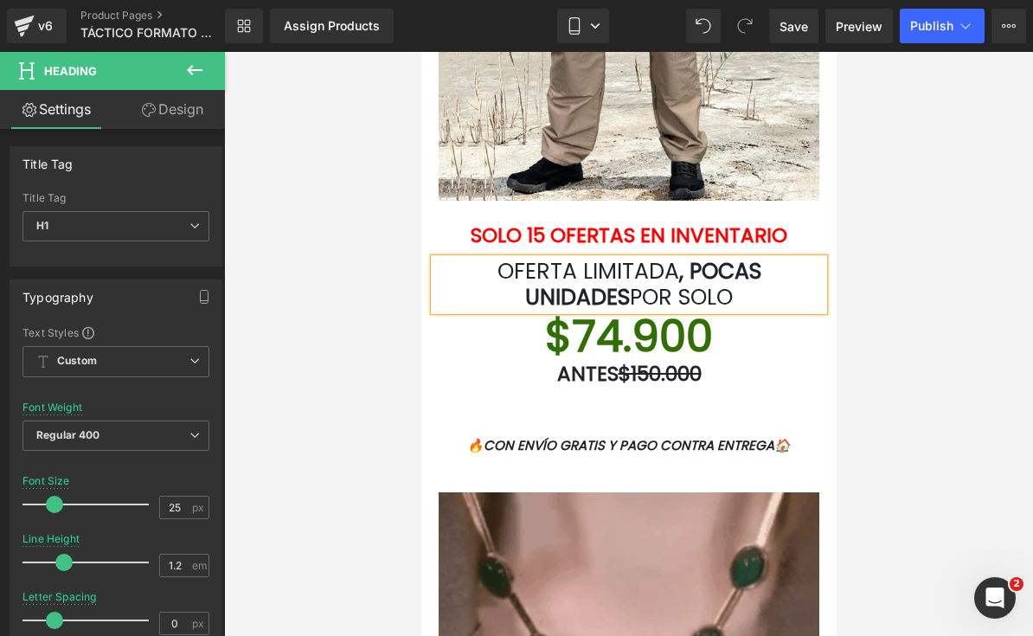
click at [680, 344] on font "$74.900" at bounding box center [628, 335] width 168 height 61
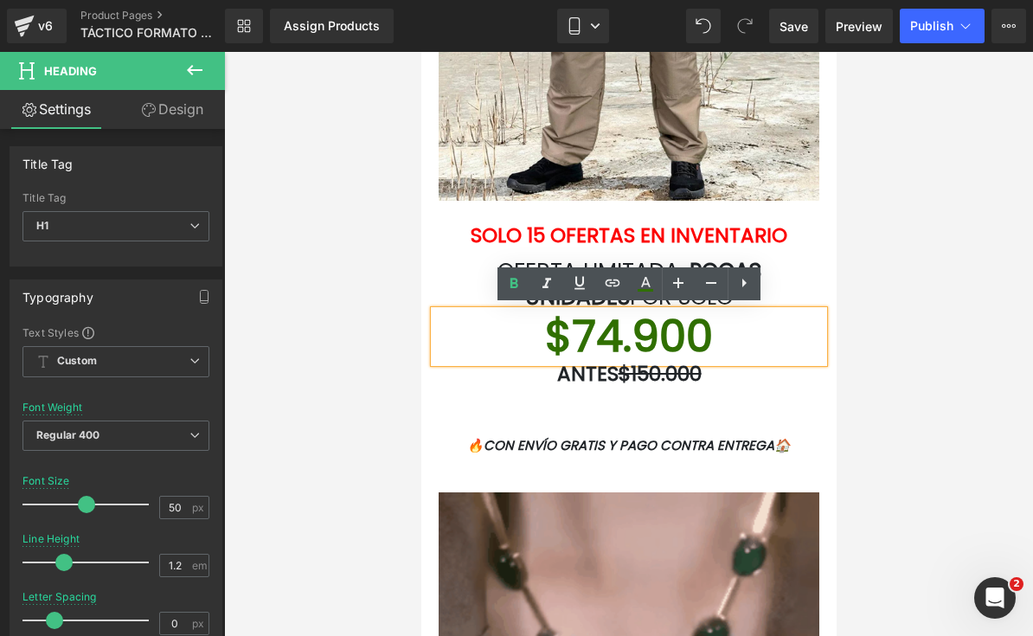
click at [697, 337] on font "$74.900" at bounding box center [628, 335] width 168 height 61
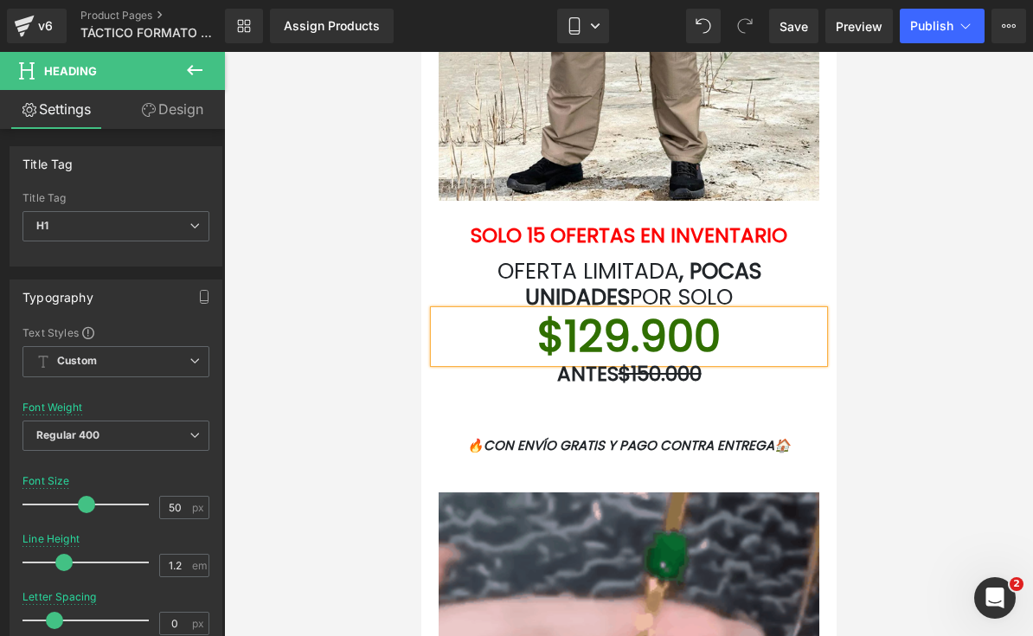
click at [647, 323] on font "$129.900" at bounding box center [628, 335] width 183 height 61
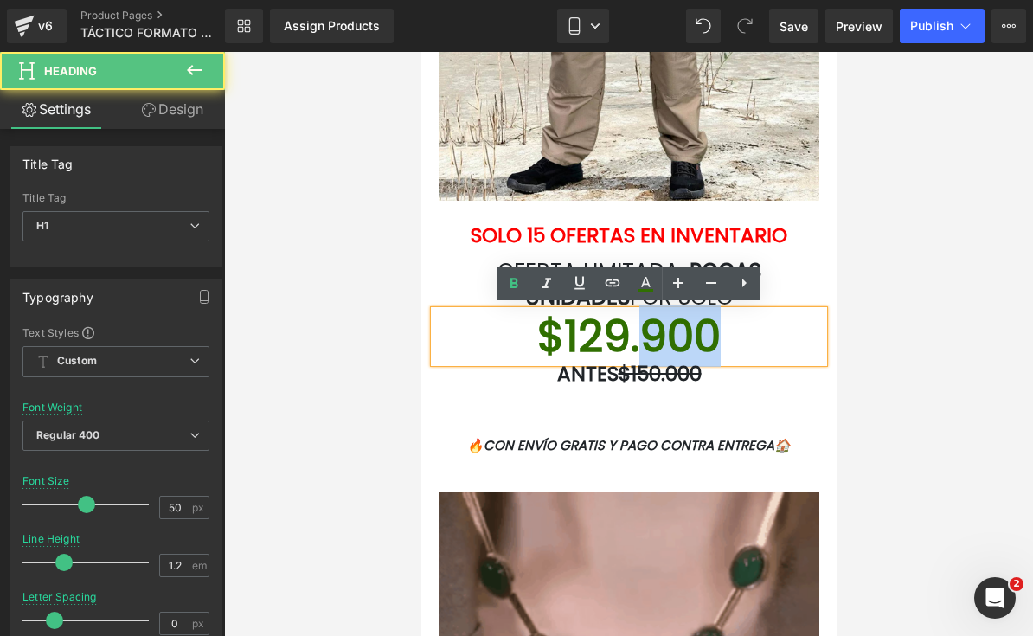
click at [642, 325] on font "$129.900" at bounding box center [628, 335] width 183 height 61
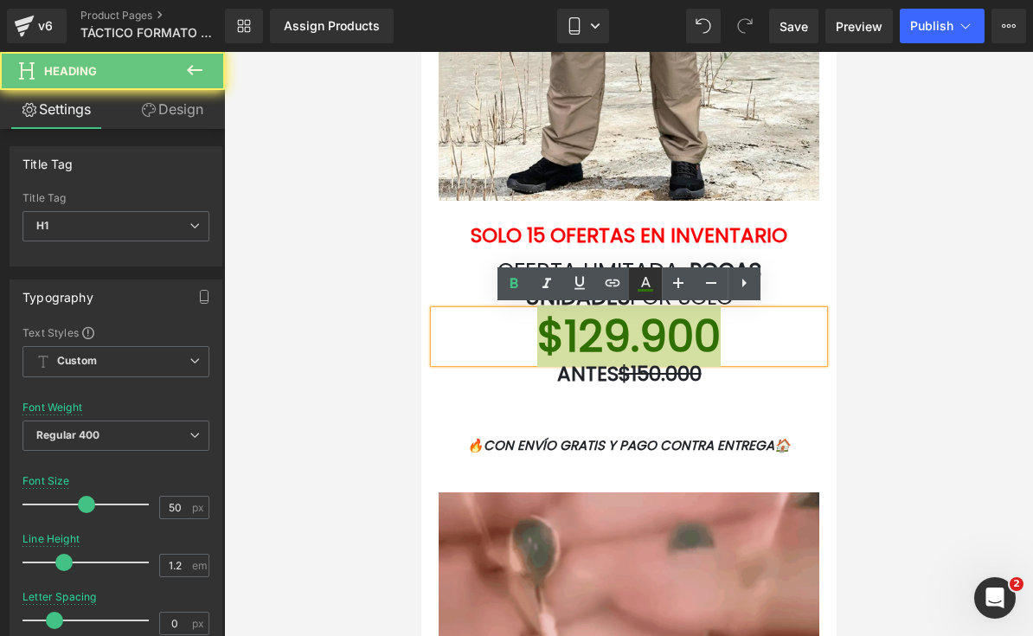
click at [646, 286] on icon at bounding box center [645, 283] width 21 height 21
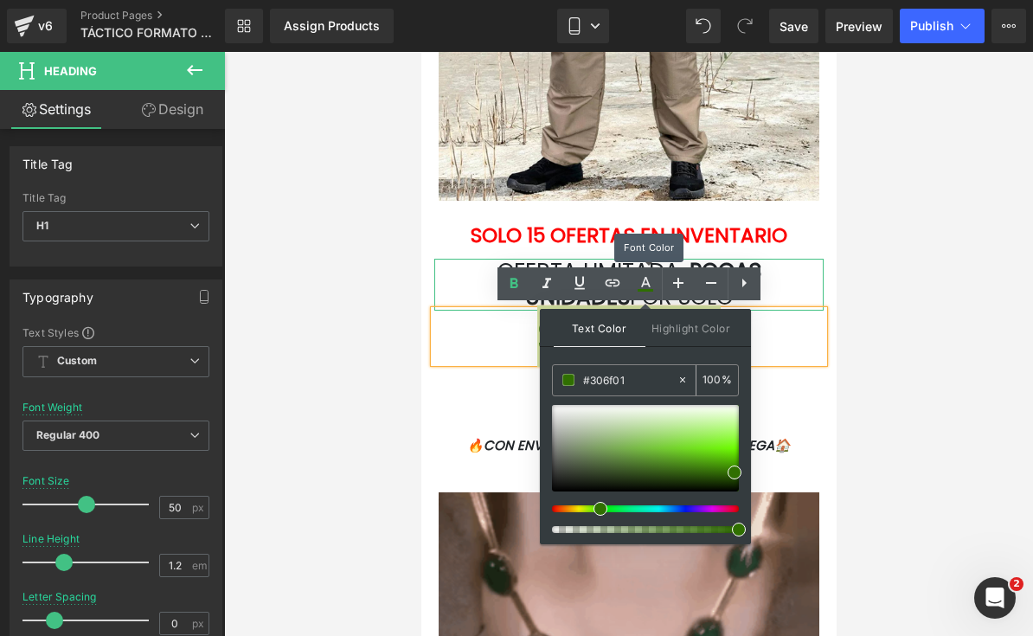
click at [623, 389] on input "#306f01" at bounding box center [629, 379] width 93 height 19
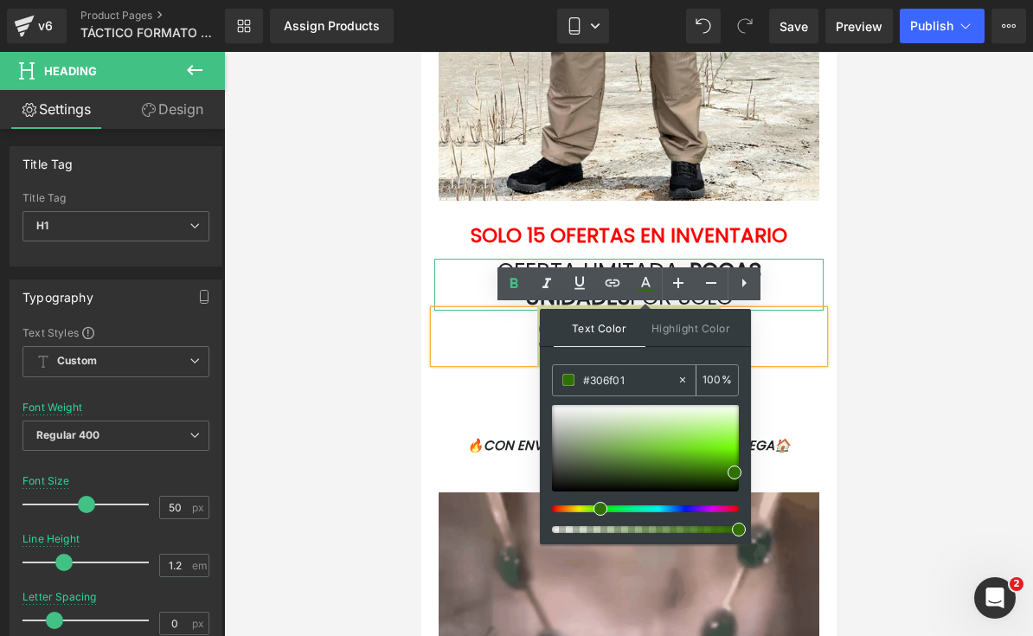
click at [629, 383] on input "#306f01" at bounding box center [629, 379] width 93 height 19
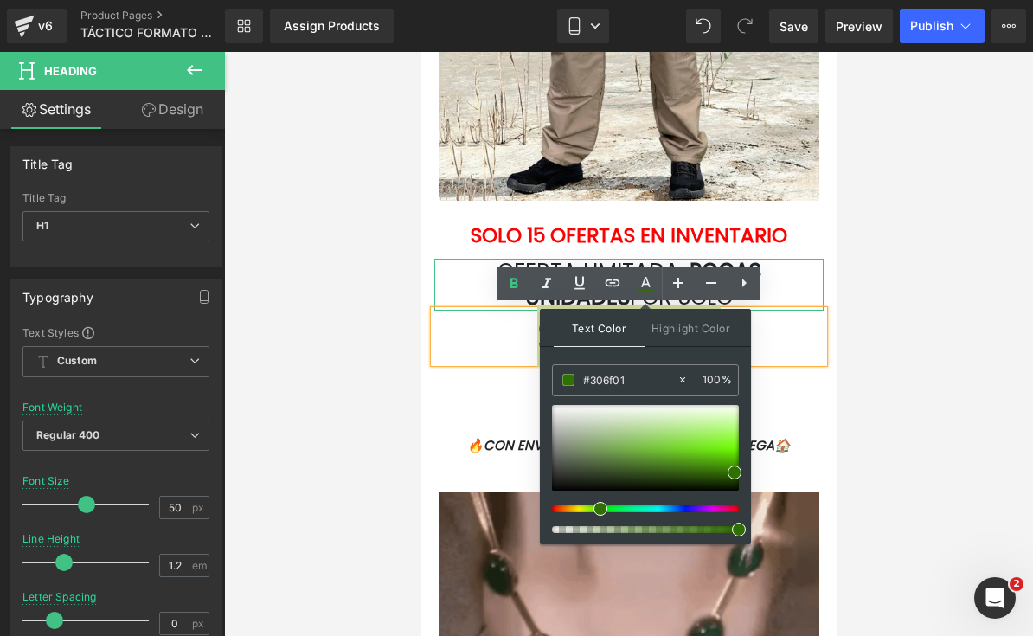
click at [628, 383] on input "#306f01" at bounding box center [629, 379] width 93 height 19
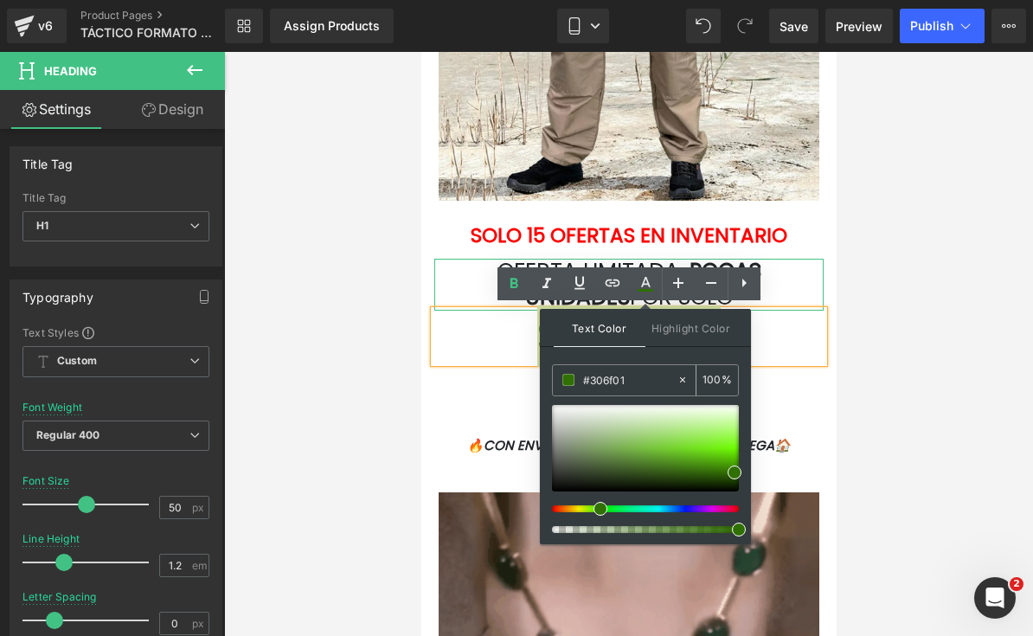
click at [624, 379] on input "#306f01" at bounding box center [629, 379] width 93 height 19
type input "#"
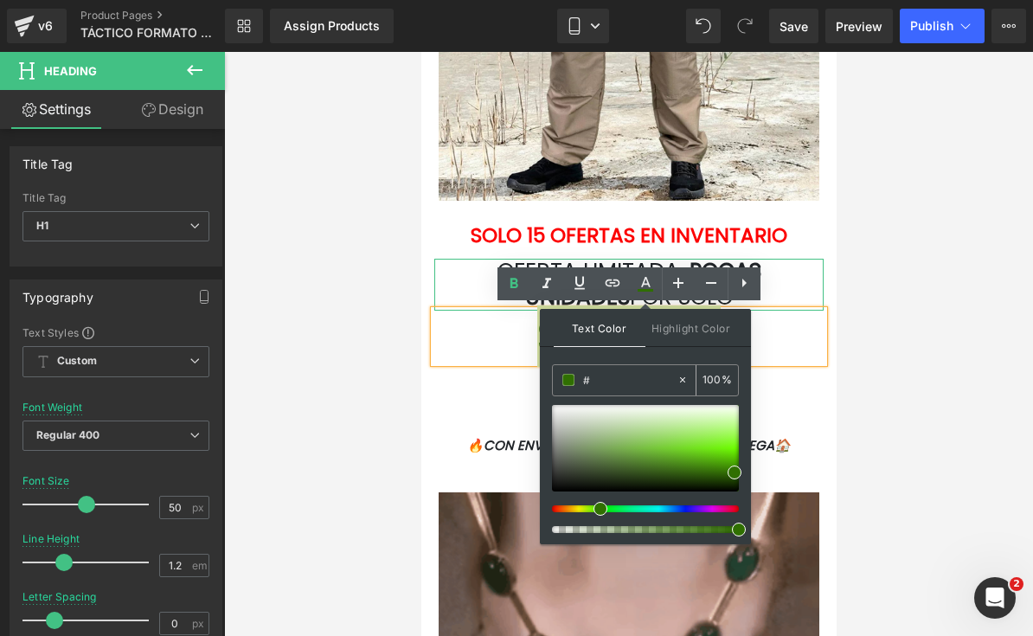
type input "0"
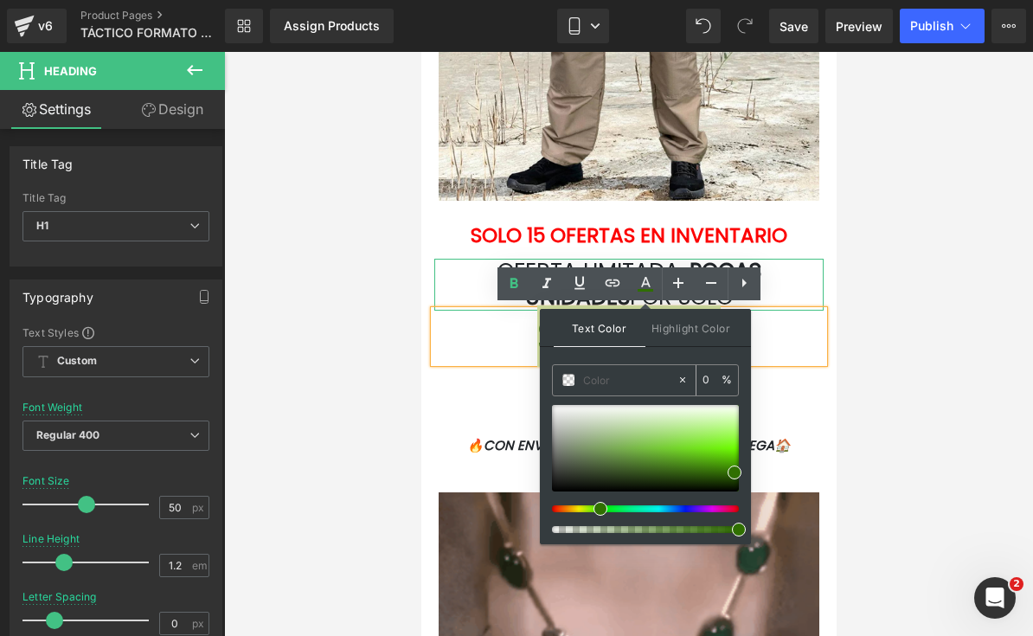
paste input "https://media3.giphy.com/media/GvEn996GMZPKtBbl1E/giphy.gif?cid=9b38fe91gq38r8a…"
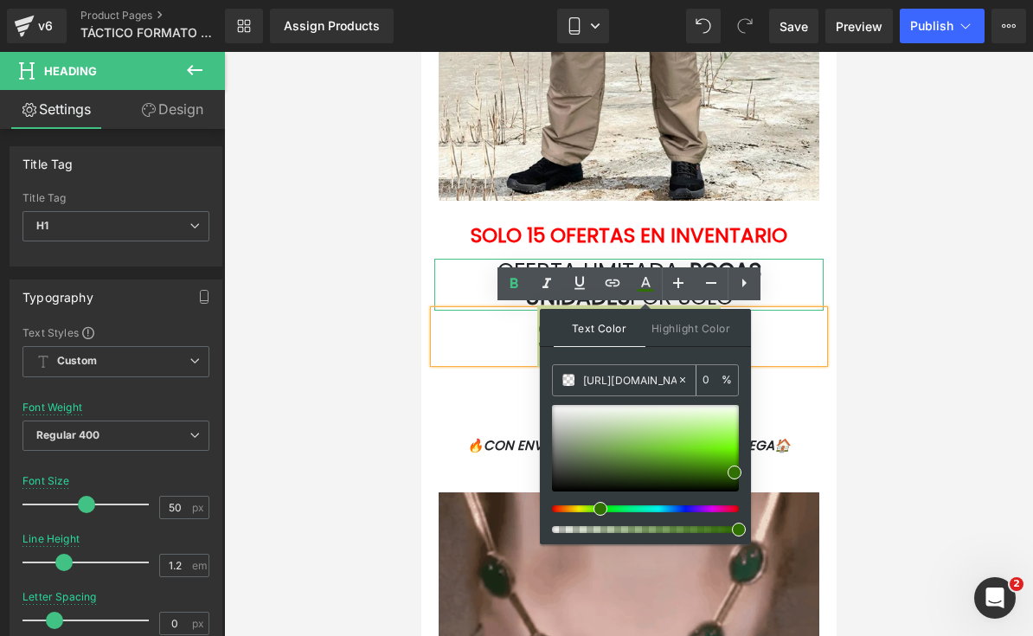
click at [681, 374] on icon at bounding box center [683, 380] width 12 height 12
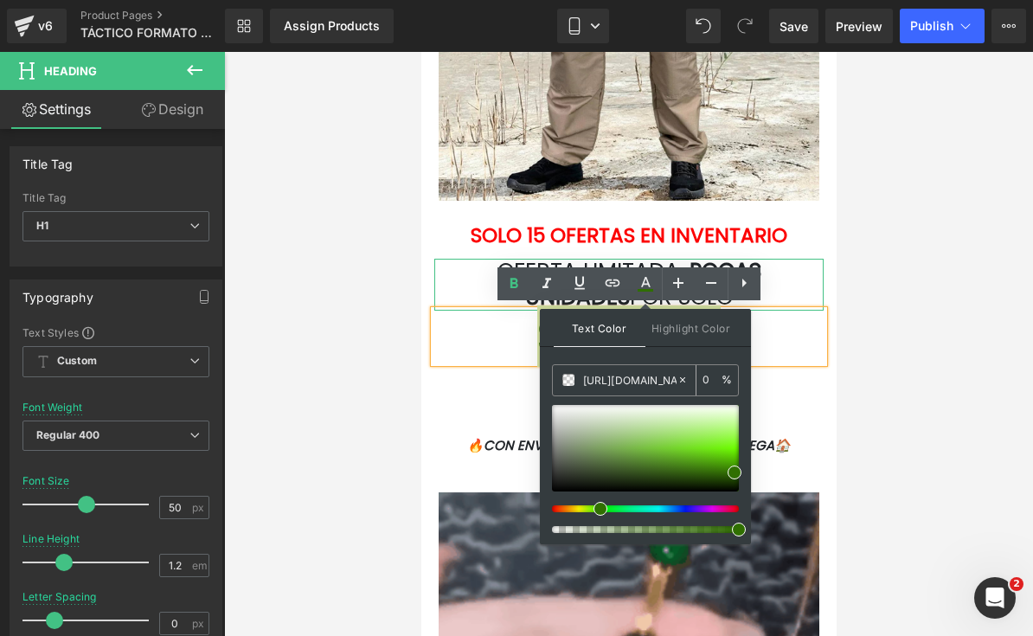
click at [681, 373] on div at bounding box center [687, 380] width 20 height 30
click at [899, 312] on div at bounding box center [628, 344] width 809 height 584
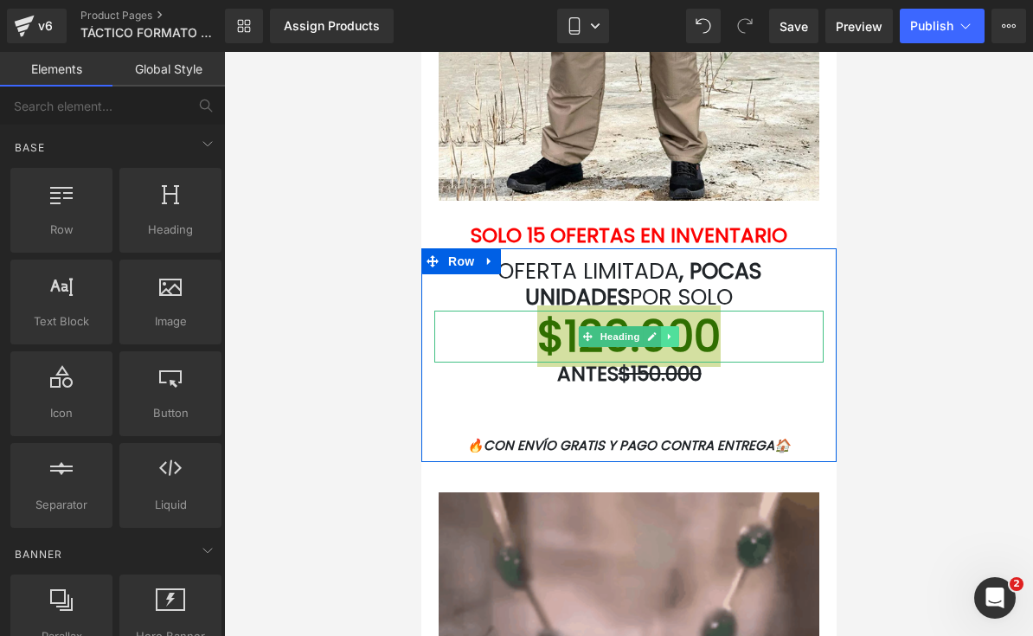
click at [675, 334] on link at bounding box center [669, 336] width 18 height 21
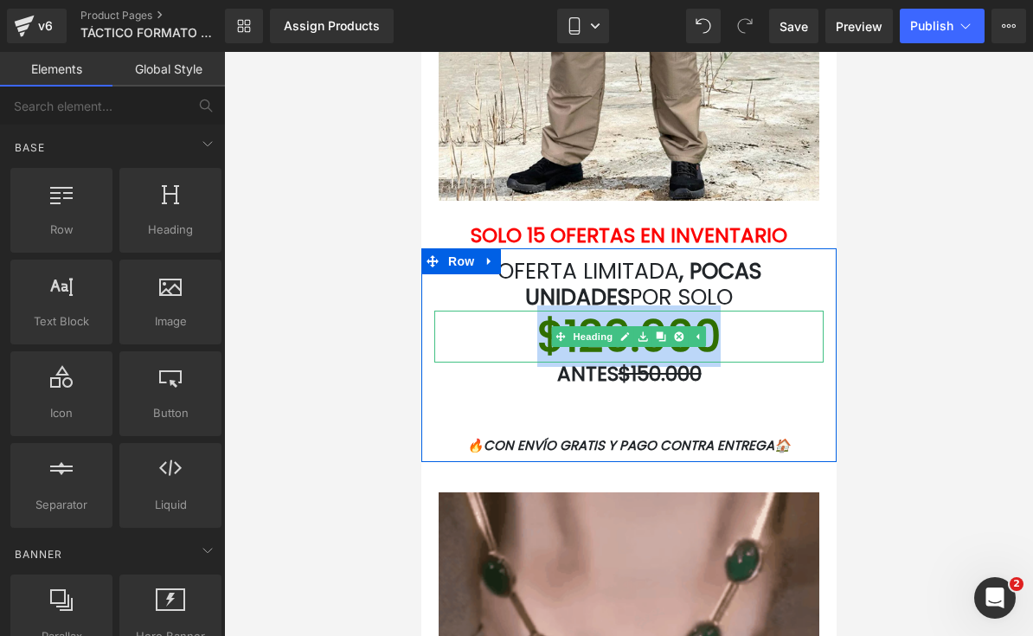
click at [974, 309] on div at bounding box center [628, 344] width 809 height 584
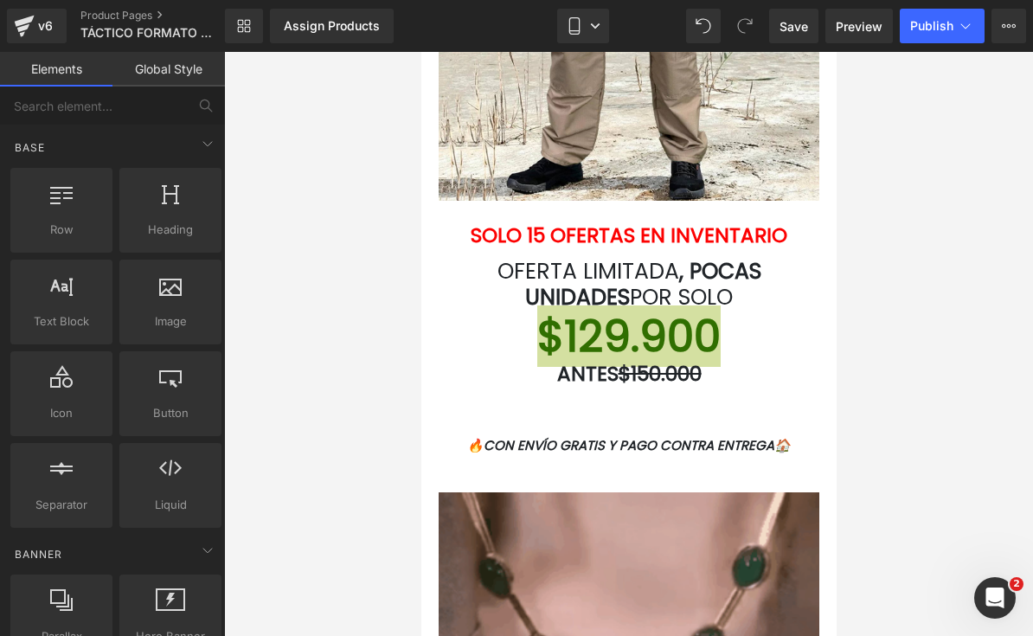
click at [986, 205] on div at bounding box center [628, 344] width 809 height 584
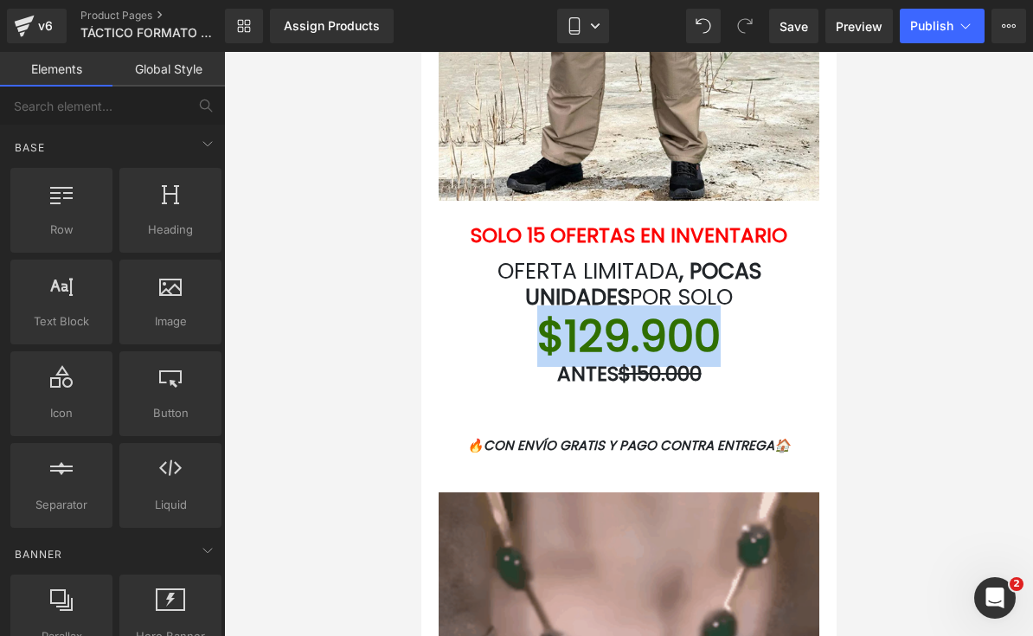
click at [691, 336] on link at bounding box center [697, 336] width 18 height 21
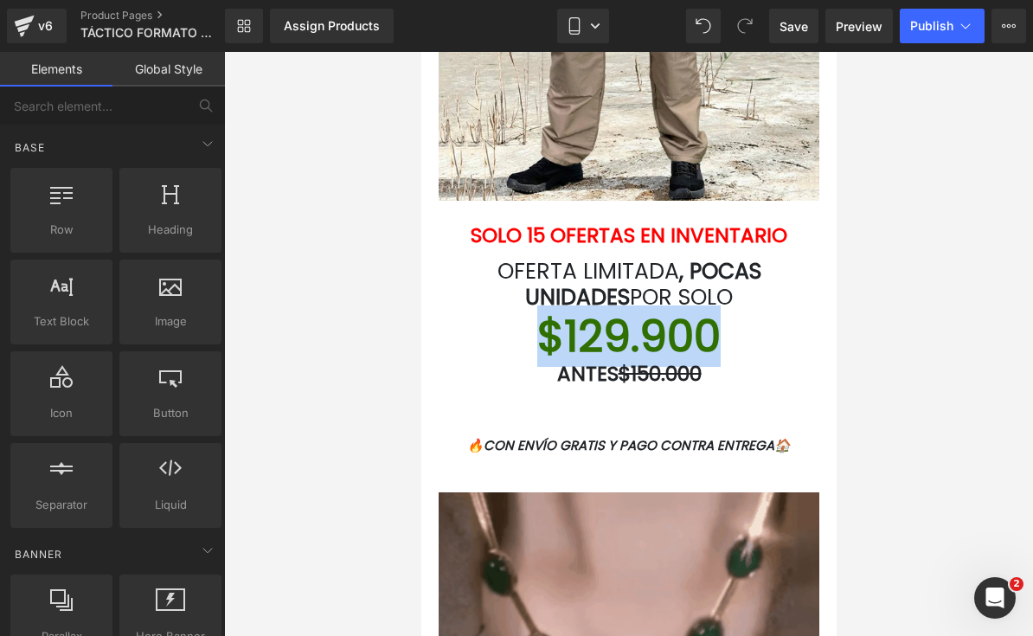
click at [878, 263] on div at bounding box center [628, 344] width 809 height 584
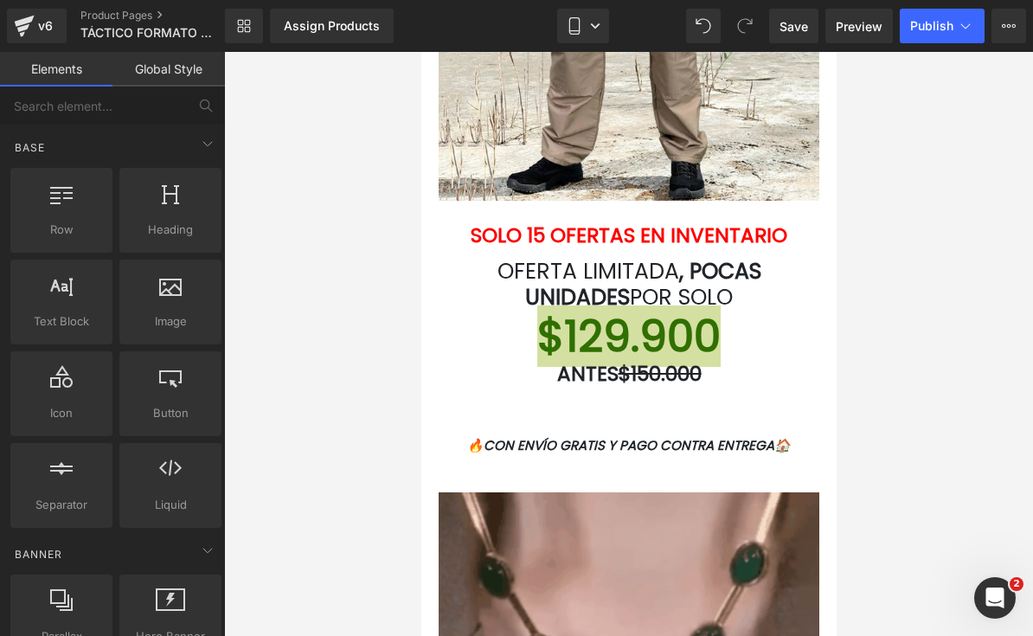
click at [897, 261] on div at bounding box center [628, 344] width 809 height 584
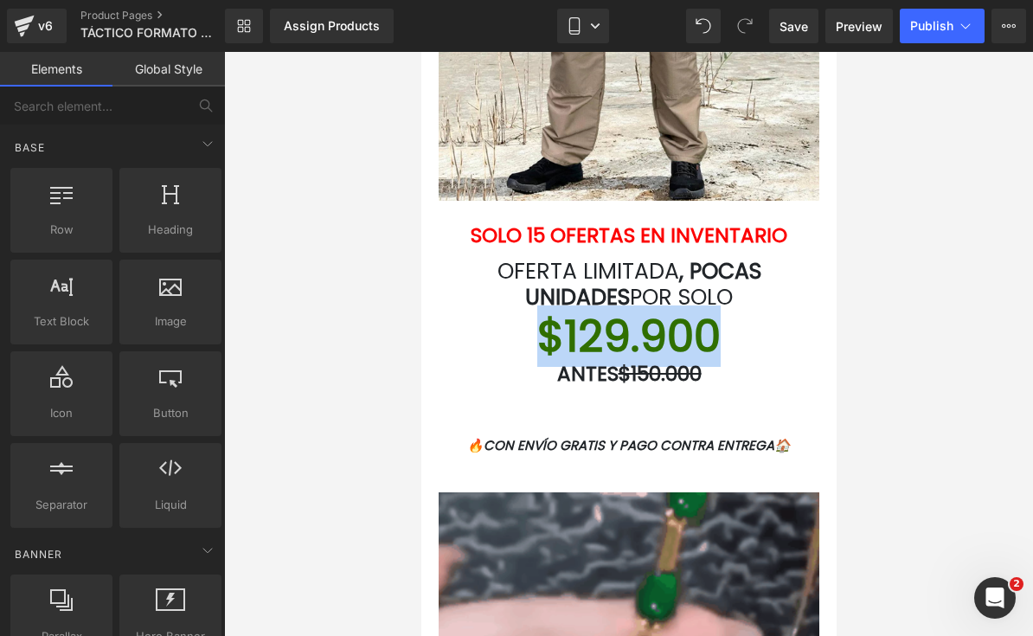
click at [698, 342] on font "$129.900" at bounding box center [628, 335] width 183 height 61
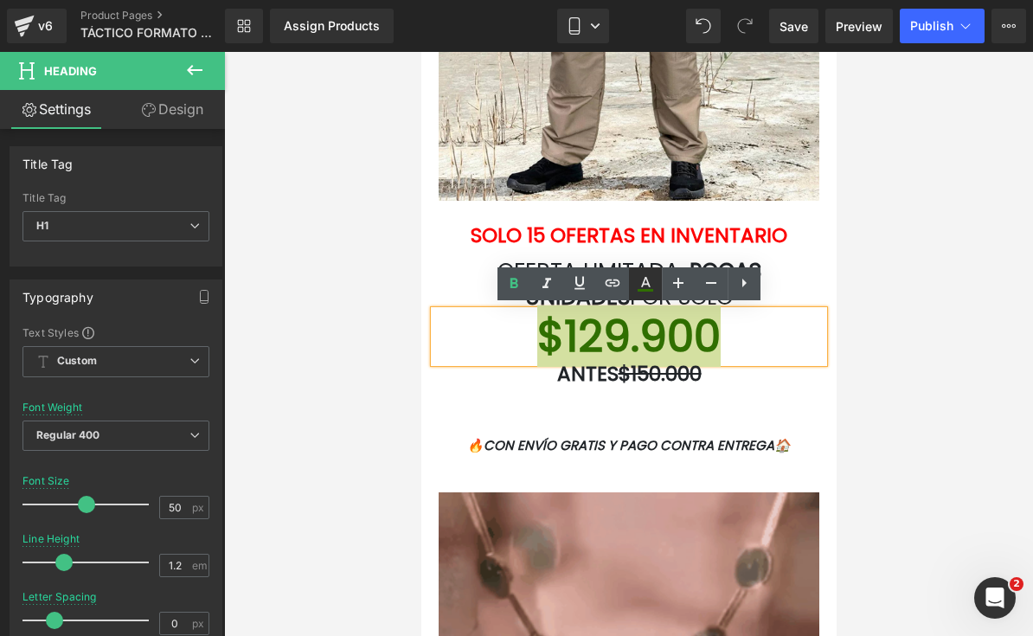
click at [654, 282] on icon at bounding box center [645, 283] width 21 height 21
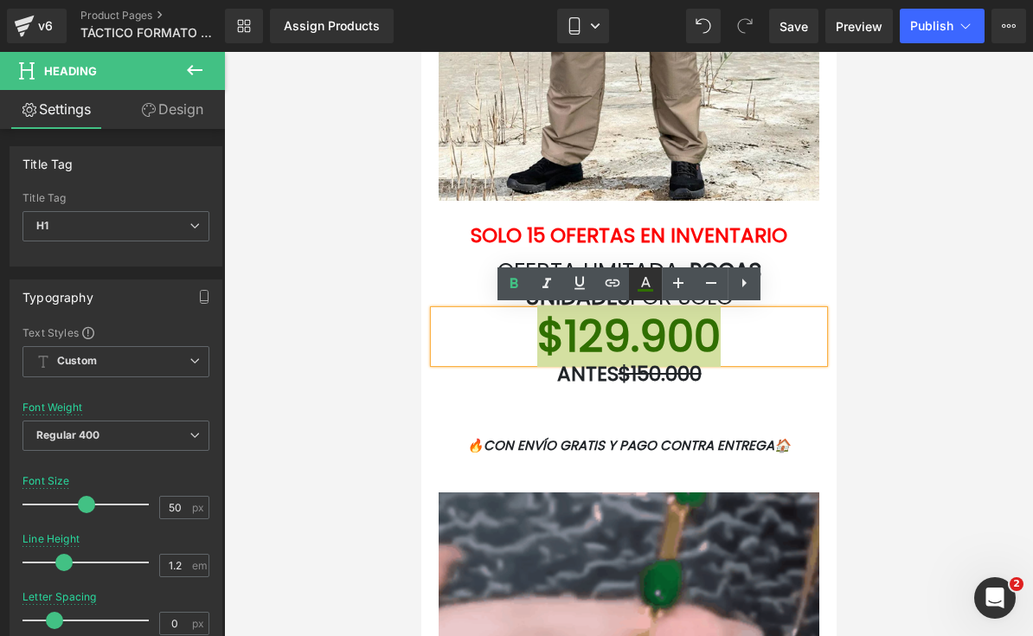
type input "#306f01"
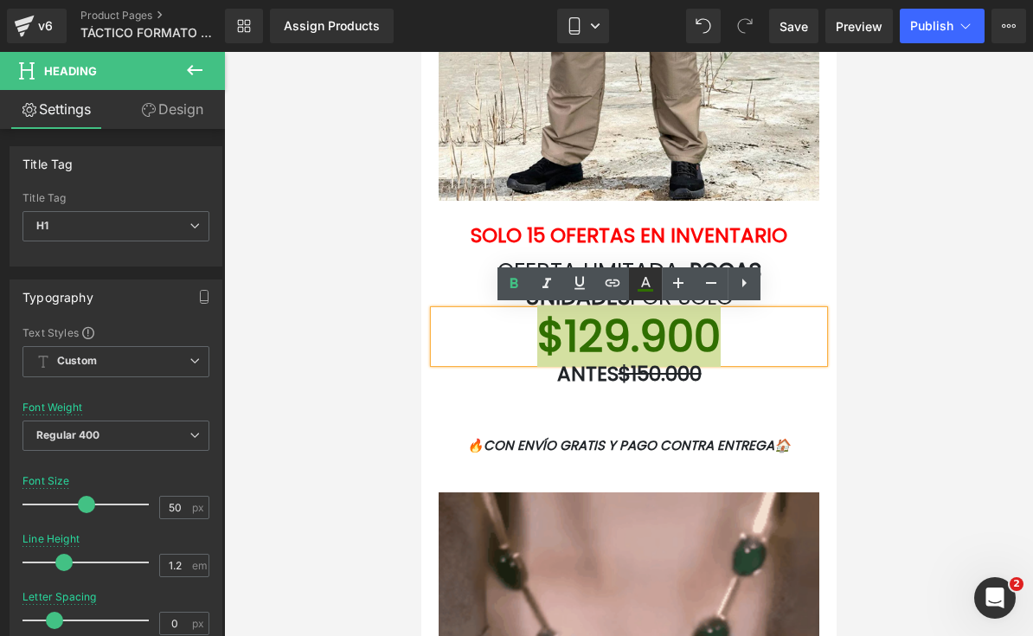
type input "100"
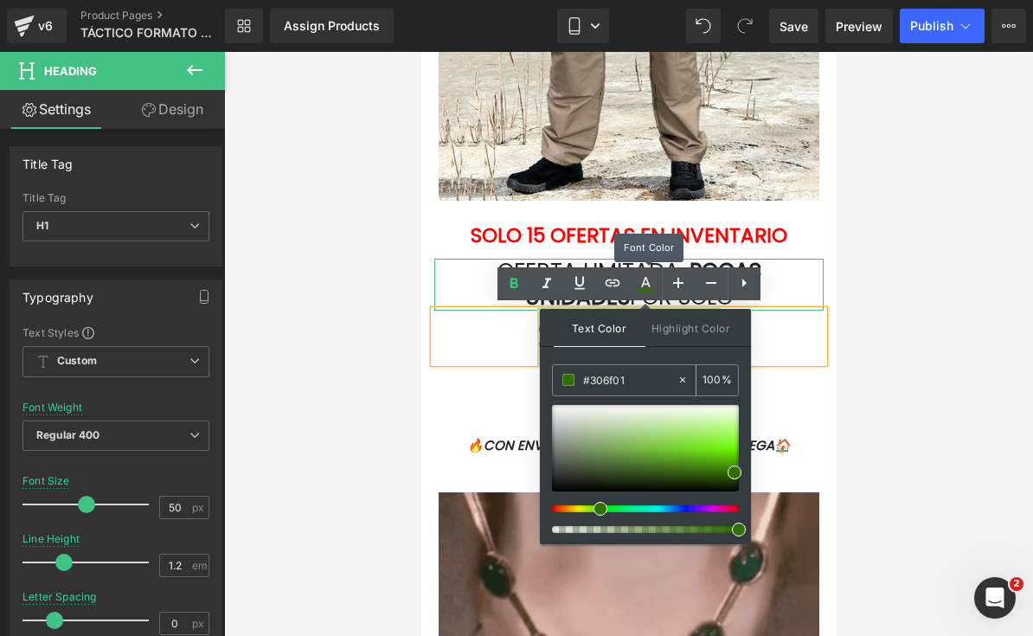
click at [646, 386] on input "#306f01" at bounding box center [629, 379] width 93 height 19
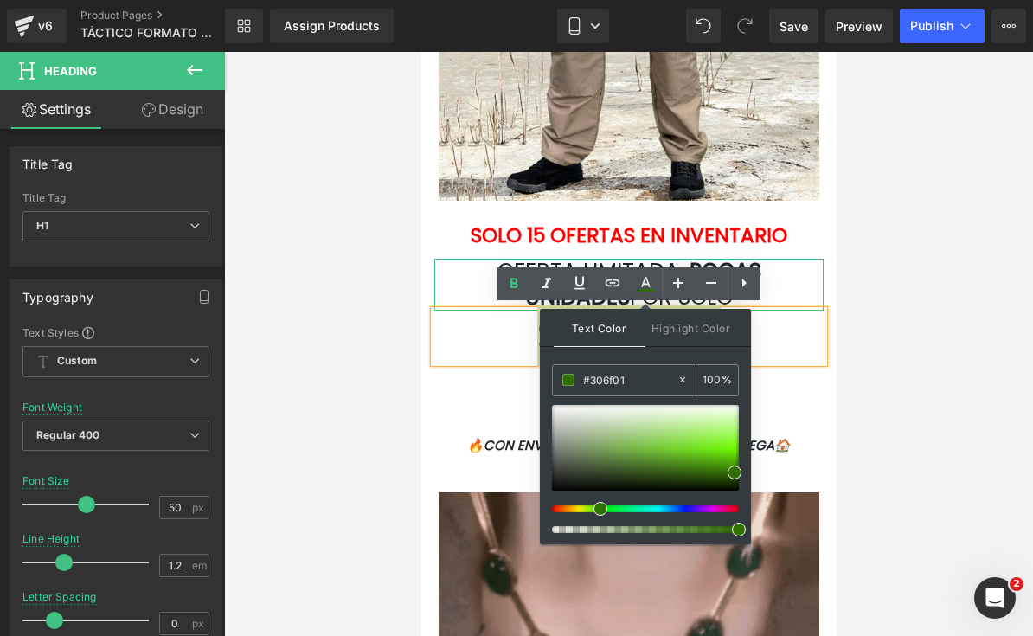
click at [650, 380] on input "#306f01" at bounding box center [629, 379] width 93 height 19
click at [649, 379] on input "#306f01" at bounding box center [629, 379] width 93 height 19
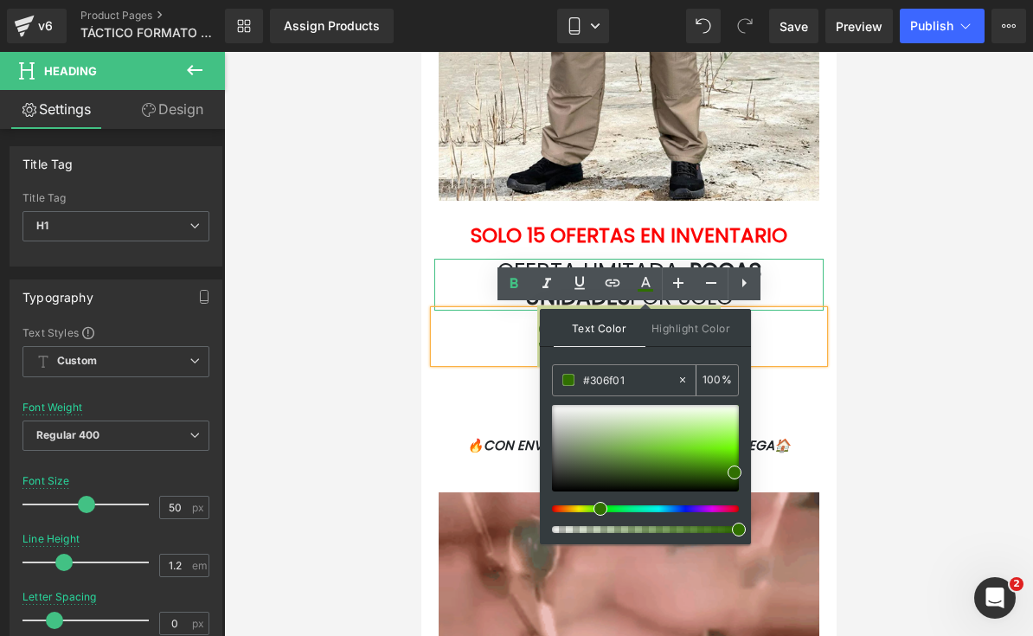
click at [656, 376] on input "#306f01" at bounding box center [629, 379] width 93 height 19
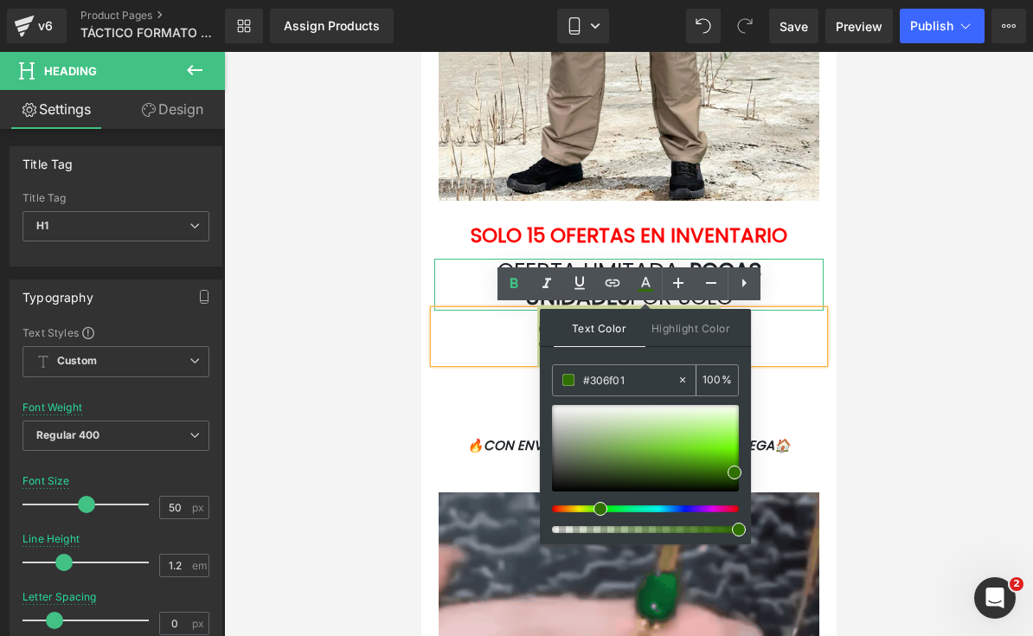
type input "#"
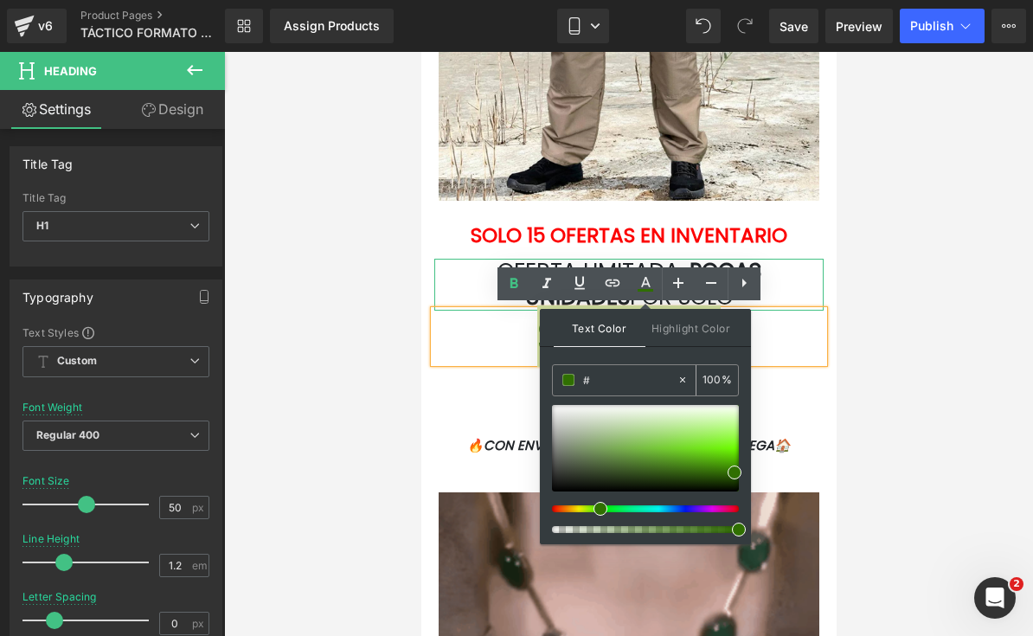
type input "0"
paste input "#838B34"
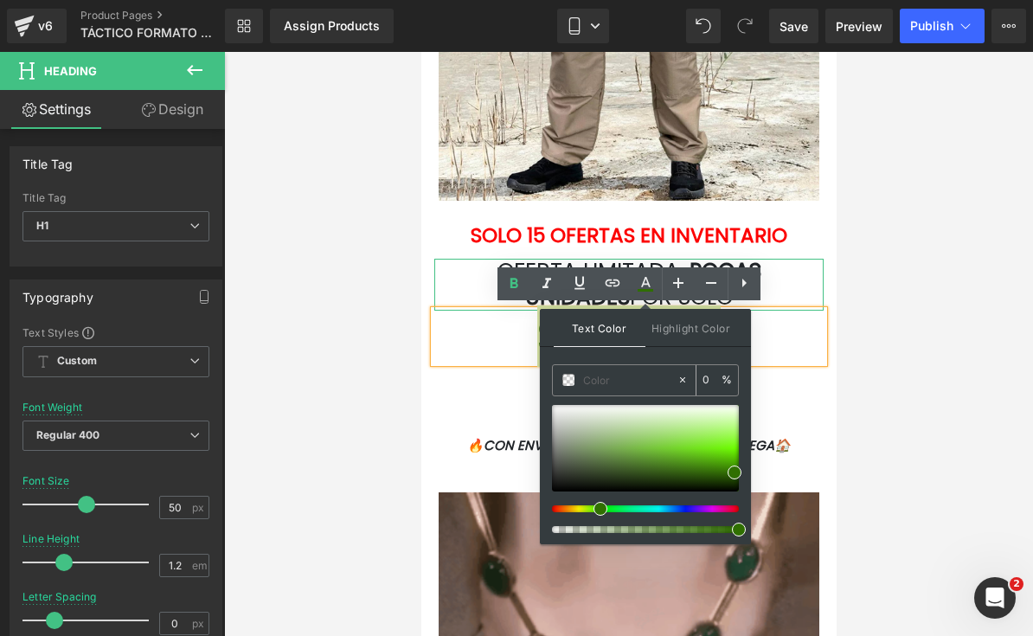
type input "#838B34"
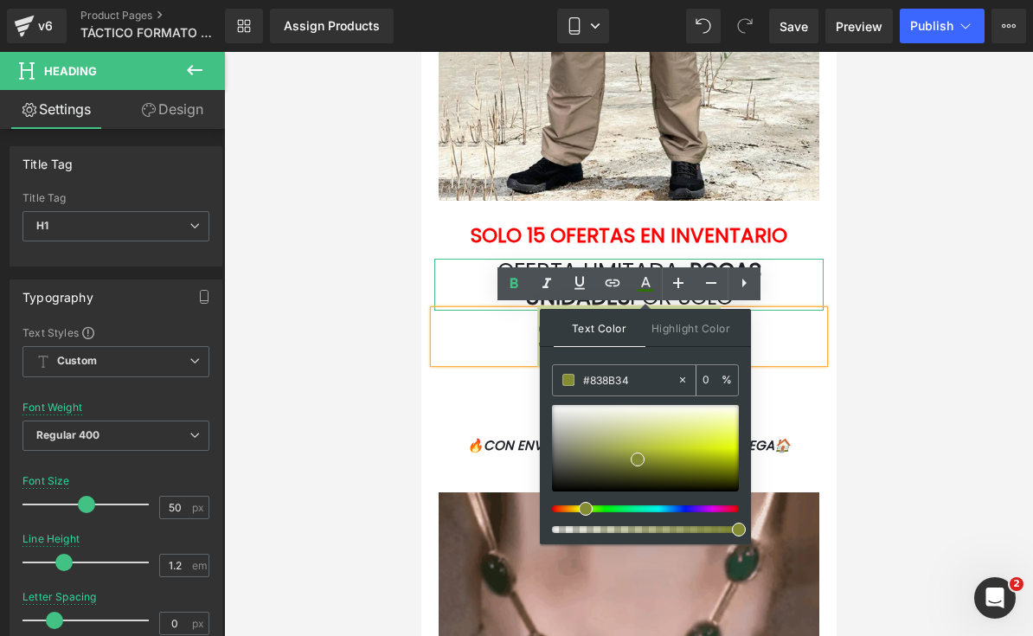
type input "100"
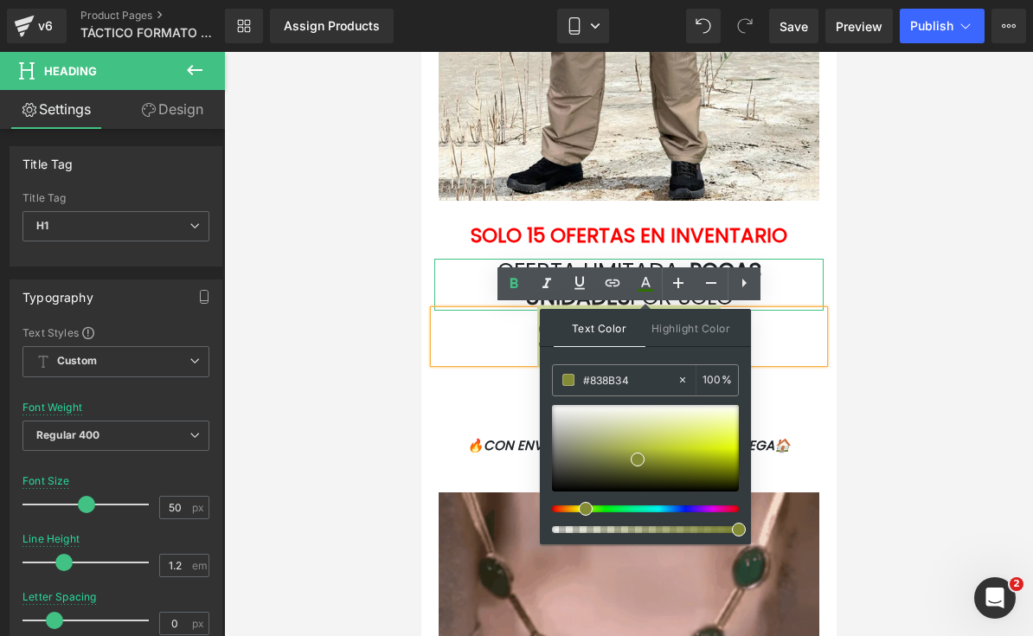
click at [938, 413] on div at bounding box center [628, 344] width 809 height 584
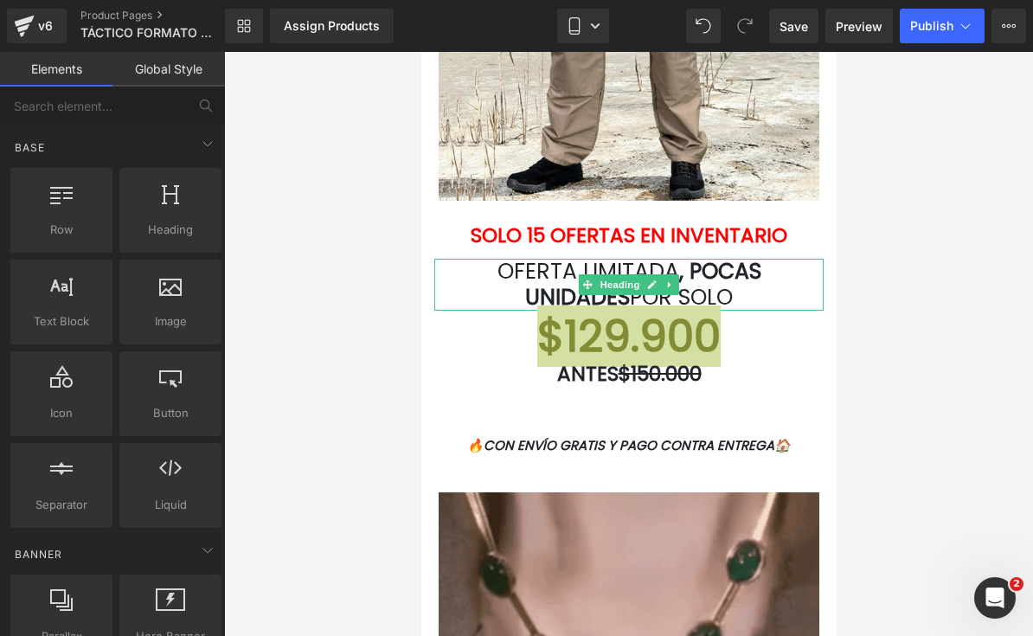
click at [878, 429] on div at bounding box center [628, 344] width 809 height 584
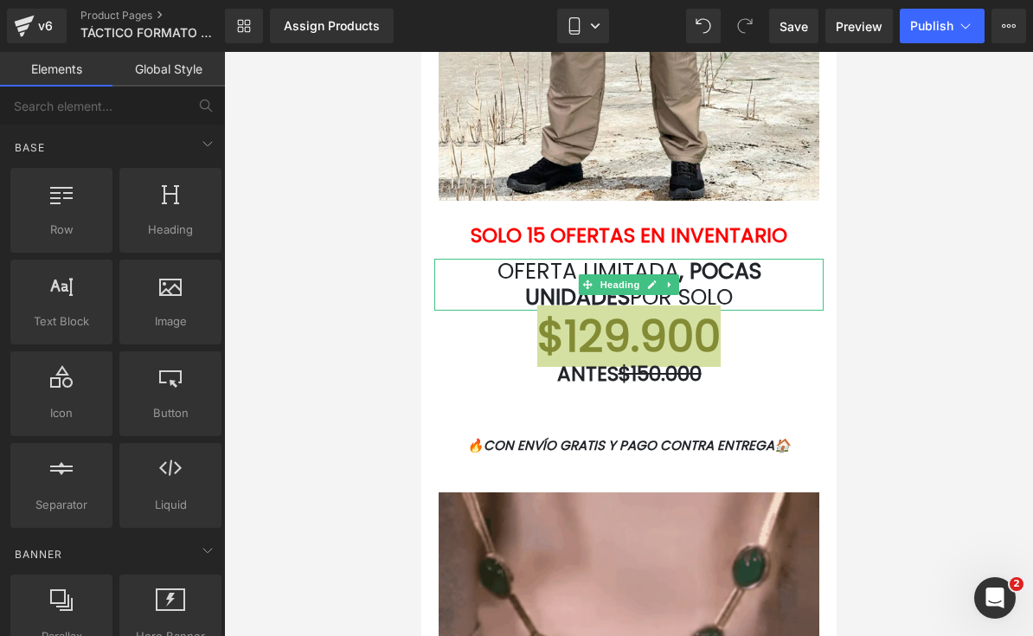
click at [901, 416] on div at bounding box center [628, 344] width 809 height 584
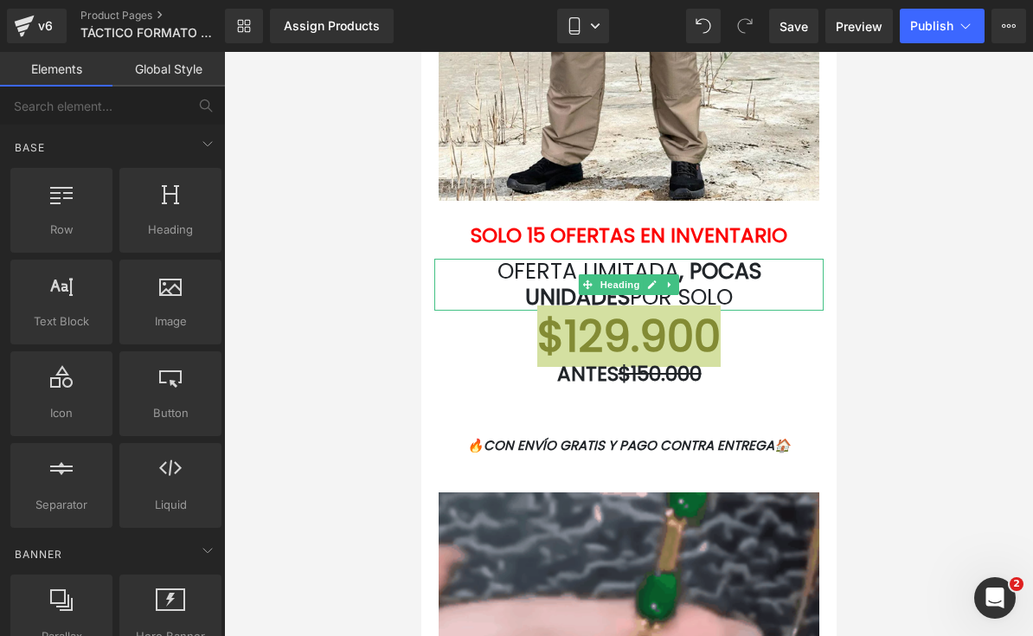
click at [976, 215] on div at bounding box center [628, 344] width 809 height 584
click at [421, 52] on div at bounding box center [421, 52] width 0 height 0
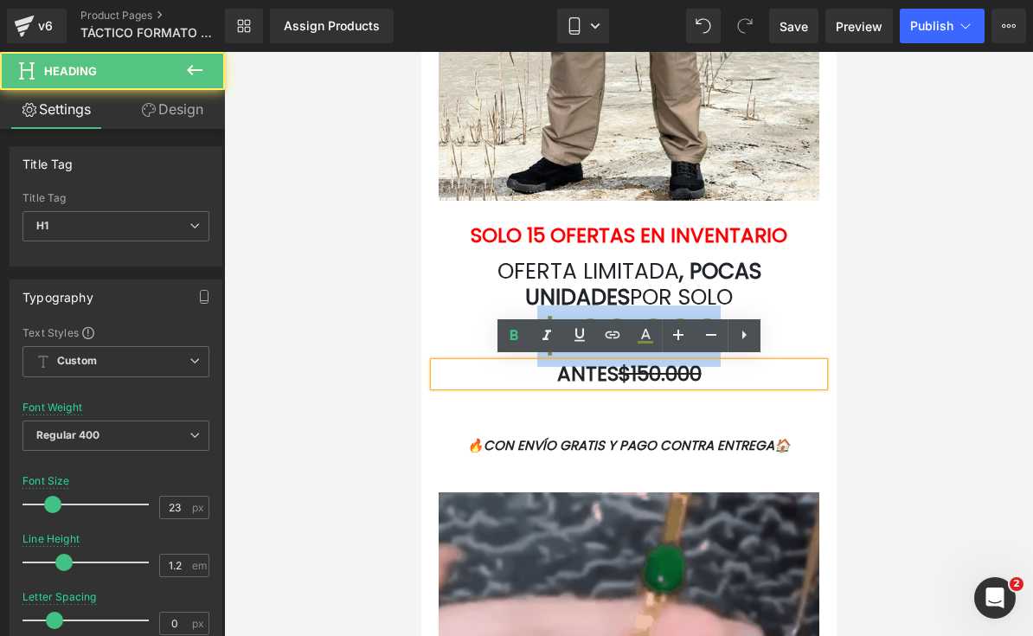
click at [710, 367] on h1 "ANTES $150.000" at bounding box center [628, 375] width 389 height 24
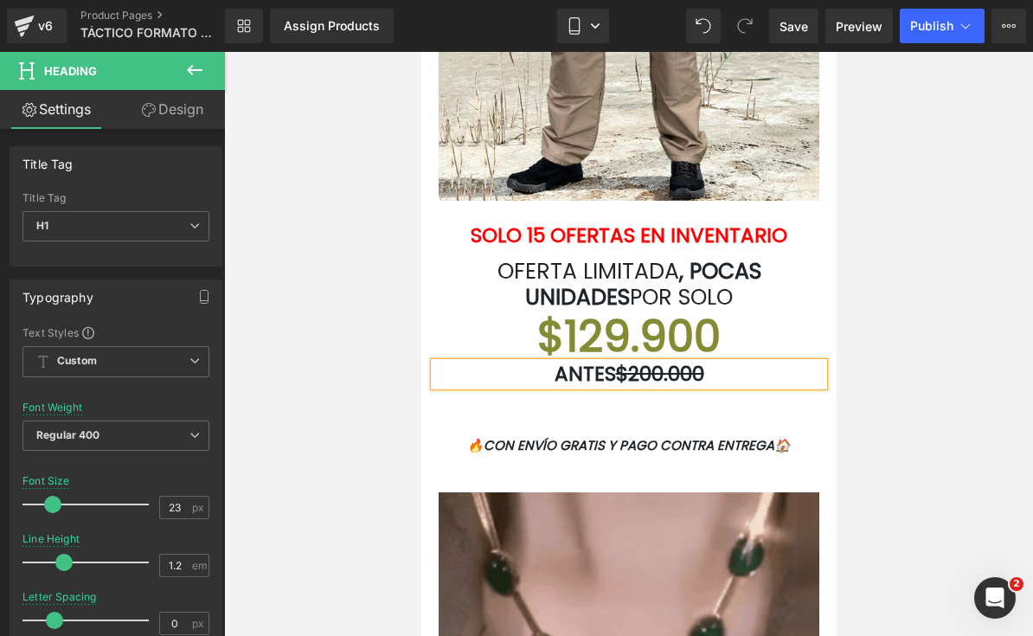
click at [940, 335] on div at bounding box center [628, 344] width 809 height 584
click at [939, 335] on div at bounding box center [628, 344] width 809 height 584
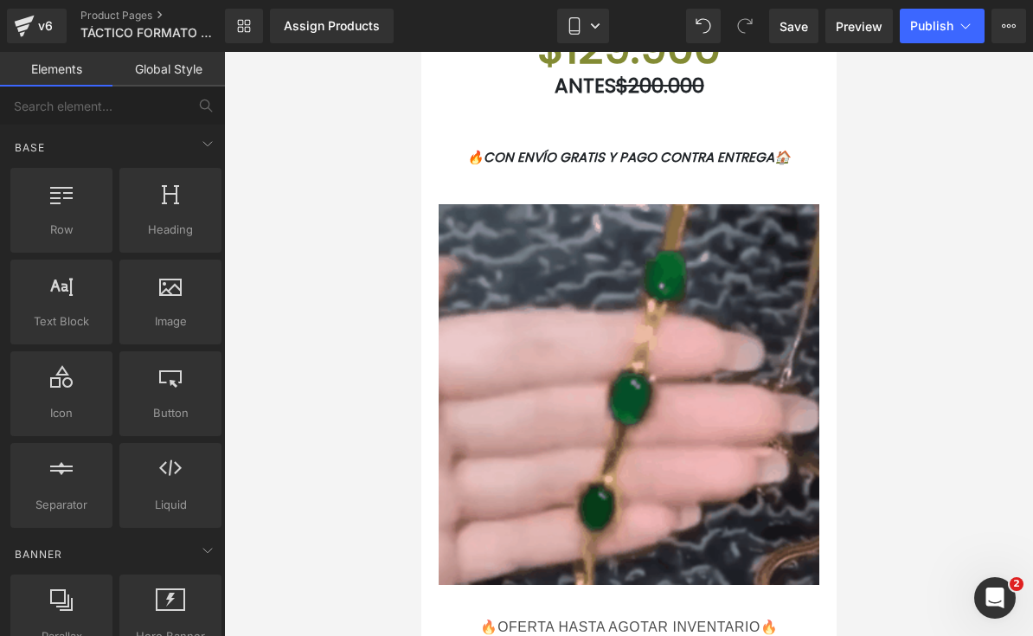
scroll to position [3122, 0]
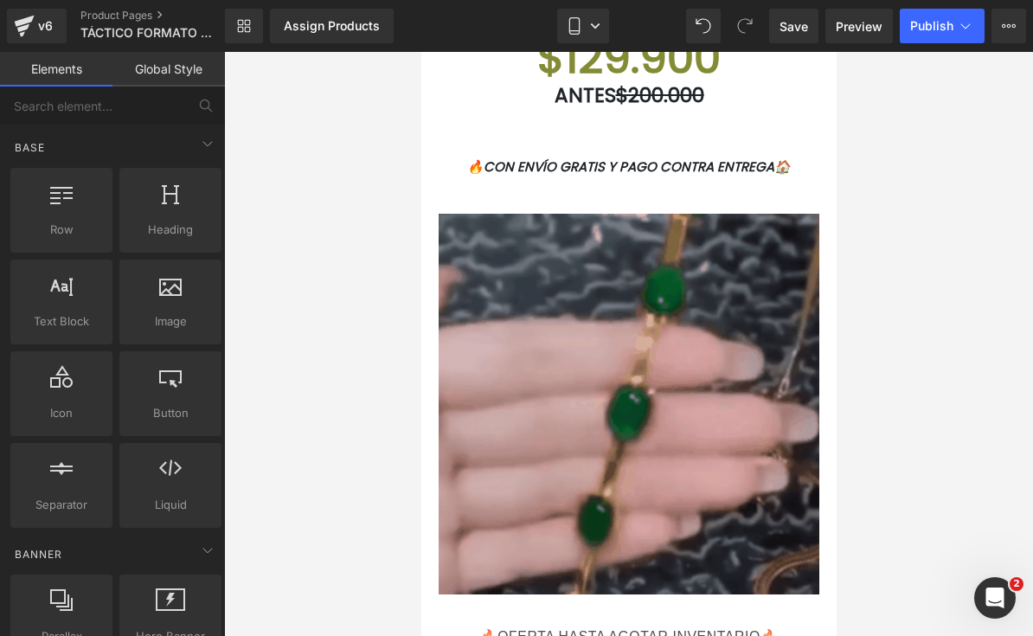
click at [729, 338] on img at bounding box center [628, 404] width 381 height 381
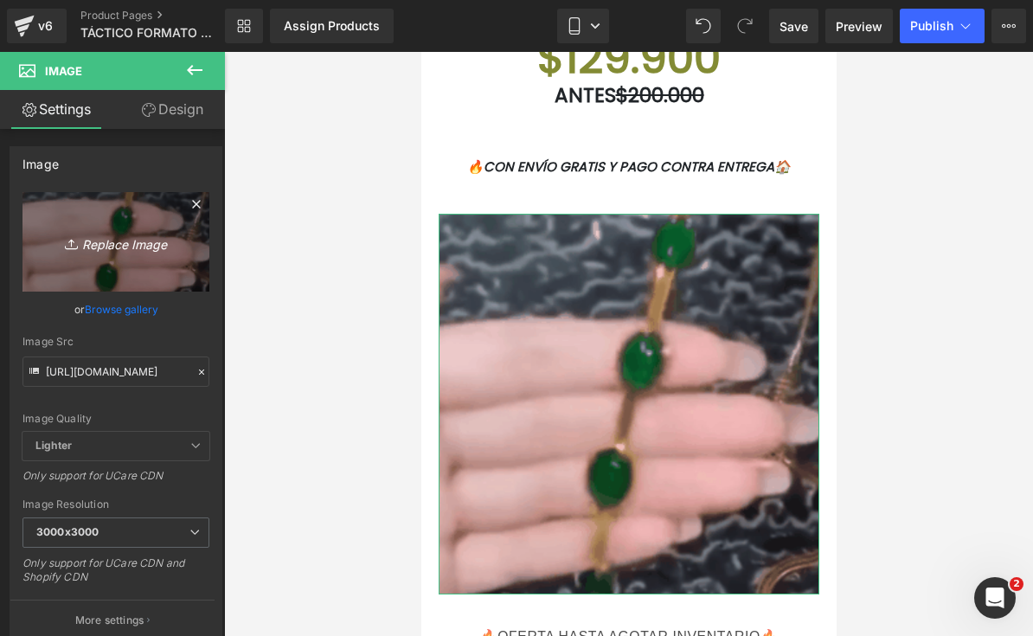
click at [153, 242] on icon "Replace Image" at bounding box center [116, 242] width 138 height 22
type input "C:\fakepath\IMG_8541.gif"
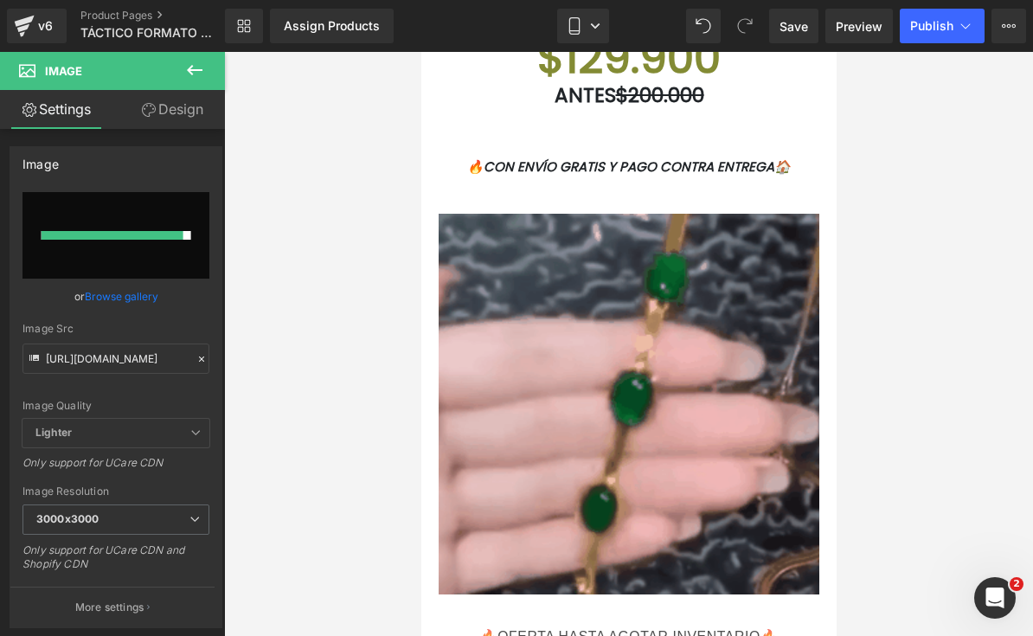
click at [936, 359] on div at bounding box center [628, 344] width 809 height 584
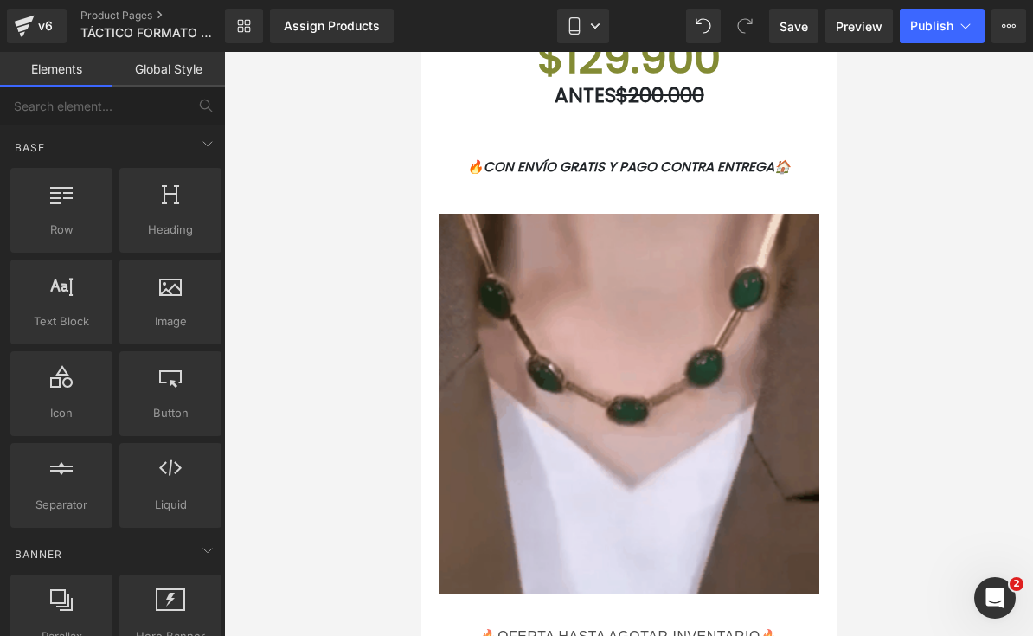
click at [943, 355] on div at bounding box center [628, 344] width 809 height 584
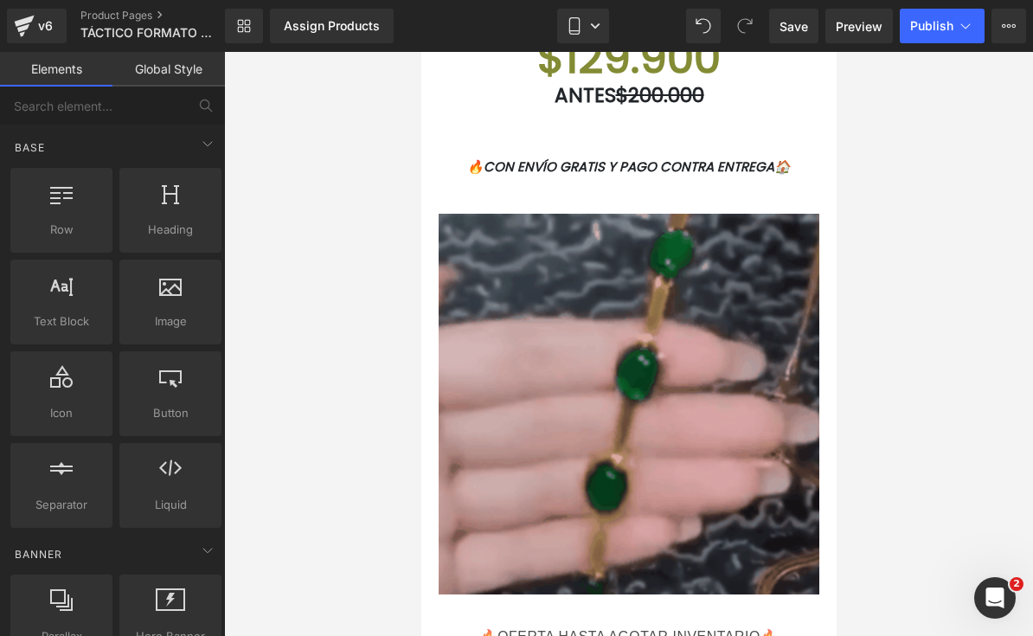
click at [731, 413] on img at bounding box center [628, 404] width 381 height 381
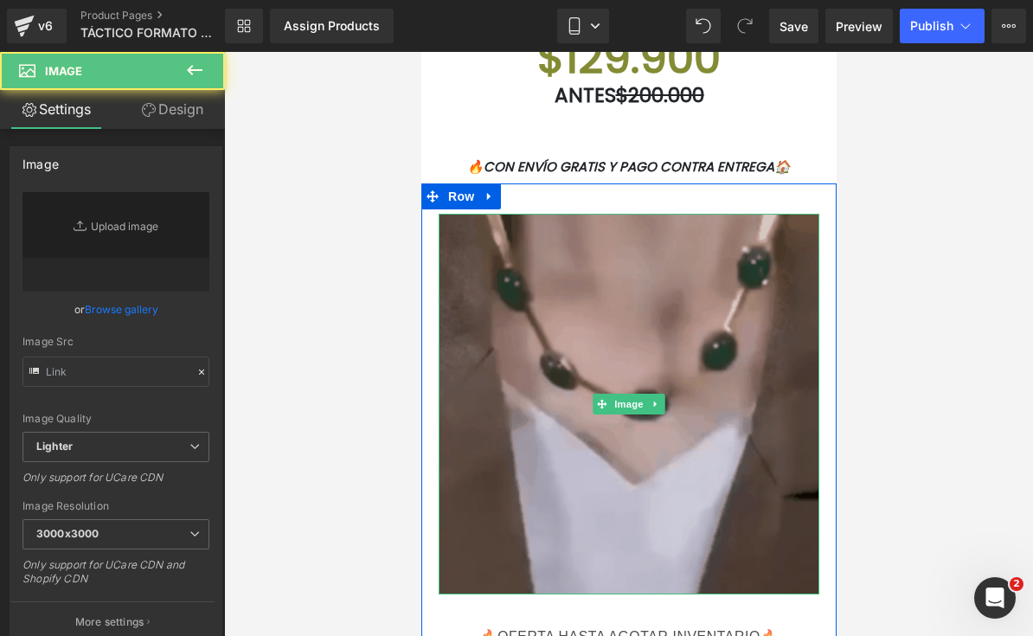
type input "https://ucarecdn.com/21a34356-9ec1-4b94-8c75-10d2840f9e80/giphy%20_87_.gif"
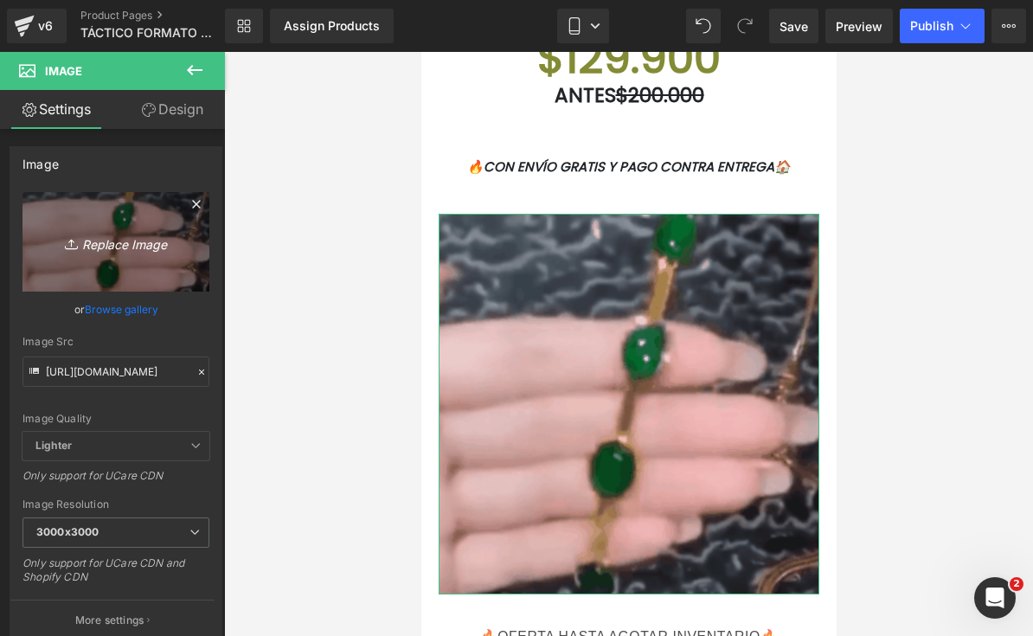
click at [140, 258] on link "Replace Image" at bounding box center [116, 242] width 187 height 100
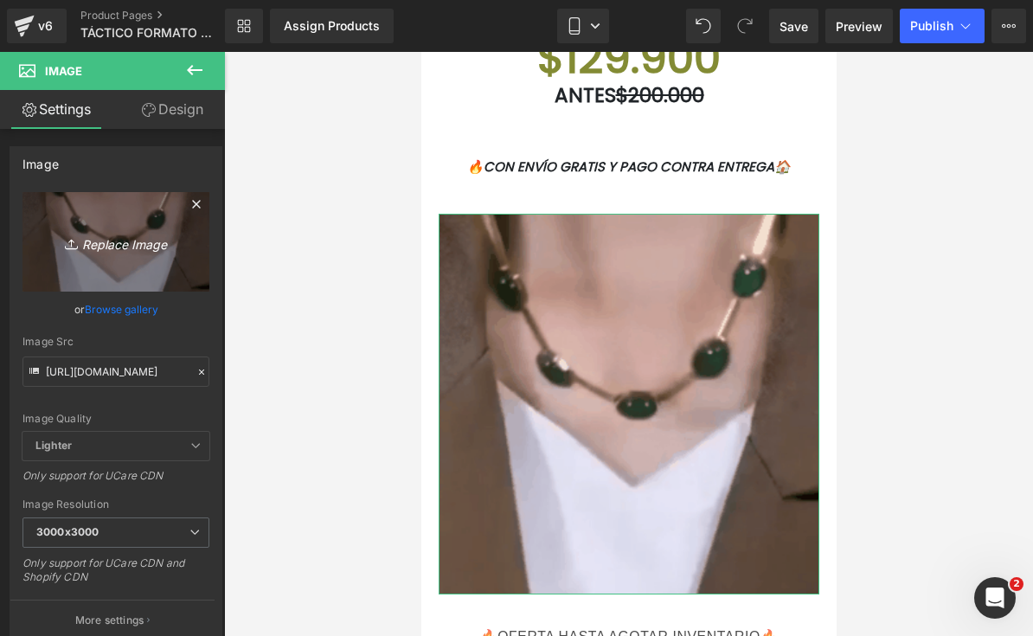
type input "C:\fakepath\IMG_8541.gif"
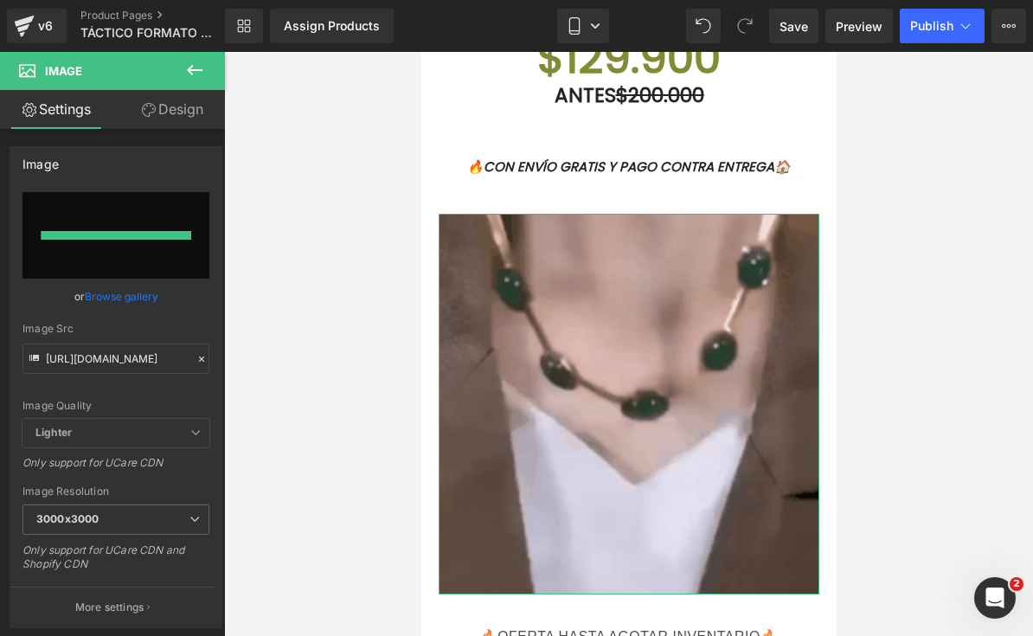
type input "https://ucarecdn.com/b2adf6a4-dc4b-4214-83a1-50db9915b149/IMG_8541.gif"
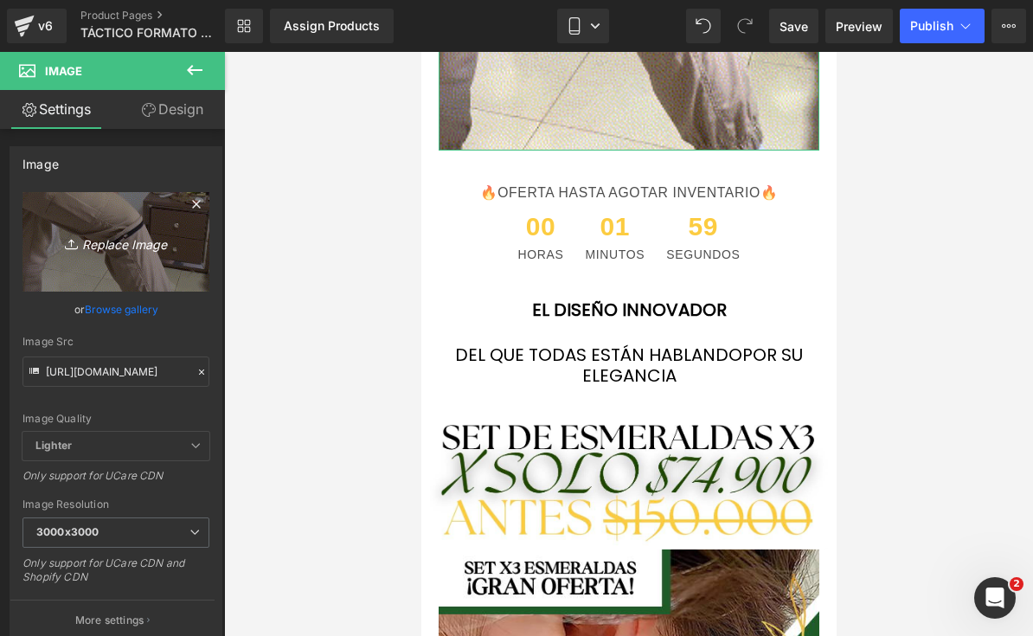
scroll to position [3571, 0]
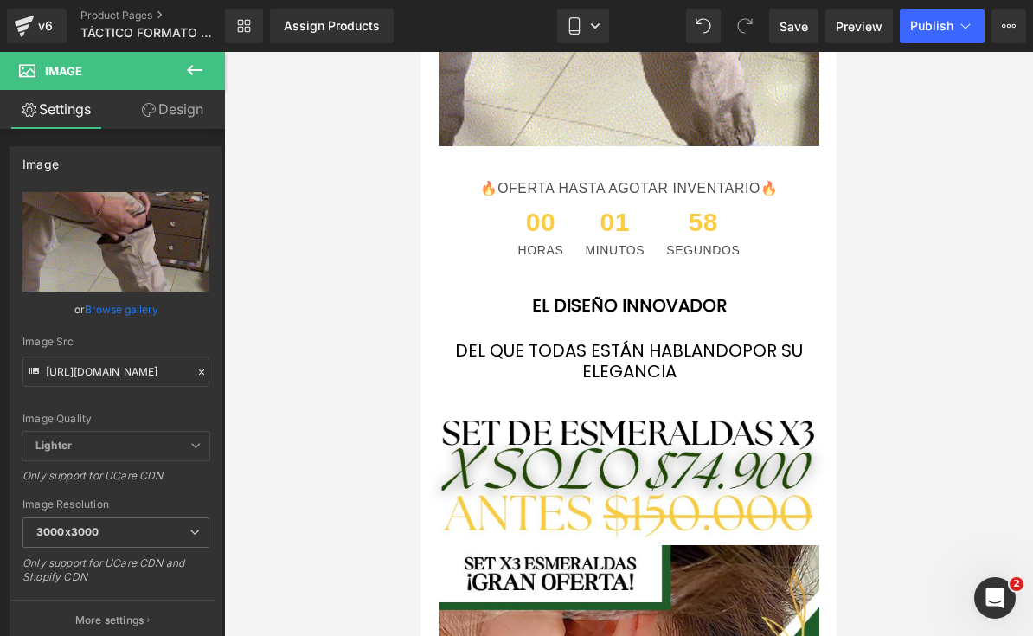
click at [723, 360] on h1 "DEL QUE TODAS ESTÁN HABLANDO POR SU ELEGANCIA" at bounding box center [628, 361] width 363 height 42
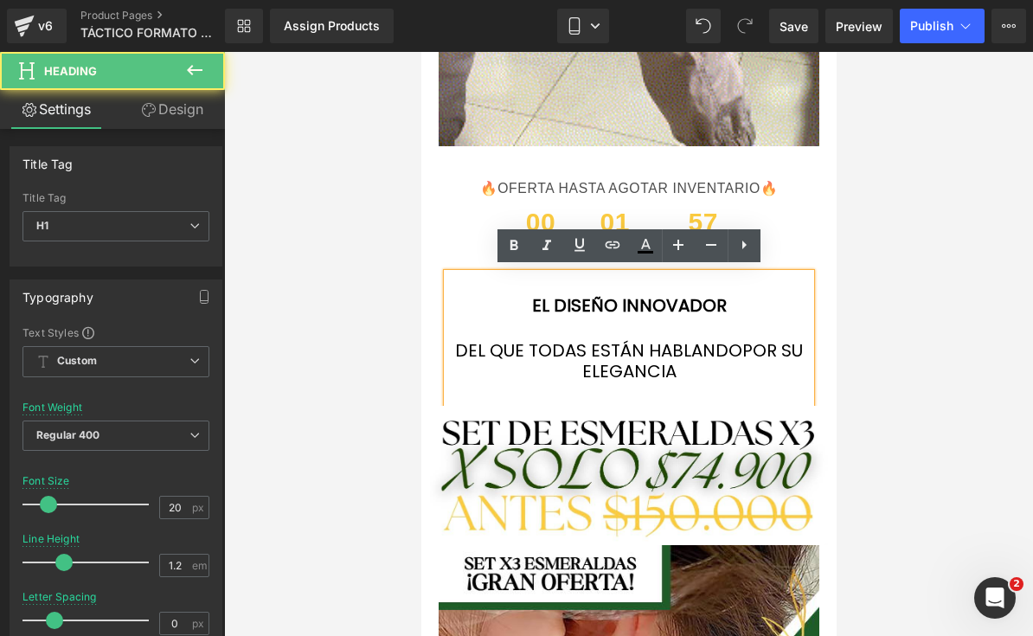
click at [735, 357] on h1 "DEL QUE TODAS ESTÁN HABLANDO POR SU ELEGANCIA" at bounding box center [628, 361] width 363 height 42
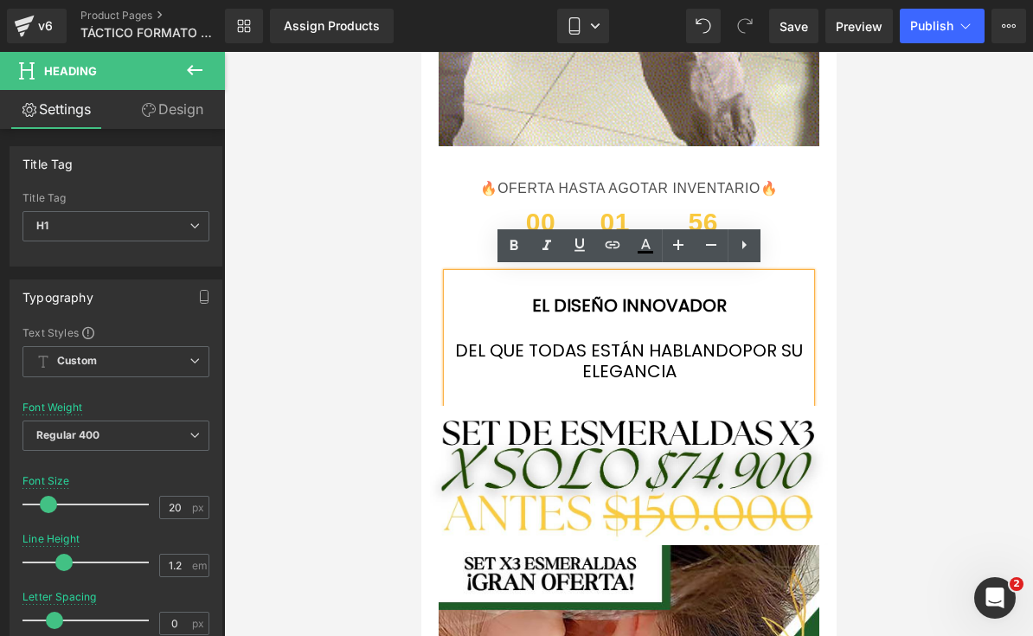
click at [667, 350] on font "DEL QUE TODAS ESTÁN HABLANDO" at bounding box center [597, 350] width 287 height 24
click at [663, 351] on font "DEL QUE TODAS ESTÁN HABLANDO" at bounding box center [597, 350] width 287 height 24
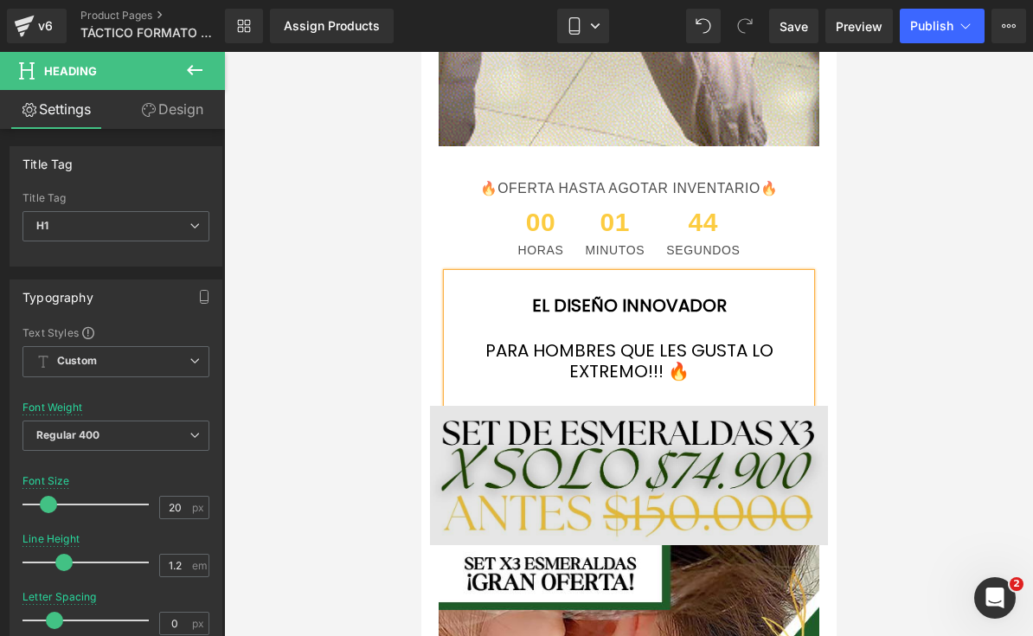
click at [711, 460] on img at bounding box center [628, 476] width 398 height 140
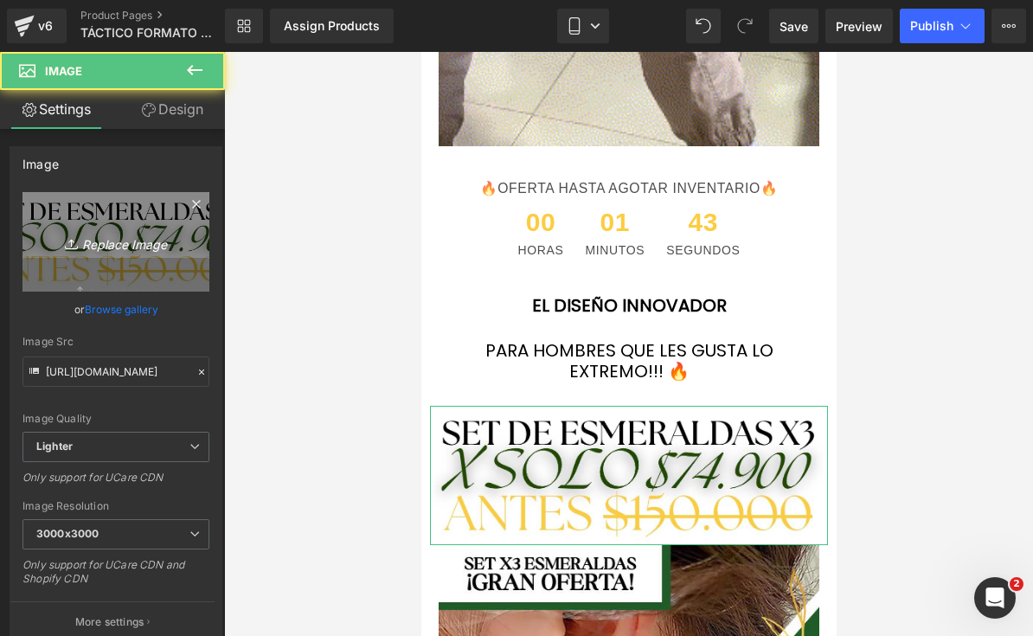
click at [171, 248] on icon "Replace Image" at bounding box center [116, 242] width 138 height 22
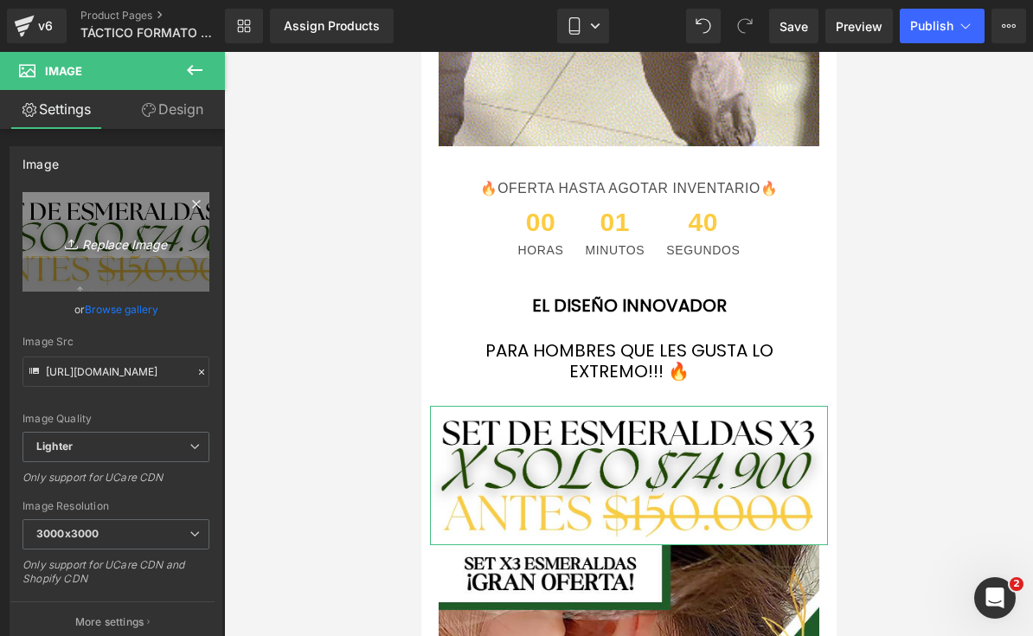
type input "C:\fakepath\LANDING TÁCTICOS FORMATO NUEVO.png.jpeg"
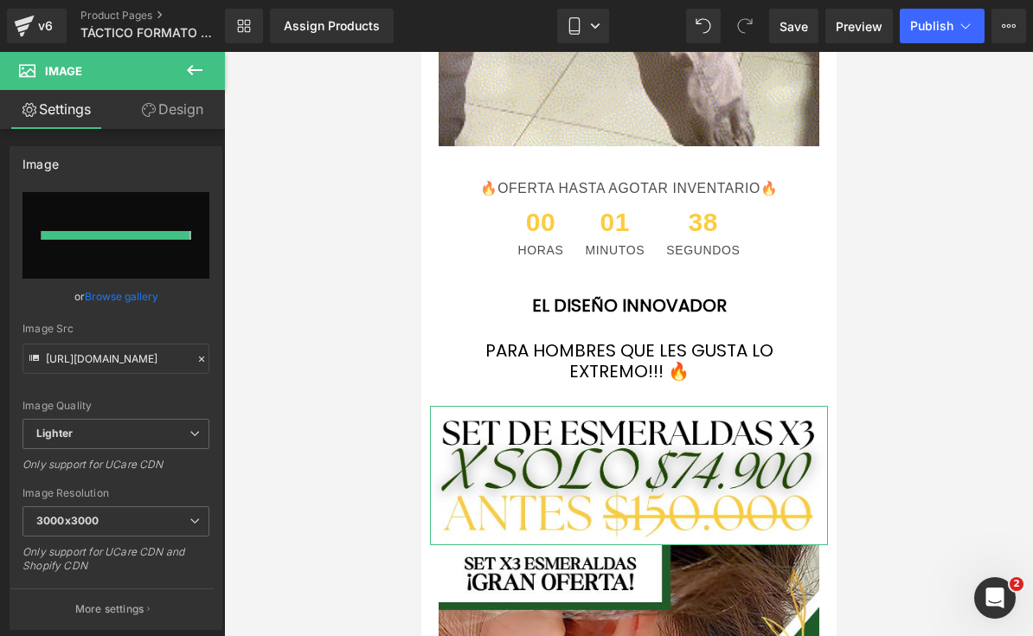
type input "https://ucarecdn.com/077986f6-8a40-4d1c-9057-1b920241048d/-/format/auto/-/previ…"
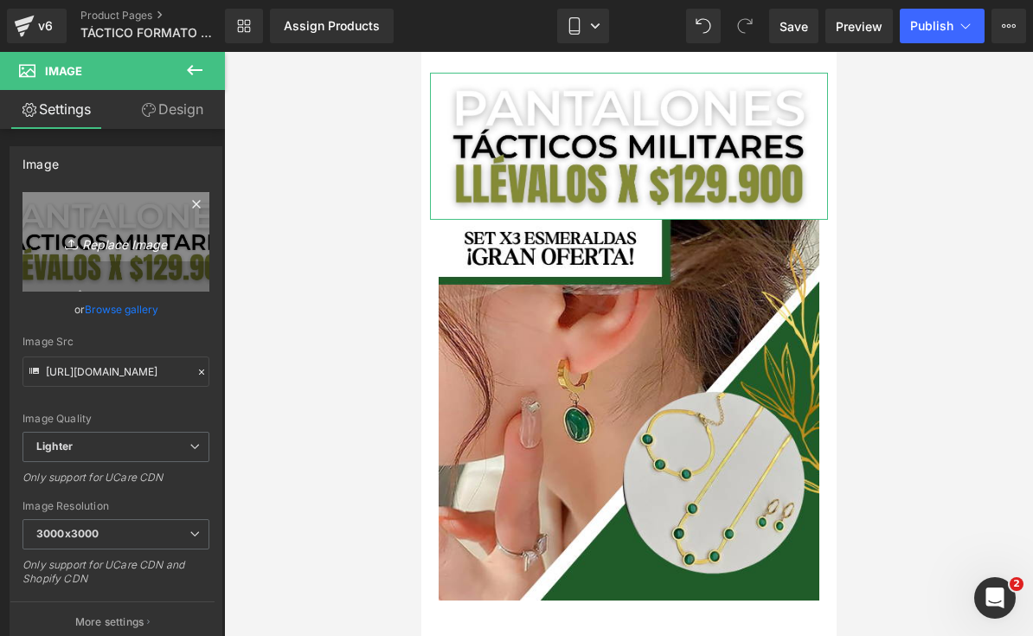
scroll to position [3906, 0]
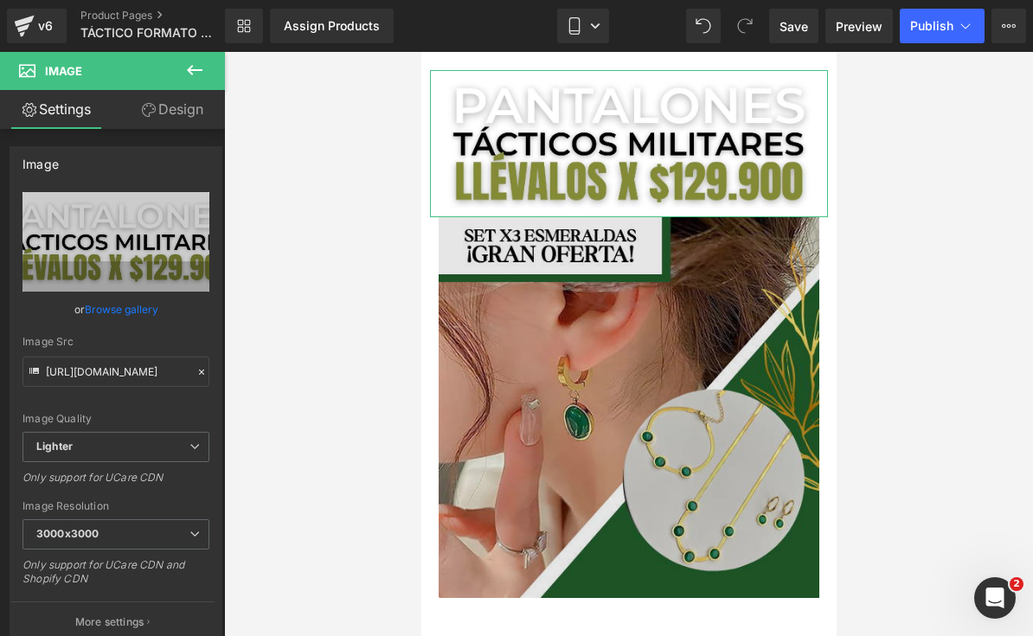
click at [543, 463] on img at bounding box center [628, 407] width 381 height 381
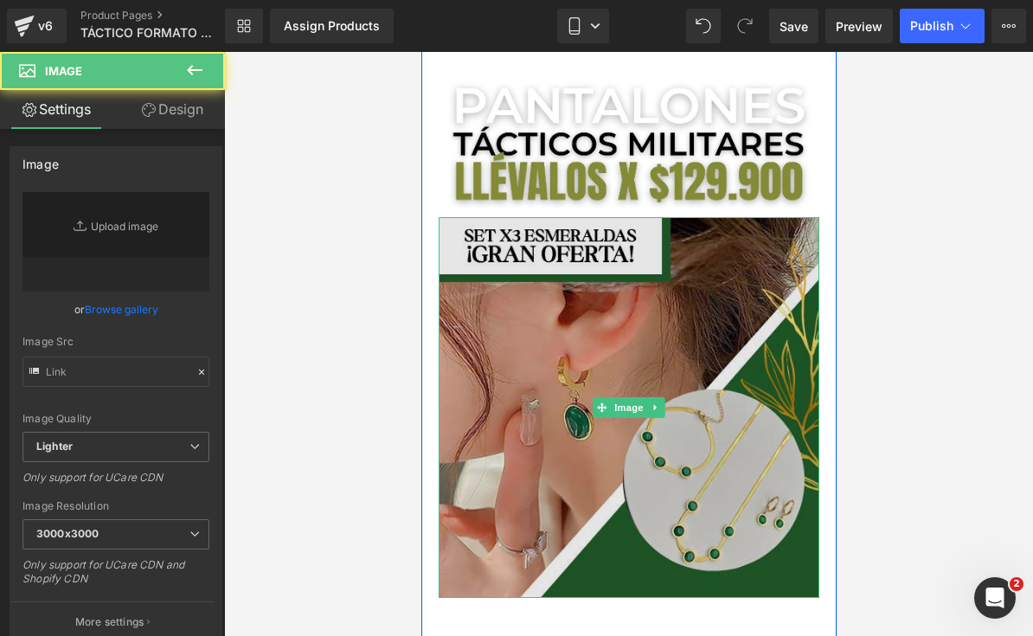
type input "https://ucarecdn.com/d2c56496-3015-4135-b5ab-8c8a55c2d324/-/format/auto/-/previ…"
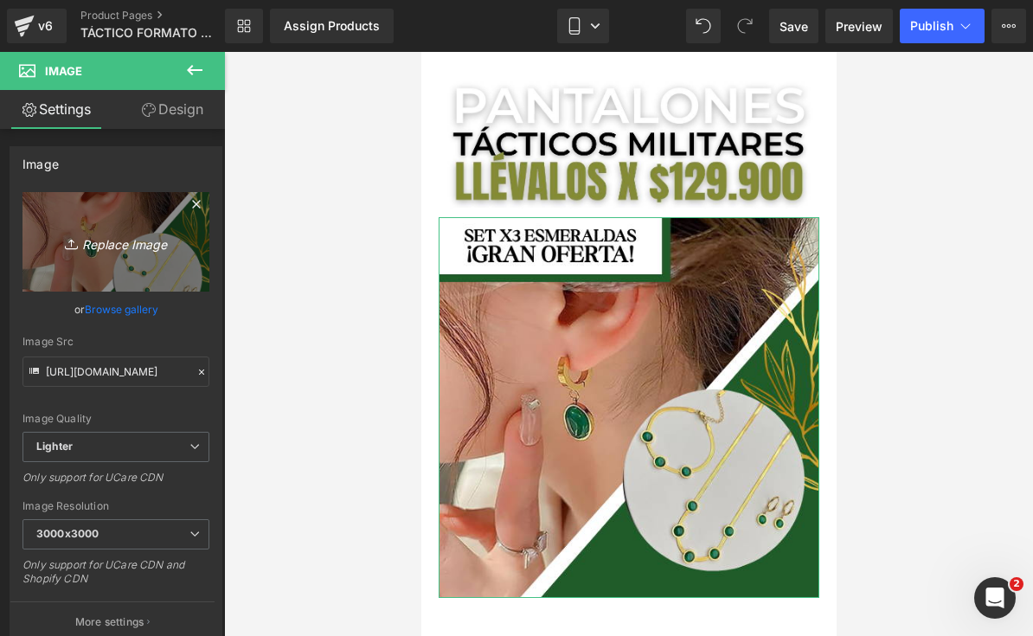
click at [129, 250] on icon "Replace Image" at bounding box center [116, 242] width 138 height 22
type input "C:\fakepath\IMG_8510.jpeg"
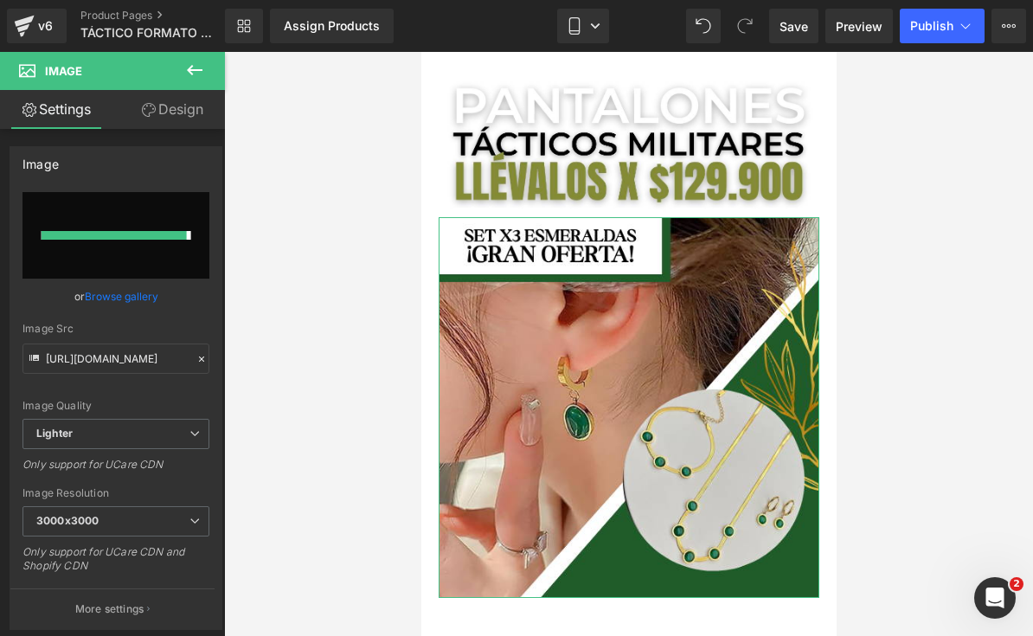
type input "https://ucarecdn.com/205ff69c-46f0-4ff8-ae54-795131920098/-/format/auto/-/previ…"
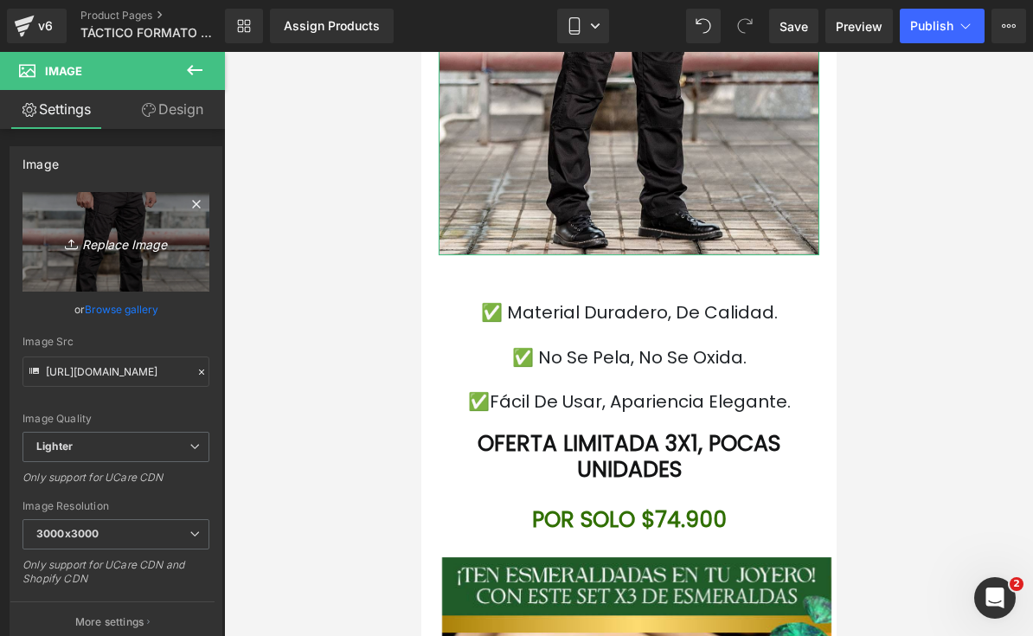
scroll to position [4298, 0]
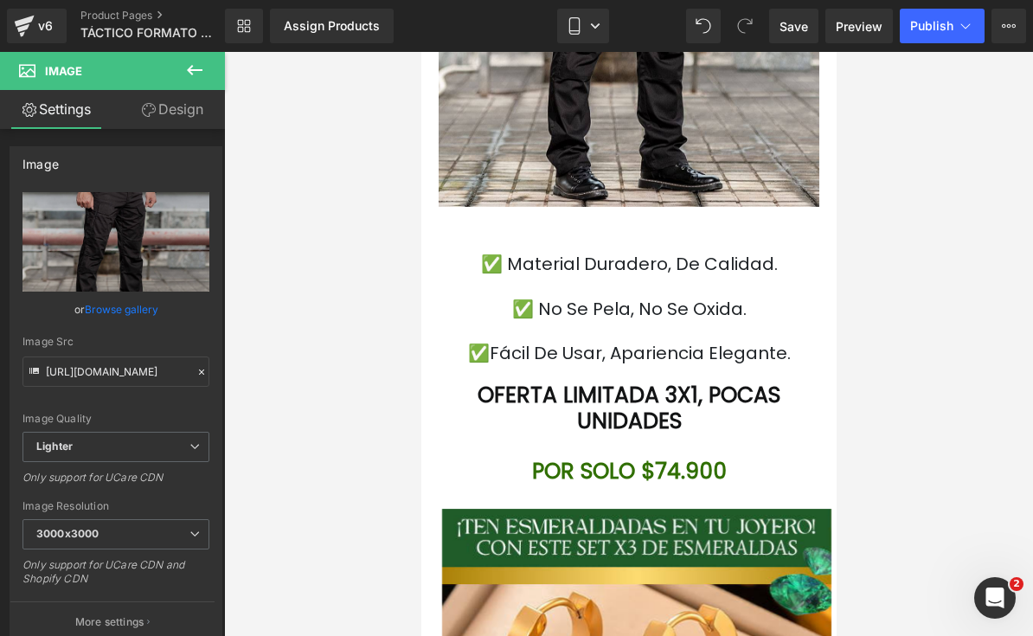
click at [757, 319] on div at bounding box center [629, 331] width 338 height 24
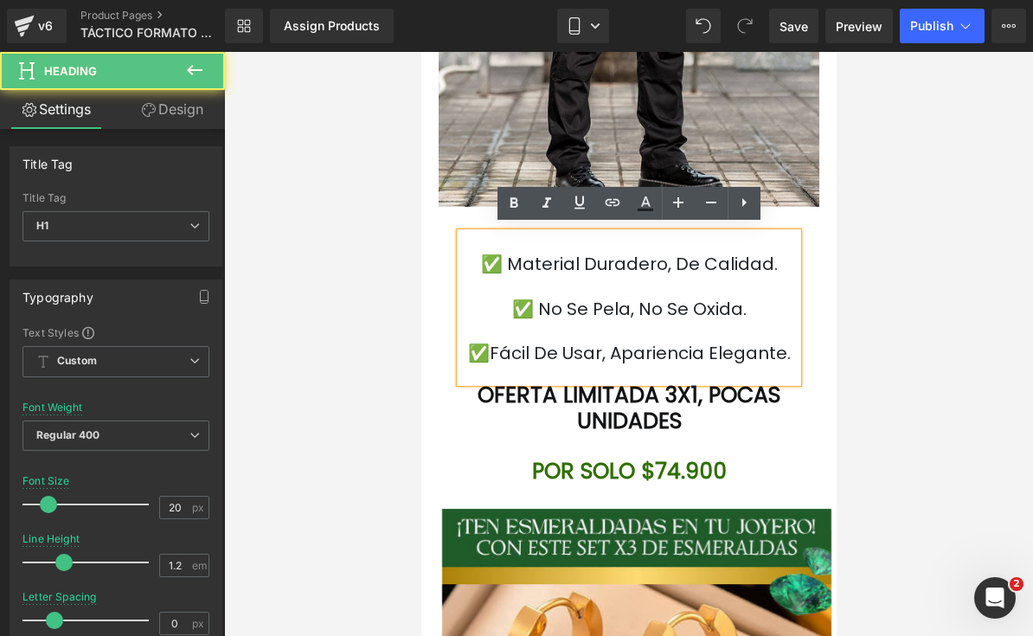
click at [751, 306] on h1 "✅ No se pela, no se oxida." at bounding box center [629, 309] width 338 height 21
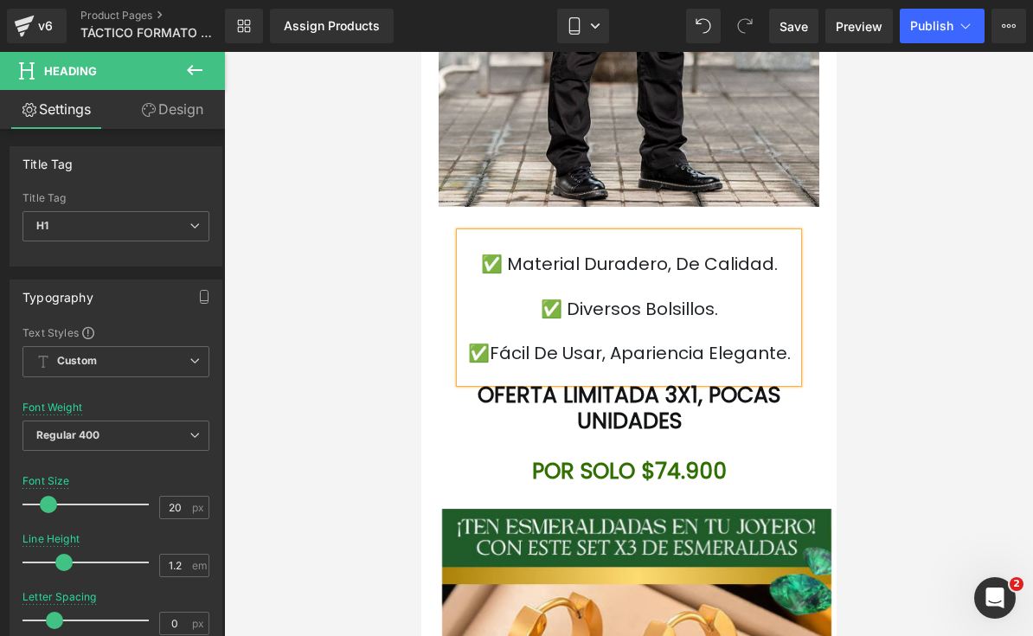
click at [751, 351] on font "✅Fácil de usar, apariencia elegante." at bounding box center [628, 353] width 323 height 24
click at [682, 395] on font "X1, POCAS UNIDADES" at bounding box center [678, 408] width 204 height 56
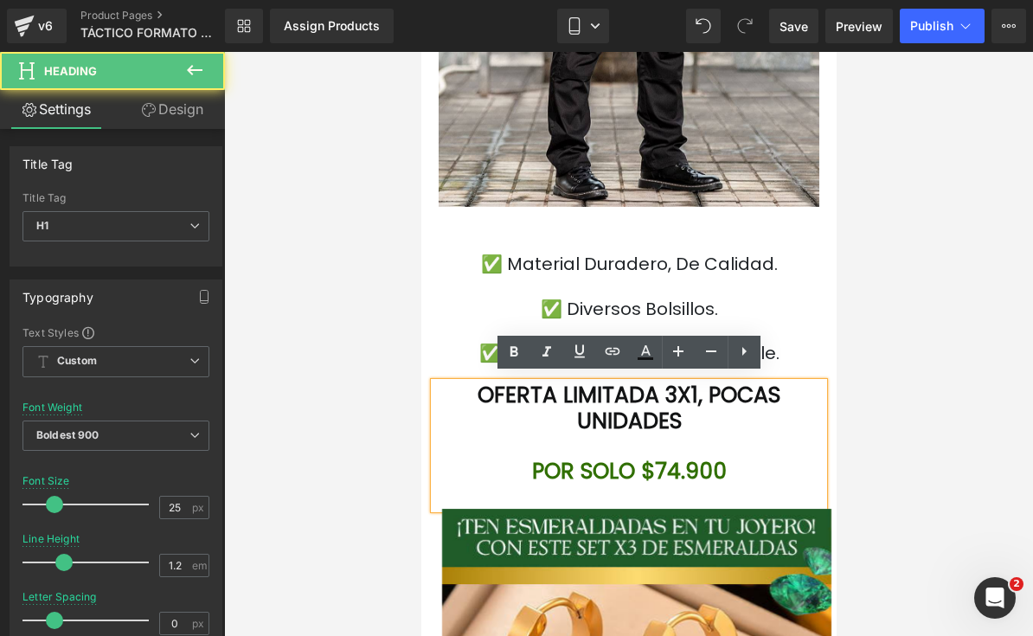
click at [708, 386] on font "X1, POCAS UNIDADES" at bounding box center [678, 408] width 204 height 56
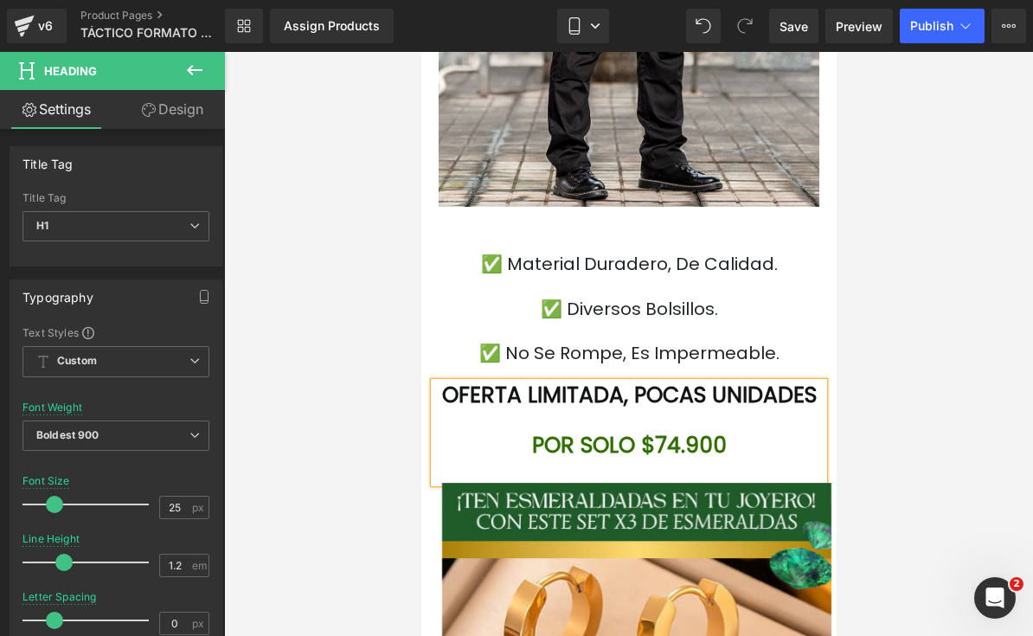
click at [736, 459] on h1 "POR SOLO $74.900" at bounding box center [628, 446] width 389 height 26
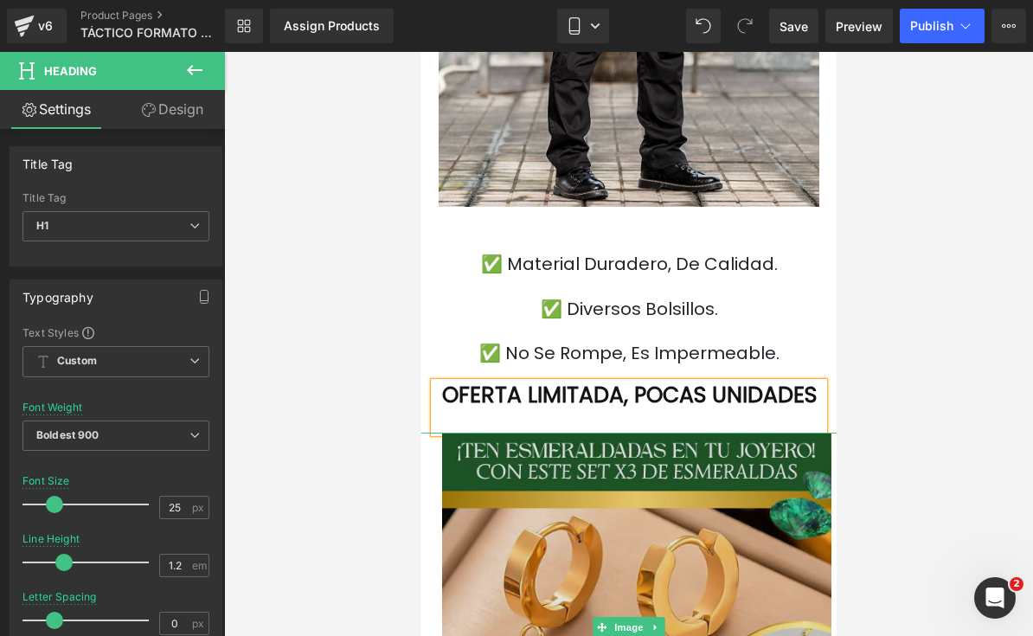
click at [654, 563] on img at bounding box center [628, 627] width 405 height 389
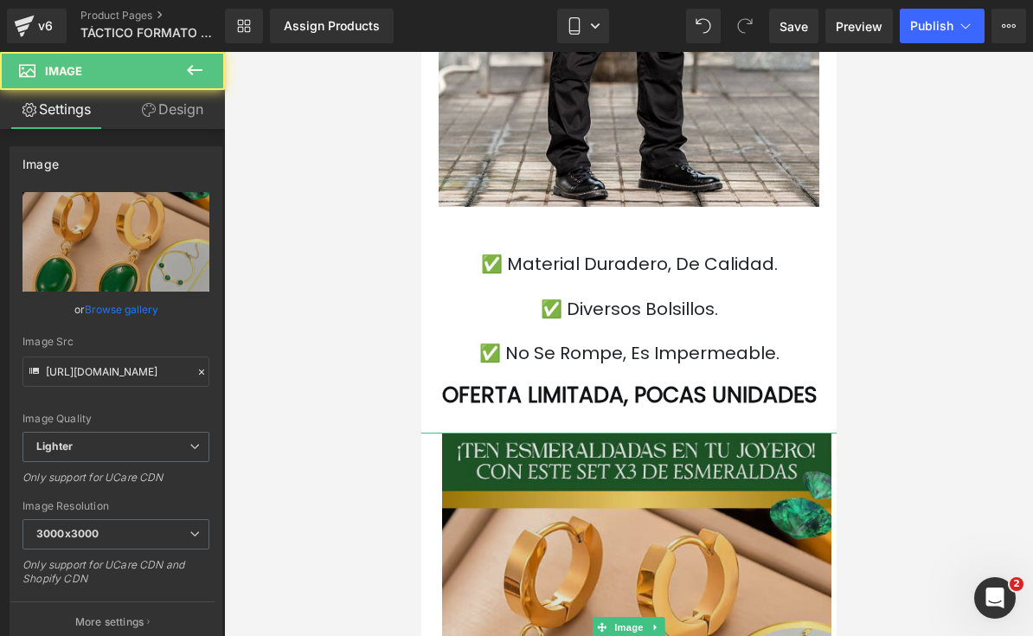
click at [675, 525] on img at bounding box center [628, 627] width 405 height 389
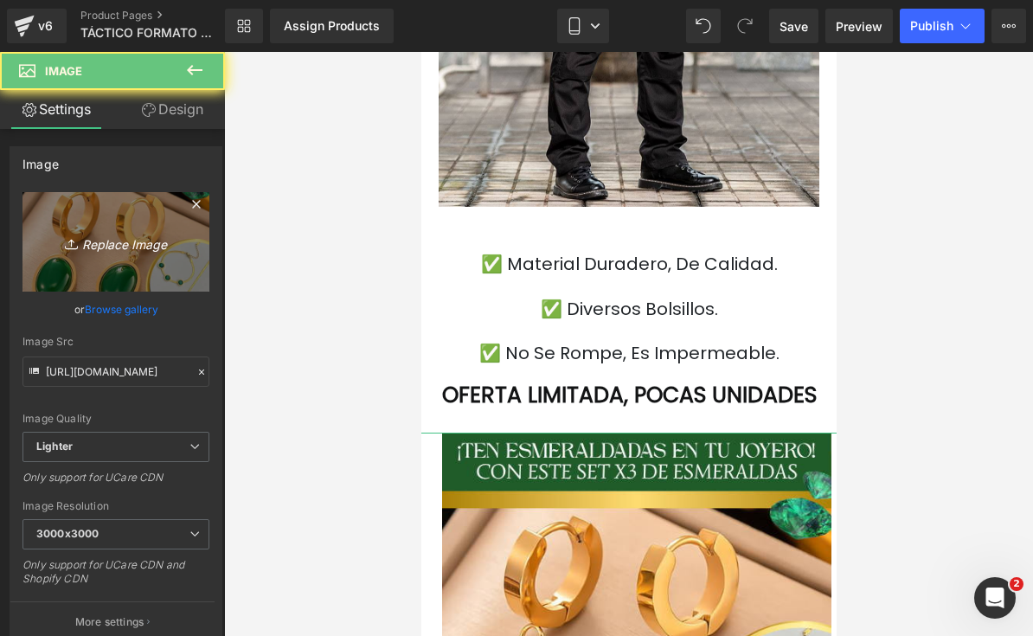
click at [68, 235] on icon at bounding box center [73, 243] width 17 height 17
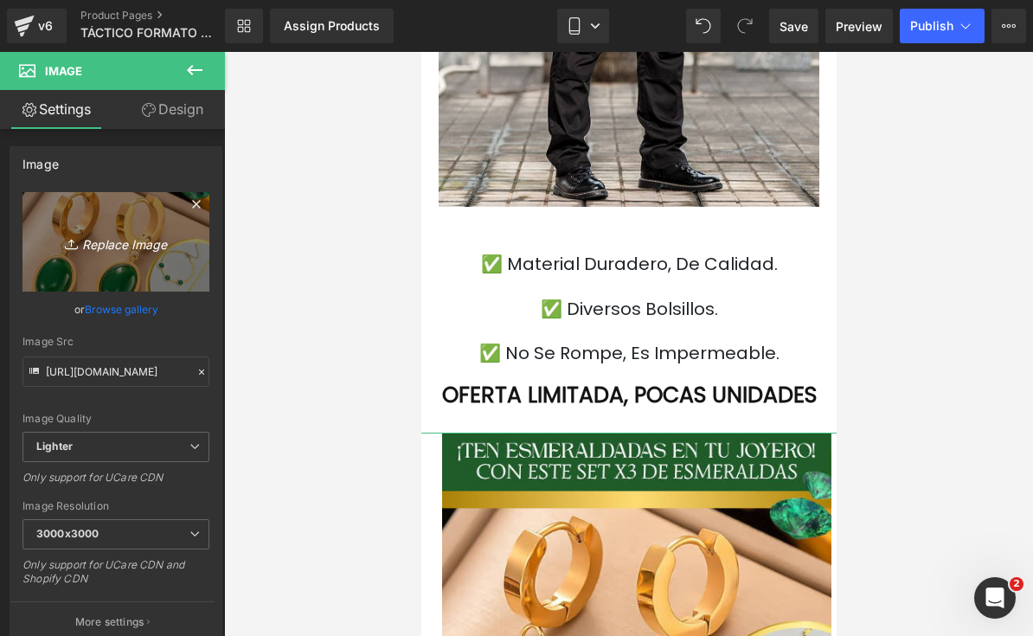
type input "C:\fakepath\IMG_8545.webp"
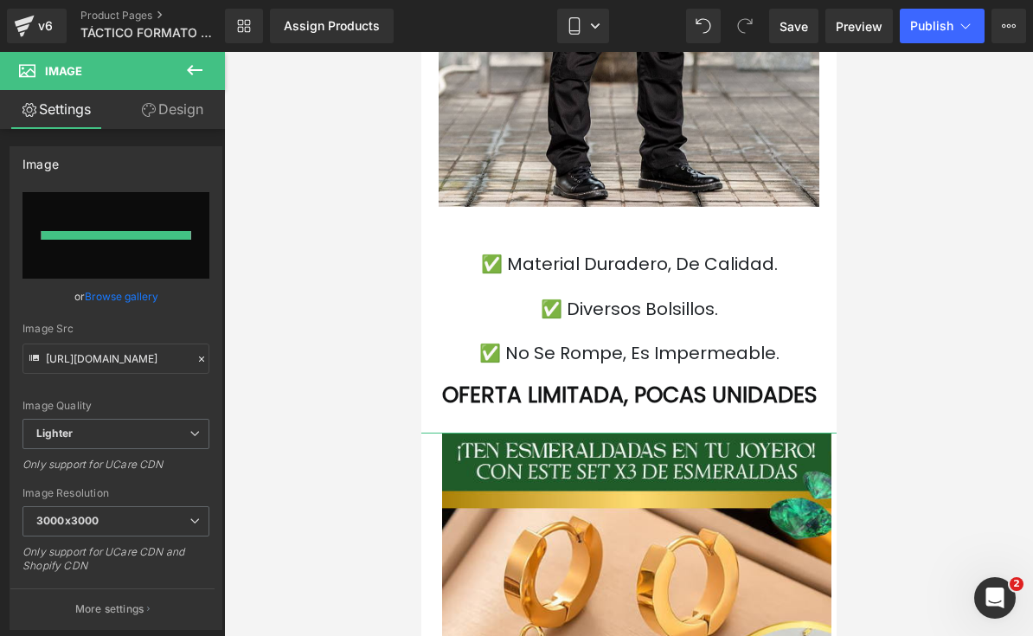
type input "https://ucarecdn.com/85edf2b1-7284-43b8-bfcc-8faf5285ed2f/-/format/auto/-/previ…"
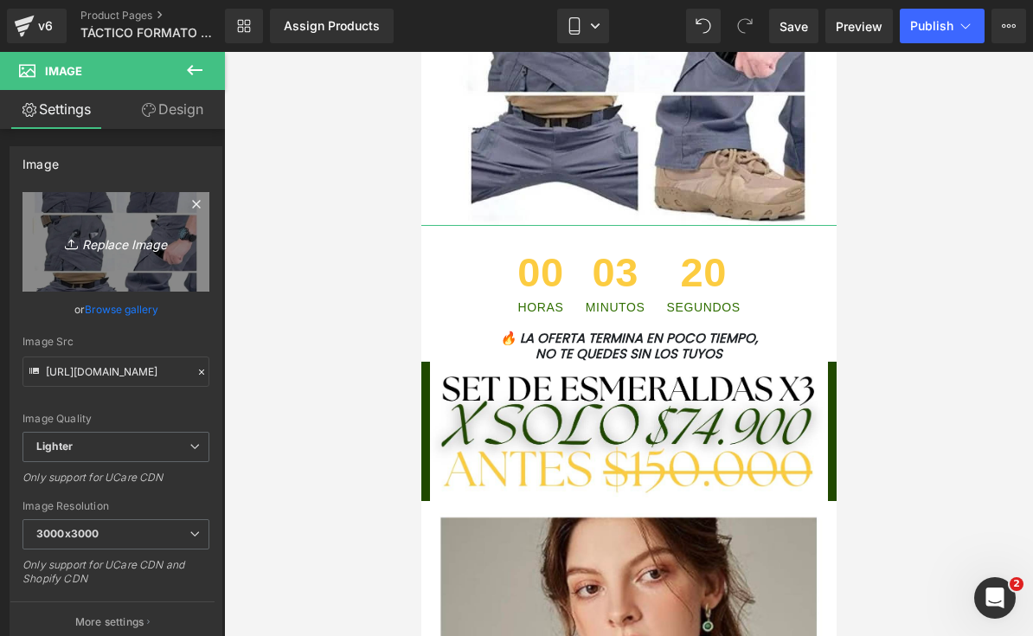
scroll to position [4895, 0]
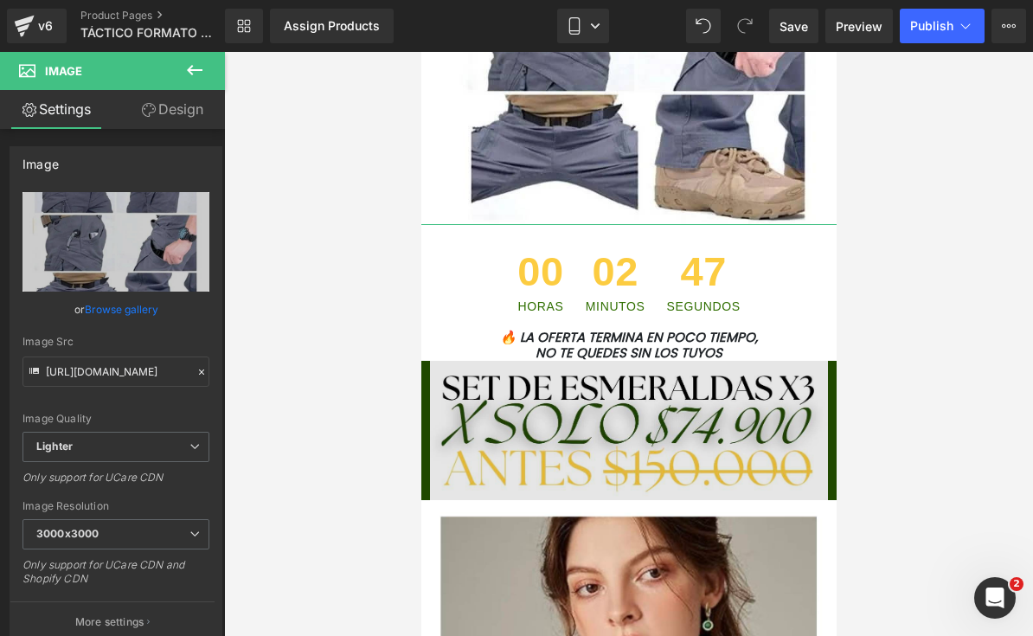
click at [473, 453] on img at bounding box center [628, 431] width 398 height 140
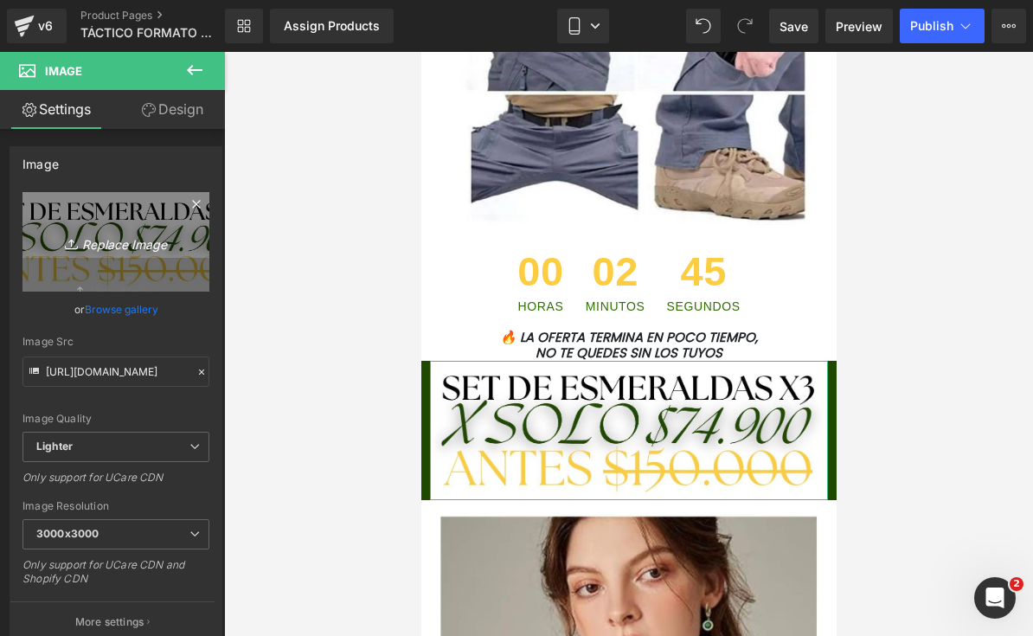
click at [155, 238] on icon "Replace Image" at bounding box center [116, 242] width 138 height 22
type input "C:\fakepath\LANDING TÁCTICOS FORMATO NUEVO.png.jpeg"
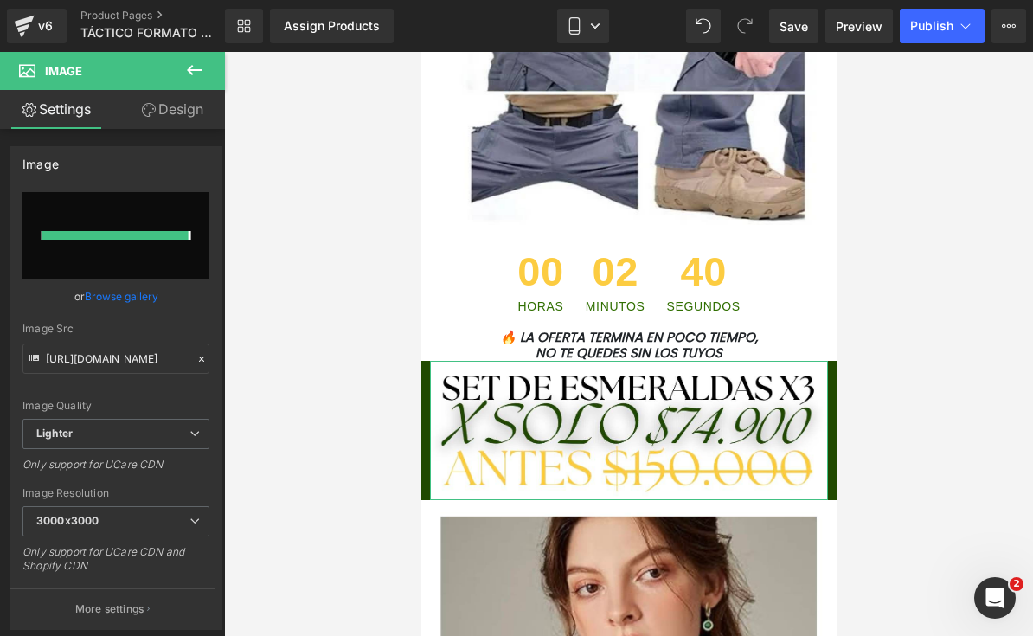
type input "https://ucarecdn.com/9b29b011-32af-4ef2-97bc-f77cb5a21f24/-/format/auto/-/previ…"
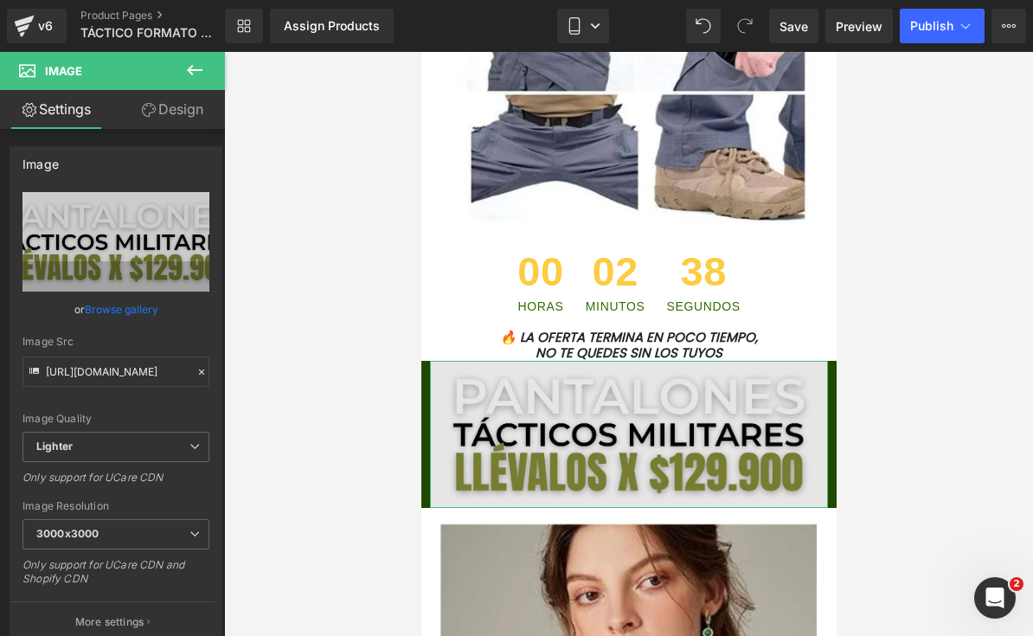
click at [491, 436] on img at bounding box center [628, 434] width 398 height 147
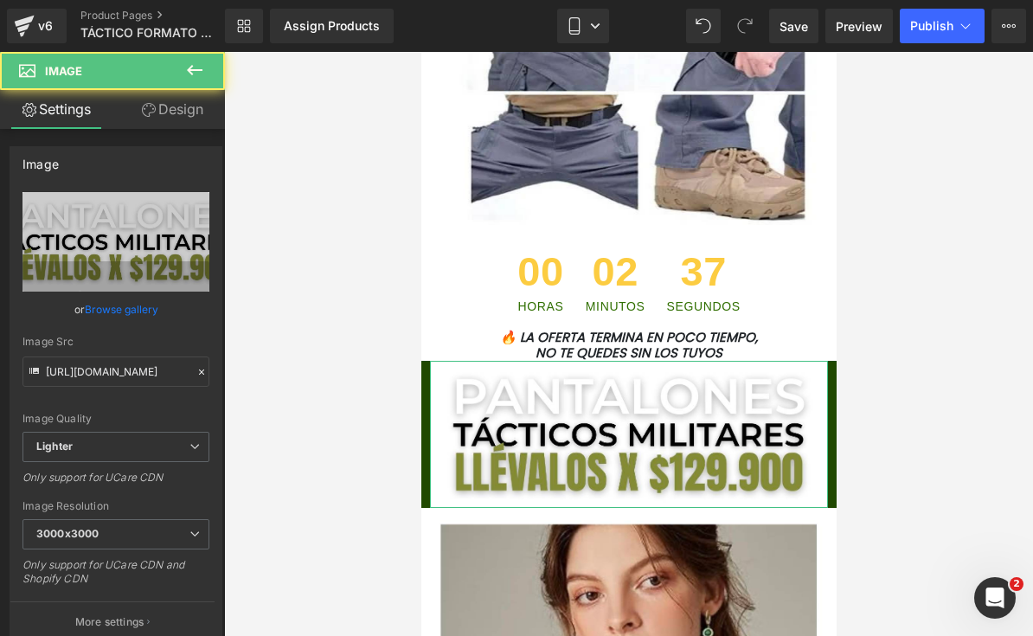
click at [160, 113] on link "Design" at bounding box center [172, 109] width 113 height 39
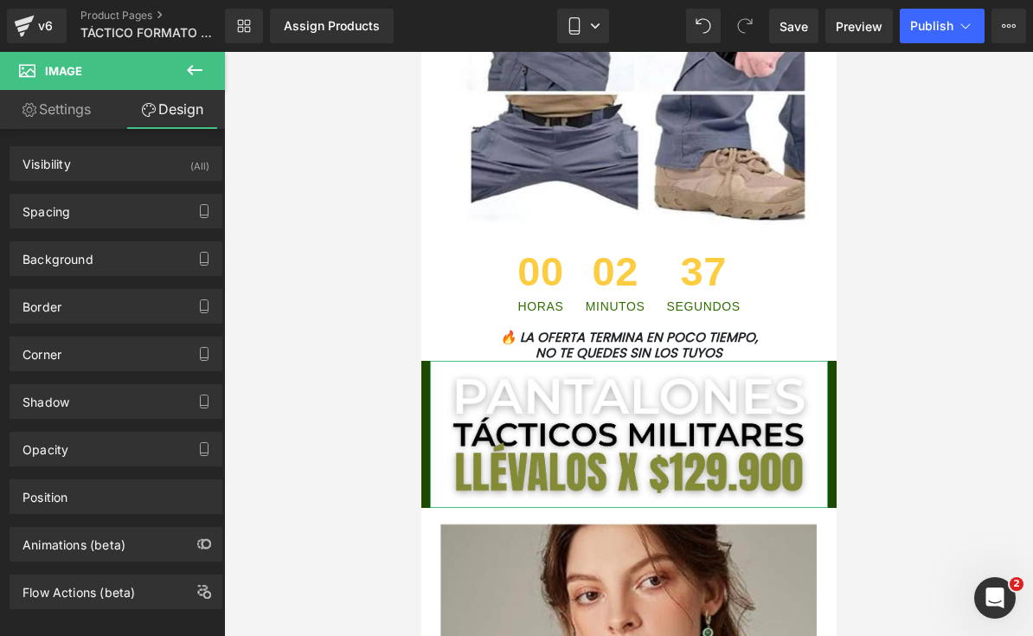
type input "0"
type input "10"
type input "0"
type input "10"
type input "0"
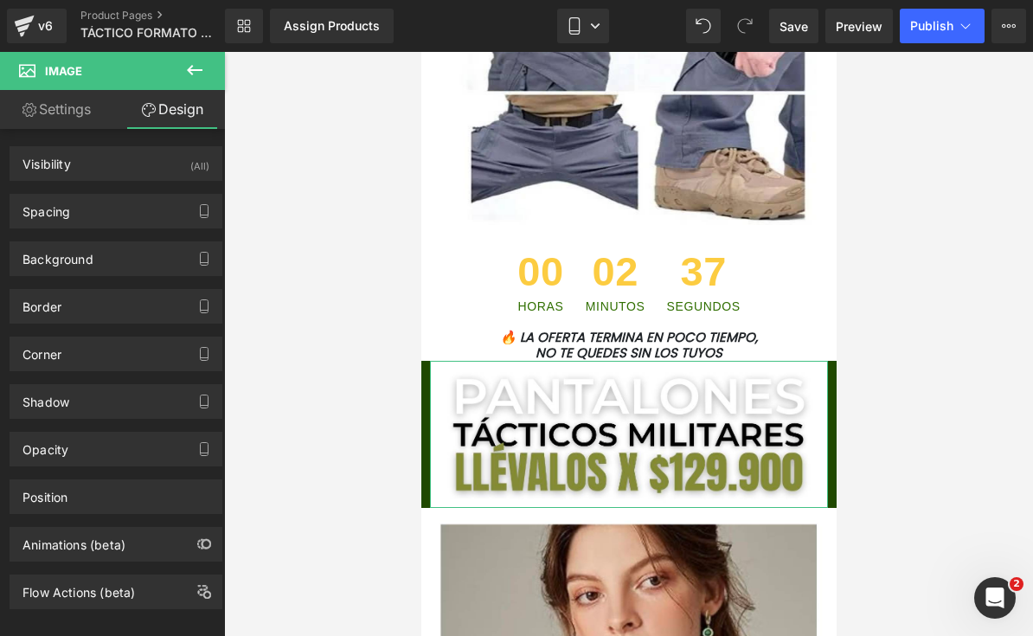
type input "0"
type input "transparent"
type input "0"
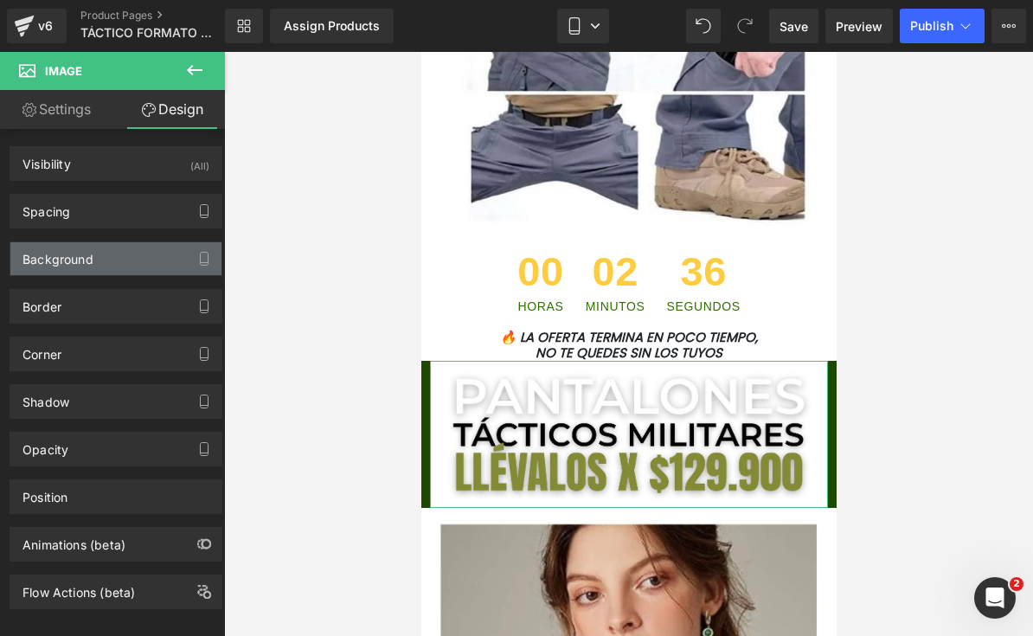
click at [35, 248] on div "Background" at bounding box center [58, 254] width 71 height 24
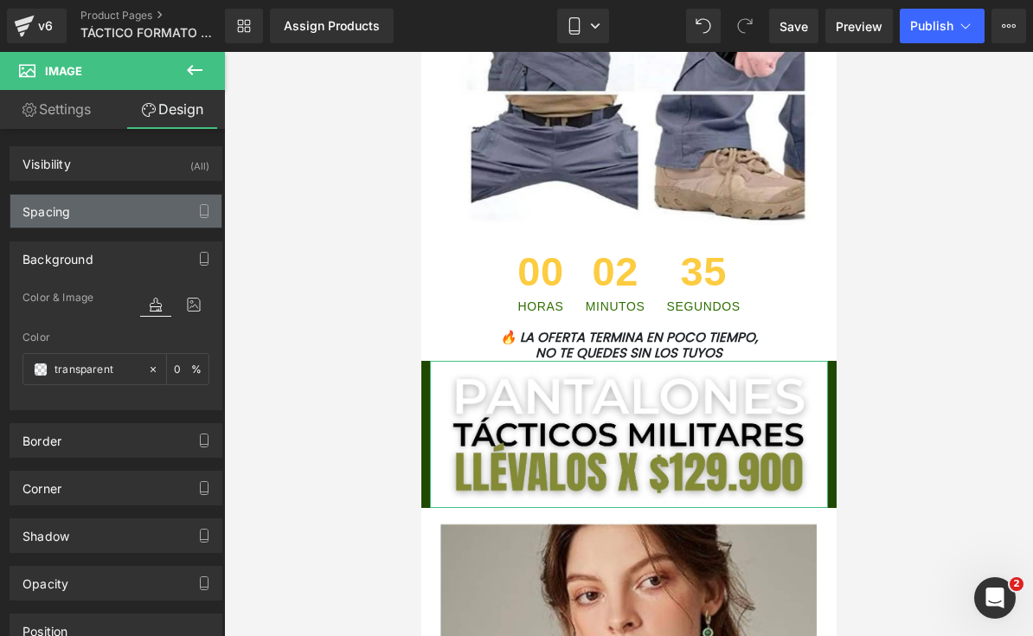
click at [29, 206] on div "Spacing" at bounding box center [47, 207] width 48 height 24
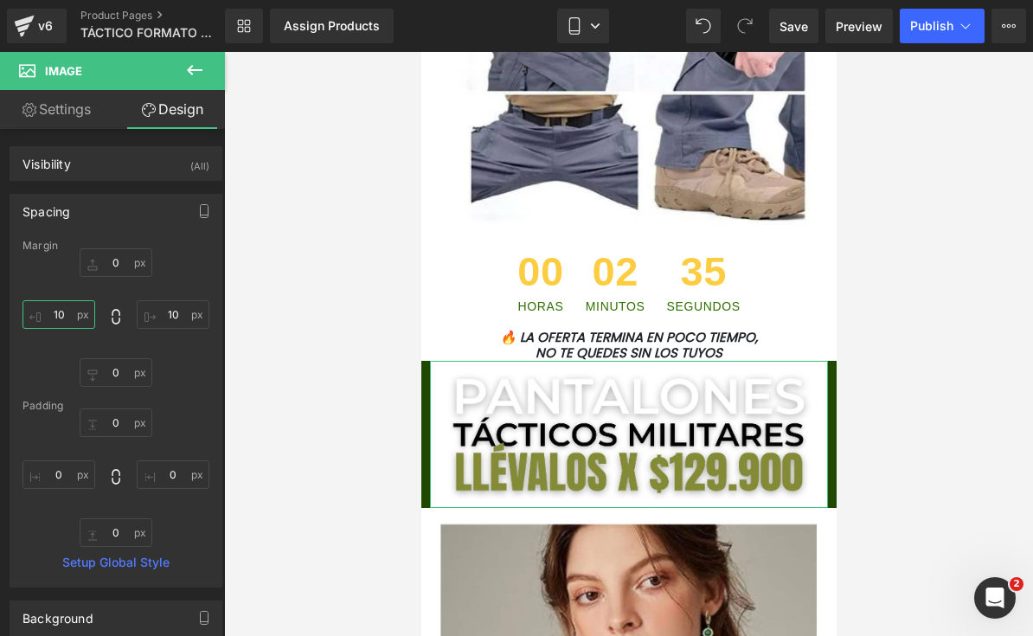
click at [68, 300] on input "10" at bounding box center [59, 314] width 73 height 29
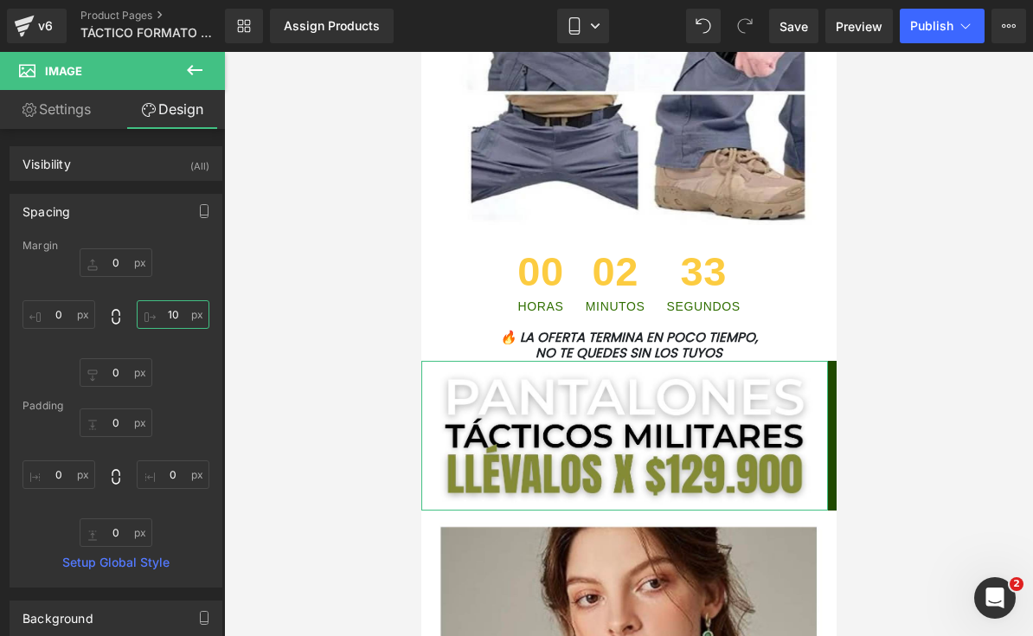
click at [169, 313] on input "10" at bounding box center [173, 314] width 73 height 29
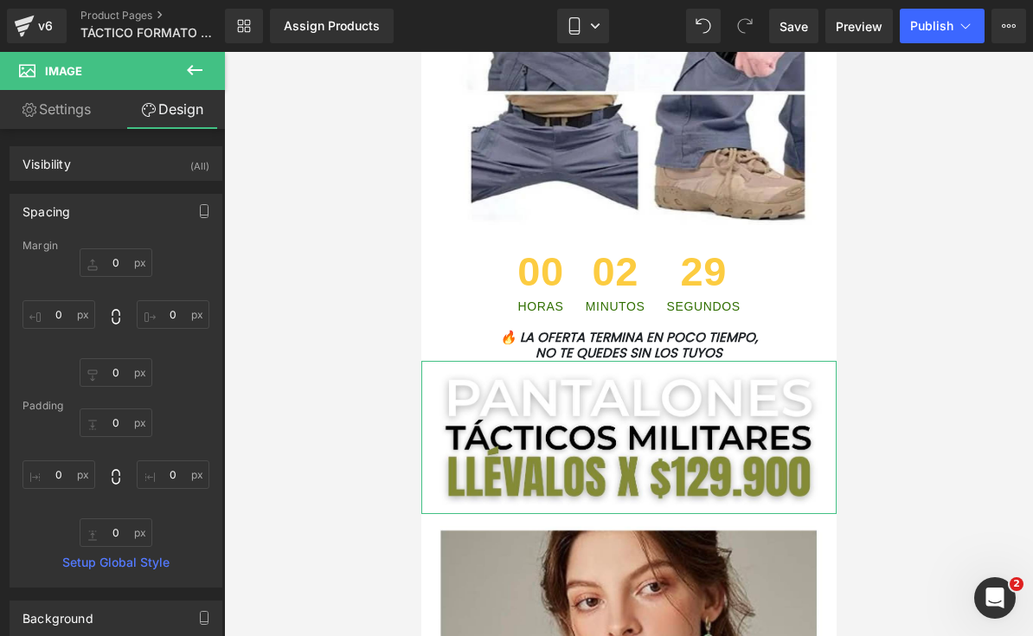
click at [924, 402] on div at bounding box center [628, 344] width 809 height 584
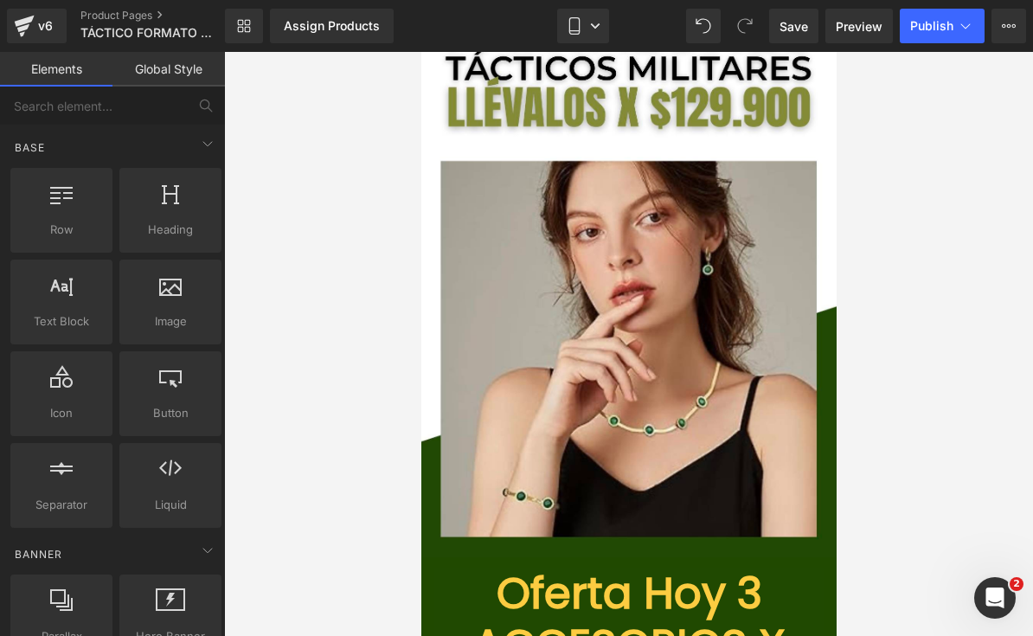
scroll to position [5259, 0]
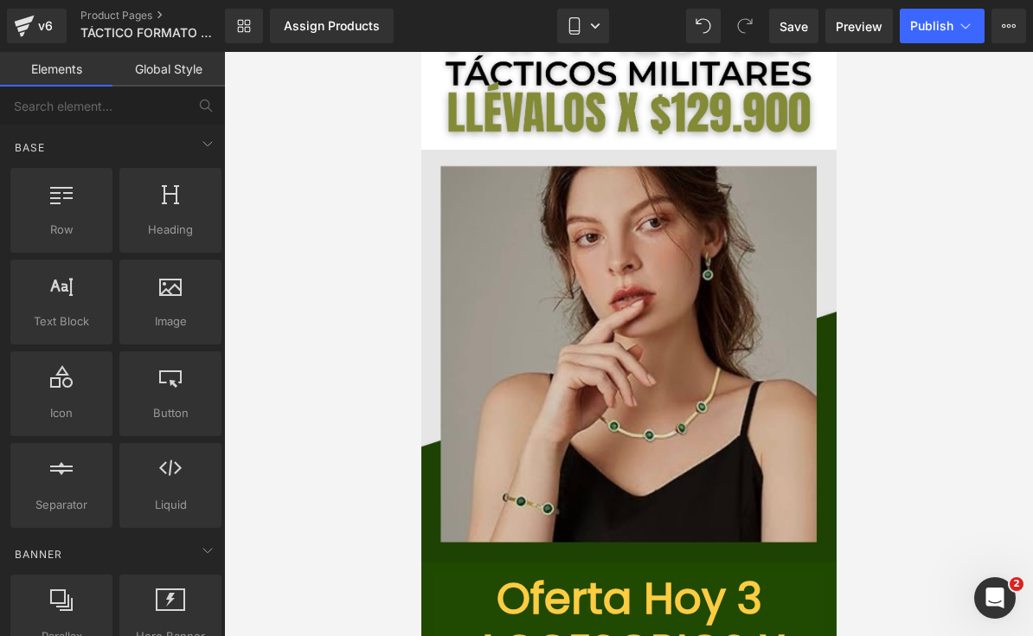
click at [690, 277] on img at bounding box center [628, 356] width 415 height 413
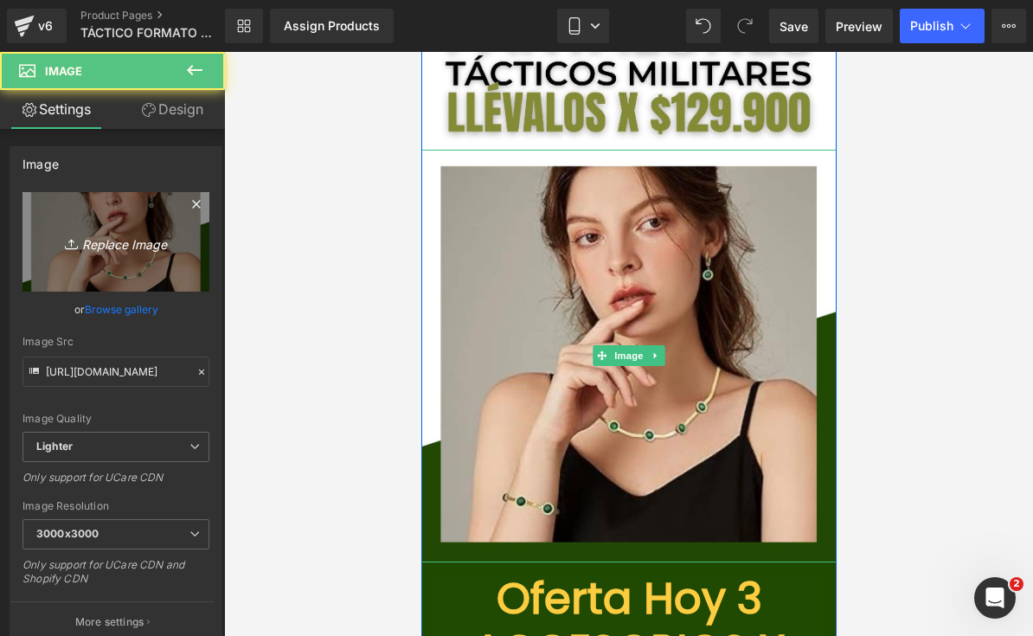
click at [114, 244] on icon "Replace Image" at bounding box center [116, 242] width 138 height 22
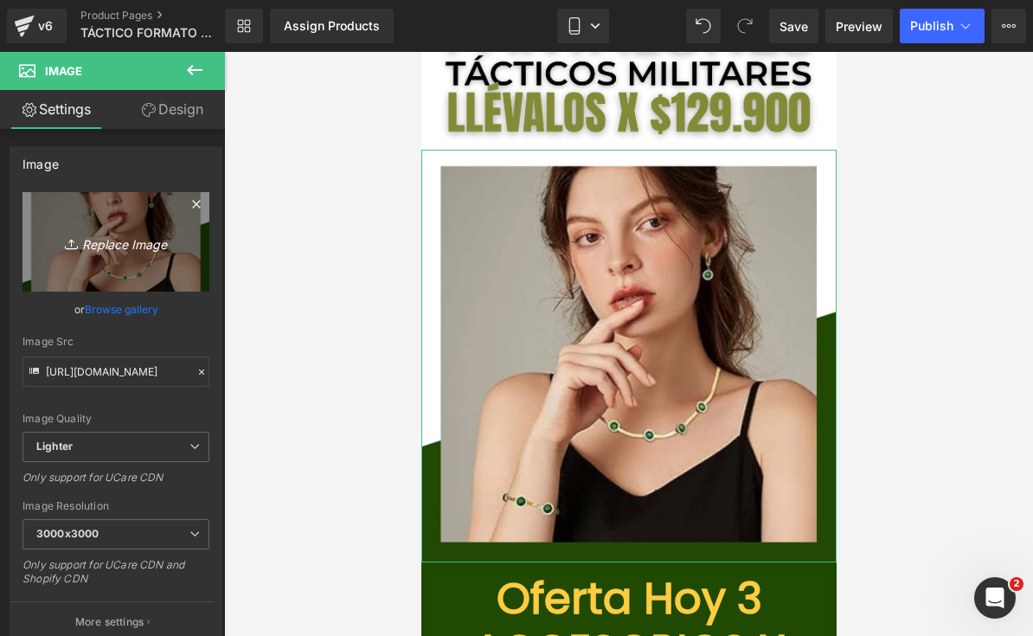
type input "C:\fakepath\LANDING TÁCTICOS FORMATO NUEVO.png.jpeg"
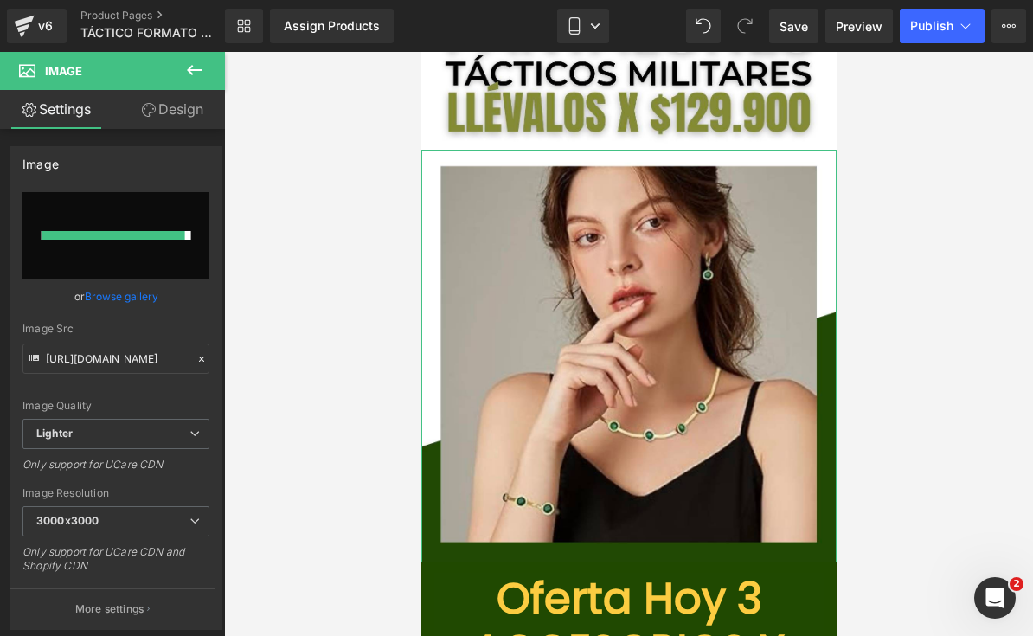
type input "https://ucarecdn.com/fdc82759-04f1-47c9-bd45-1b507dacc6d4/-/format/auto/-/previ…"
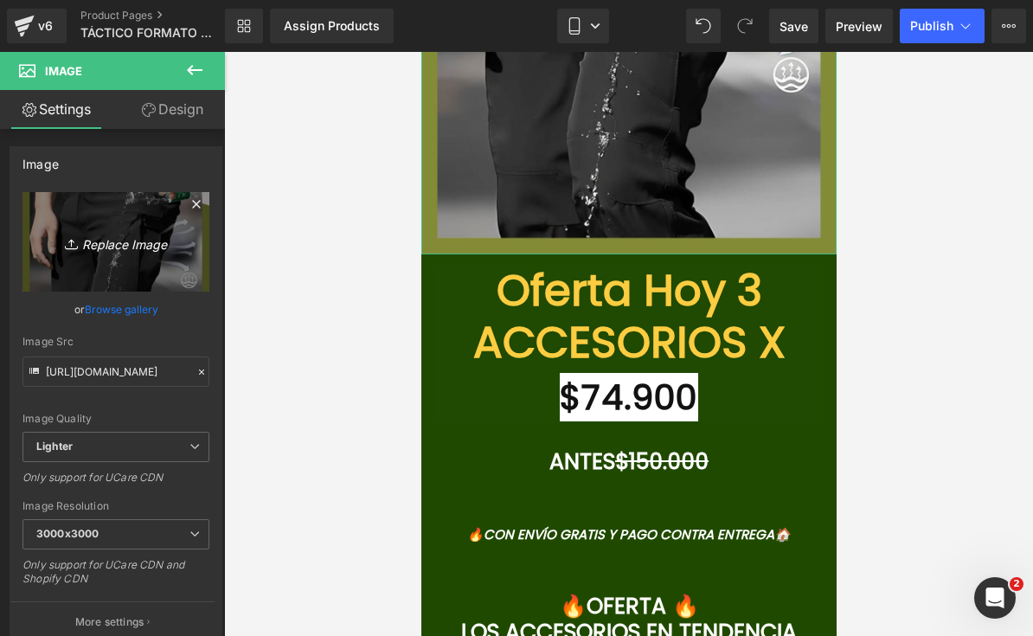
scroll to position [5715, 0]
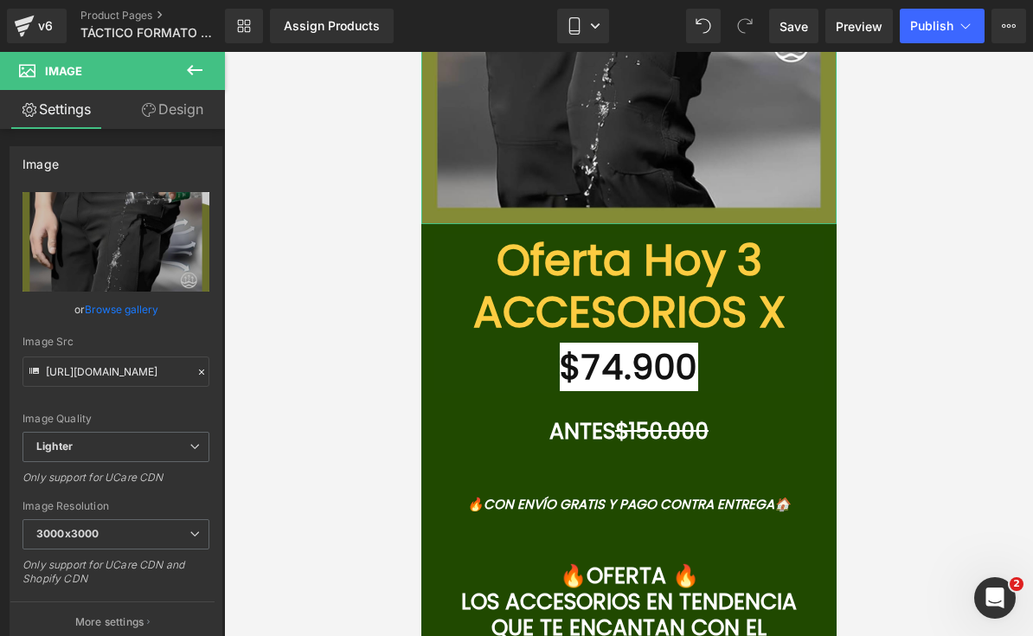
click at [800, 260] on h1 "Oferta Hoy 3 ACCESORIOS X" at bounding box center [628, 287] width 389 height 104
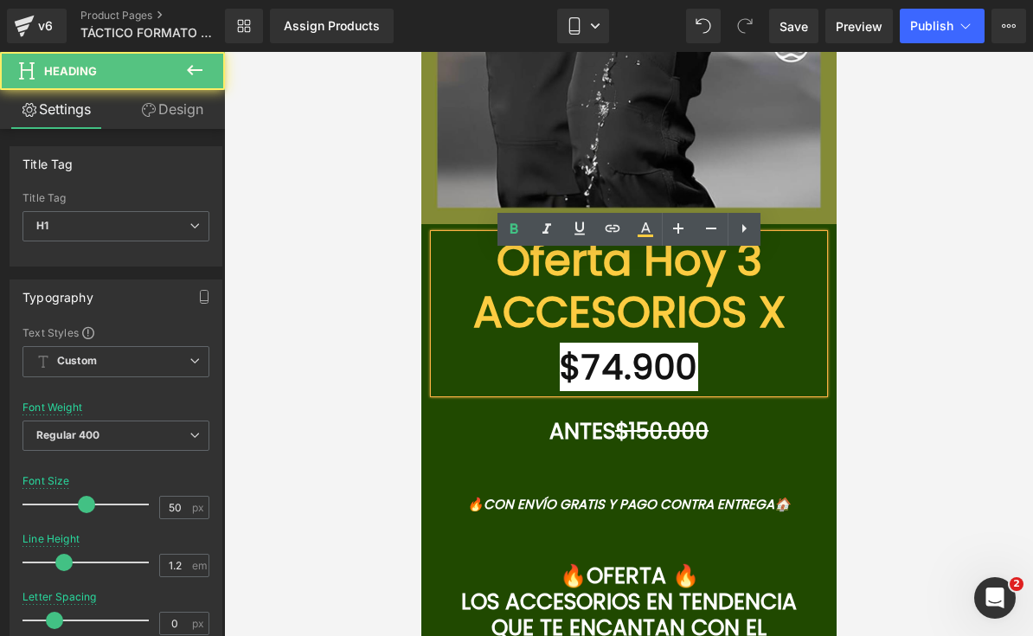
click at [471, 262] on h1 "Oferta Hoy 3 ACCESORIOS X" at bounding box center [628, 287] width 389 height 104
click at [938, 176] on div at bounding box center [628, 344] width 809 height 584
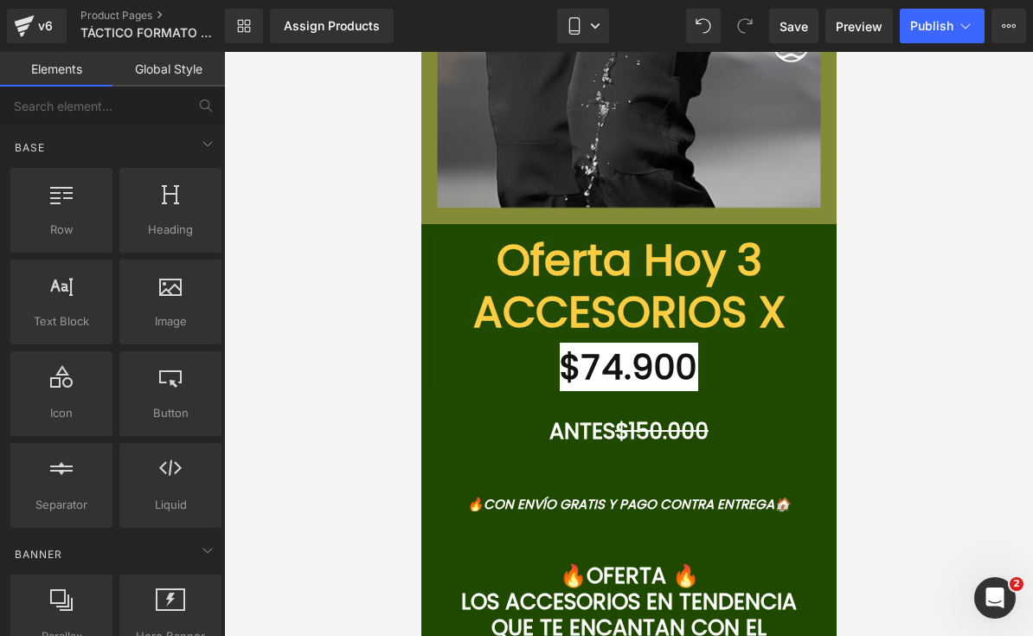
click at [464, 248] on span "Row" at bounding box center [461, 237] width 28 height 21
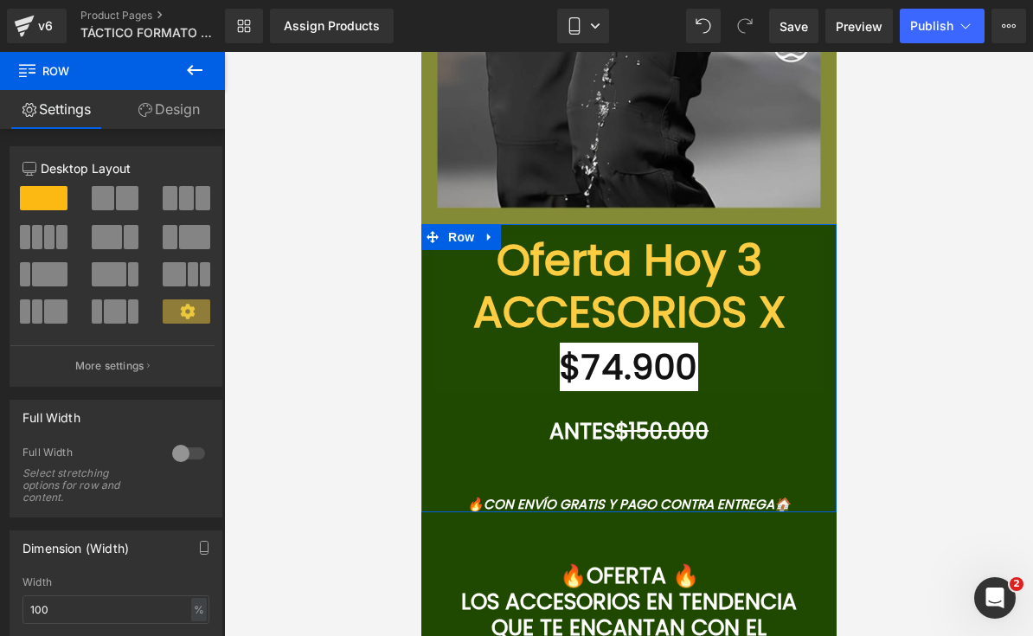
click at [192, 112] on link "Design" at bounding box center [169, 109] width 113 height 39
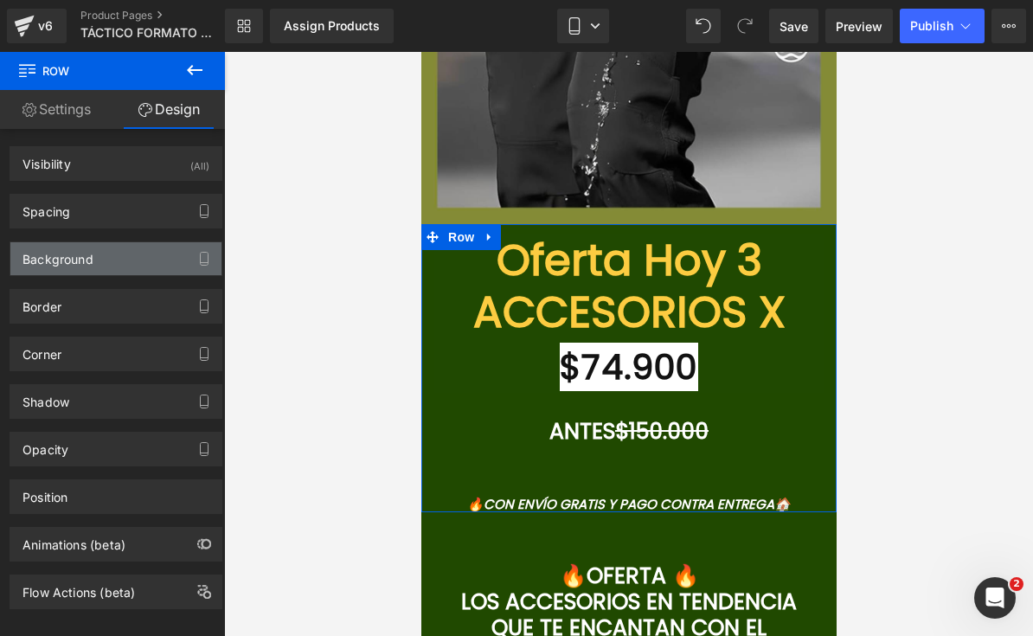
click at [118, 262] on div "Background" at bounding box center [115, 258] width 211 height 33
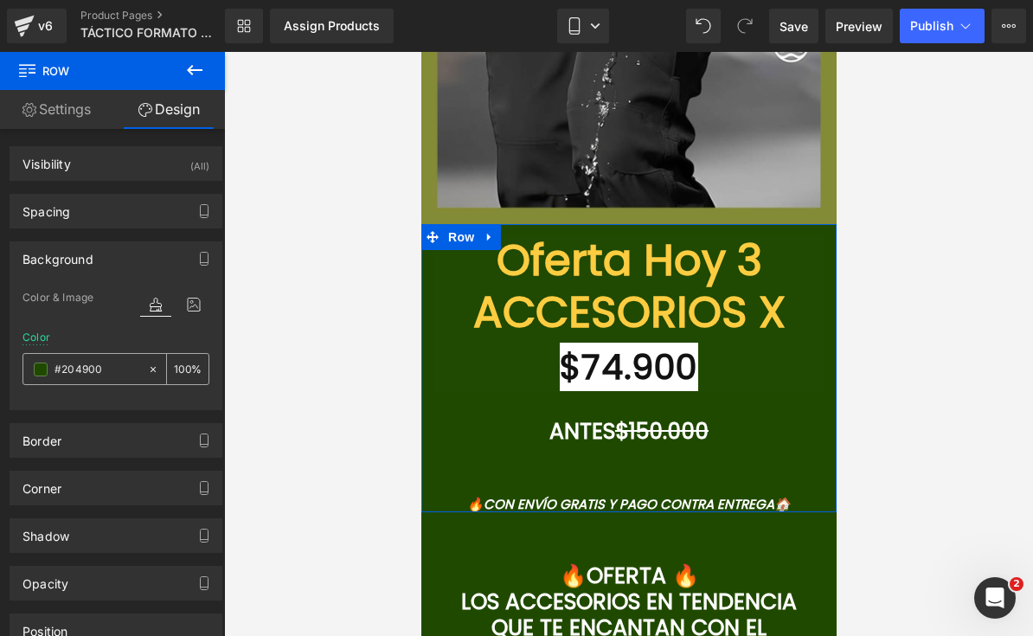
click at [111, 369] on input "#204900" at bounding box center [97, 369] width 85 height 19
paste input "838B34"
type input "#838B34"
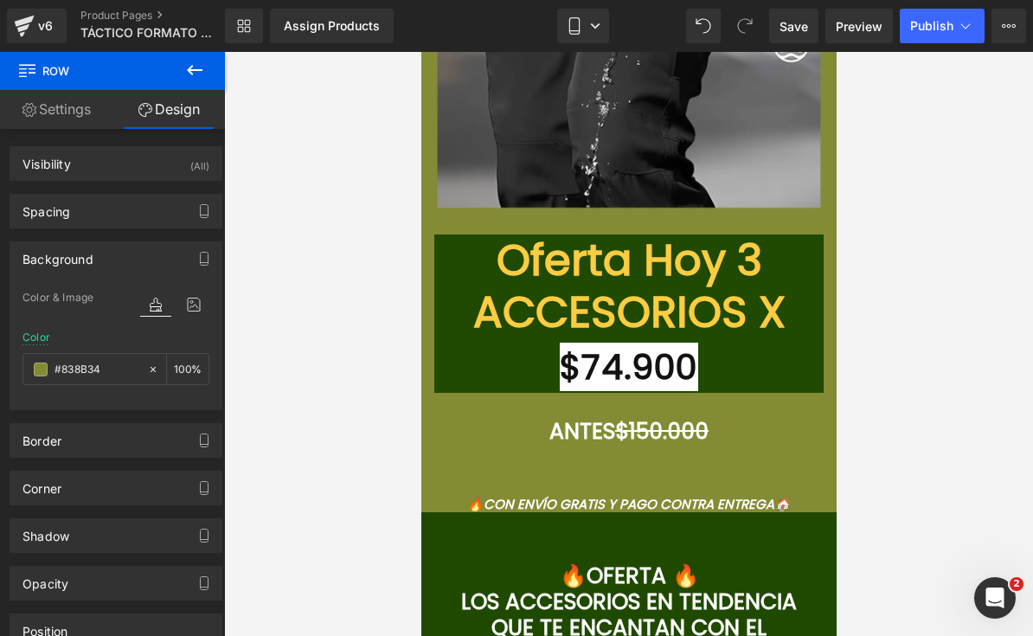
click at [707, 324] on font "Oferta Hoy 3 ACCESORIOS X" at bounding box center [629, 285] width 312 height 113
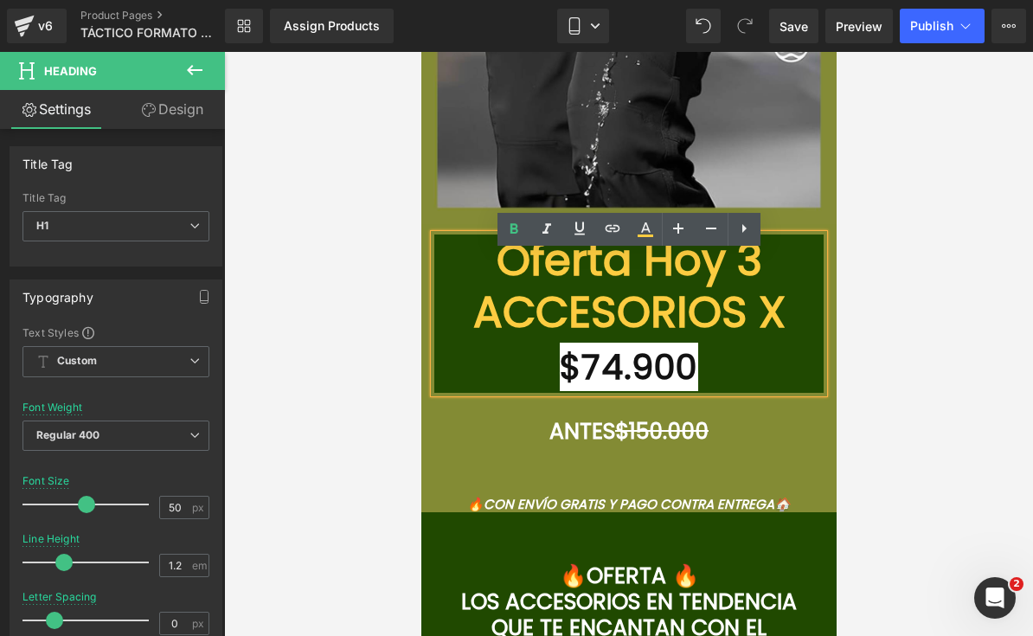
click at [926, 259] on div at bounding box center [628, 344] width 809 height 584
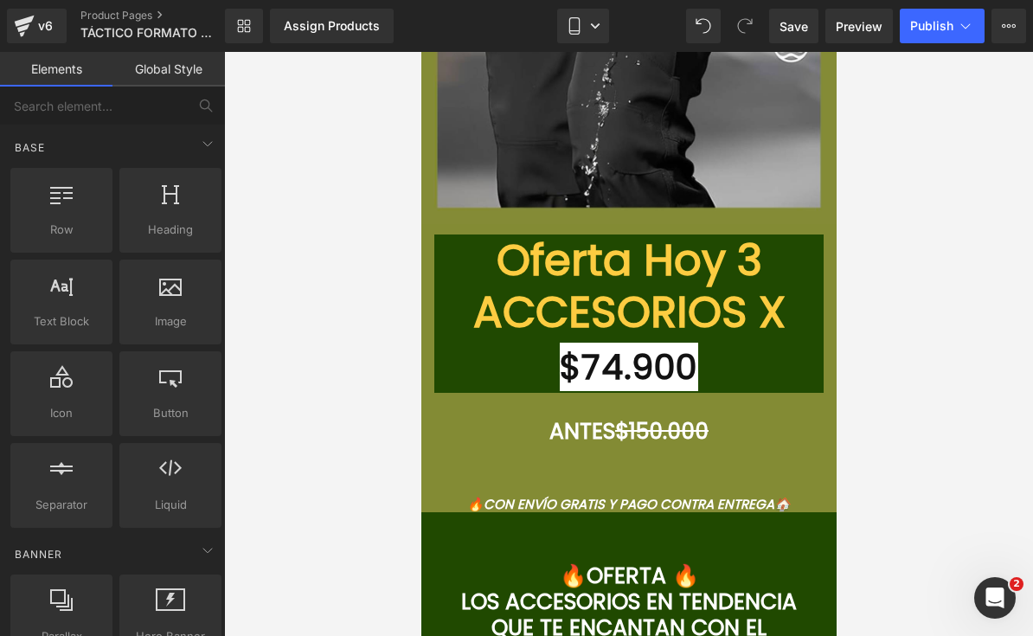
click at [621, 324] on span "Heading" at bounding box center [619, 313] width 47 height 21
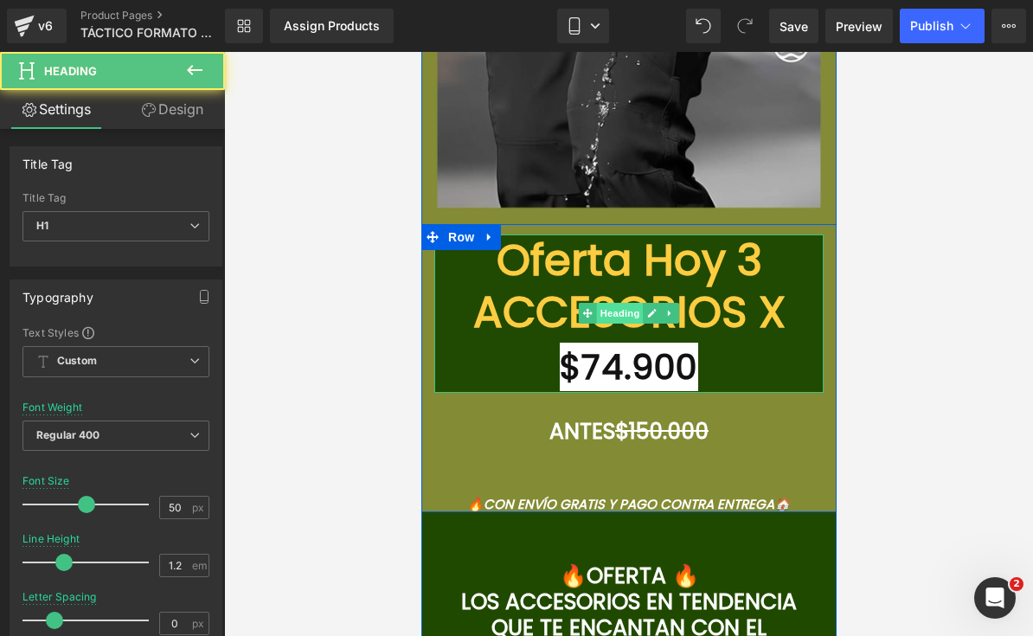
click at [627, 324] on span "Heading" at bounding box center [619, 313] width 47 height 21
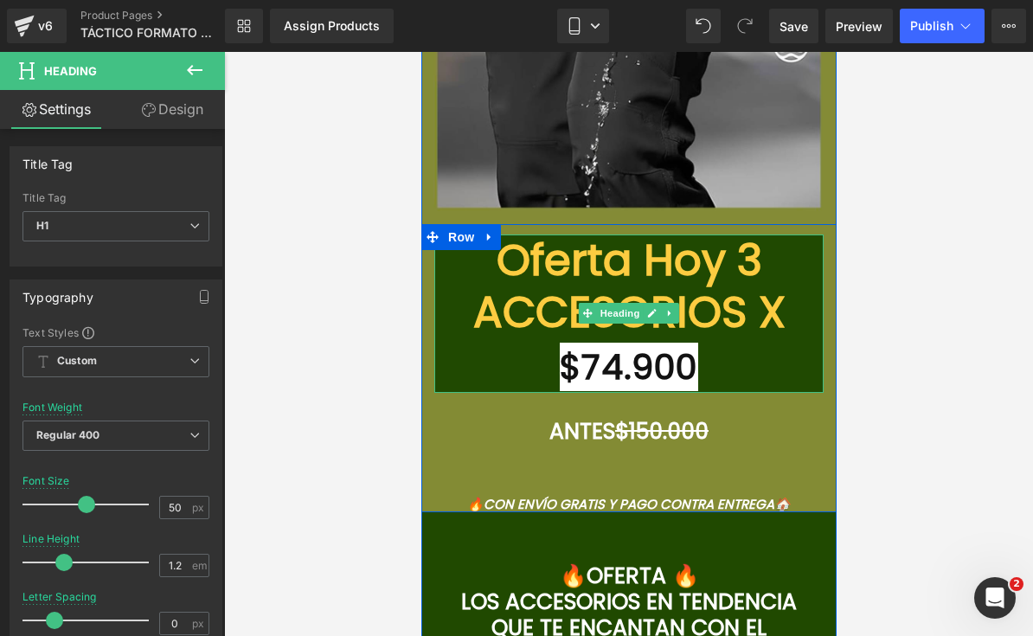
click at [192, 112] on link "Design" at bounding box center [172, 109] width 113 height 39
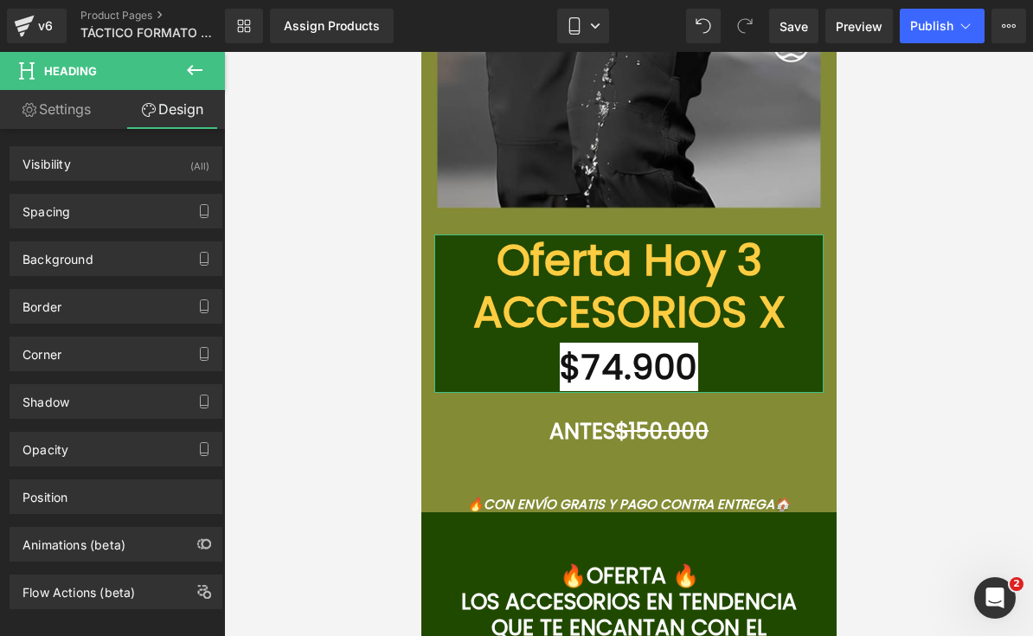
type input "#204901"
type input "100"
click at [146, 267] on div "Background" at bounding box center [115, 258] width 211 height 33
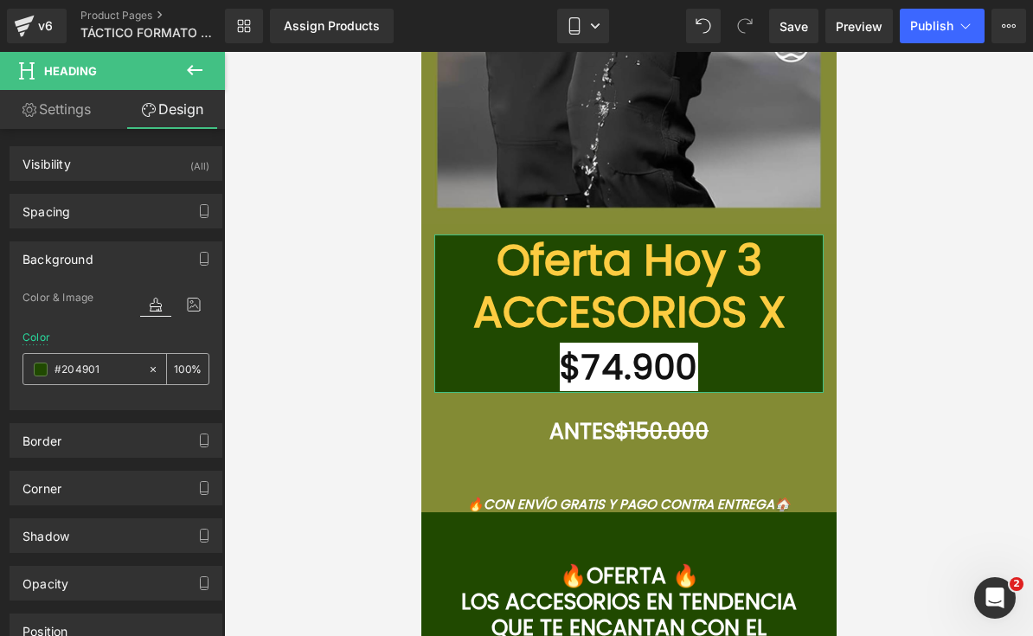
click at [120, 377] on input "#204901" at bounding box center [97, 369] width 85 height 19
paste input "838B34"
type input "#838B34"
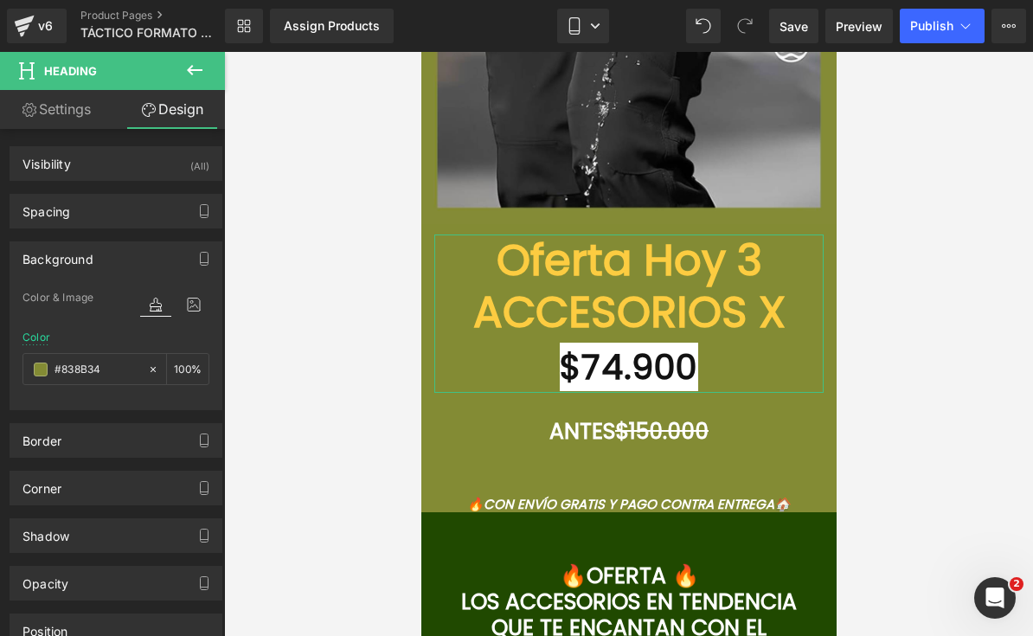
click at [973, 272] on div at bounding box center [628, 344] width 809 height 584
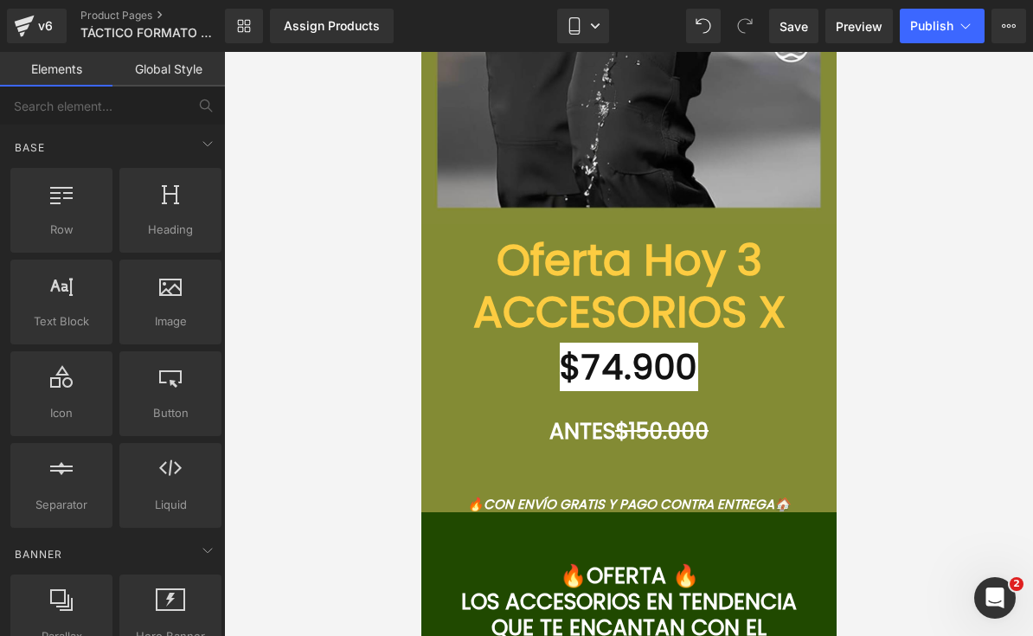
click at [747, 280] on font "Oferta Hoy 3 ACCESORIOS X" at bounding box center [629, 285] width 312 height 113
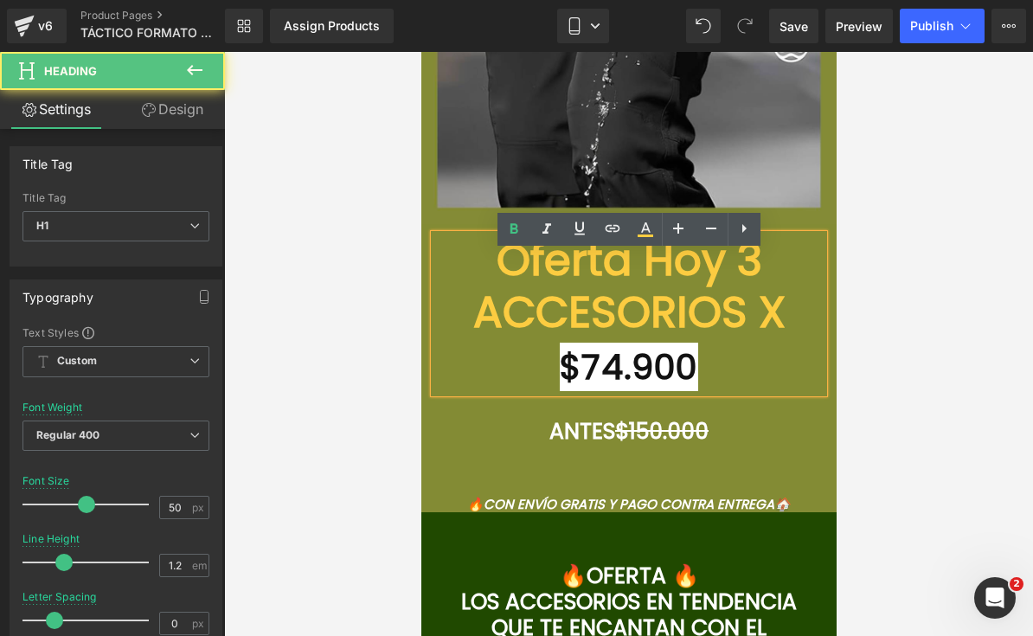
click at [782, 333] on font "Oferta Hoy 3 ACCESORIOS X" at bounding box center [629, 285] width 312 height 113
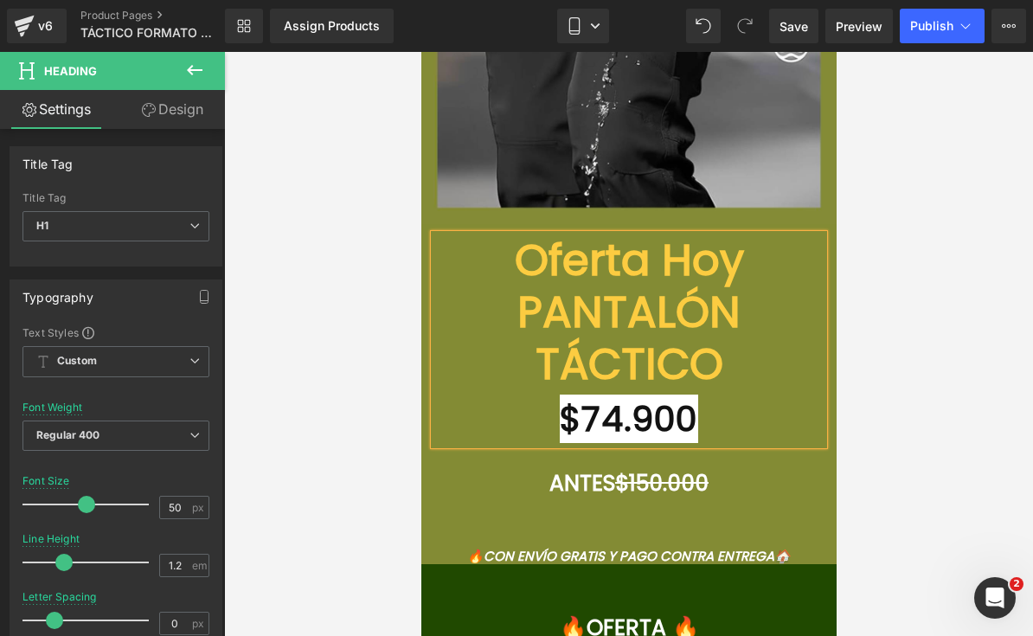
click at [947, 372] on div at bounding box center [628, 344] width 809 height 584
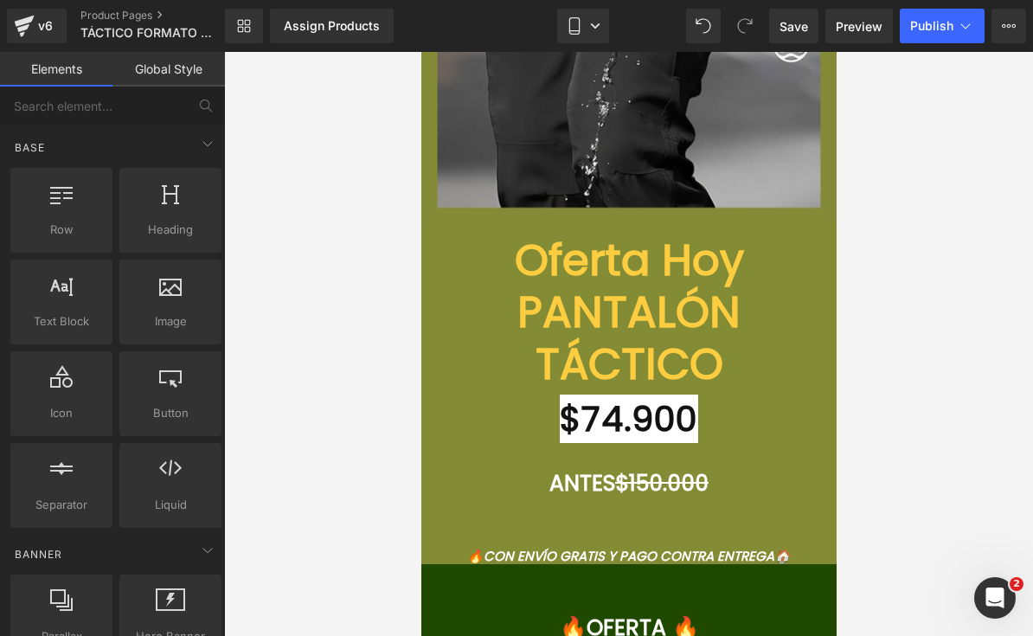
click at [677, 439] on font "$74.900" at bounding box center [628, 419] width 138 height 48
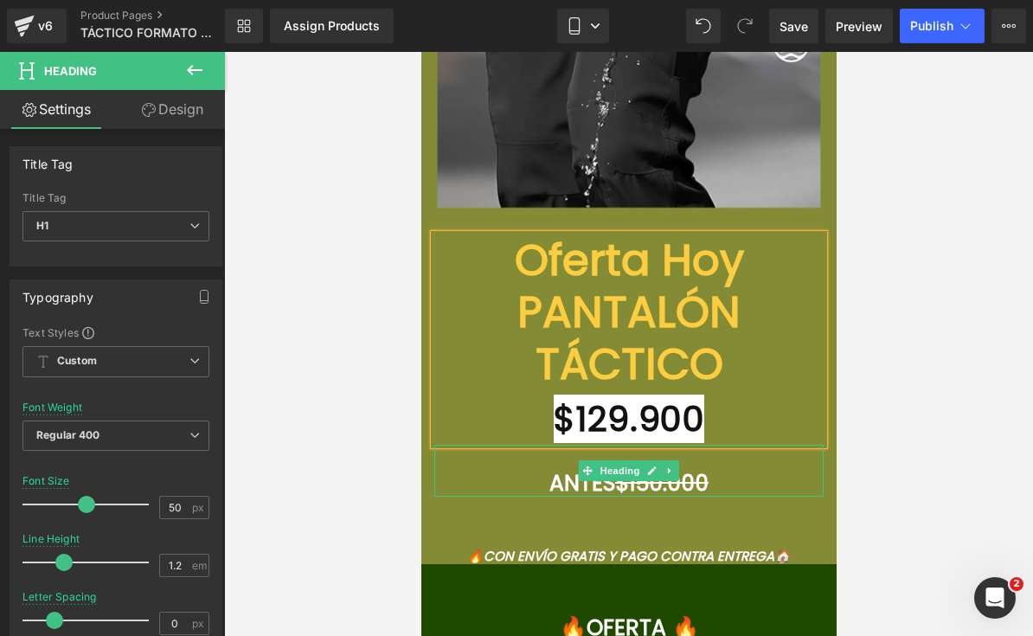
click at [722, 497] on h1 "ANTES $150.000" at bounding box center [628, 484] width 389 height 26
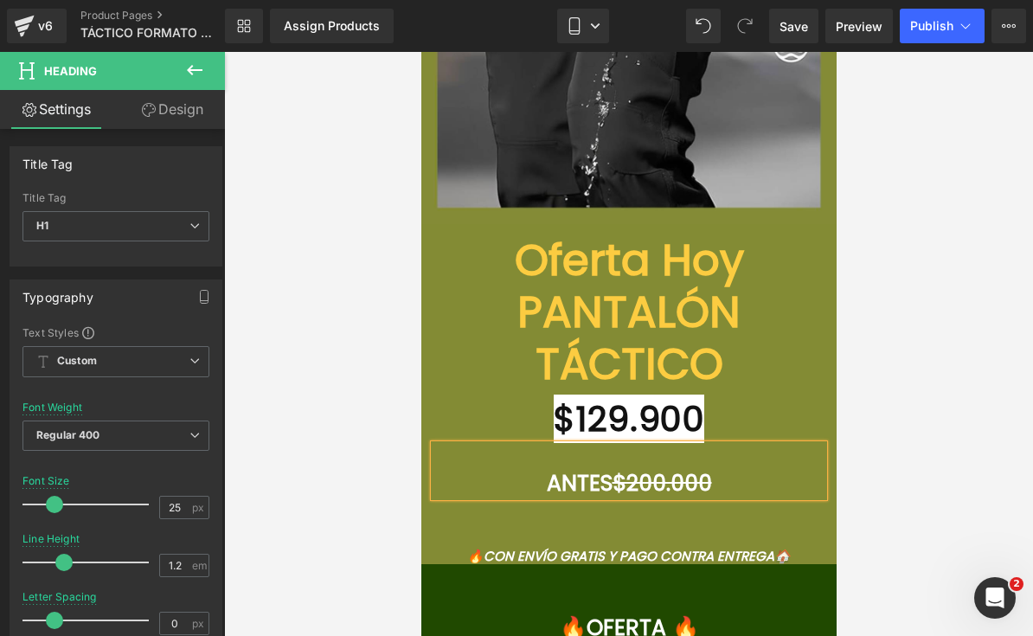
click at [940, 469] on div at bounding box center [628, 344] width 809 height 584
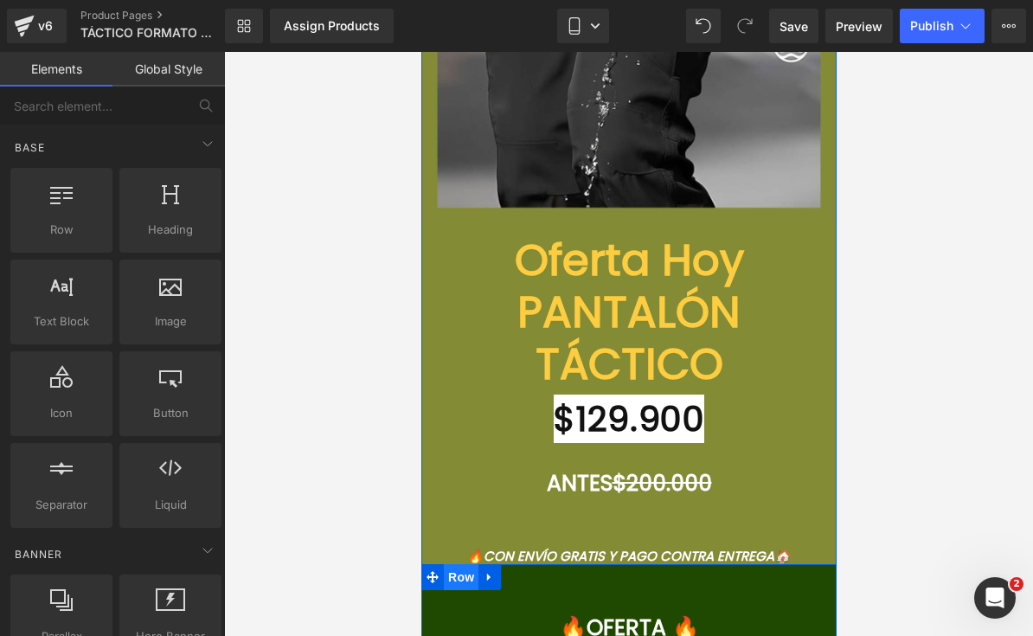
click at [465, 590] on span "Row" at bounding box center [460, 577] width 35 height 26
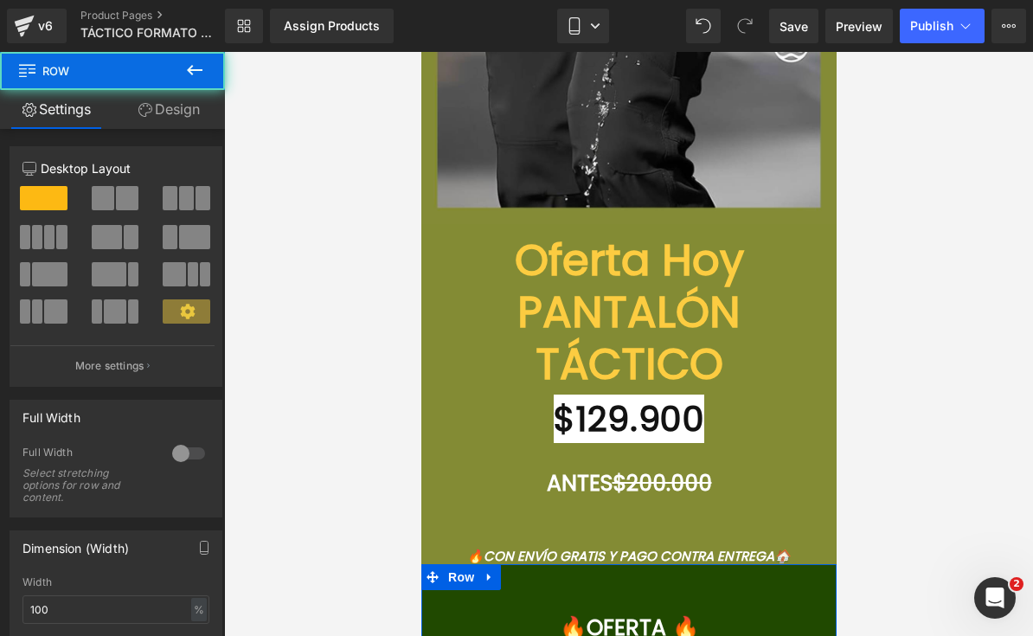
click at [159, 115] on link "Design" at bounding box center [169, 109] width 113 height 39
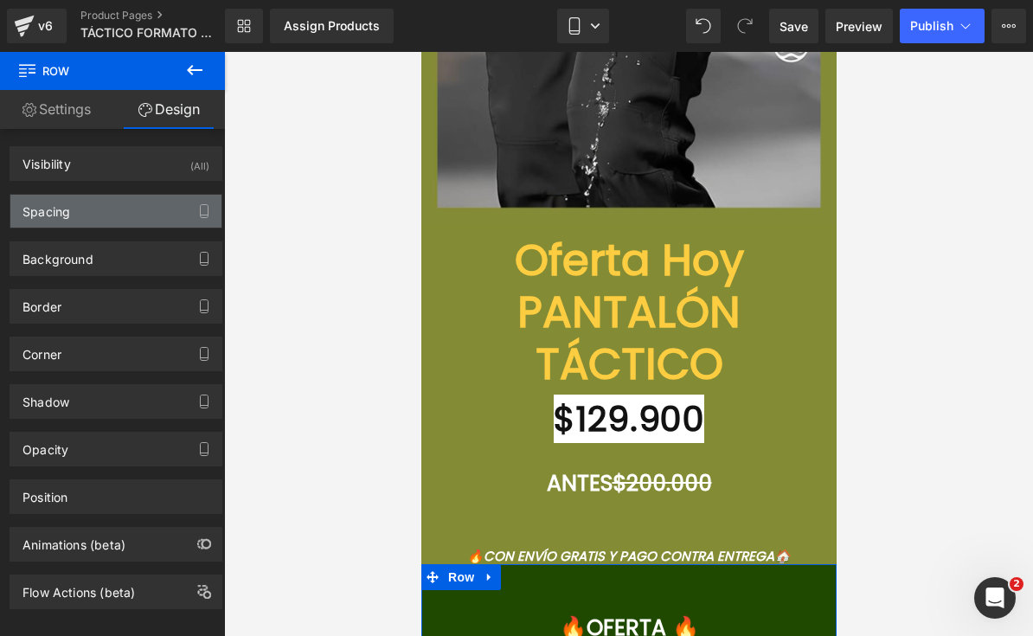
click at [117, 209] on div "Spacing" at bounding box center [115, 211] width 211 height 33
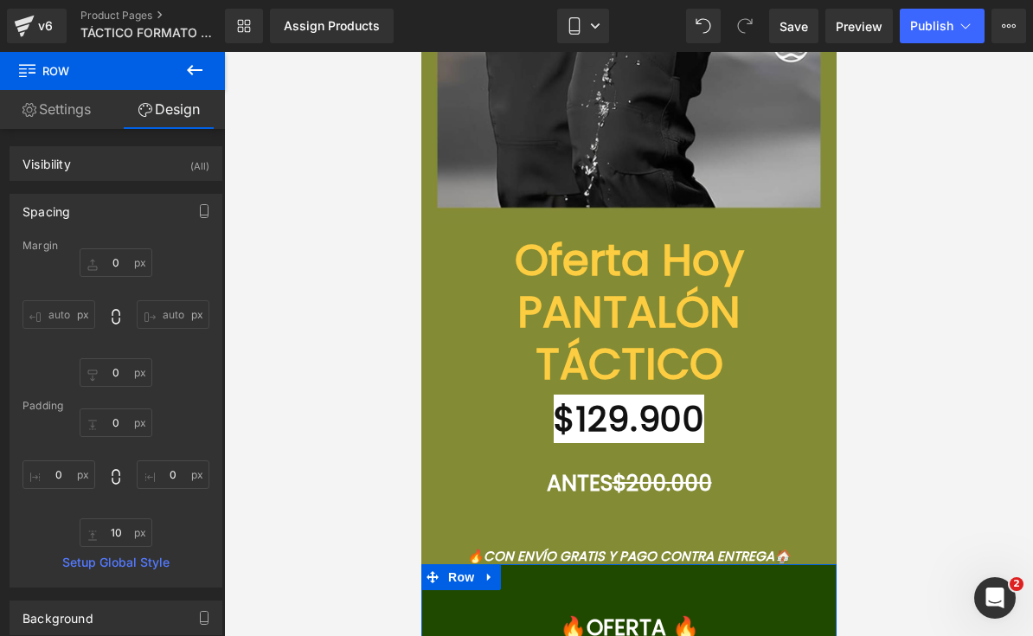
click at [138, 209] on div "Spacing" at bounding box center [115, 211] width 211 height 33
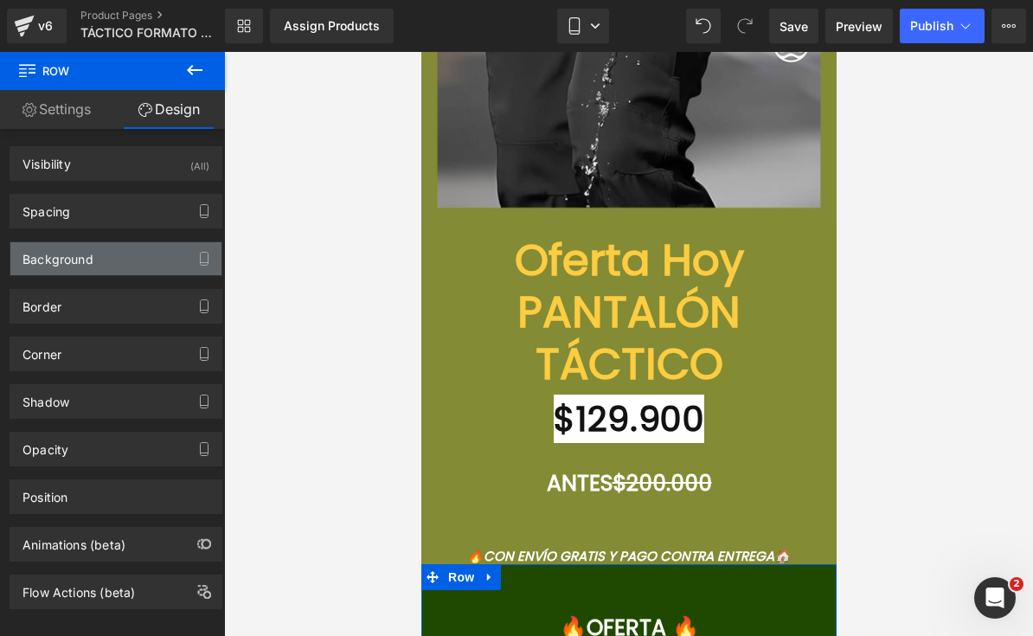
click at [113, 265] on div "Background" at bounding box center [115, 258] width 211 height 33
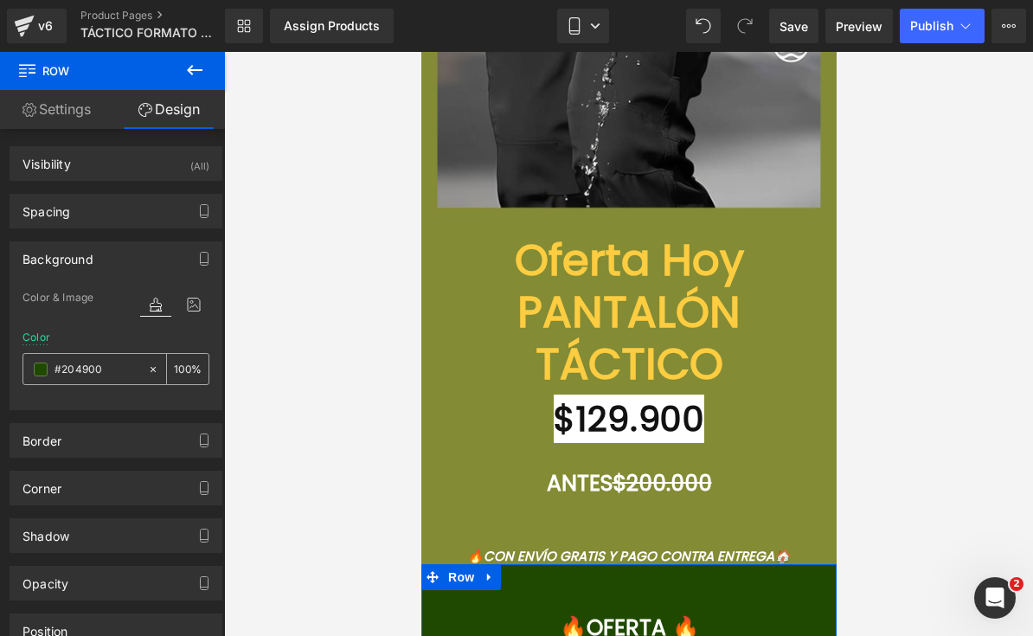
click at [93, 363] on input "#204900" at bounding box center [97, 369] width 85 height 19
paste input "838B34"
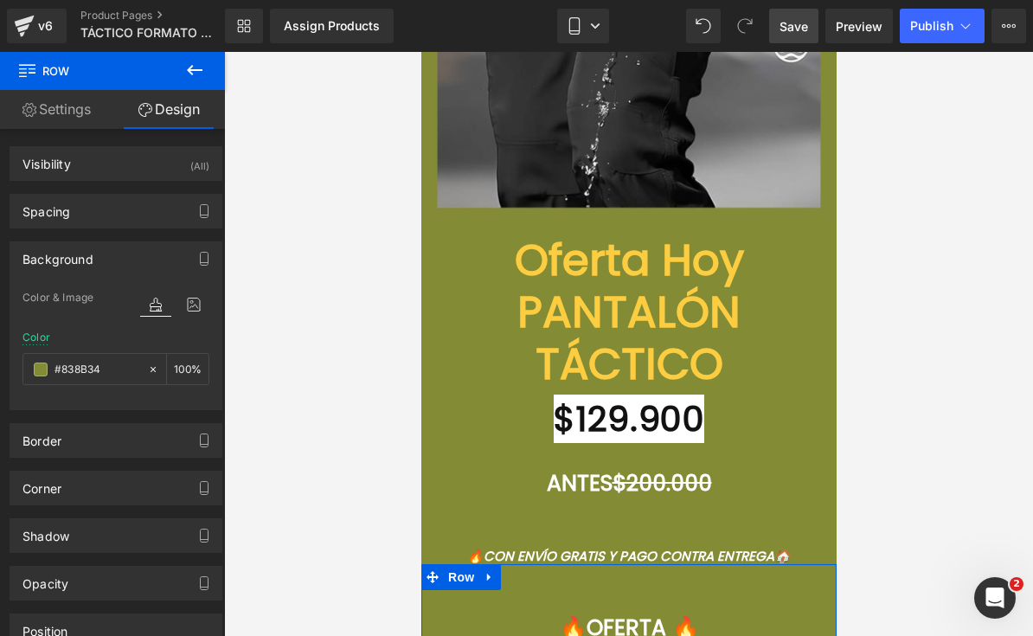
click at [792, 28] on span "Save" at bounding box center [794, 26] width 29 height 18
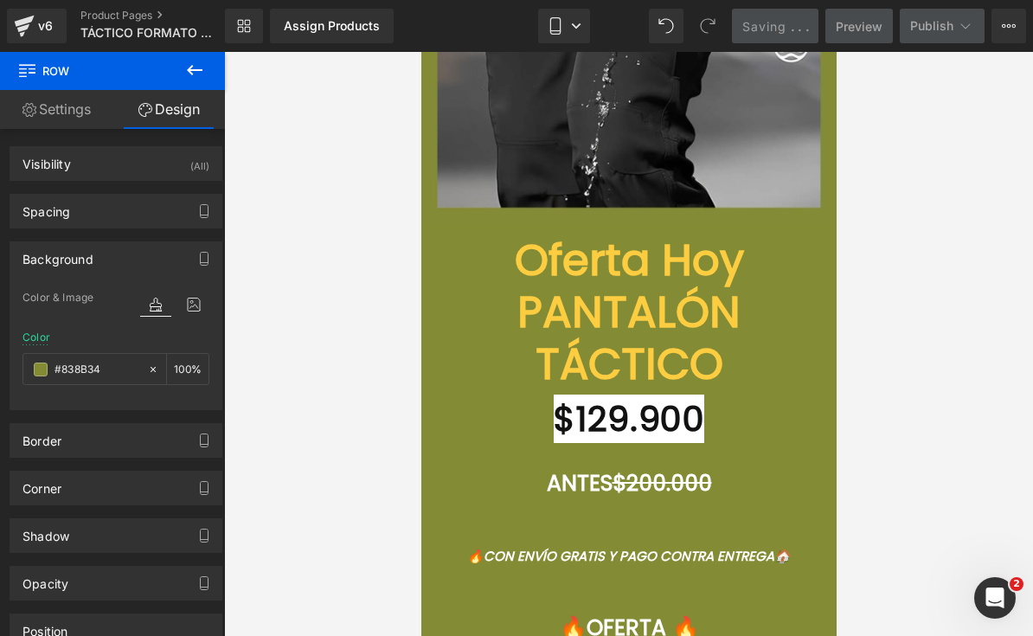
type input "#838b34"
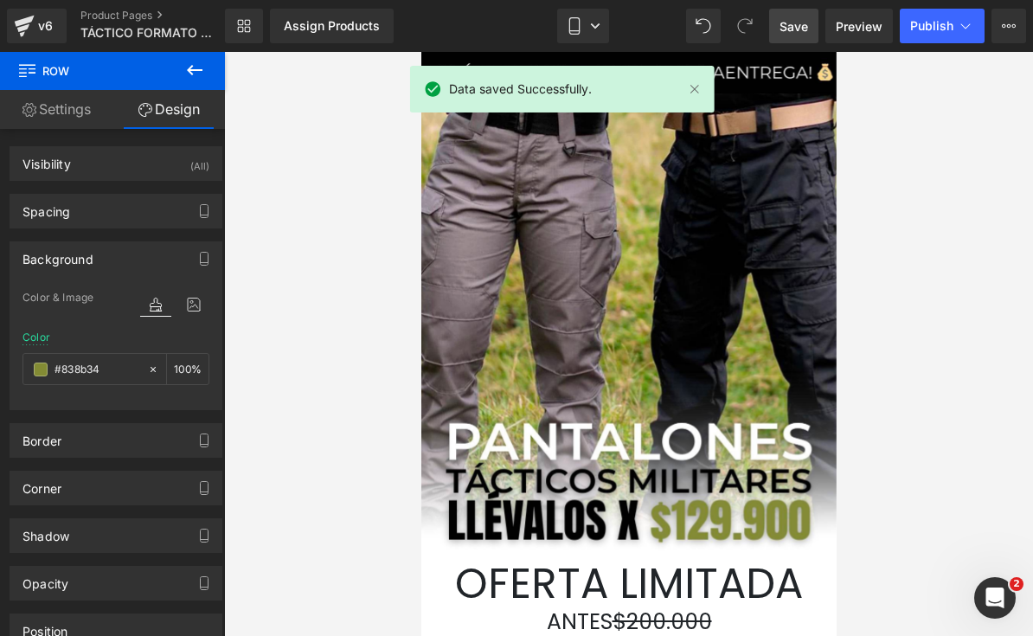
scroll to position [0, 0]
click at [853, 32] on span "Preview" at bounding box center [859, 26] width 47 height 18
